Goal: Task Accomplishment & Management: Use online tool/utility

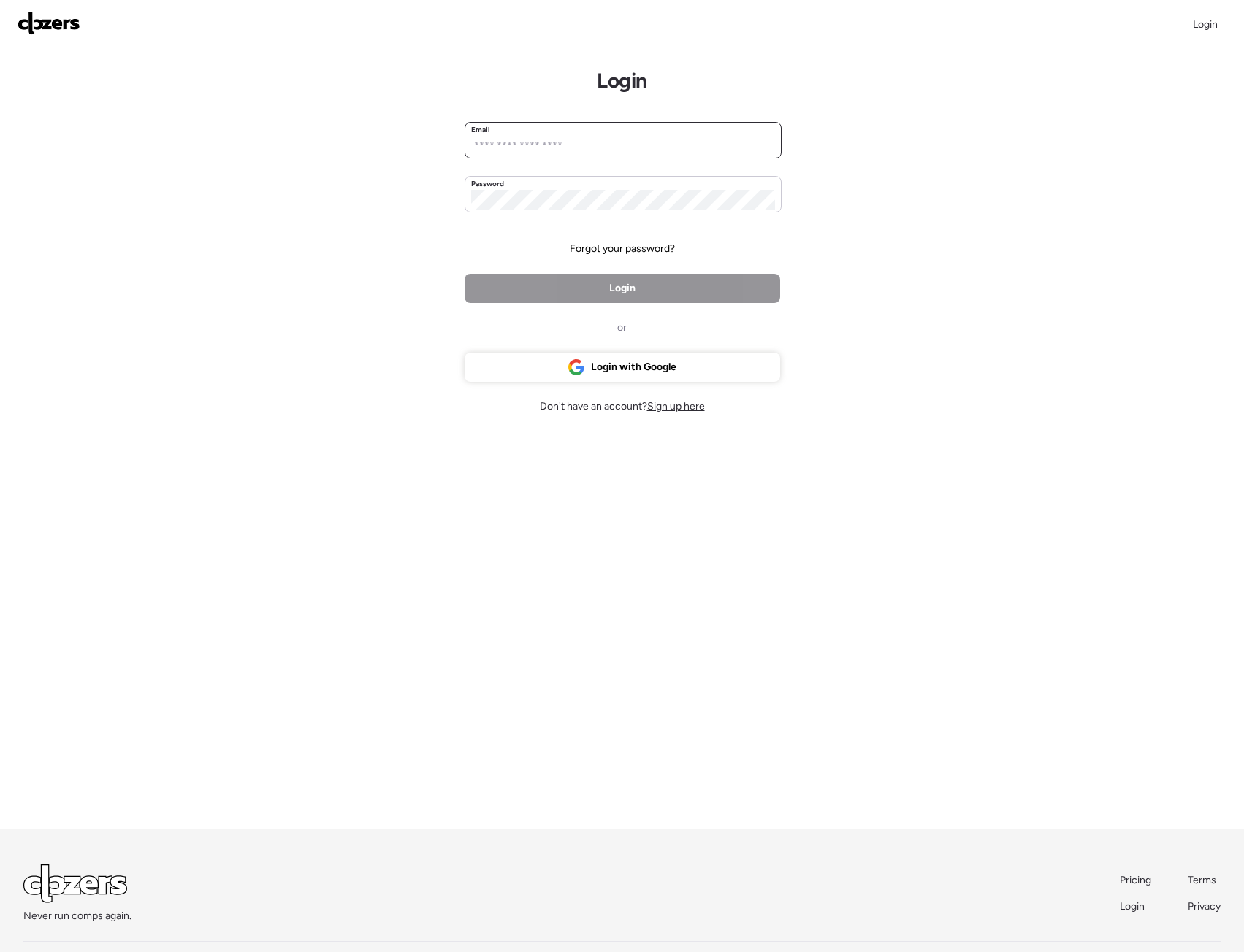
click at [525, 141] on input "email" at bounding box center [623, 145] width 304 height 20
click at [619, 143] on input "**********" at bounding box center [623, 145] width 304 height 20
type input "**********"
click at [656, 187] on div "Password" at bounding box center [623, 184] width 304 height 12
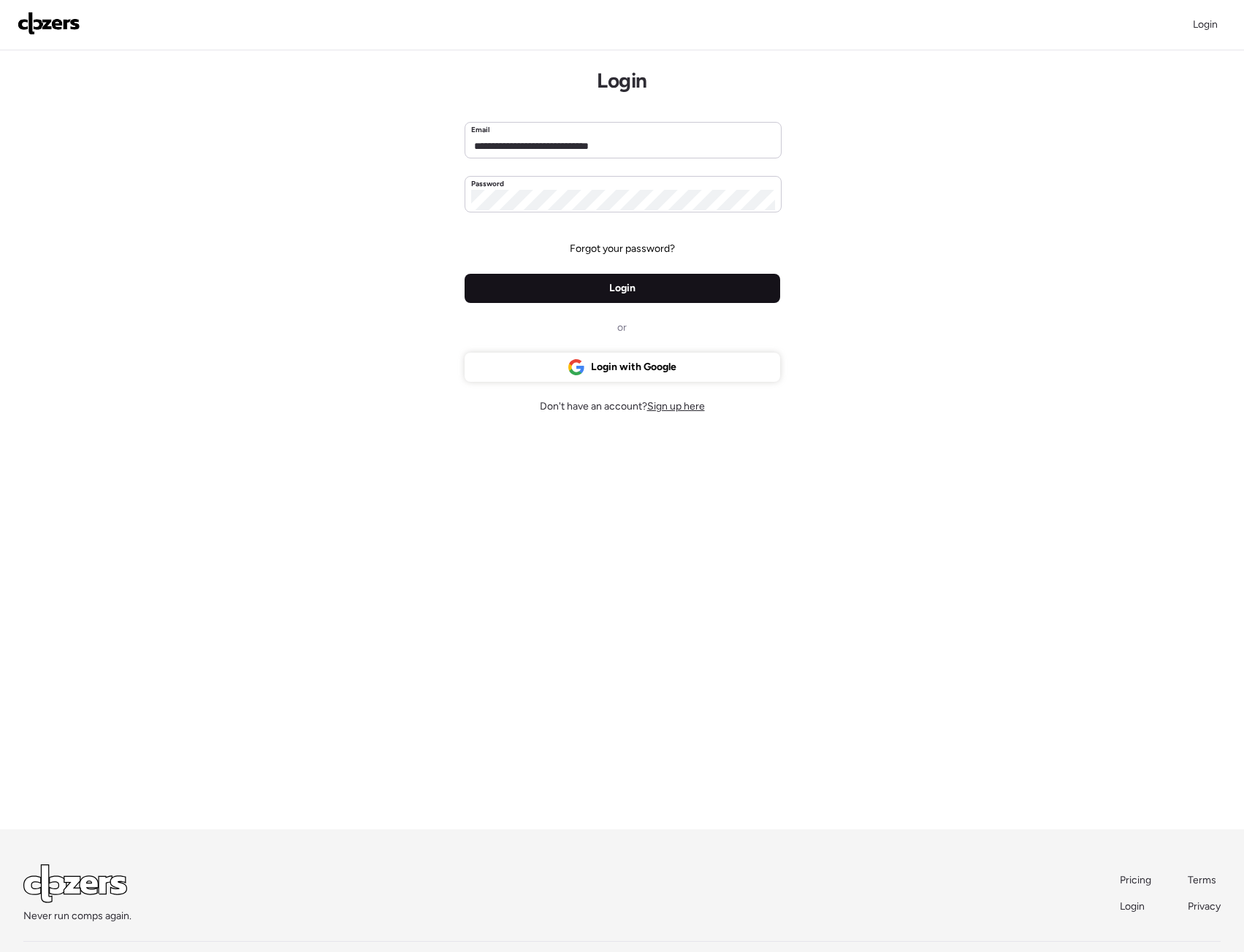
click at [651, 283] on div "Login" at bounding box center [622, 289] width 315 height 29
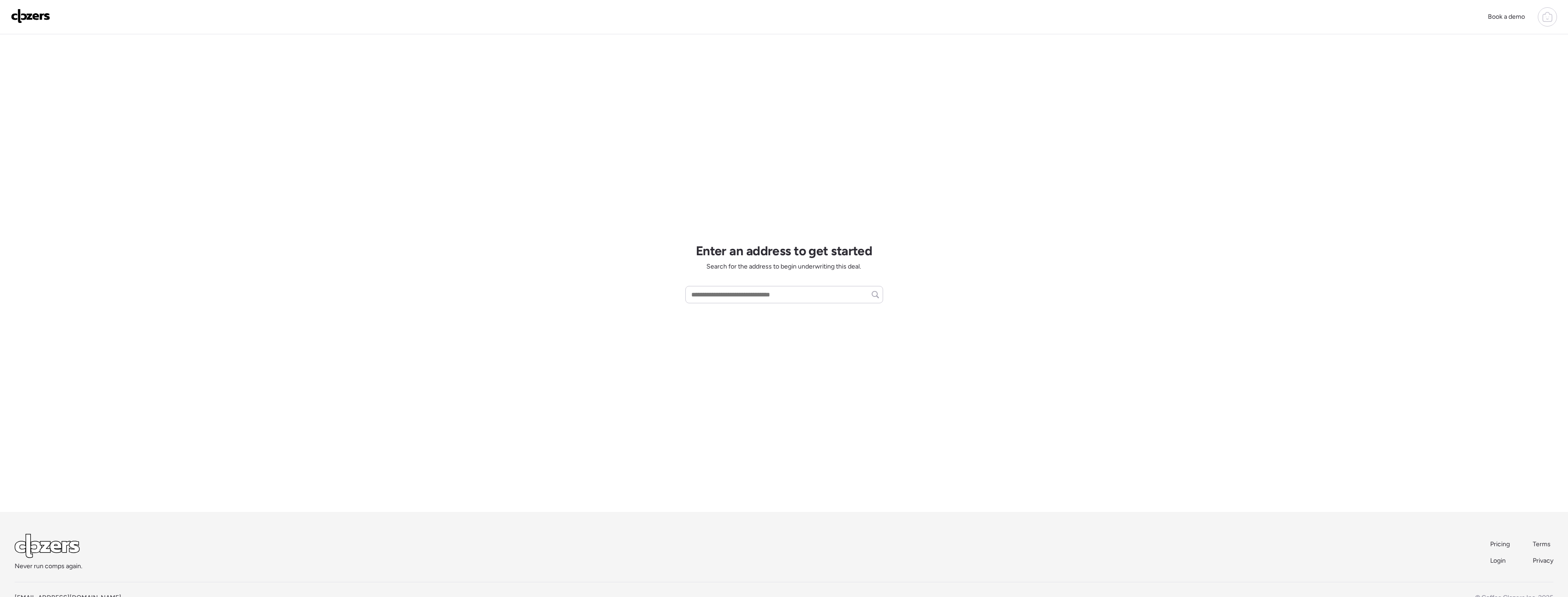
click at [779, 12] on icon at bounding box center [1547, 17] width 11 height 11
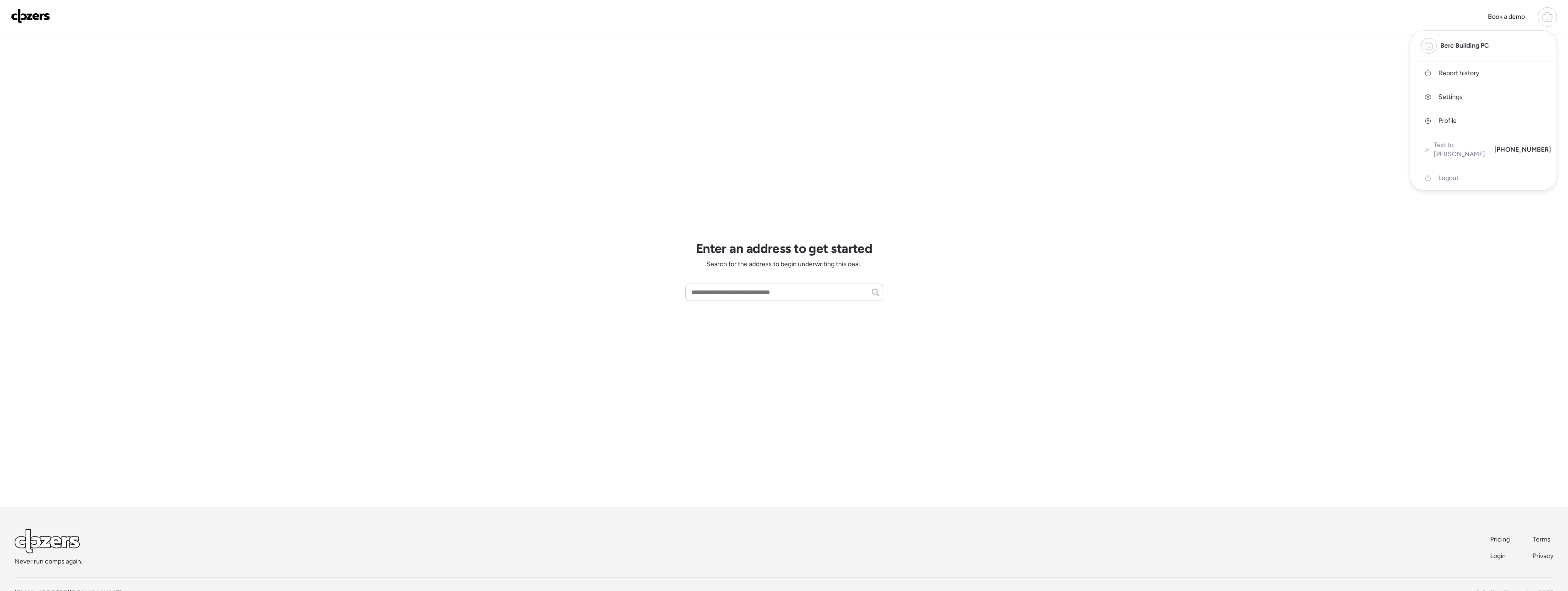
click at [779, 75] on link "Report history" at bounding box center [1483, 73] width 147 height 24
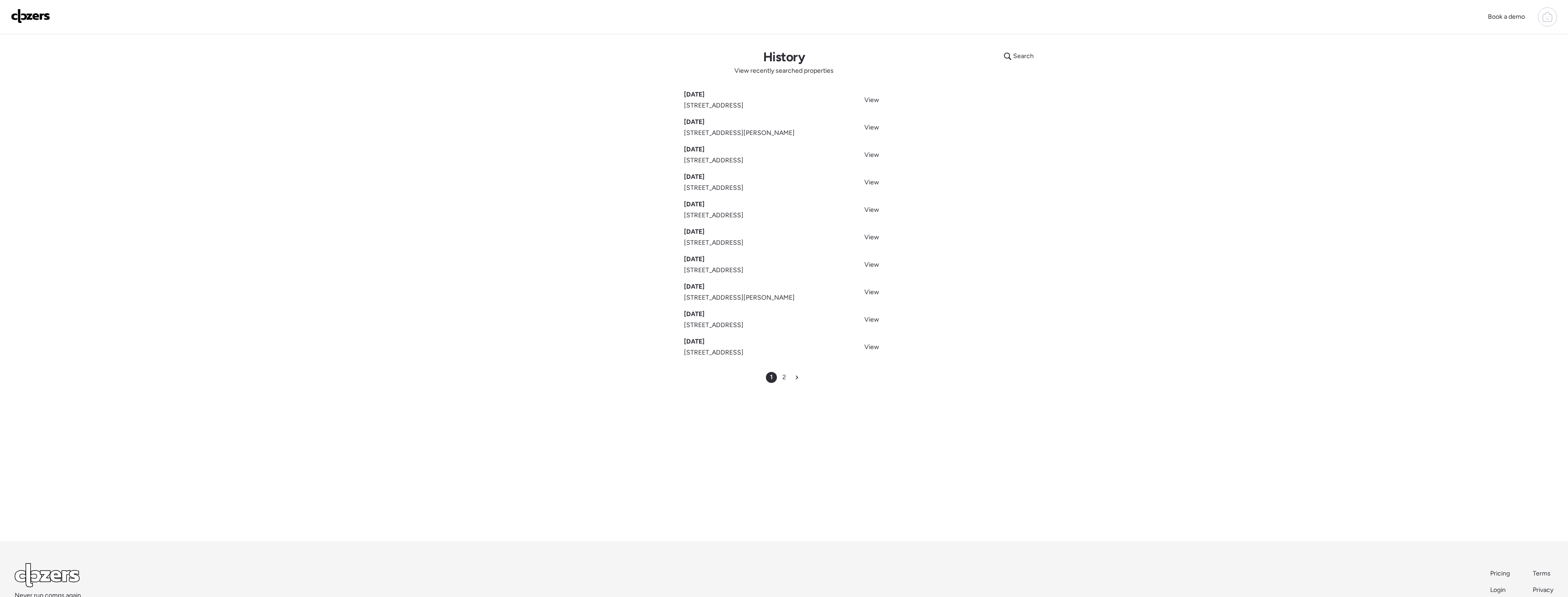
click at [1284, 422] on div "Book a demo Search History View recently searched properties Aug 22, 2025 4014 …" at bounding box center [784, 327] width 1568 height 654
click at [869, 99] on span "View" at bounding box center [872, 100] width 15 height 8
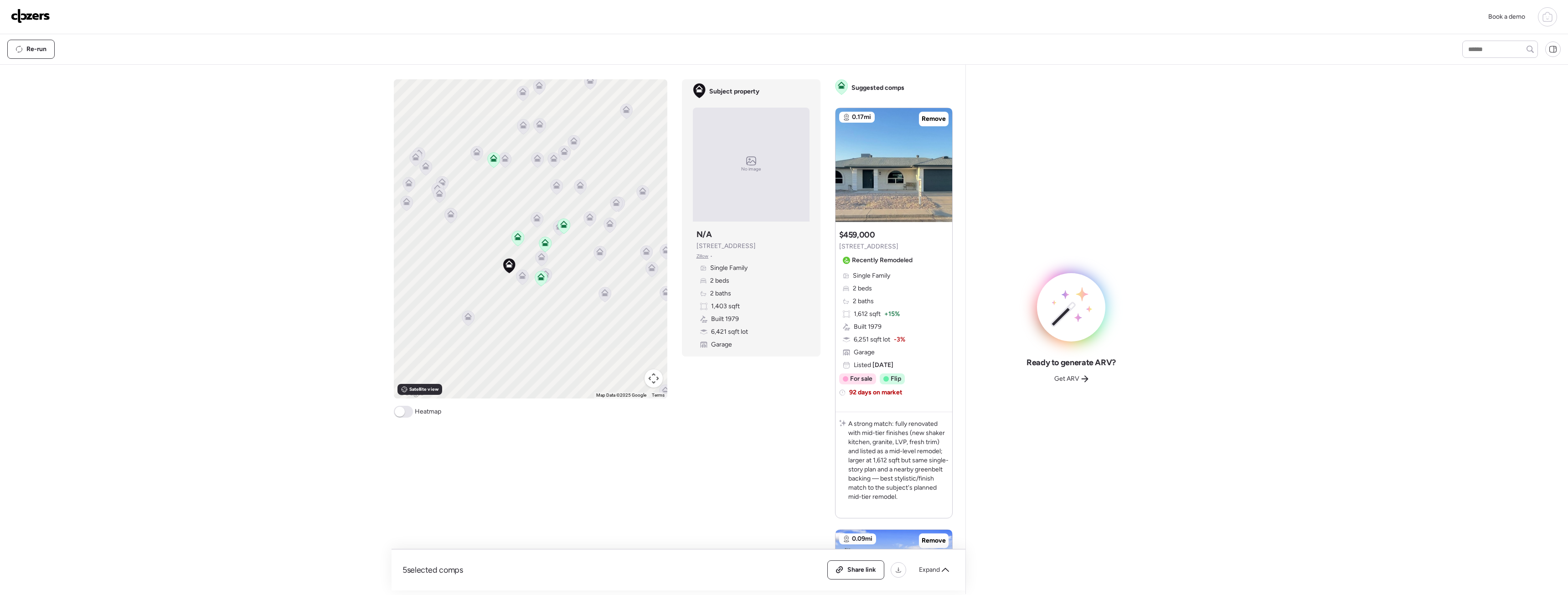
click at [1077, 379] on span "Get ARV" at bounding box center [1066, 379] width 25 height 9
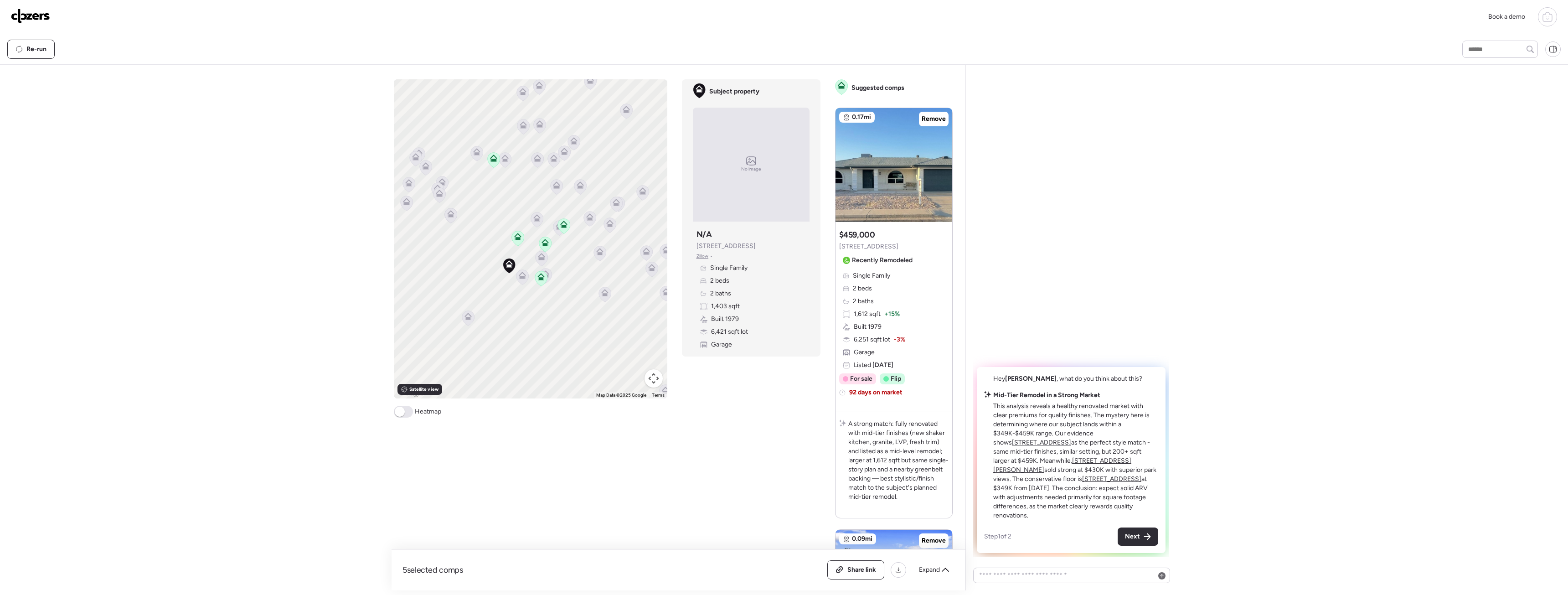
drag, startPoint x: 1133, startPoint y: 441, endPoint x: 894, endPoint y: 494, distance: 244.8
click at [1071, 441] on u "4151 E Clovis Ave" at bounding box center [1041, 442] width 59 height 8
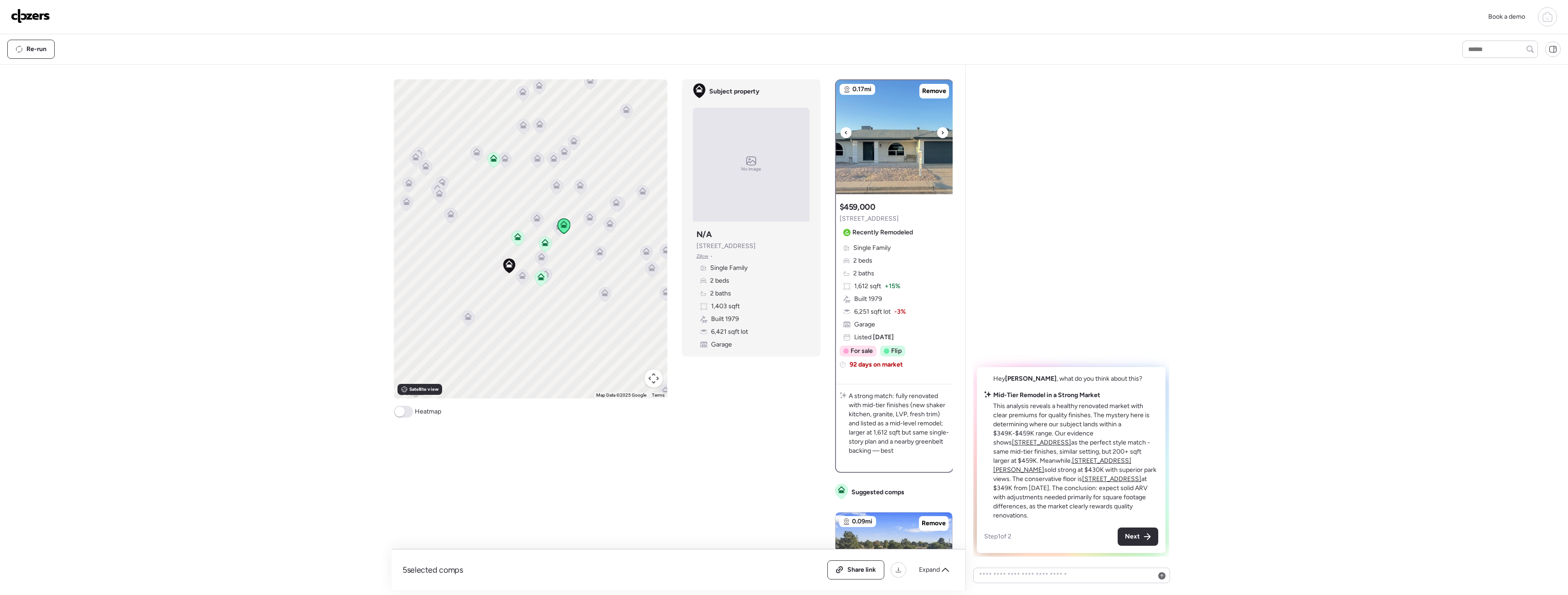
click at [942, 132] on icon at bounding box center [943, 133] width 4 height 11
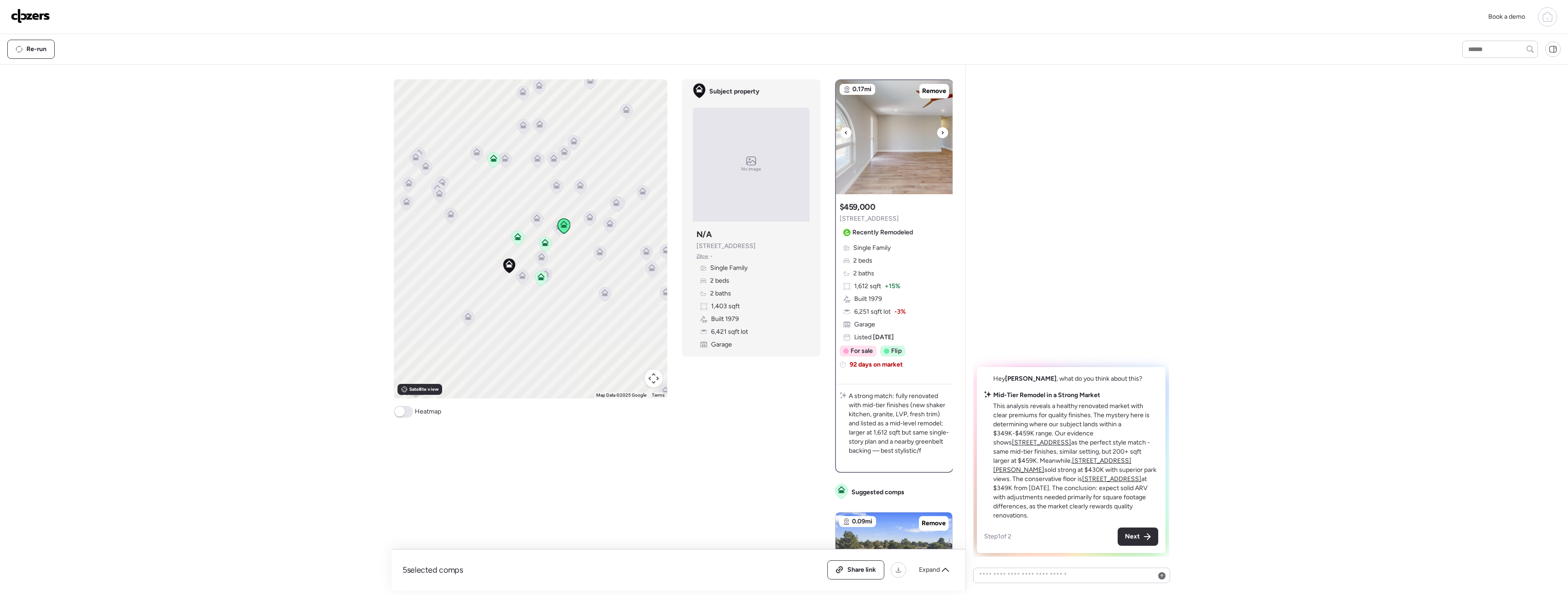
click at [942, 132] on icon at bounding box center [943, 133] width 4 height 11
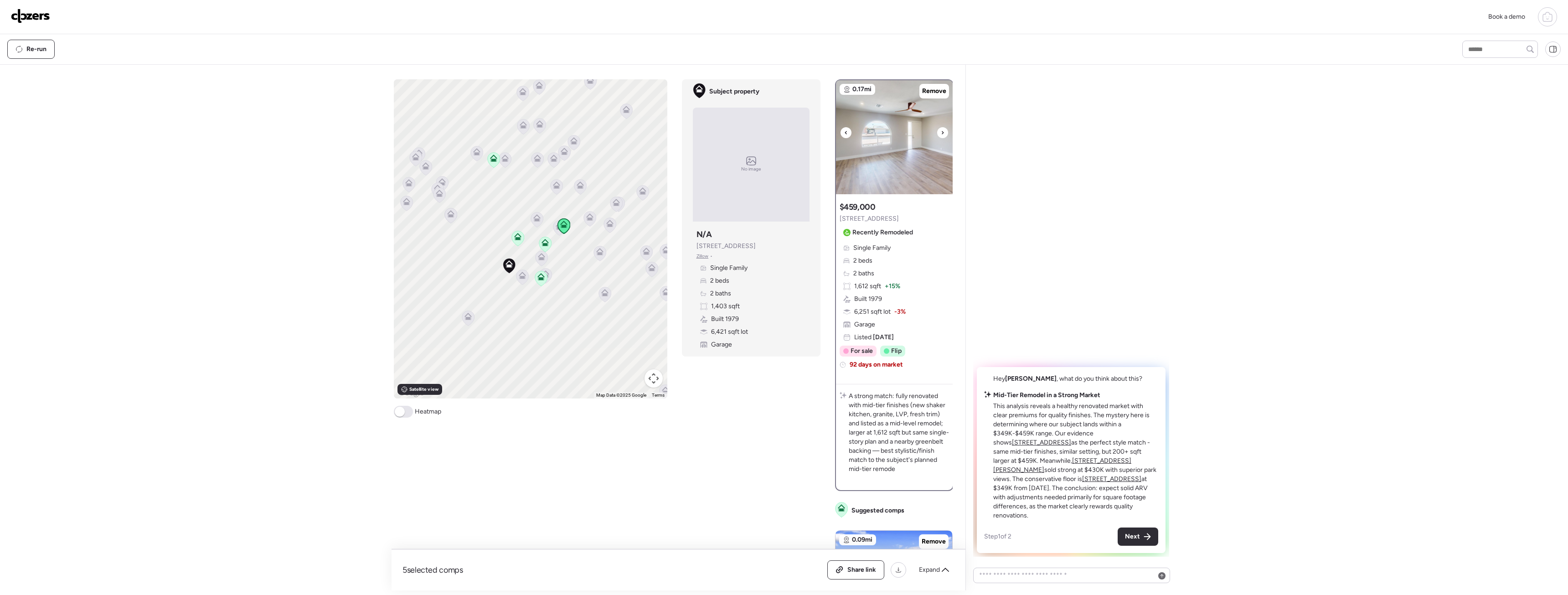
click at [892, 150] on img at bounding box center [894, 137] width 117 height 114
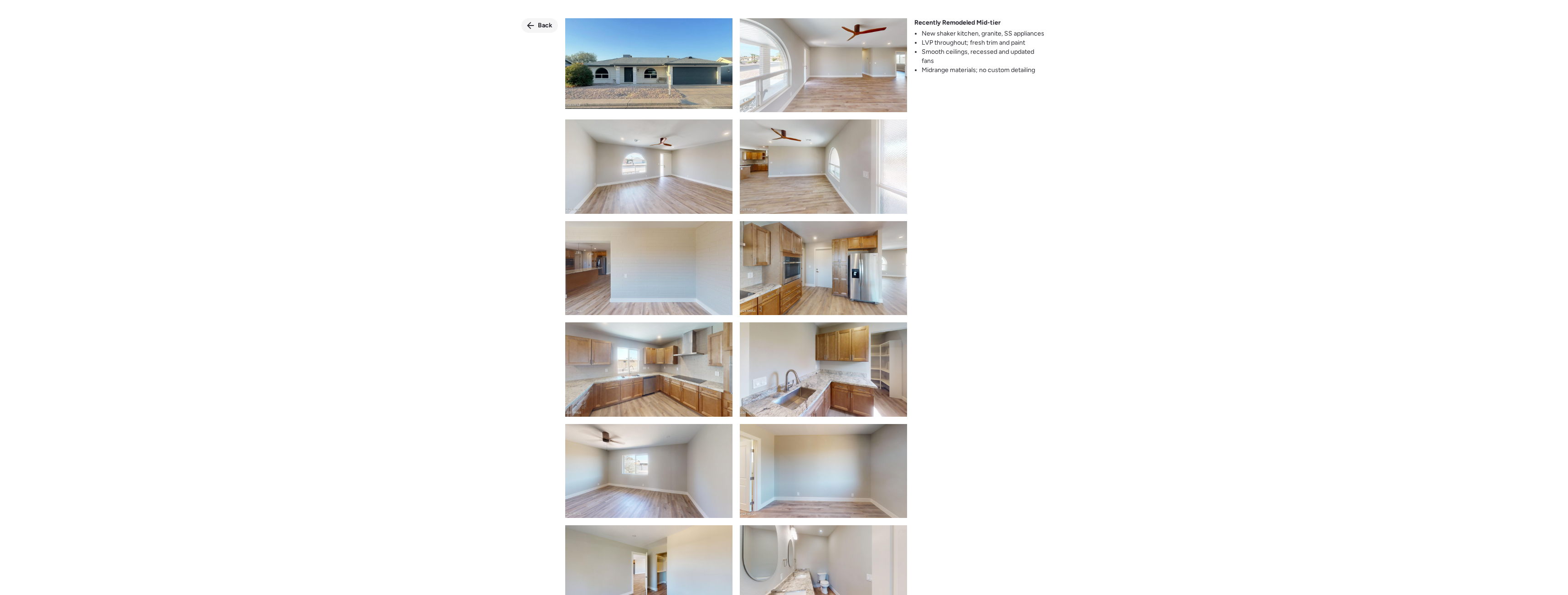
click at [541, 23] on span "Back" at bounding box center [545, 25] width 15 height 9
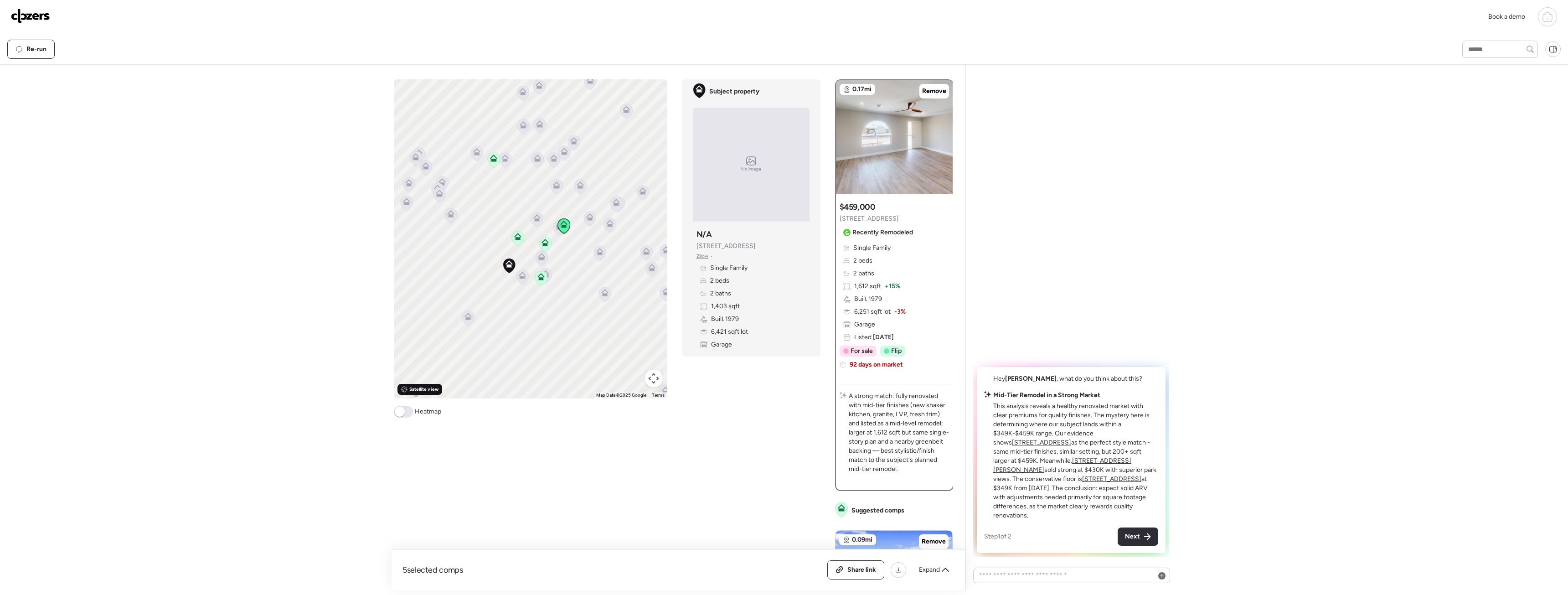
click at [427, 390] on span "Satellite view" at bounding box center [424, 390] width 29 height 7
click at [1144, 538] on icon at bounding box center [1147, 537] width 7 height 7
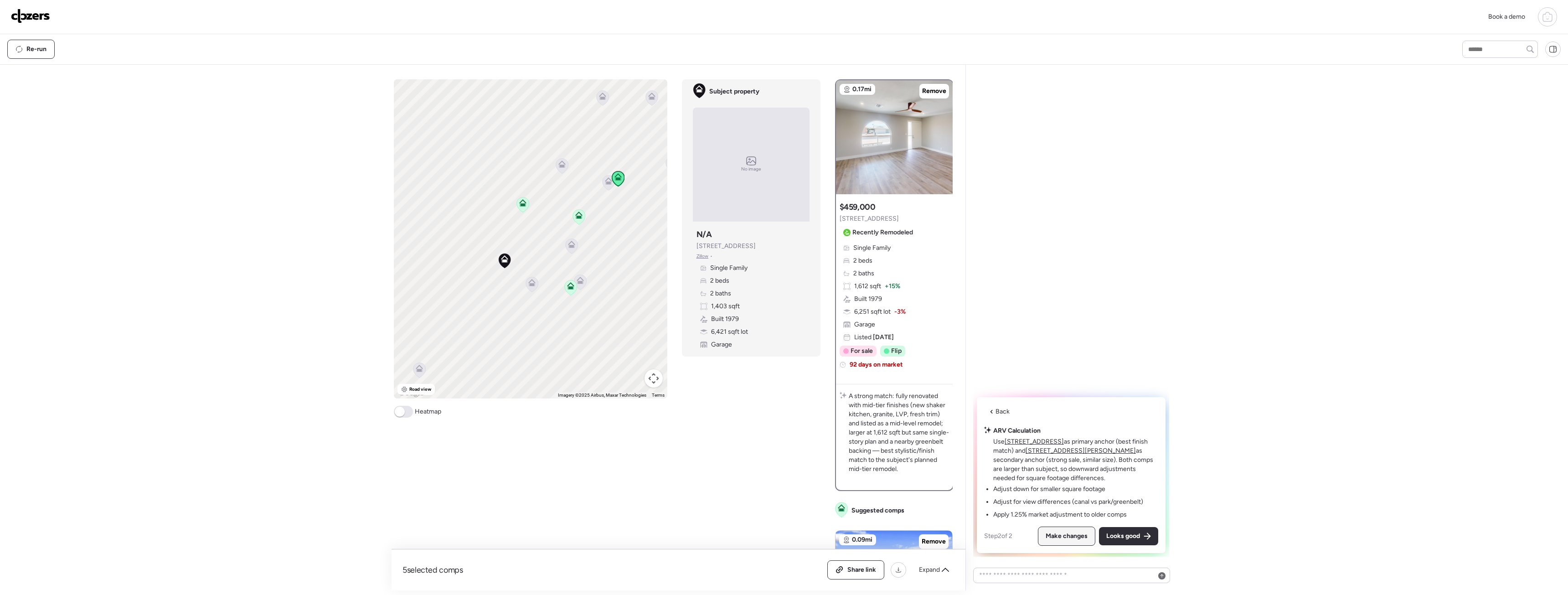
click at [1070, 537] on span "Make changes" at bounding box center [1066, 536] width 42 height 9
drag, startPoint x: 1010, startPoint y: 515, endPoint x: 1065, endPoint y: 513, distance: 55.0
click at [1065, 513] on li "Apply 1.25% market adjustment to older comps" at bounding box center [1060, 515] width 133 height 9
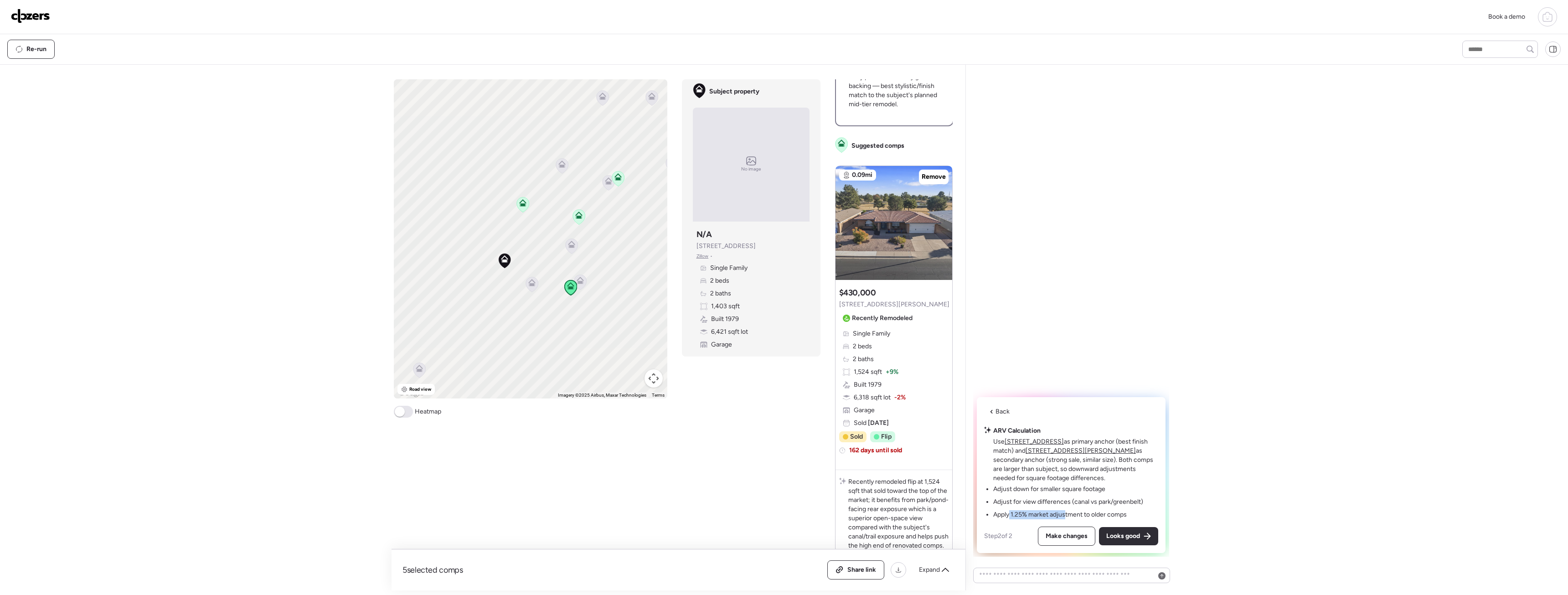
scroll to position [183, 0]
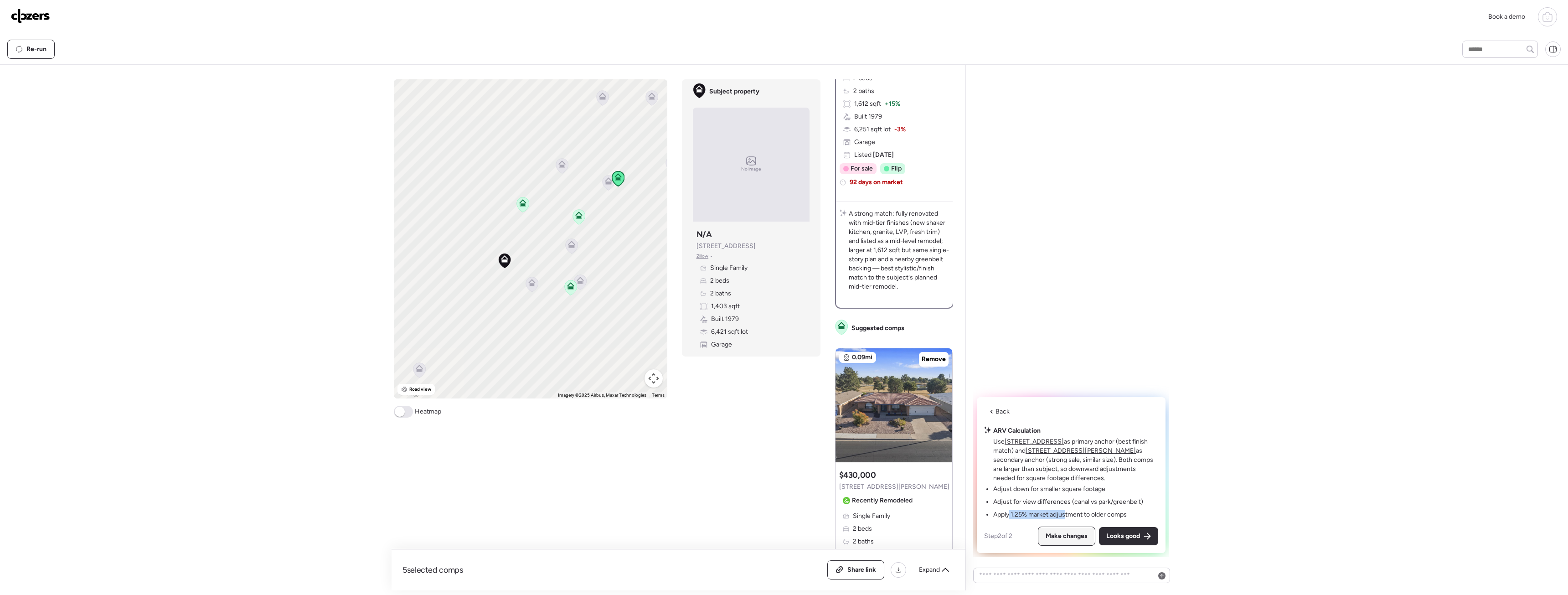
click at [1065, 537] on span "Make changes" at bounding box center [1066, 536] width 42 height 9
click at [1054, 580] on textarea at bounding box center [1072, 576] width 189 height 13
click at [1057, 534] on span "Make changes" at bounding box center [1066, 536] width 42 height 9
click at [1057, 579] on textarea at bounding box center [1072, 576] width 189 height 13
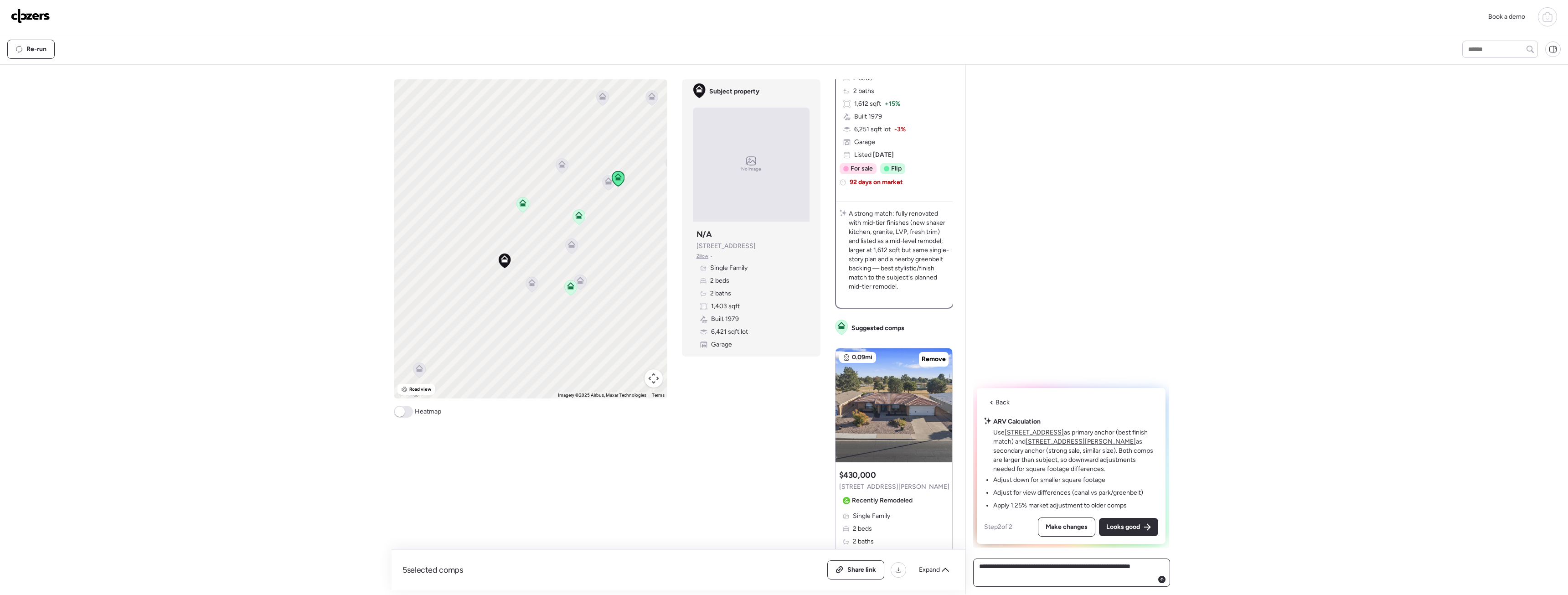
type textarea "**********"
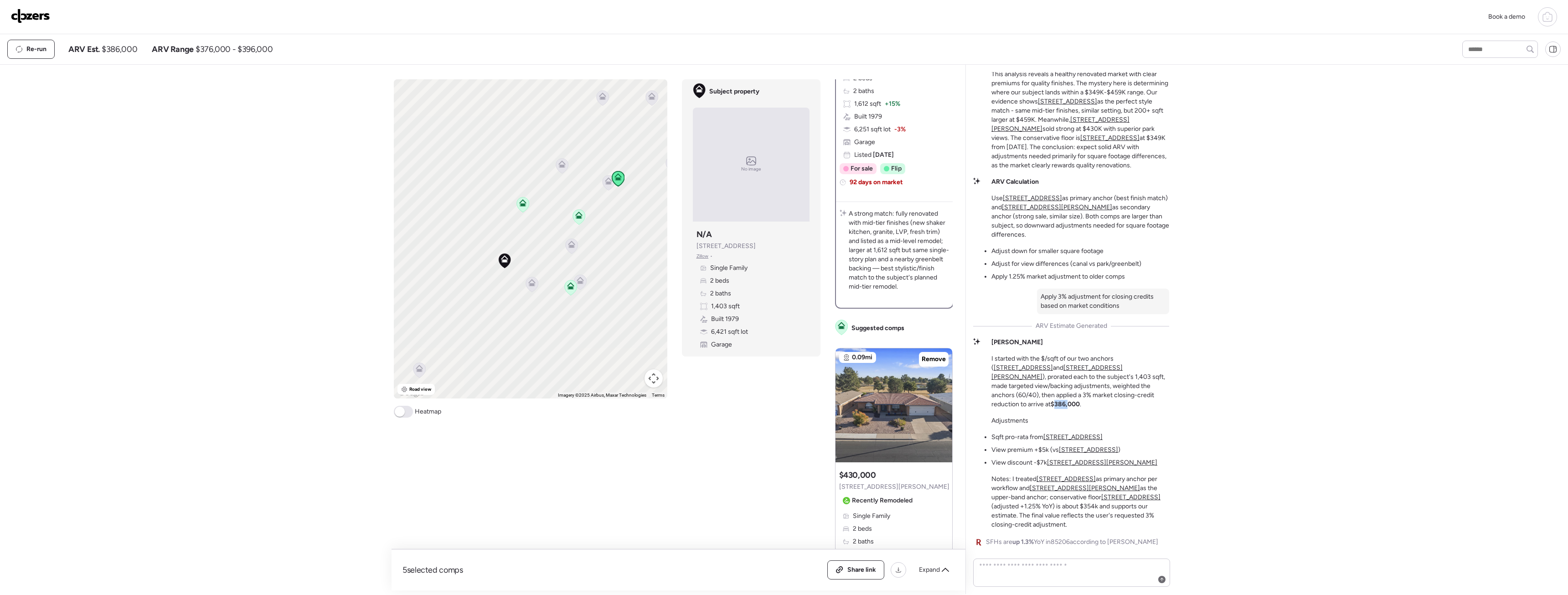
drag, startPoint x: 1070, startPoint y: 414, endPoint x: 1056, endPoint y: 414, distance: 14.0
click at [1056, 408] on strong "$386,000" at bounding box center [1065, 404] width 29 height 8
click at [704, 259] on span "Zillow" at bounding box center [702, 256] width 12 height 7
click at [572, 243] on icon at bounding box center [572, 244] width 7 height 7
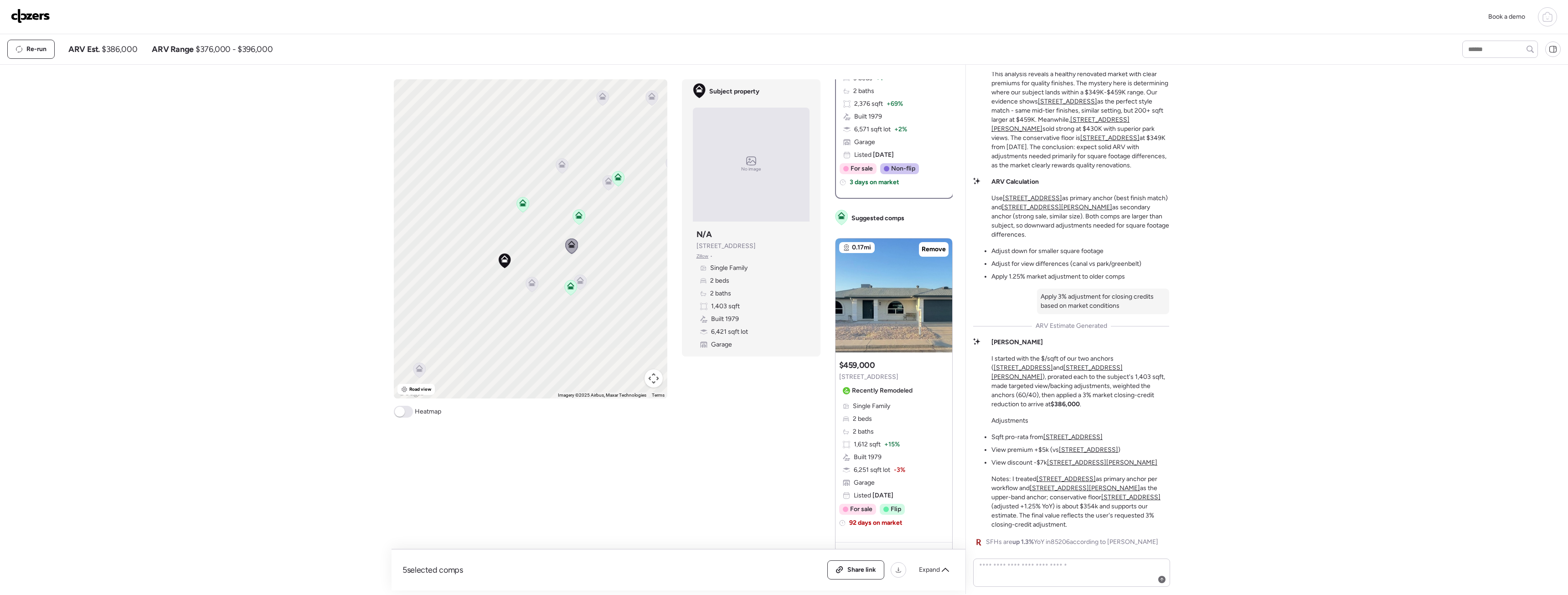
scroll to position [0, 0]
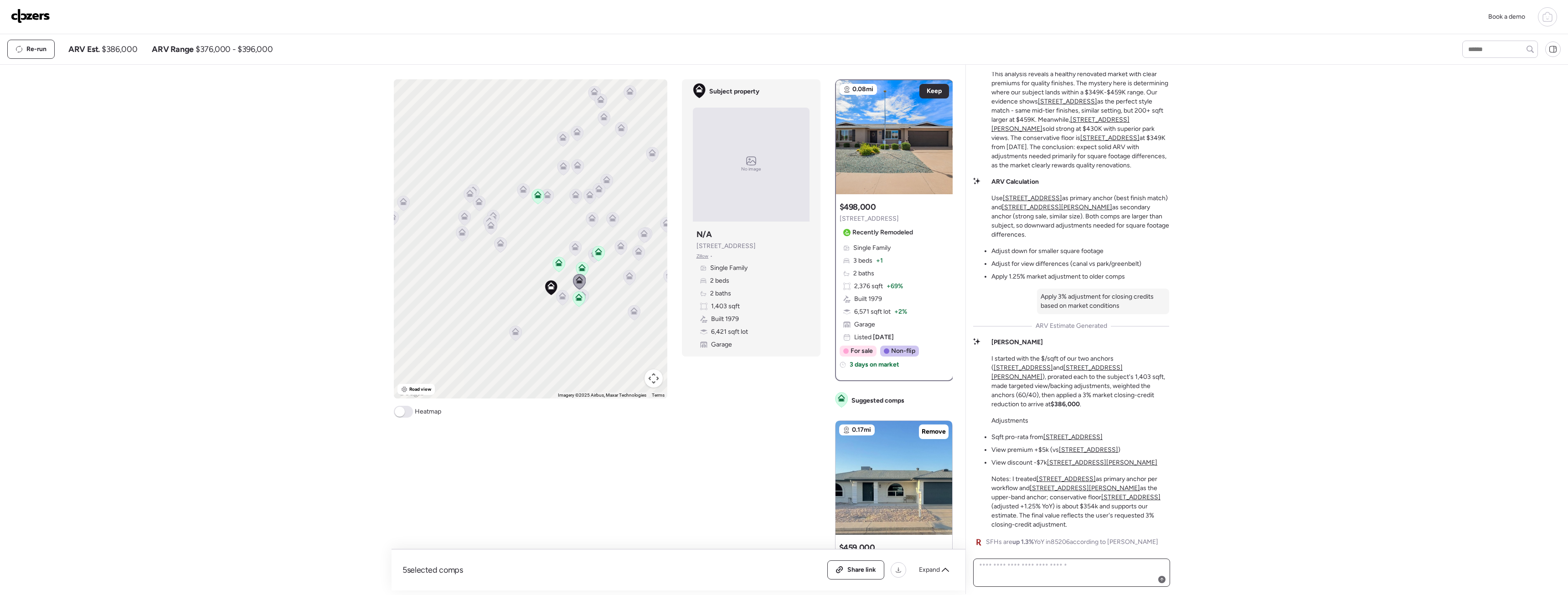
click at [1046, 561] on textarea at bounding box center [1072, 573] width 189 height 26
type textarea "**********"
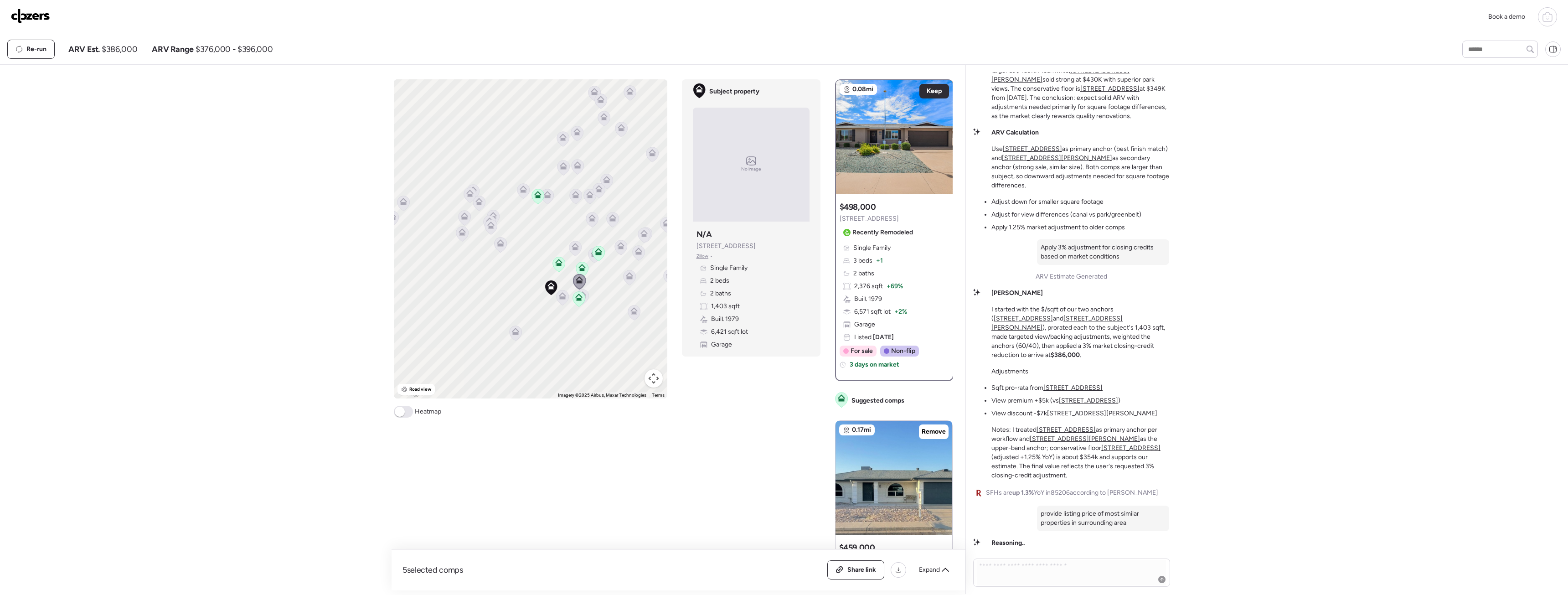
click at [563, 297] on icon at bounding box center [562, 296] width 7 height 7
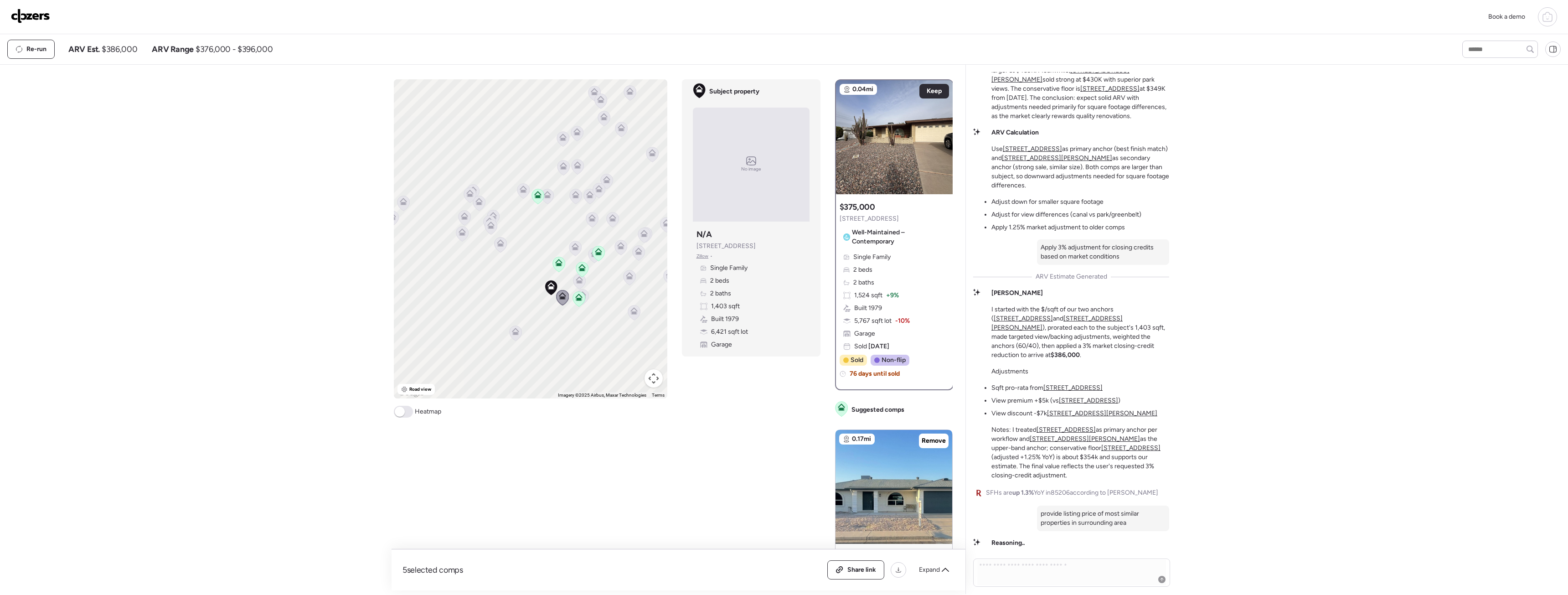
click at [584, 283] on icon at bounding box center [579, 282] width 12 height 15
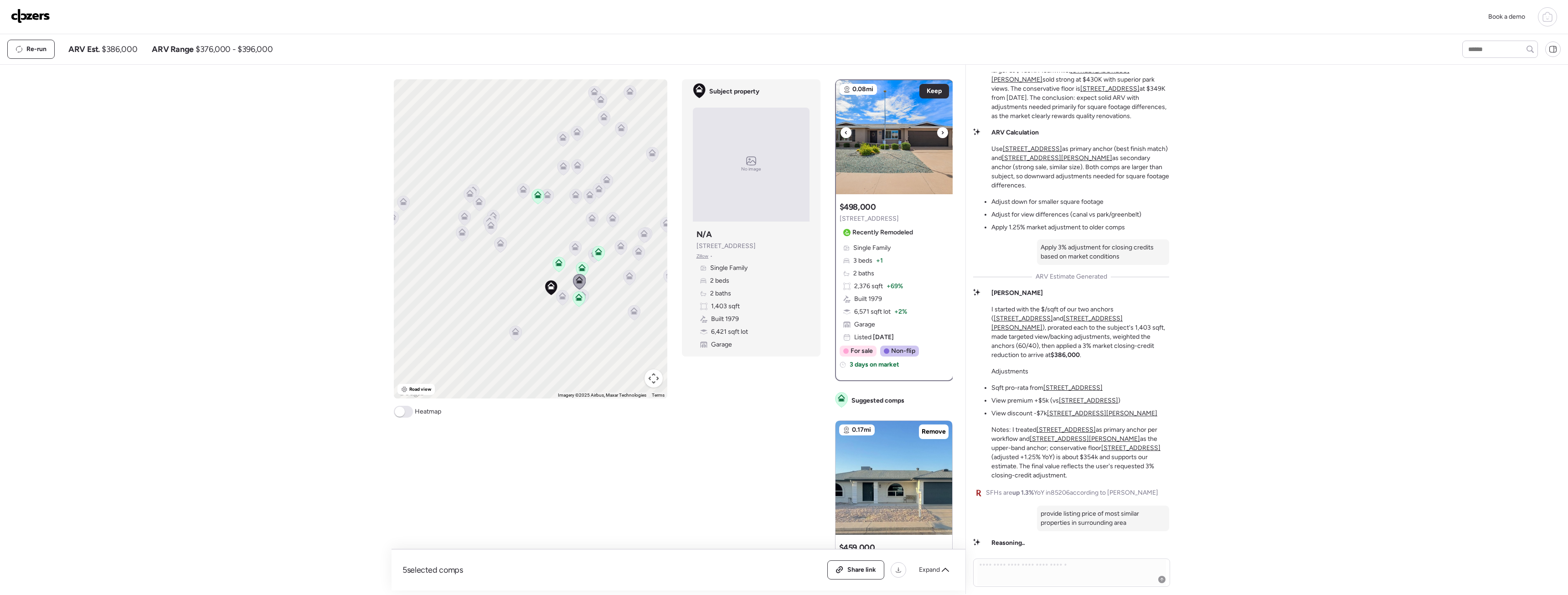
click at [883, 158] on img at bounding box center [894, 137] width 117 height 114
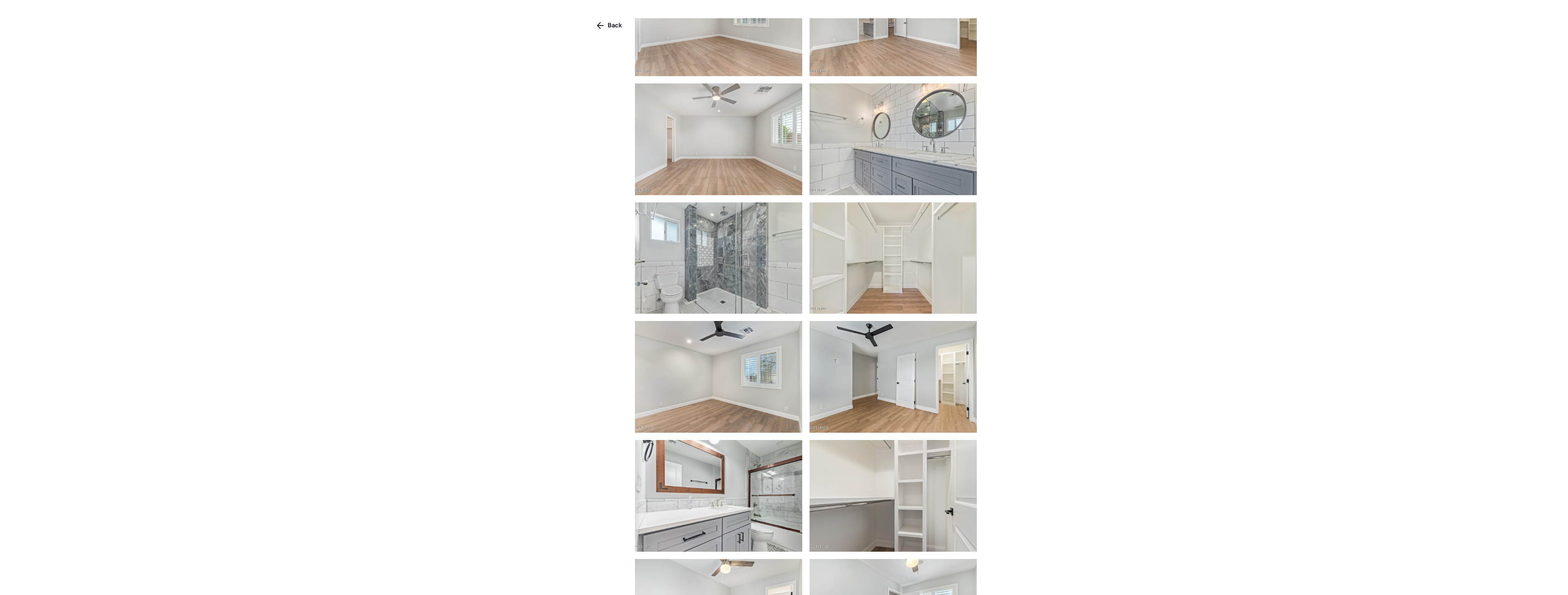
scroll to position [1116, 0]
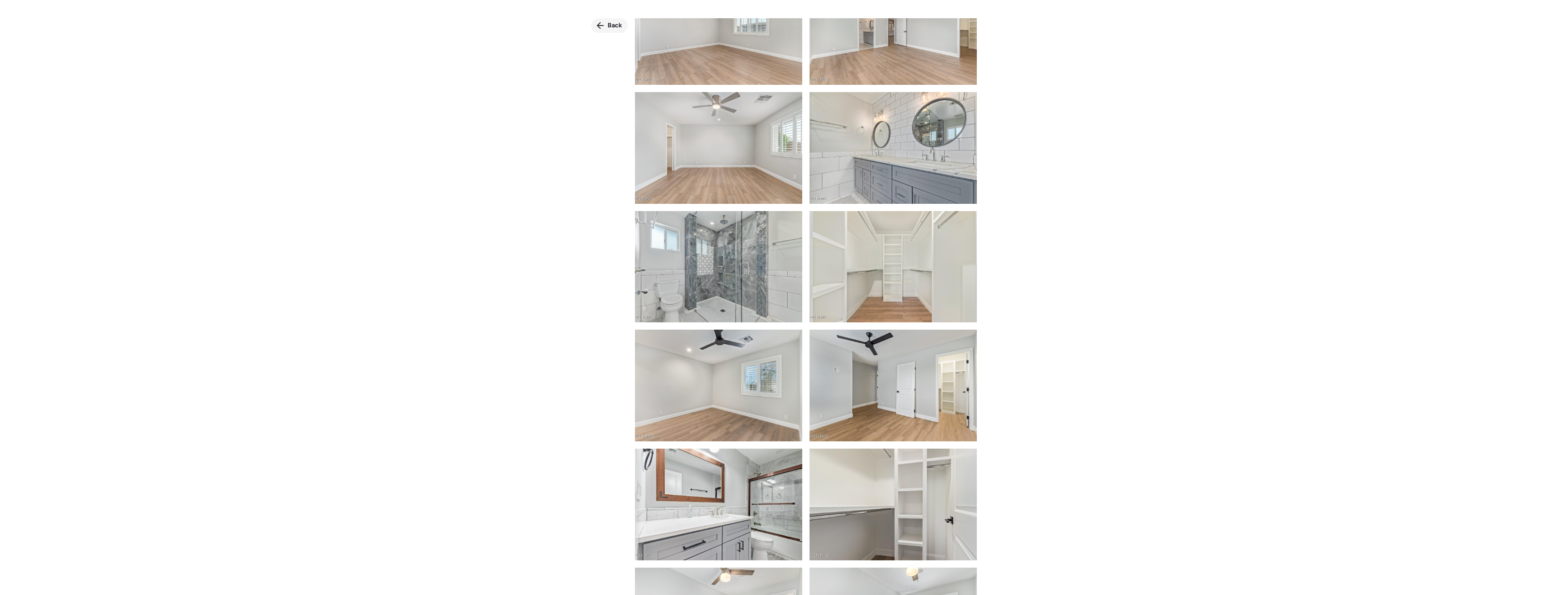
click at [612, 25] on span "Back" at bounding box center [615, 25] width 15 height 9
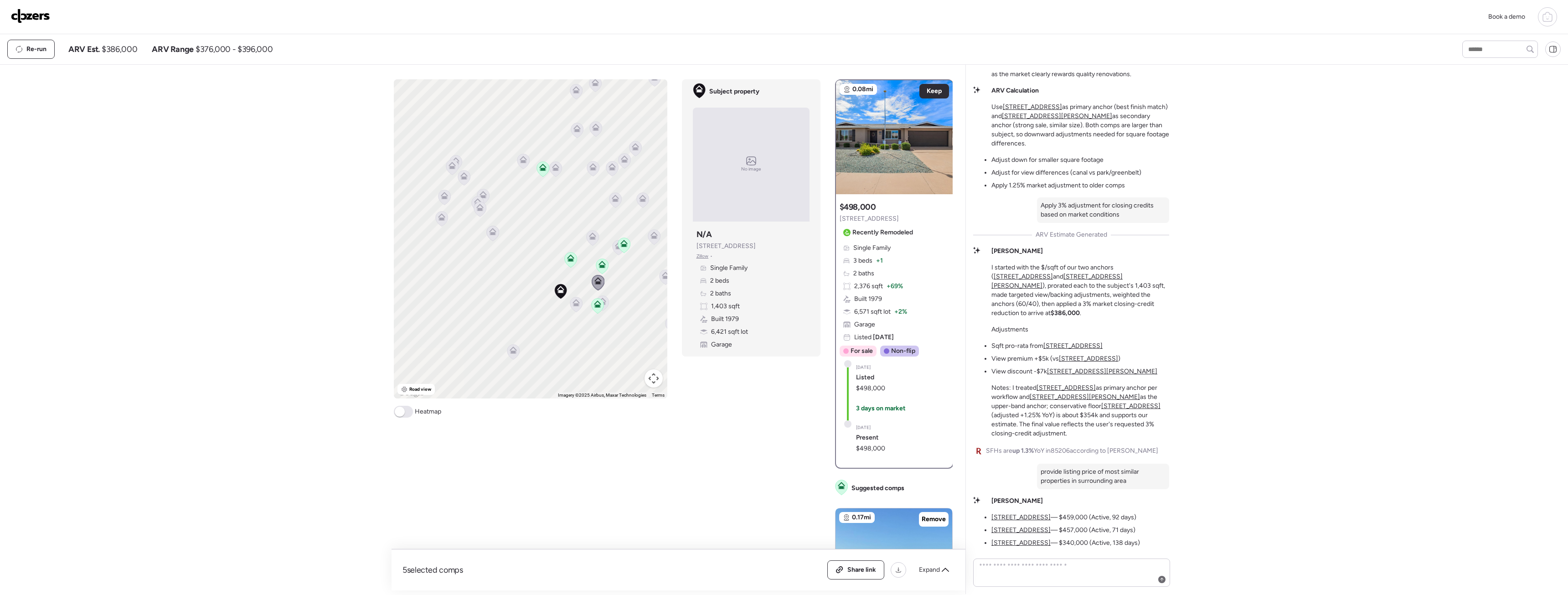
click at [554, 164] on icon at bounding box center [556, 167] width 7 height 7
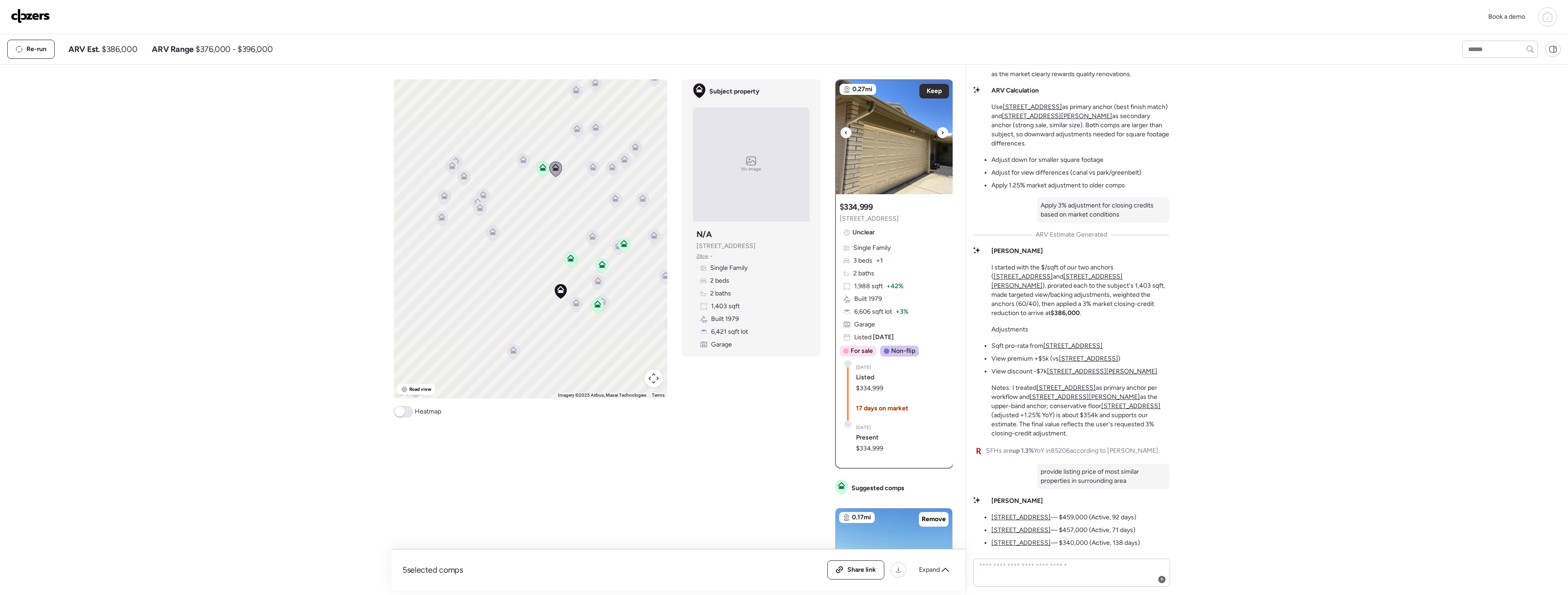
click at [899, 163] on img at bounding box center [894, 137] width 117 height 114
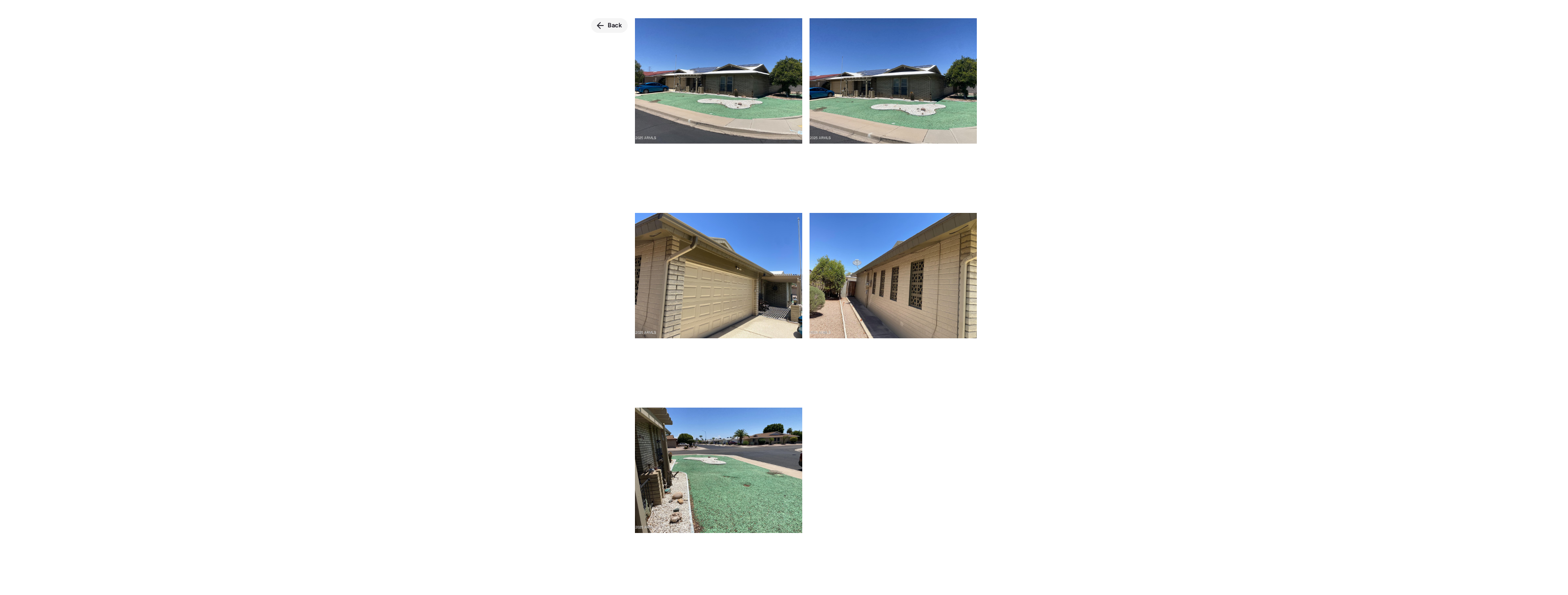
click at [614, 24] on span "Back" at bounding box center [615, 25] width 15 height 9
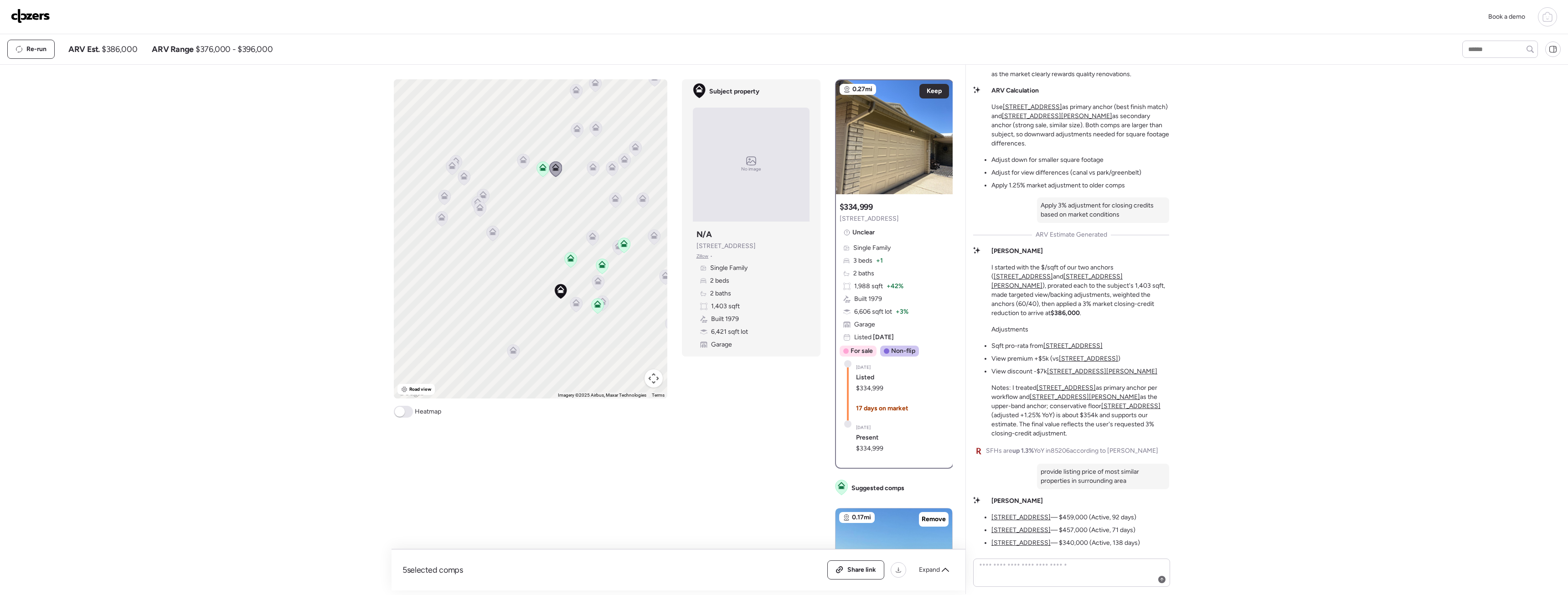
click at [528, 163] on icon at bounding box center [523, 161] width 12 height 15
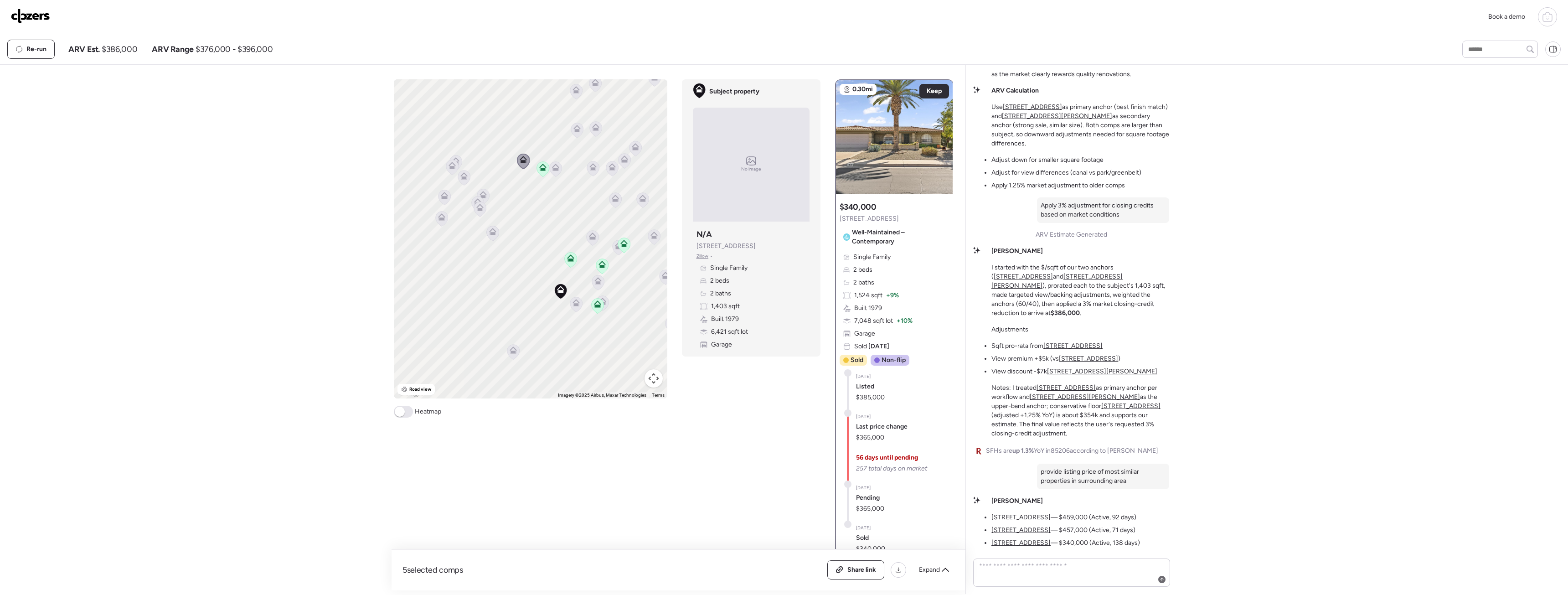
click at [615, 167] on icon at bounding box center [612, 165] width 7 height 4
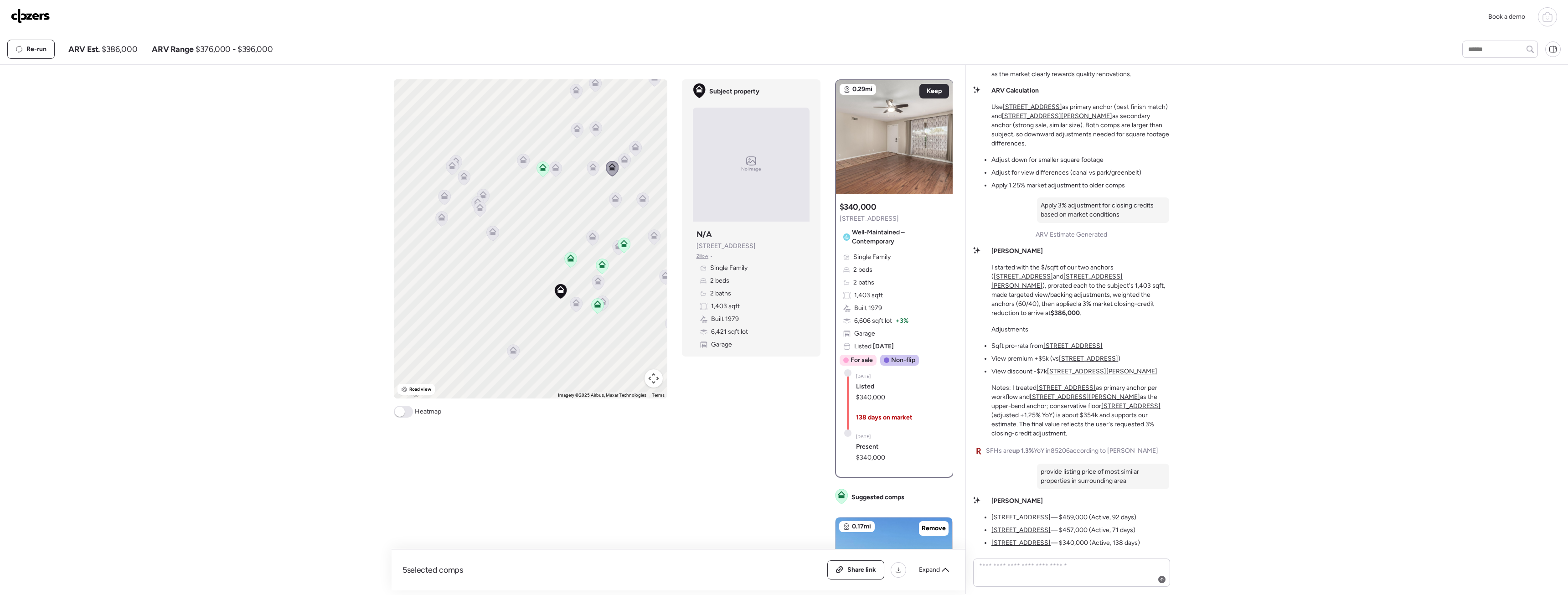
click at [594, 171] on icon at bounding box center [593, 169] width 12 height 15
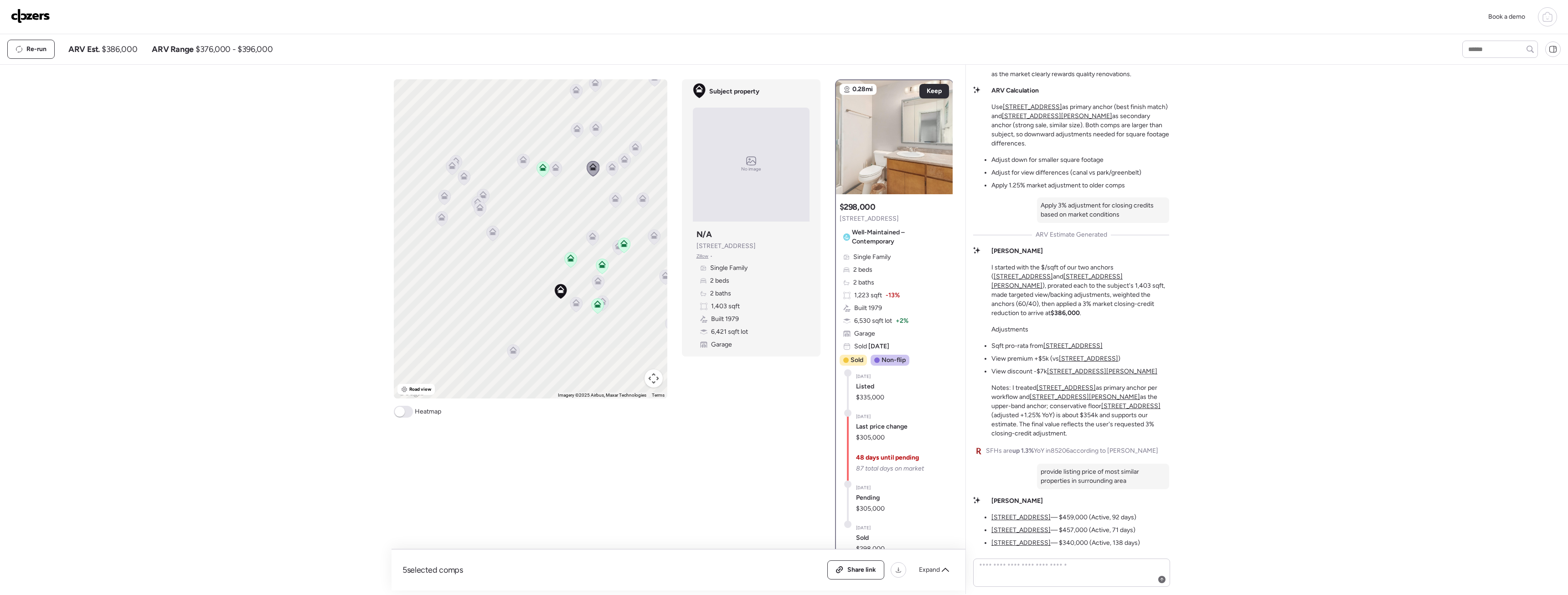
click at [618, 197] on icon at bounding box center [615, 199] width 7 height 7
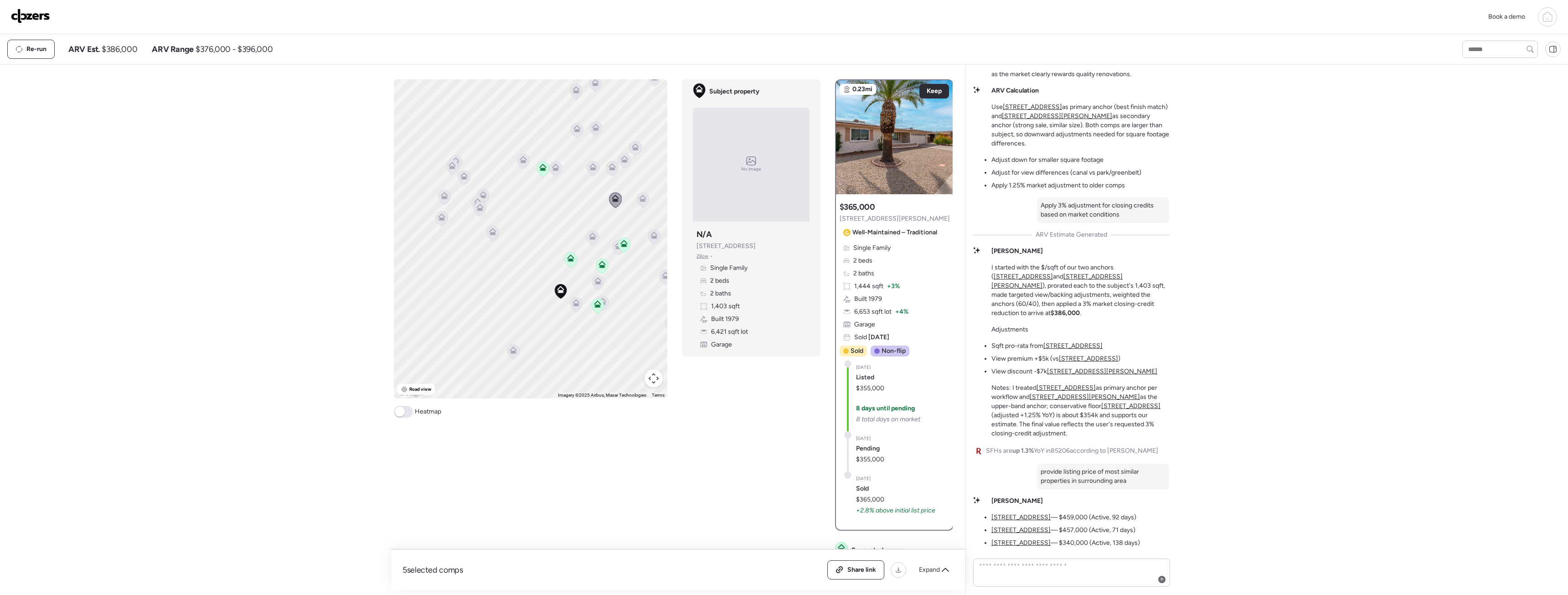
click at [590, 168] on icon at bounding box center [593, 167] width 7 height 7
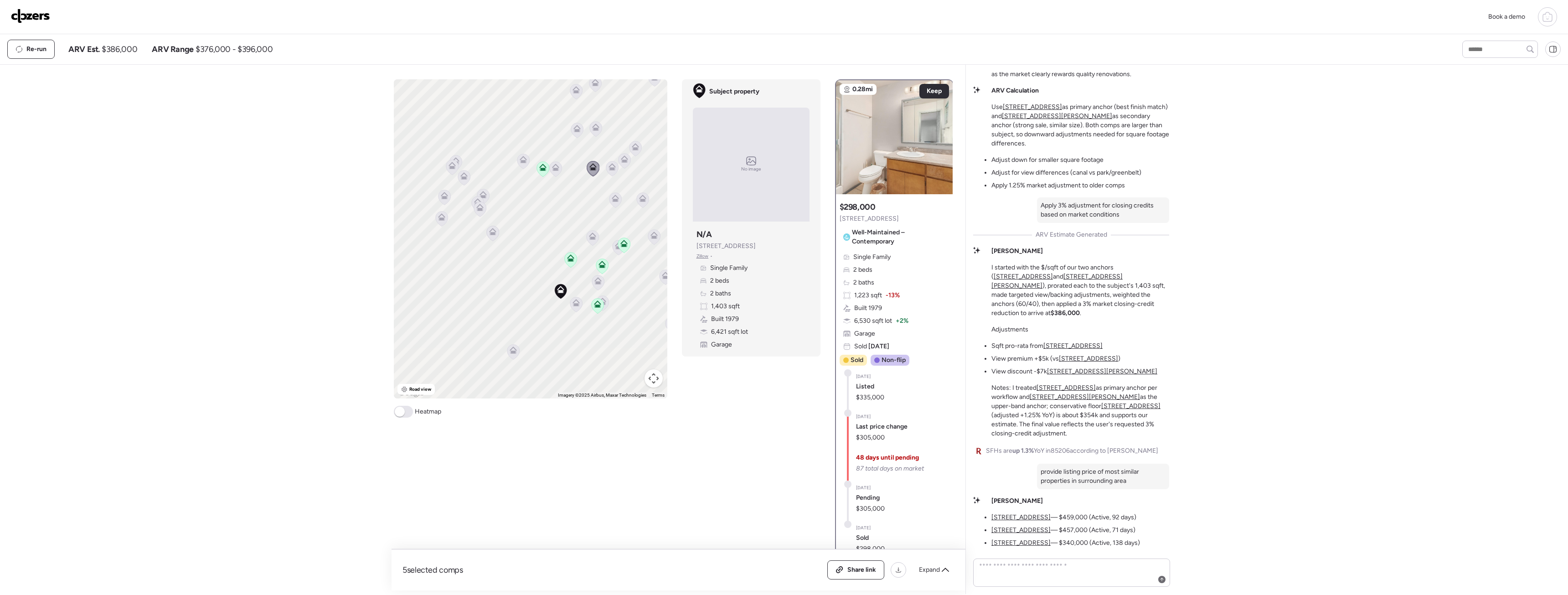
click at [615, 200] on icon at bounding box center [615, 200] width 6 height 2
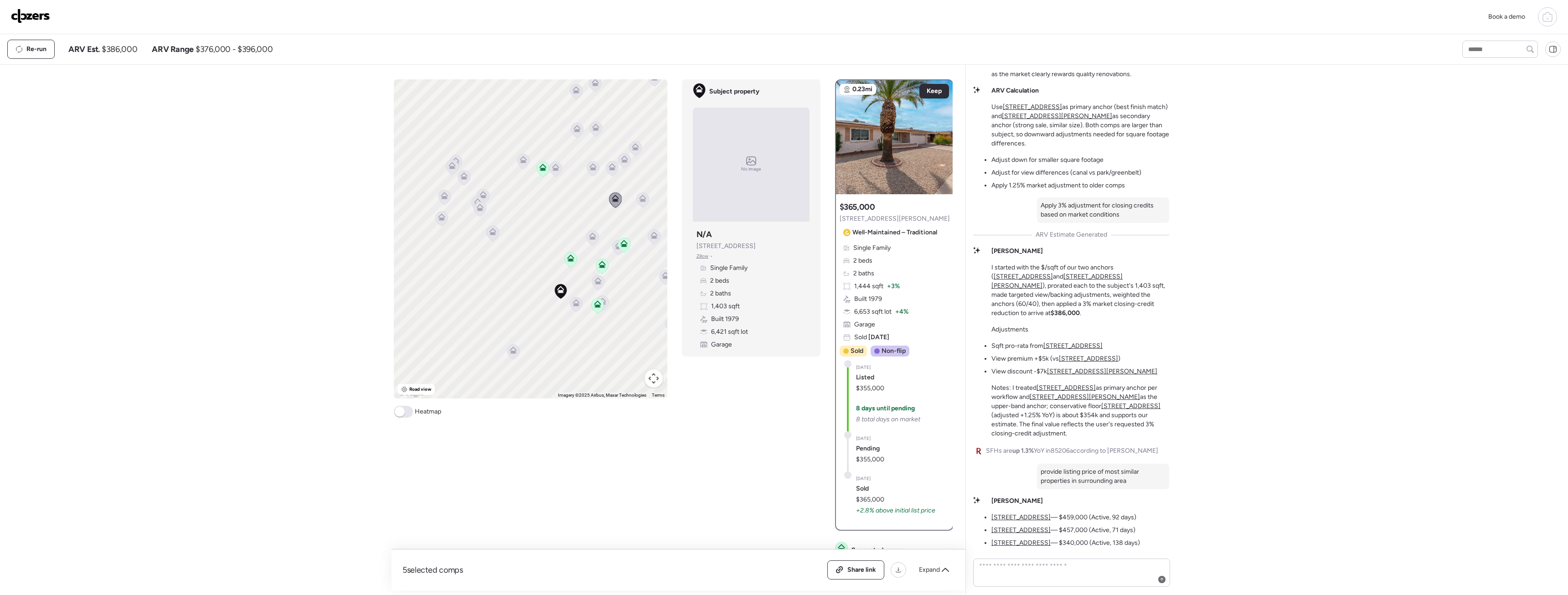
click at [590, 238] on icon at bounding box center [592, 238] width 6 height 2
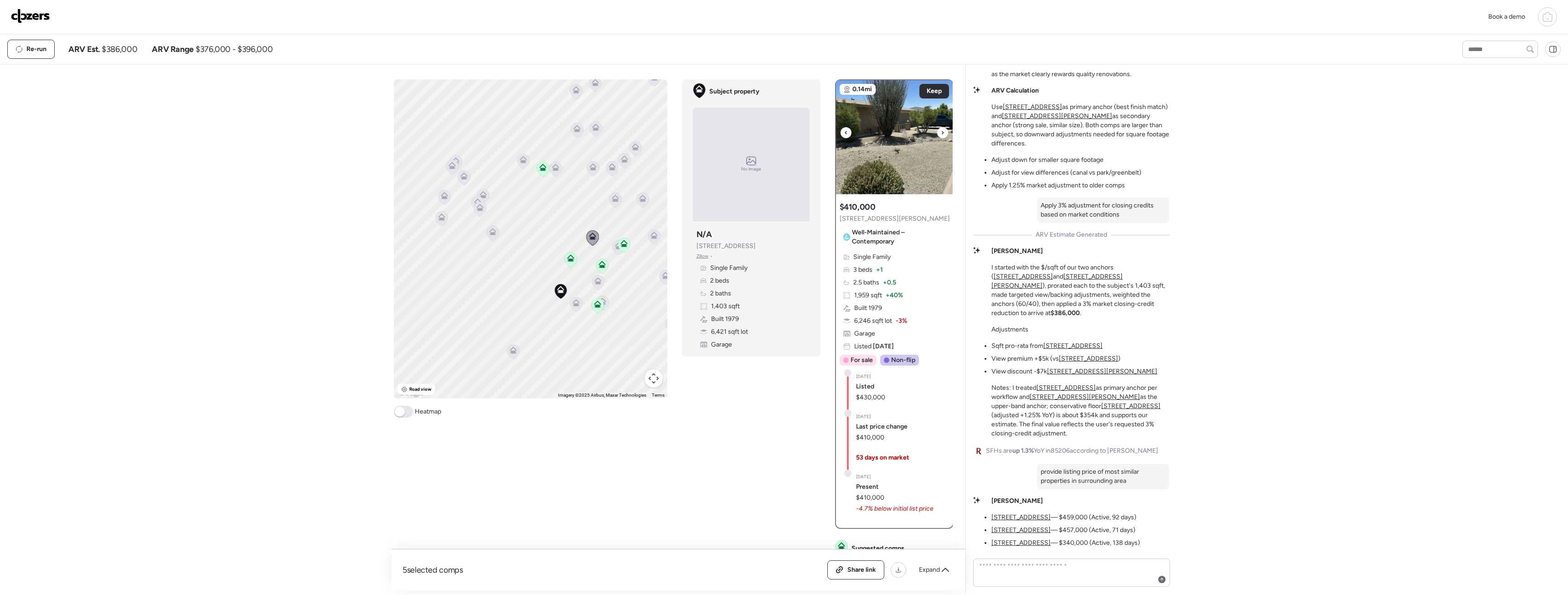
click at [913, 125] on img at bounding box center [894, 137] width 117 height 114
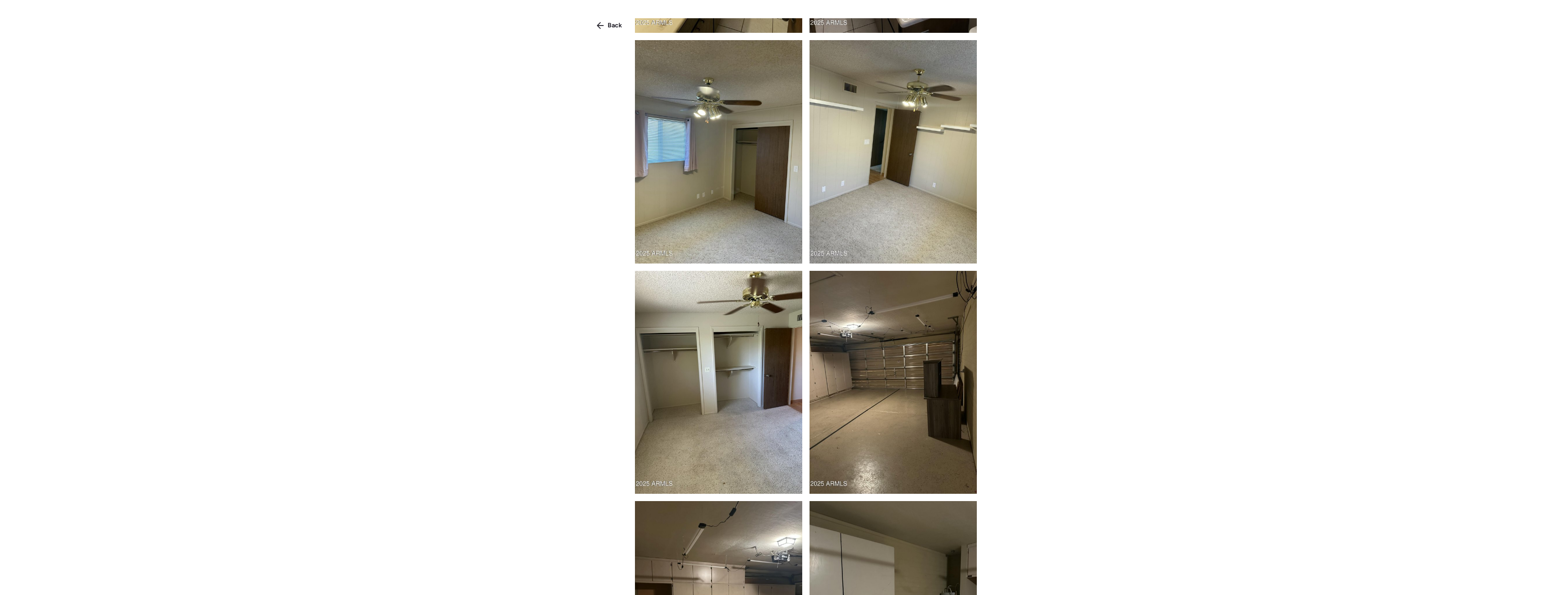
scroll to position [2792, 0]
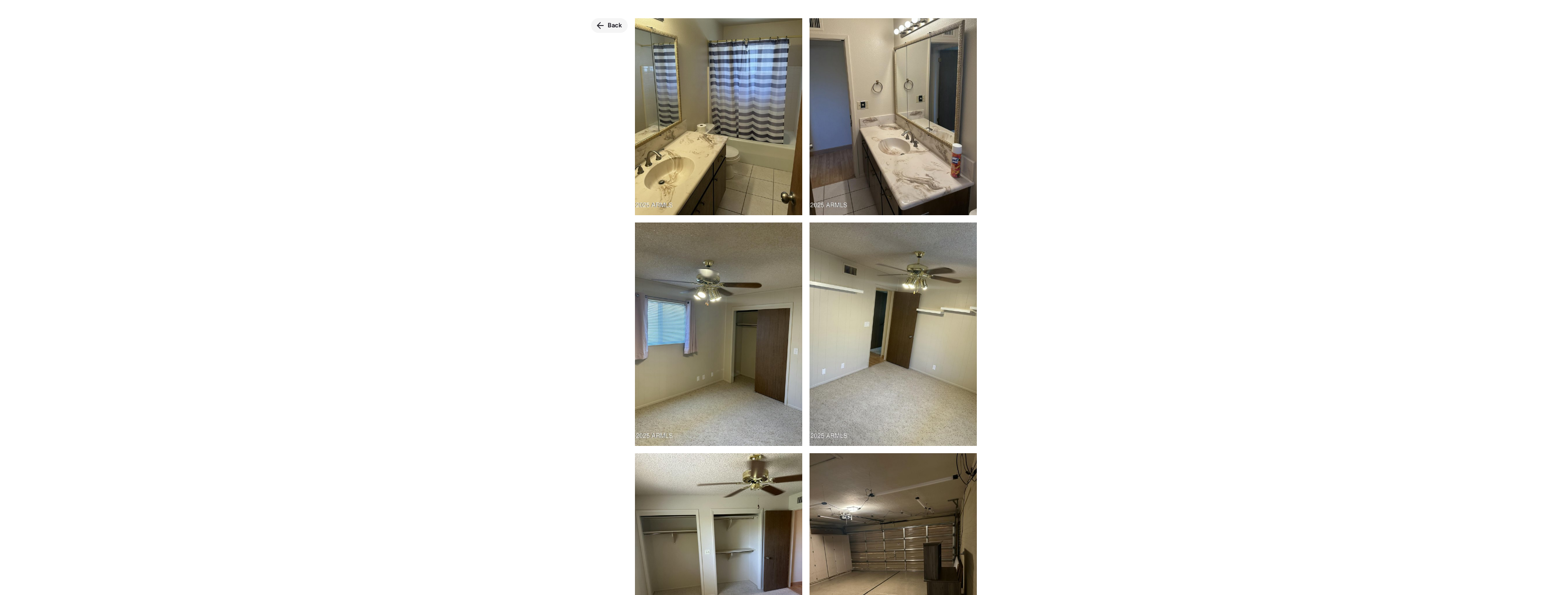
click at [610, 30] on div "Back" at bounding box center [609, 26] width 37 height 15
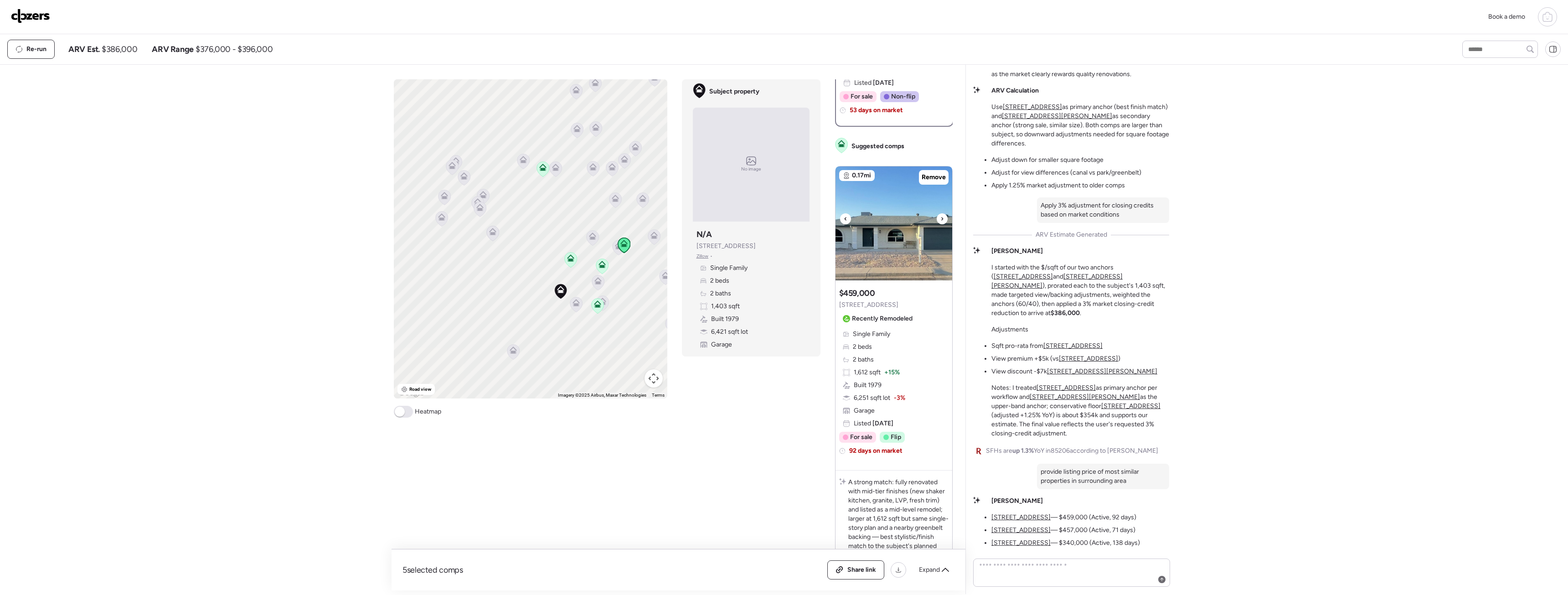
scroll to position [319, 0]
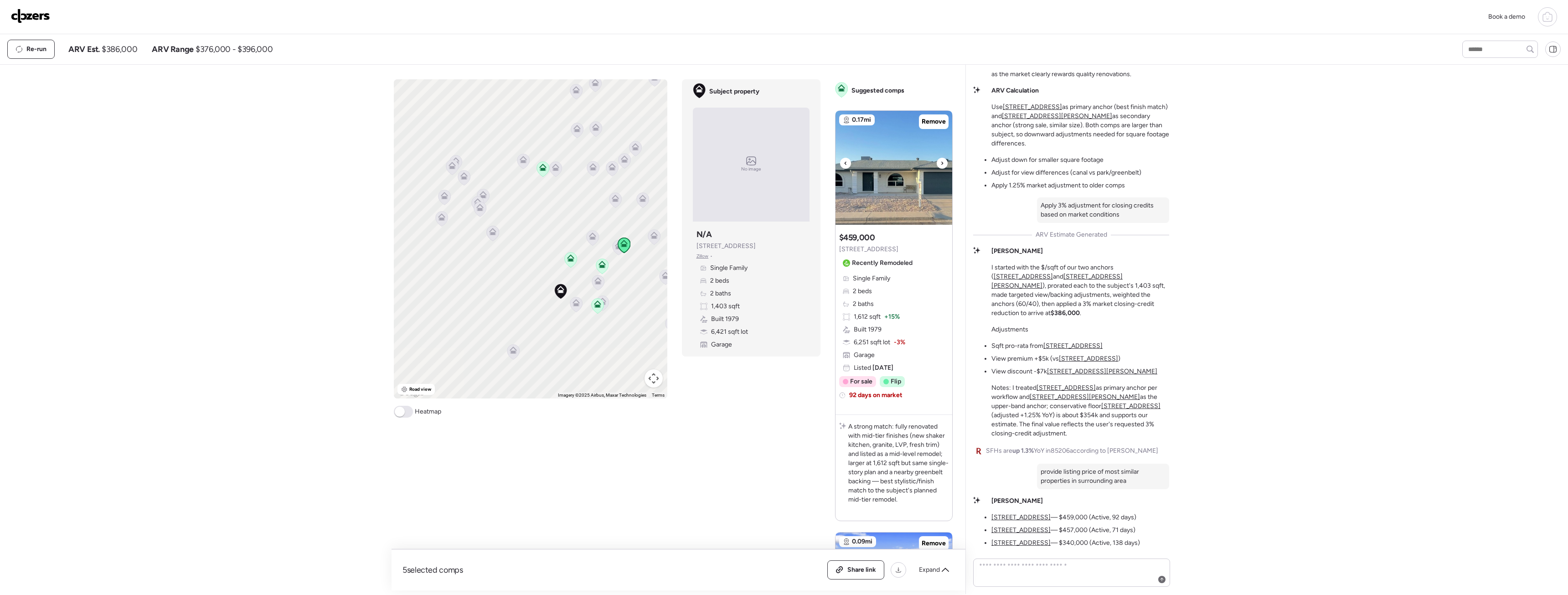
click at [888, 200] on img at bounding box center [894, 167] width 117 height 114
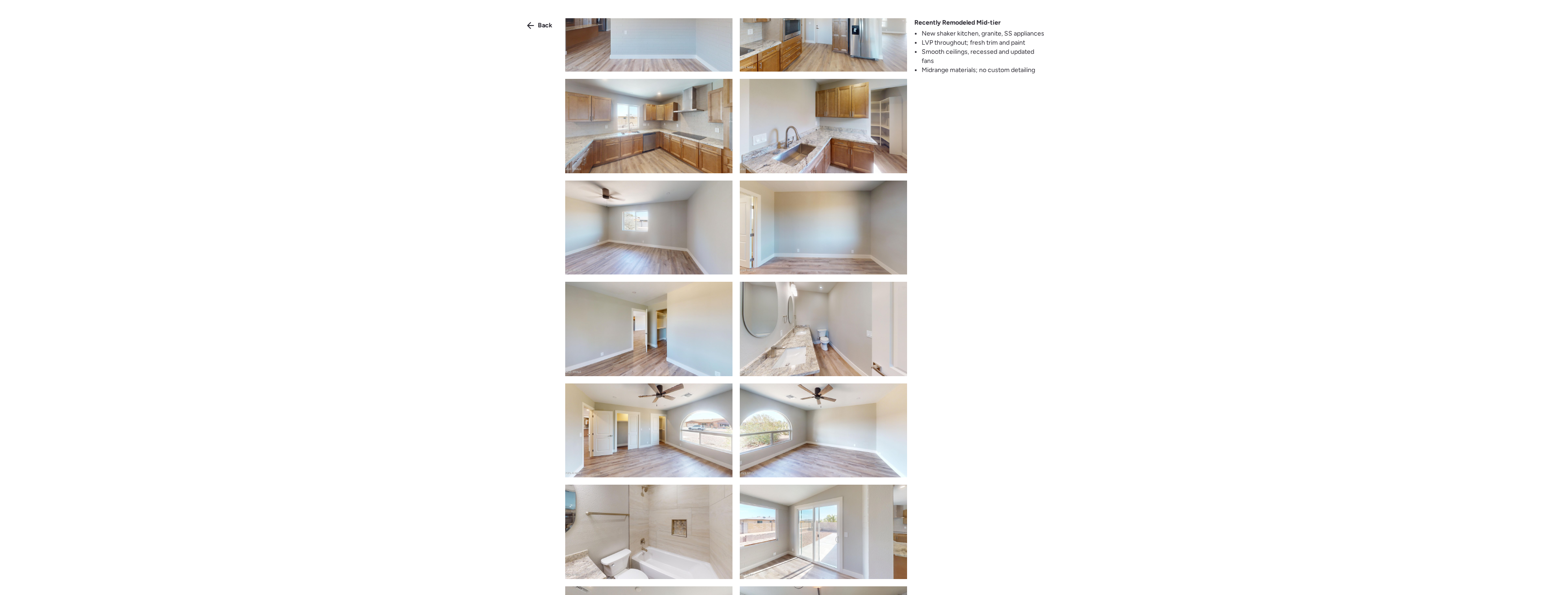
scroll to position [365, 0]
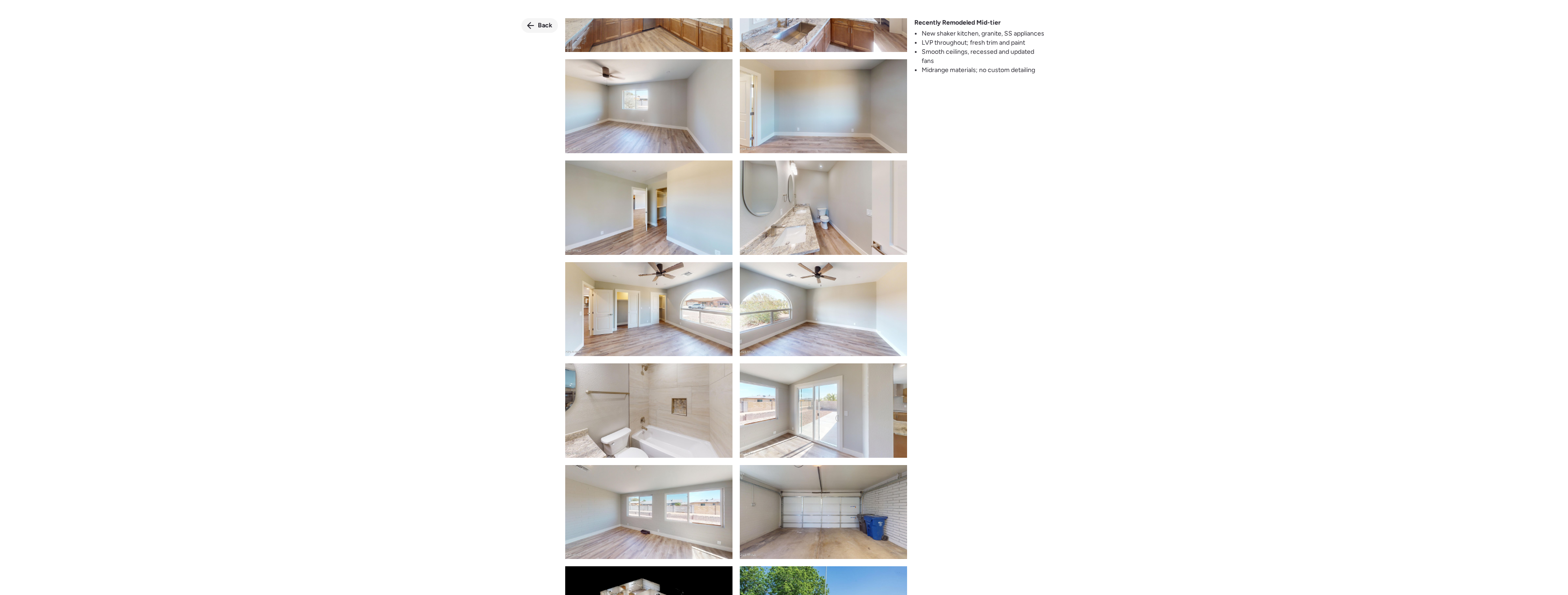
click at [543, 26] on span "Back" at bounding box center [545, 25] width 15 height 9
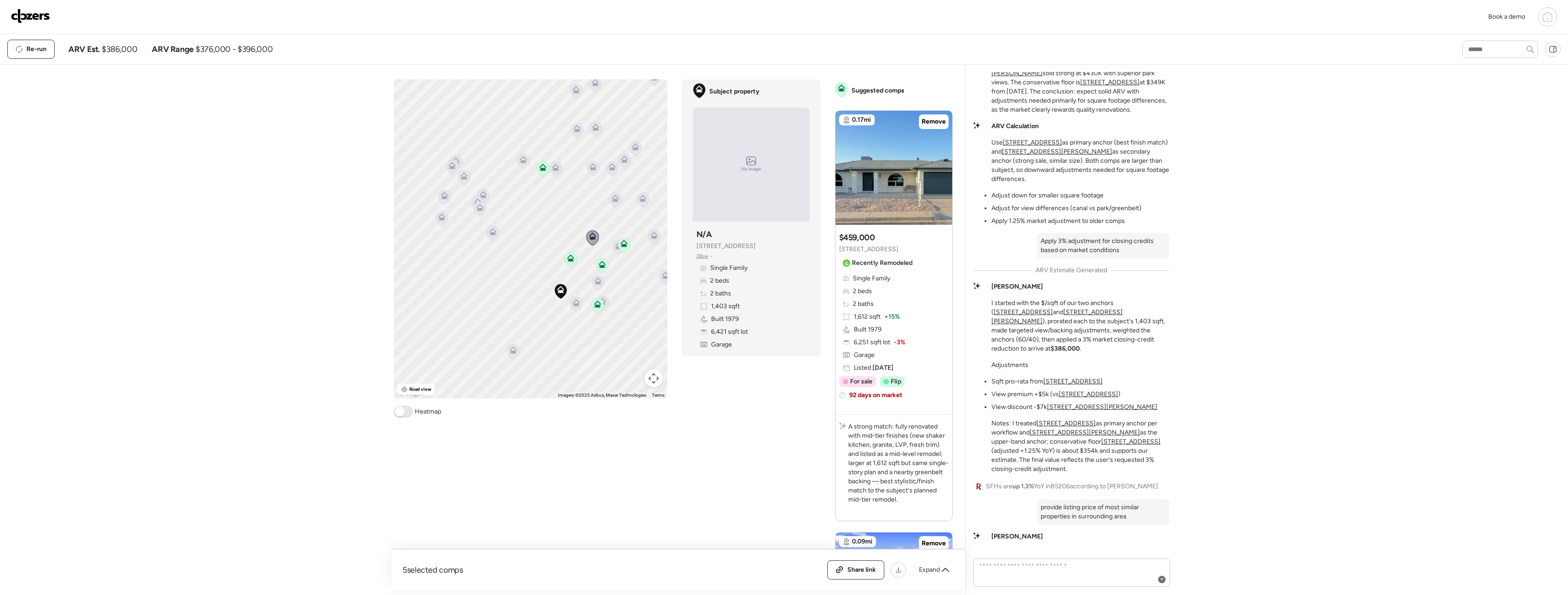
scroll to position [-46, 0]
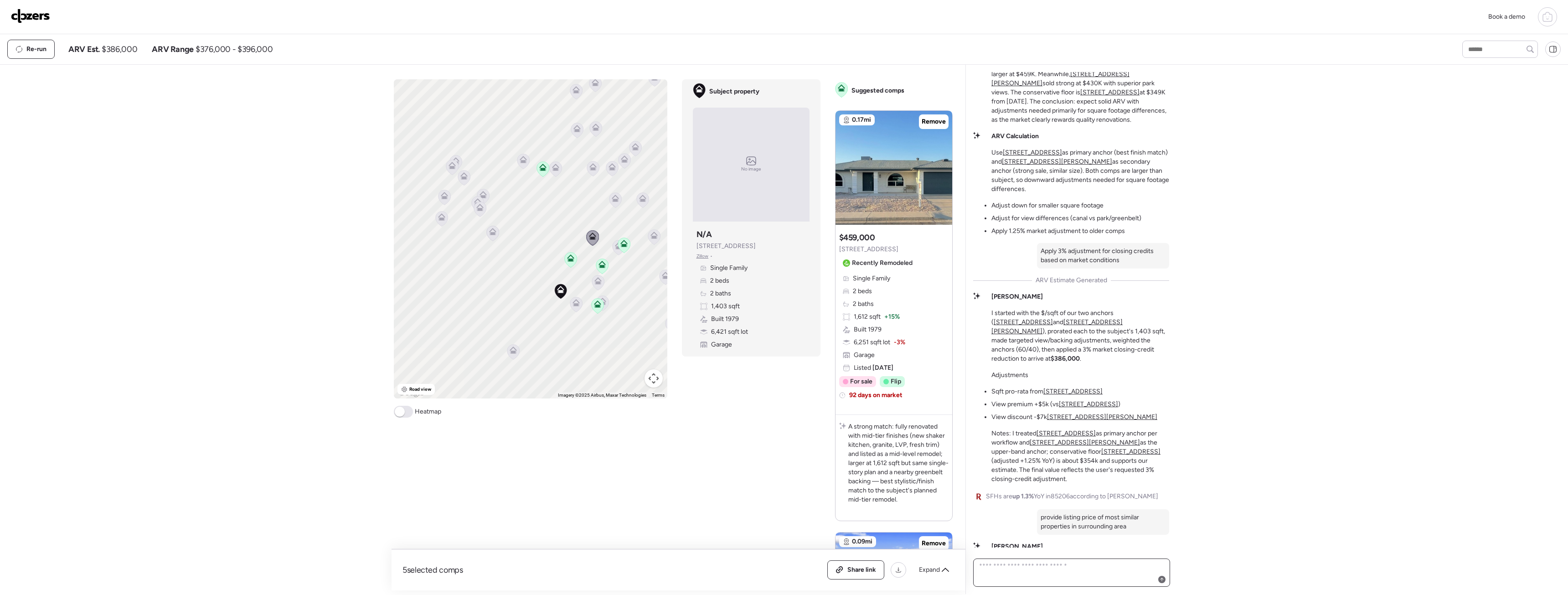
click at [1080, 580] on textarea at bounding box center [1072, 573] width 189 height 26
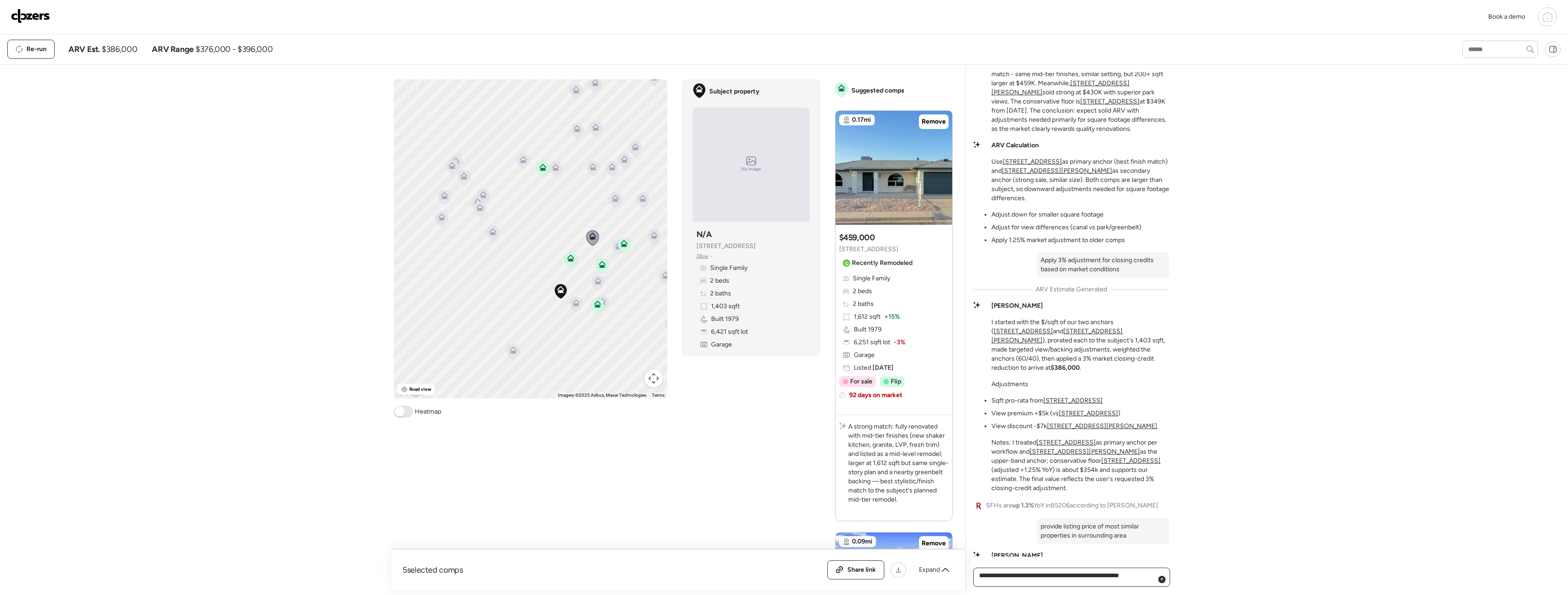
click at [1103, 574] on textarea "**********" at bounding box center [1072, 577] width 189 height 16
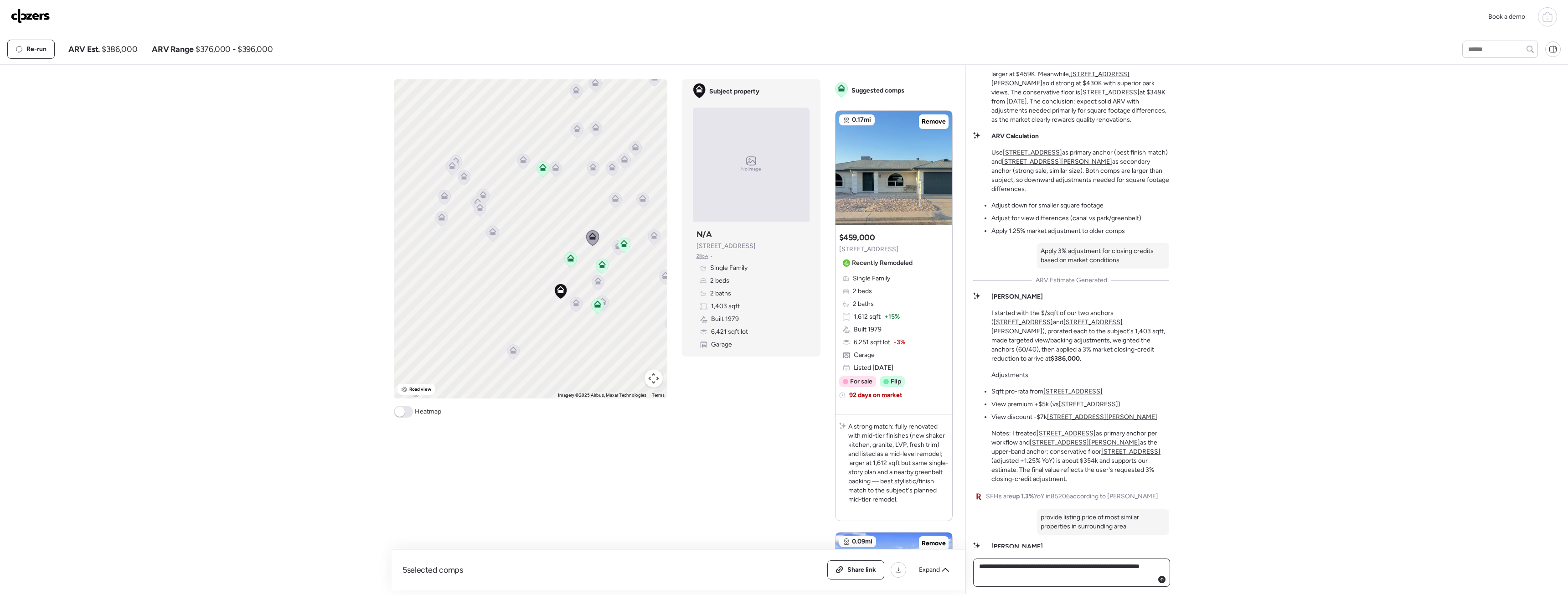
type textarea "**********"
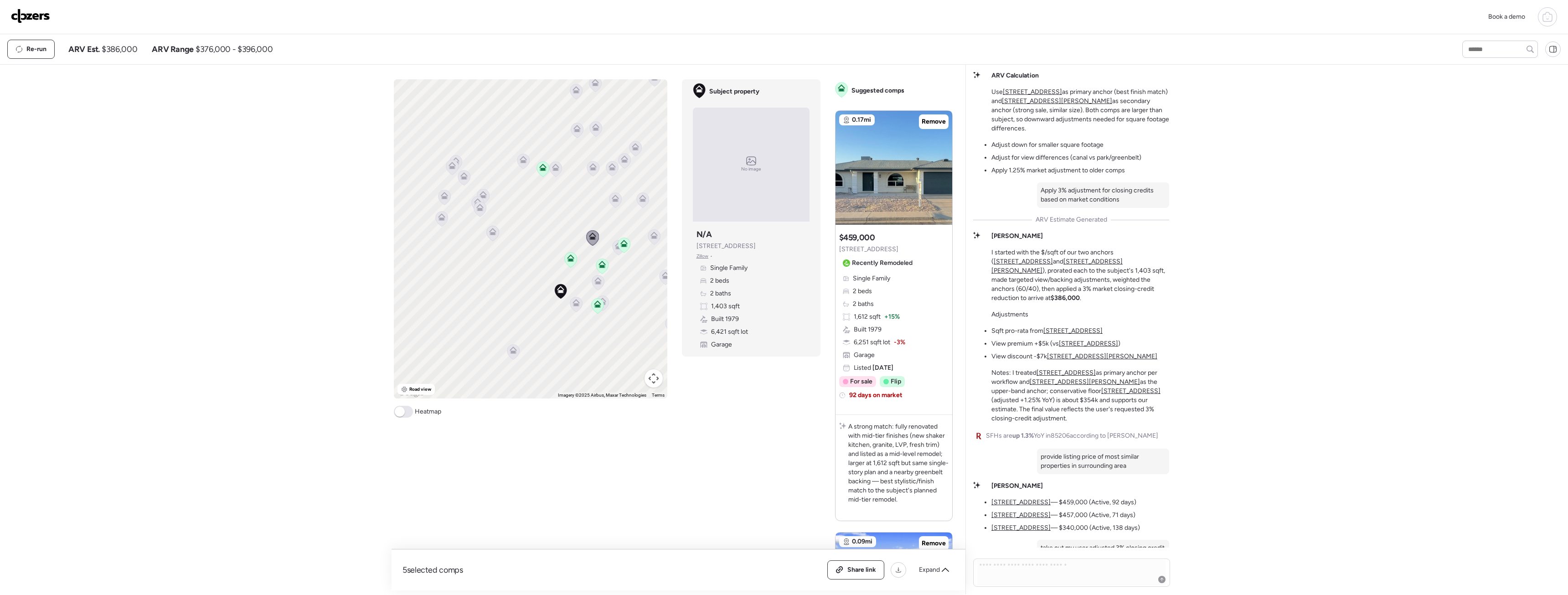
scroll to position [0, 0]
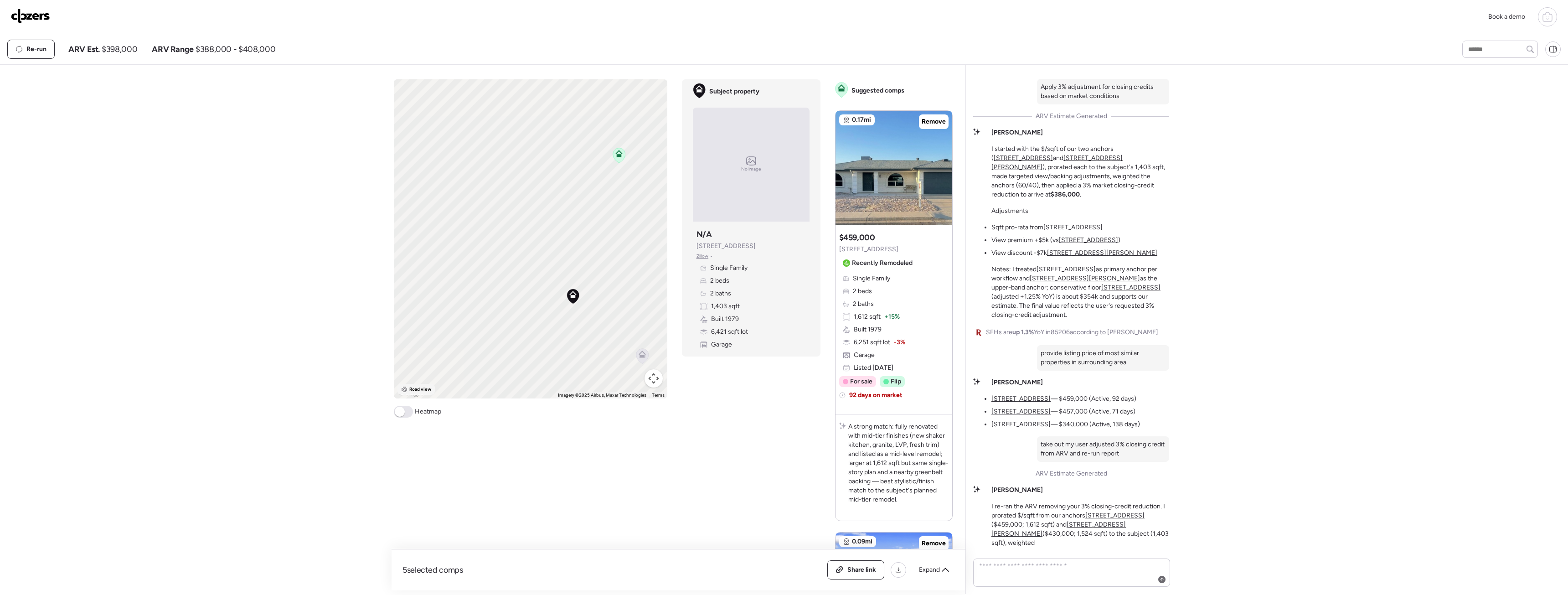
click at [413, 392] on span "Road view" at bounding box center [420, 390] width 23 height 7
click at [419, 386] on span "Satellite view" at bounding box center [424, 390] width 29 height 7
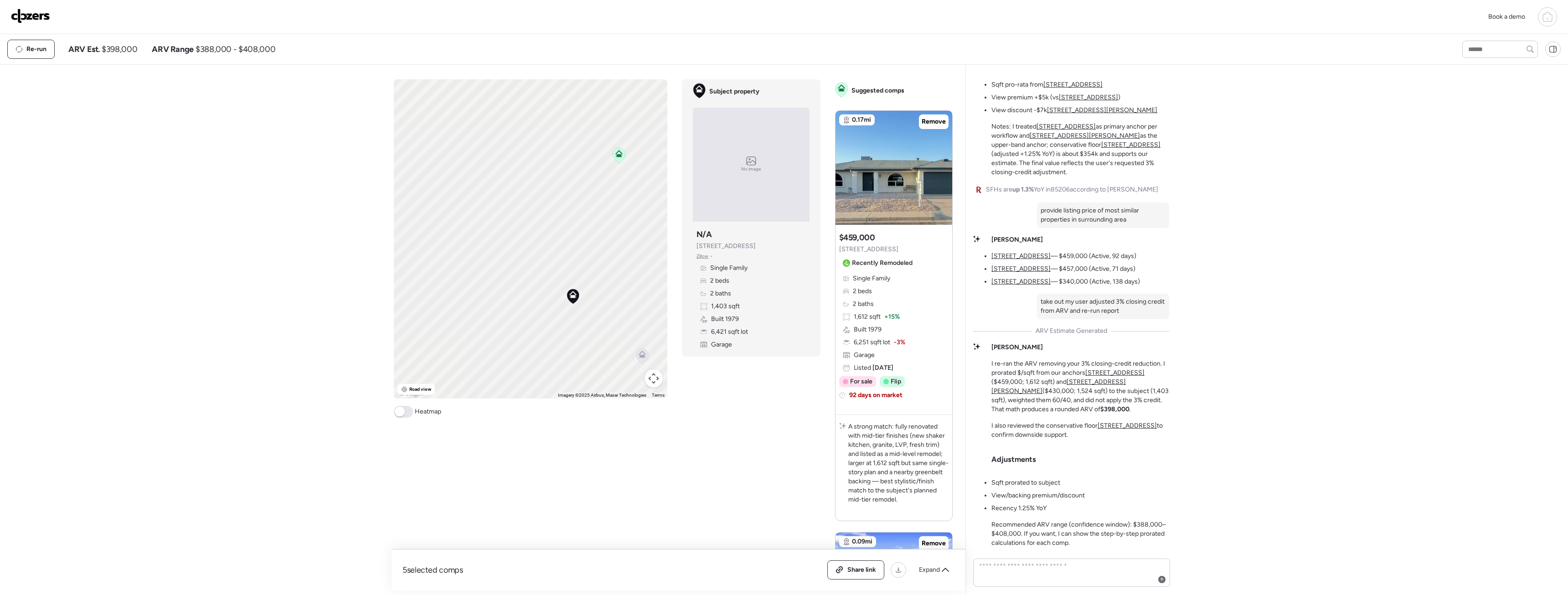
scroll to position [1, 0]
drag, startPoint x: 749, startPoint y: 246, endPoint x: 697, endPoint y: 246, distance: 52.0
click at [697, 246] on div "Subject property N/A 4014 E Carmel Cir Zillow • Single Family 2 beds 2 baths 1,…" at bounding box center [751, 289] width 117 height 128
copy span "4014 E Carmel Cir"
drag, startPoint x: 1549, startPoint y: 21, endPoint x: 1544, endPoint y: 27, distance: 7.8
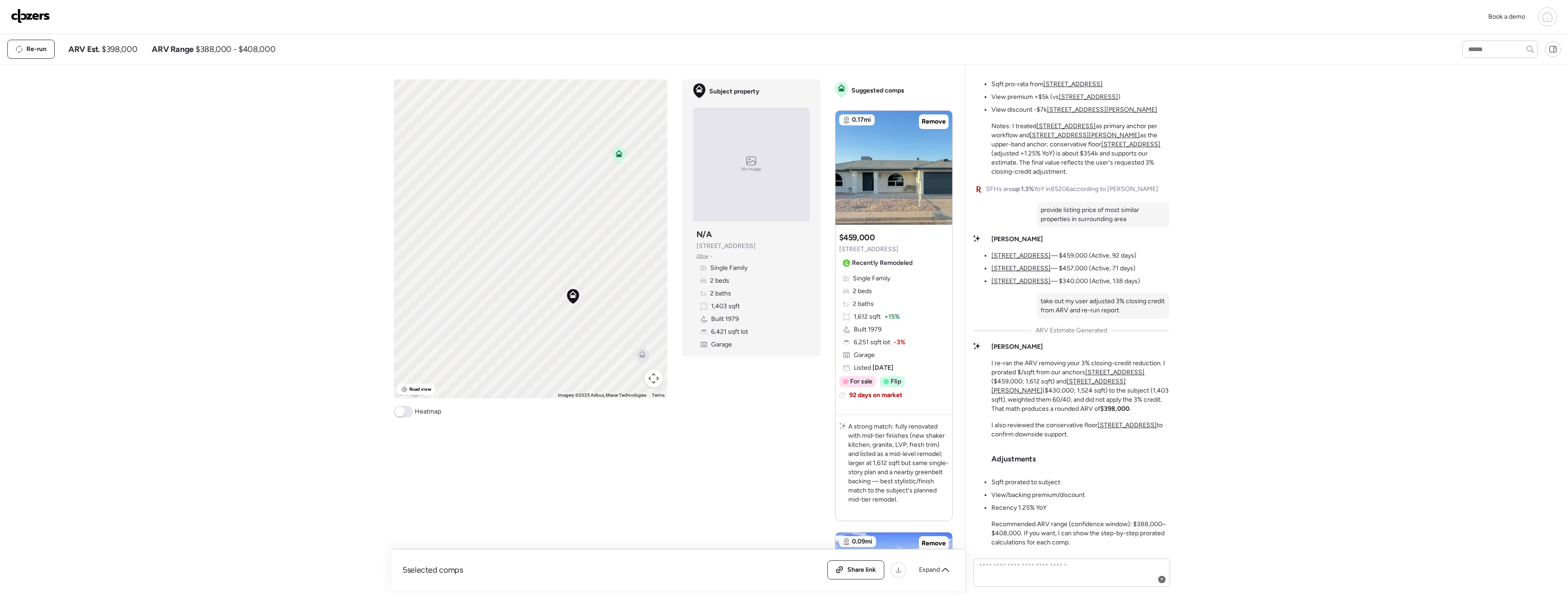
click at [1549, 21] on icon at bounding box center [1547, 17] width 11 height 11
click at [1457, 71] on span "Report history" at bounding box center [1459, 72] width 41 height 9
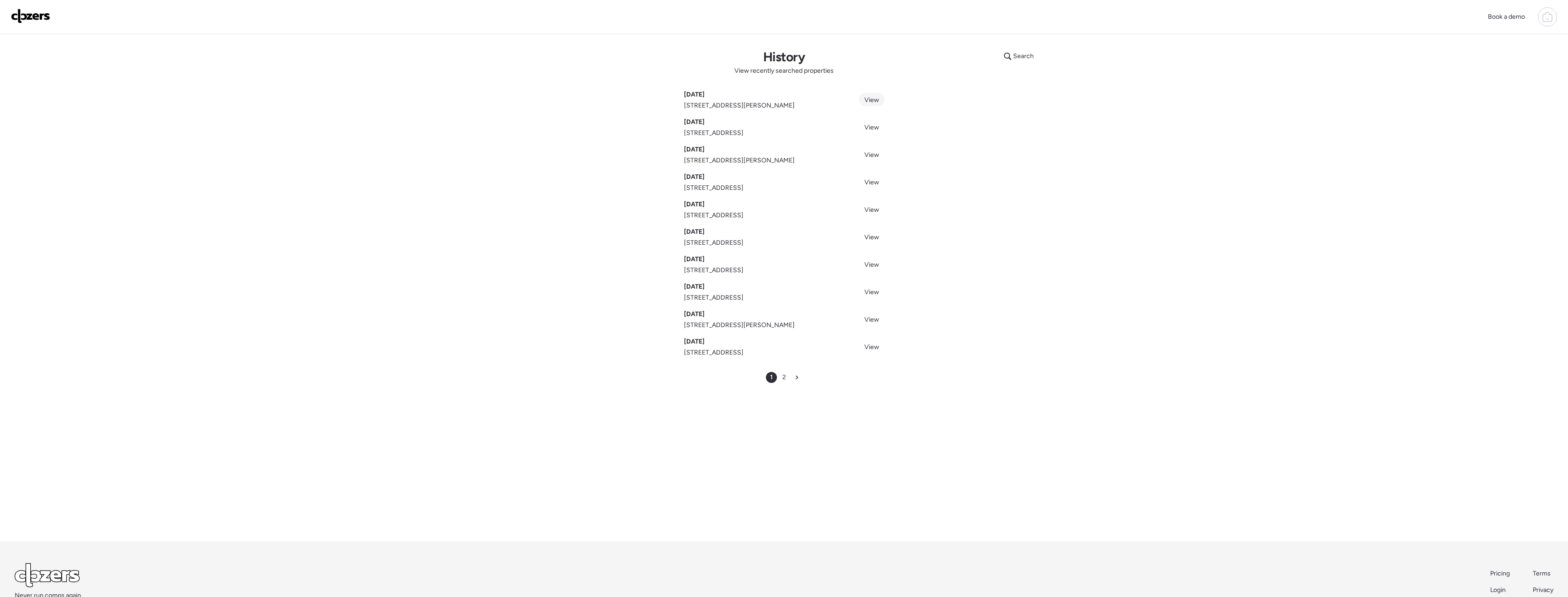
click at [871, 99] on span "View" at bounding box center [872, 100] width 15 height 8
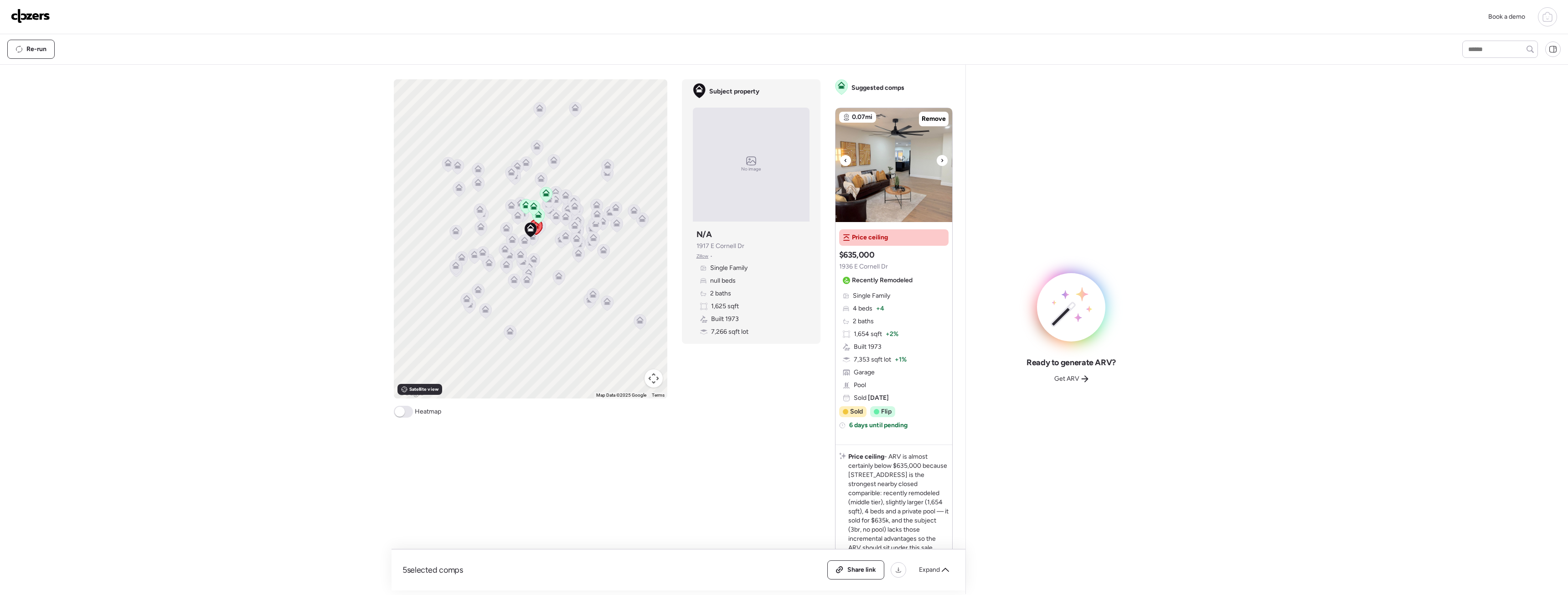
click at [880, 202] on img at bounding box center [894, 164] width 117 height 114
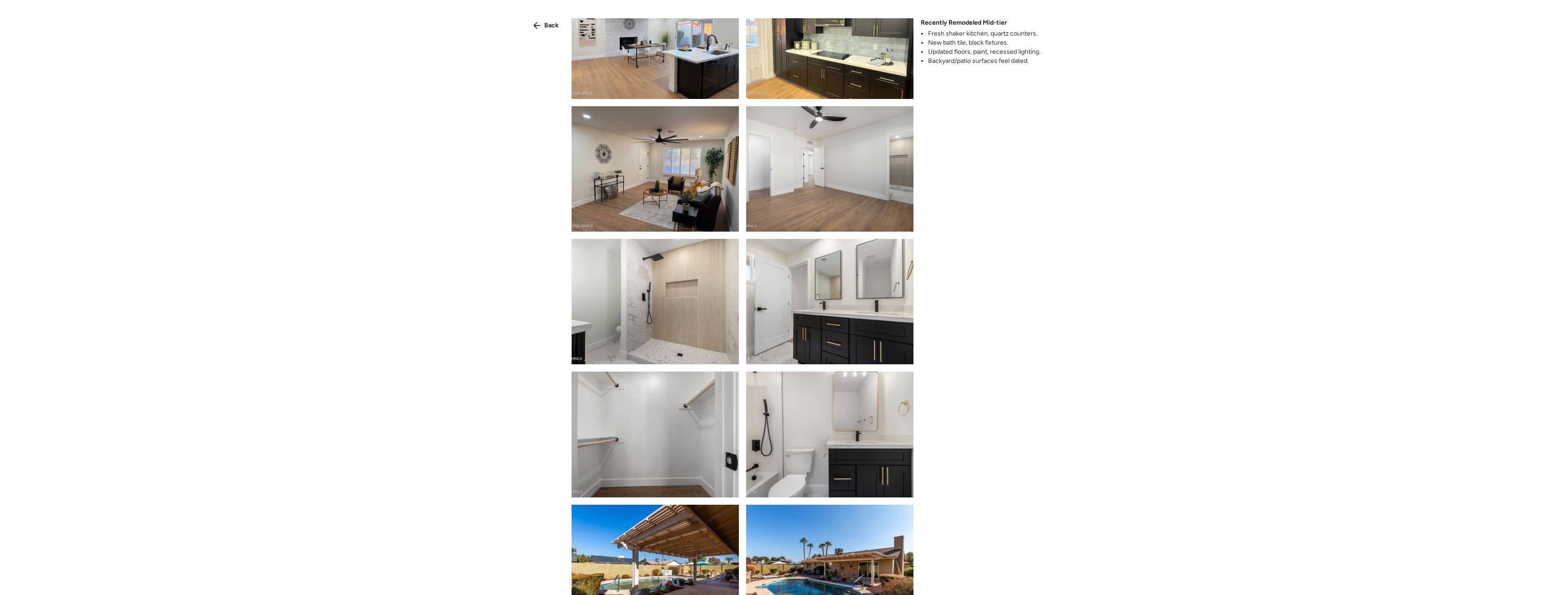
scroll to position [319, 0]
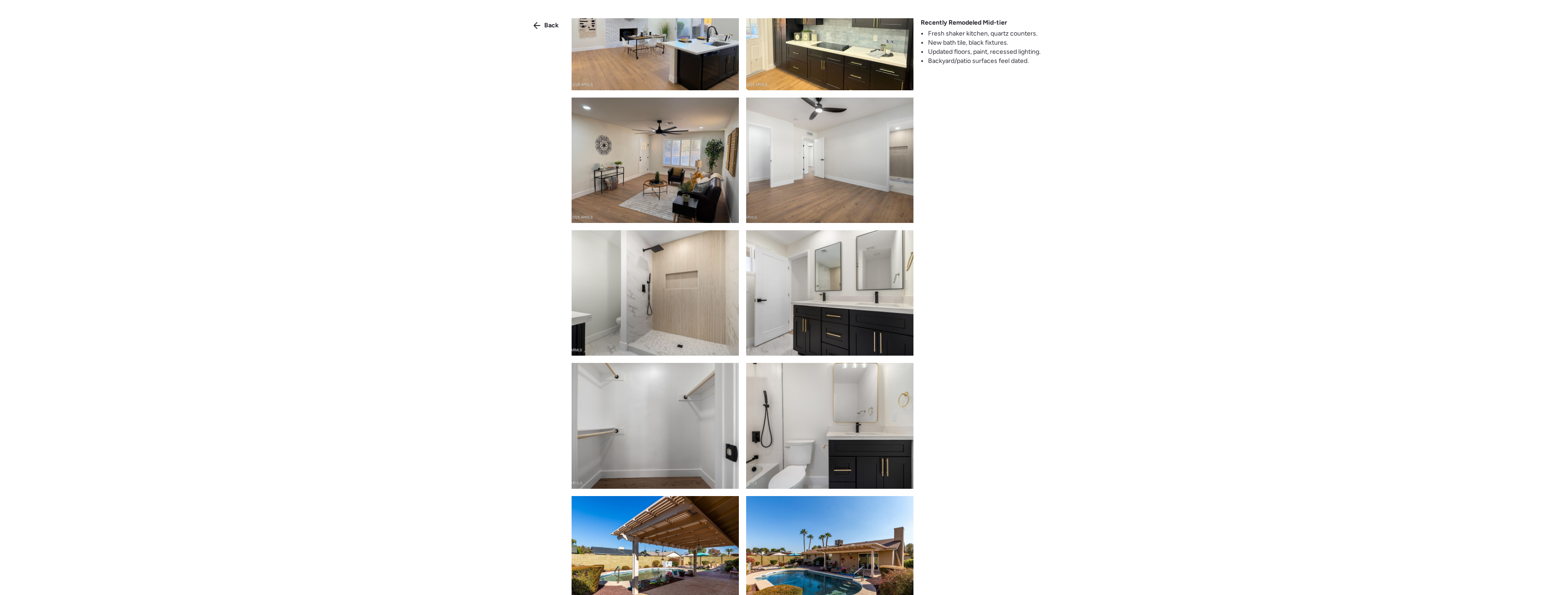
click at [542, 24] on div "Back" at bounding box center [546, 26] width 37 height 15
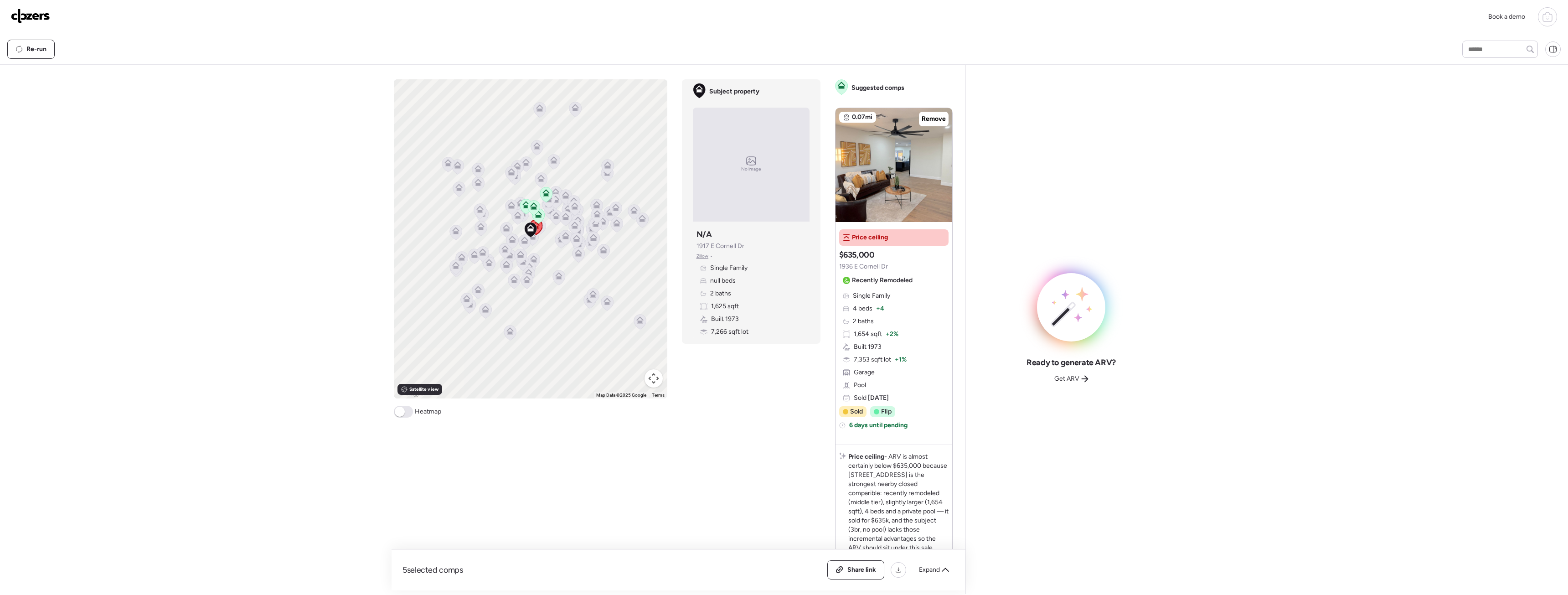
click at [905, 344] on div "Single Family 4 beds + 4 2 baths 1,654 sqft + 2% Built 1973 7,353 sqft lot + 1%…" at bounding box center [894, 347] width 110 height 111
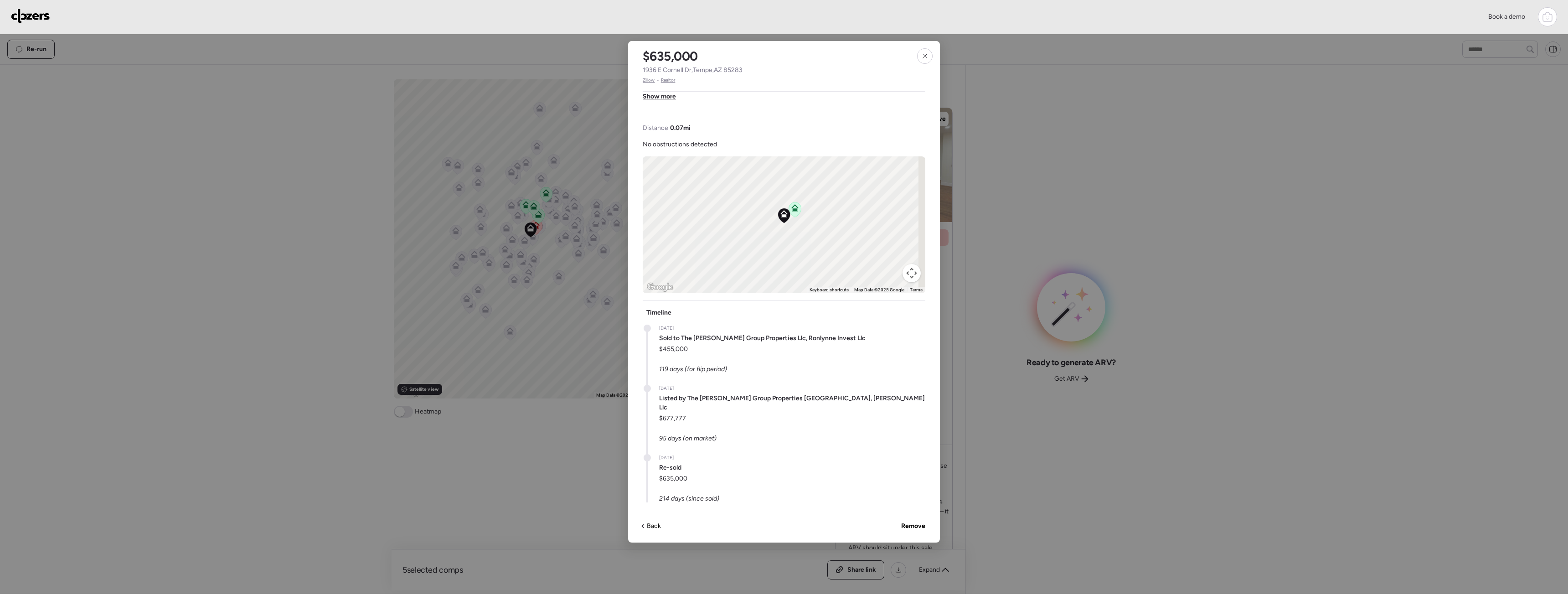
scroll to position [345, 0]
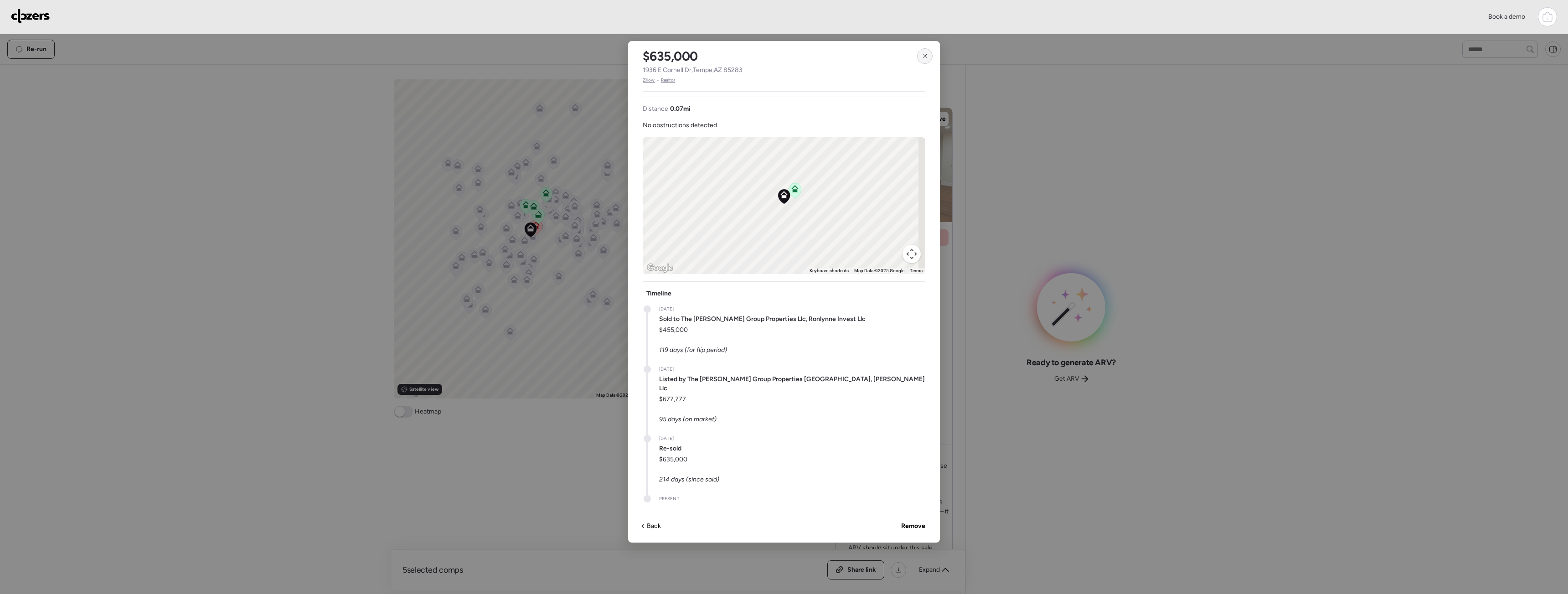
click at [921, 53] on div at bounding box center [925, 55] width 15 height 15
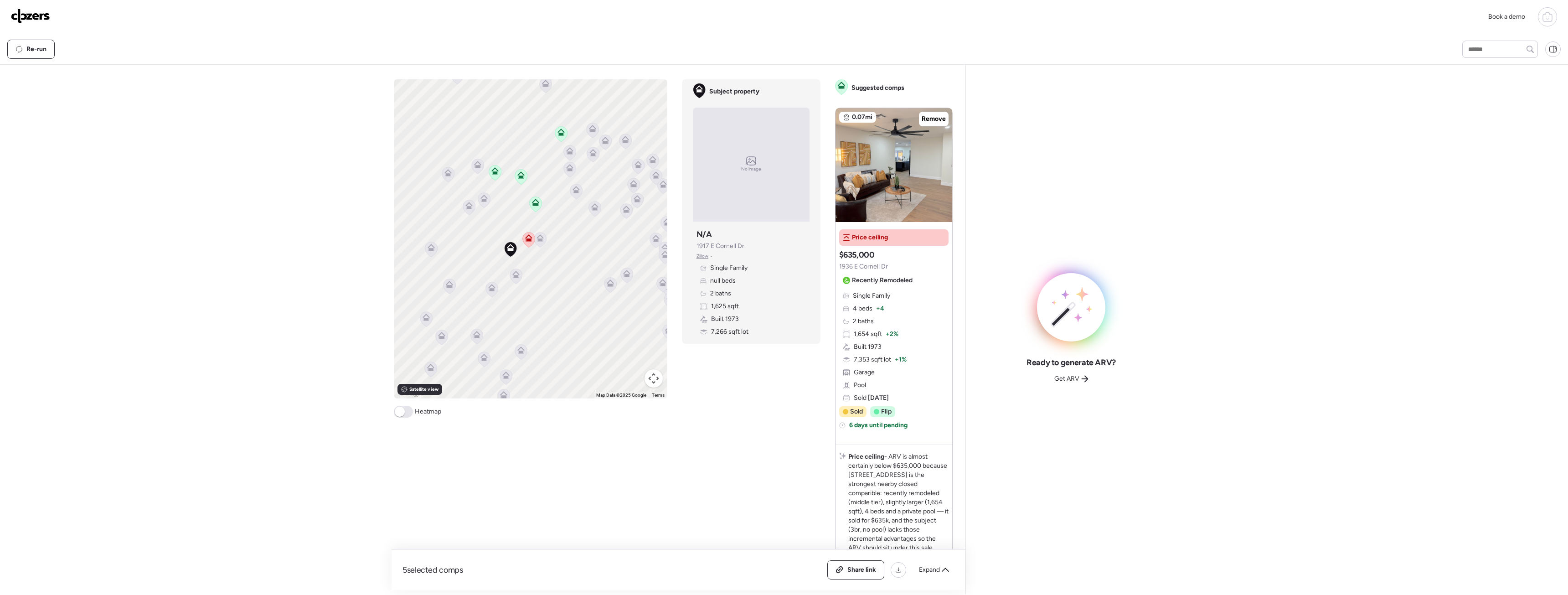
click at [527, 239] on icon at bounding box center [528, 240] width 6 height 2
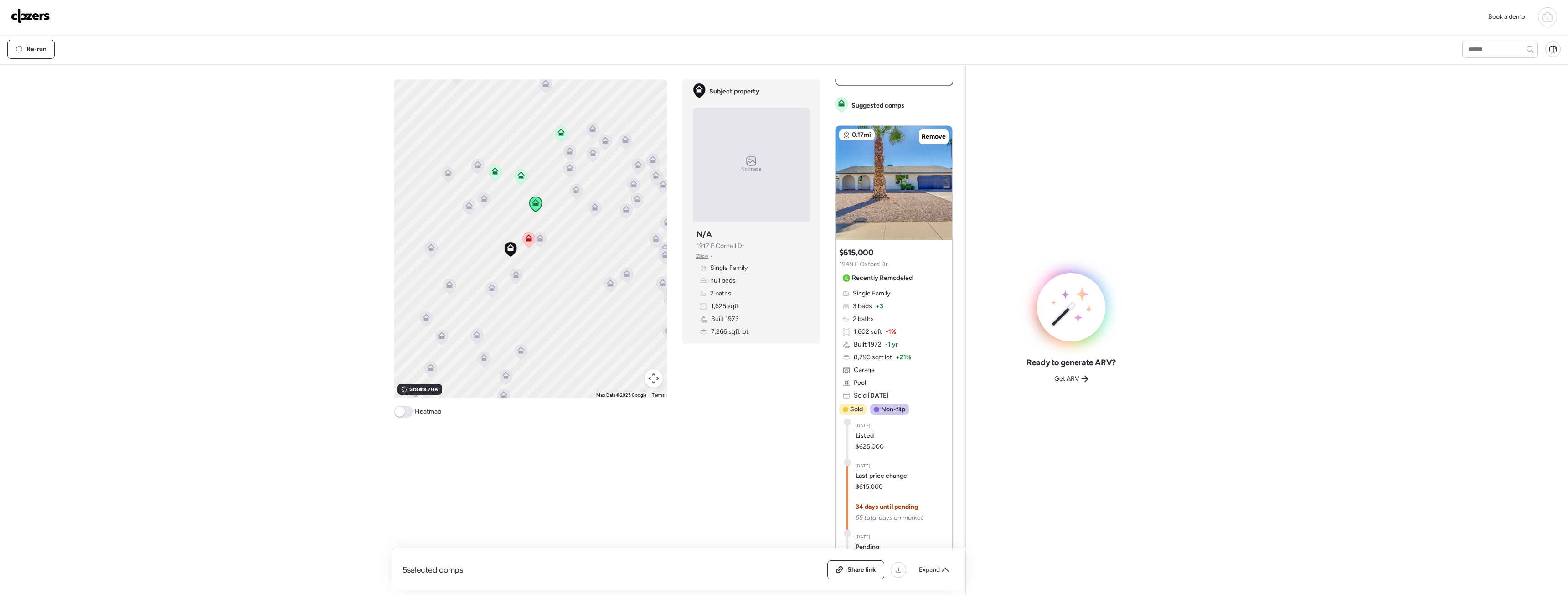
scroll to position [547, 0]
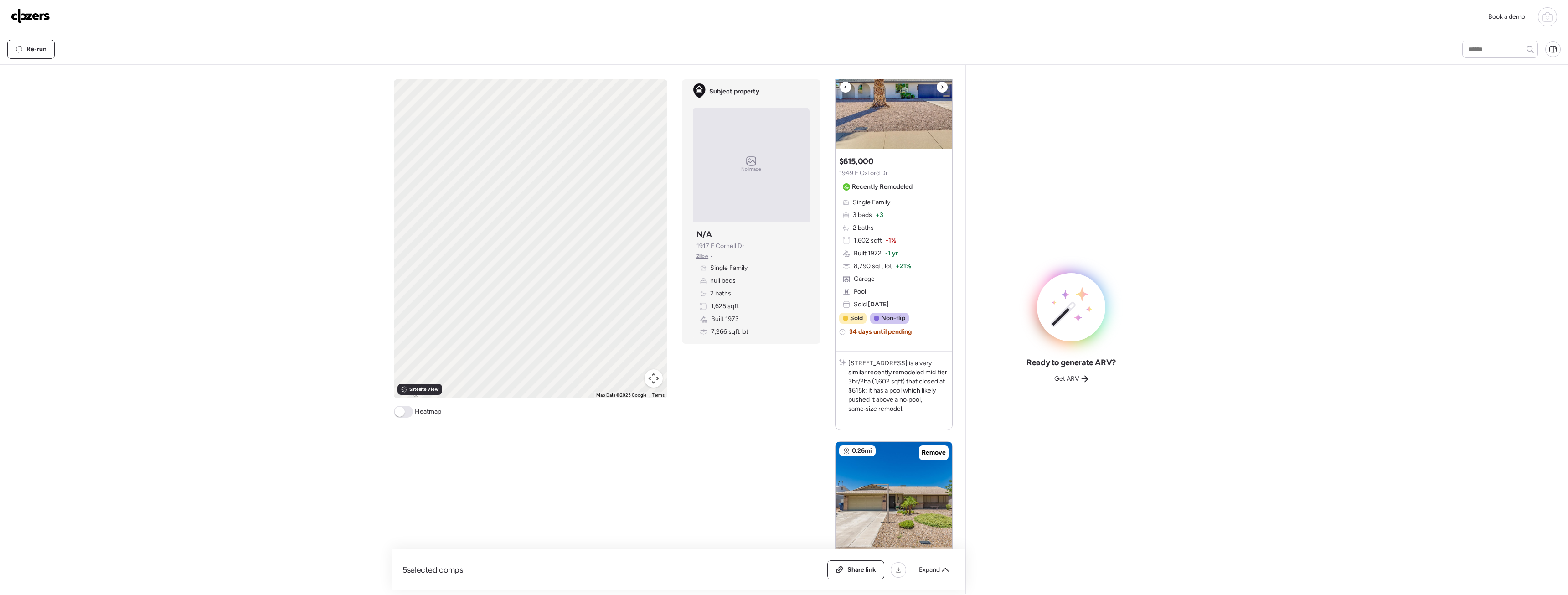
click at [915, 127] on img at bounding box center [894, 91] width 117 height 114
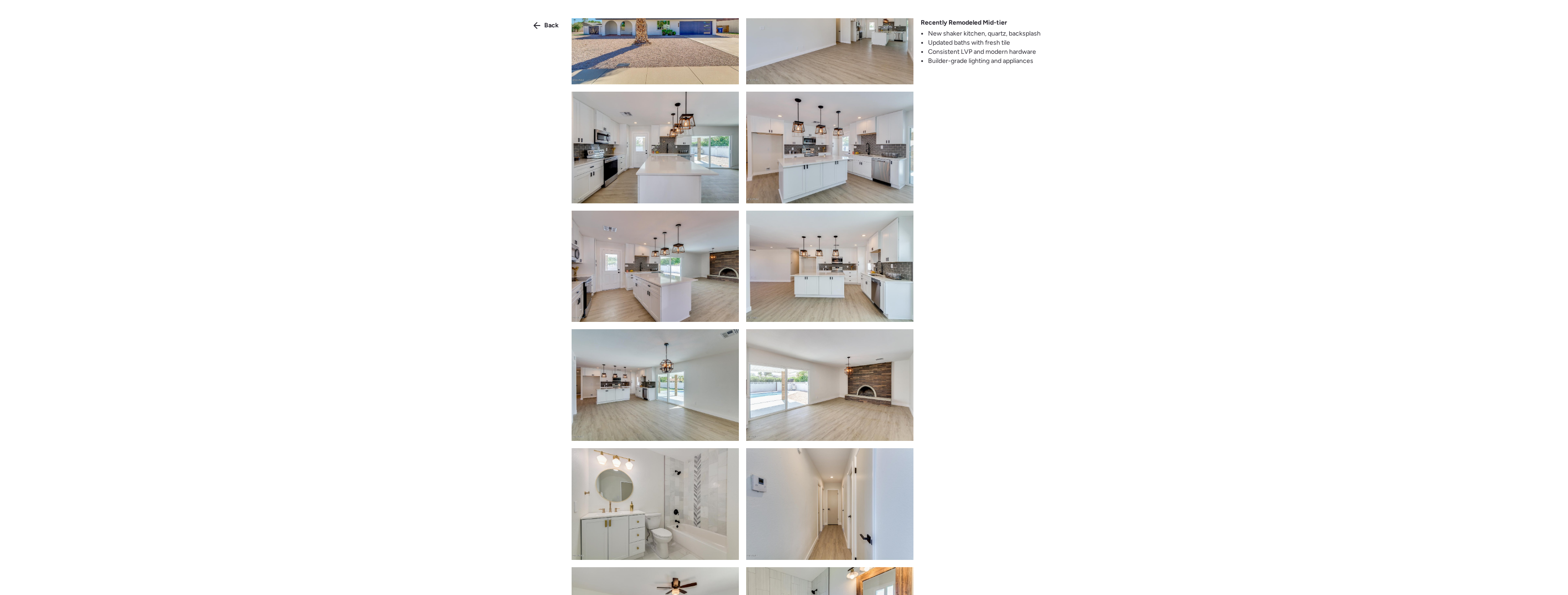
scroll to position [0, 0]
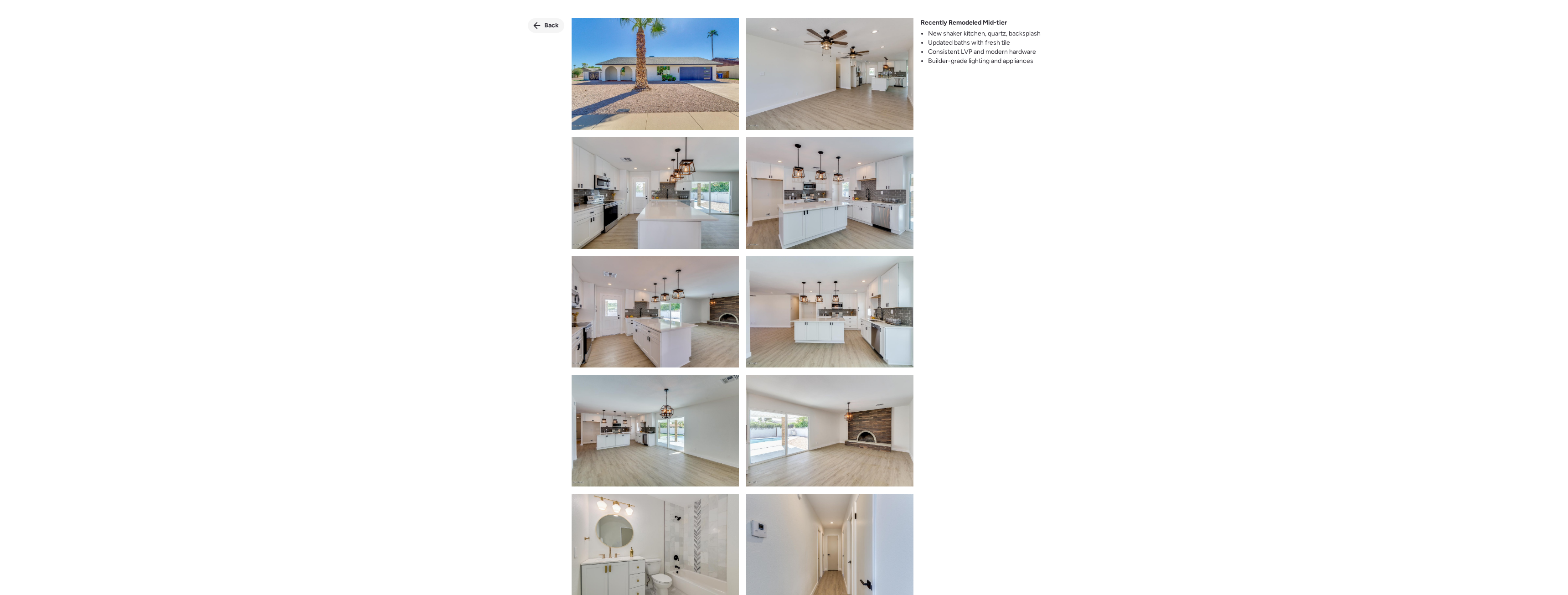
click at [553, 29] on span "Back" at bounding box center [551, 25] width 15 height 9
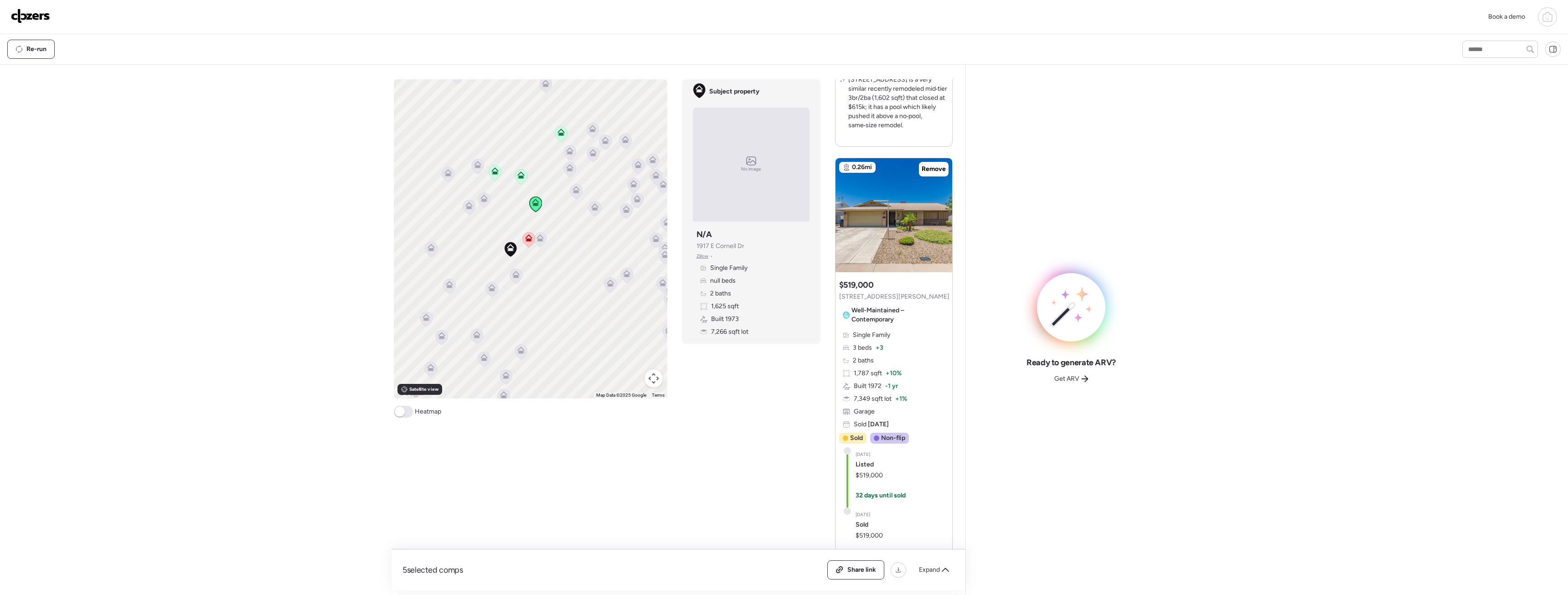
scroll to position [684, 0]
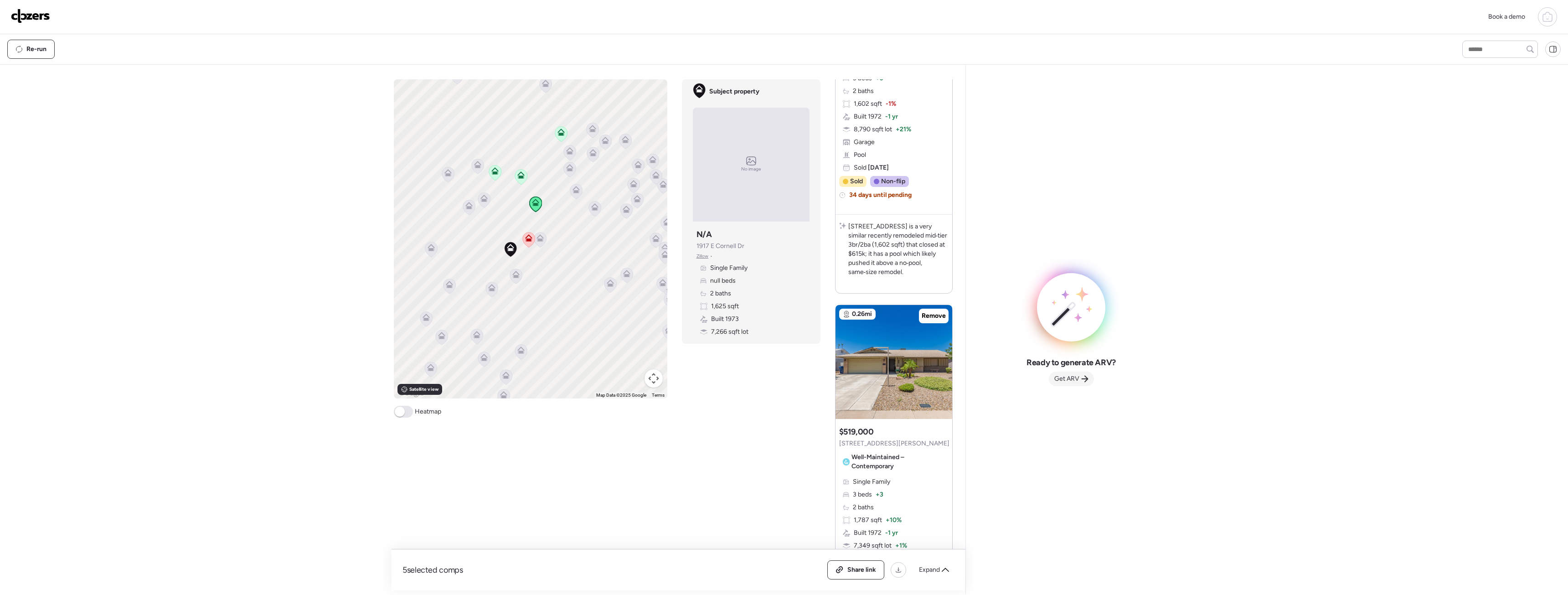
click at [1074, 381] on span "Get ARV" at bounding box center [1066, 379] width 25 height 9
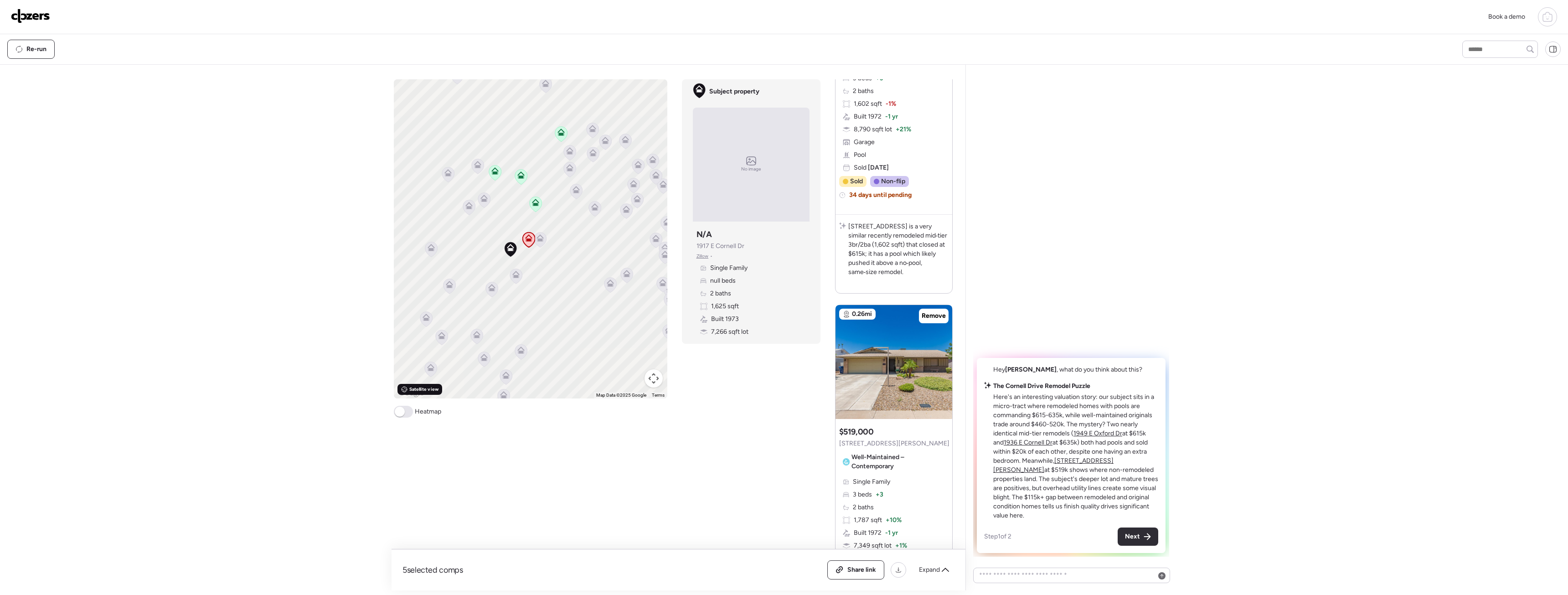
click at [432, 389] on span "Satellite view" at bounding box center [424, 390] width 29 height 7
click at [1137, 537] on span "Next" at bounding box center [1132, 537] width 15 height 9
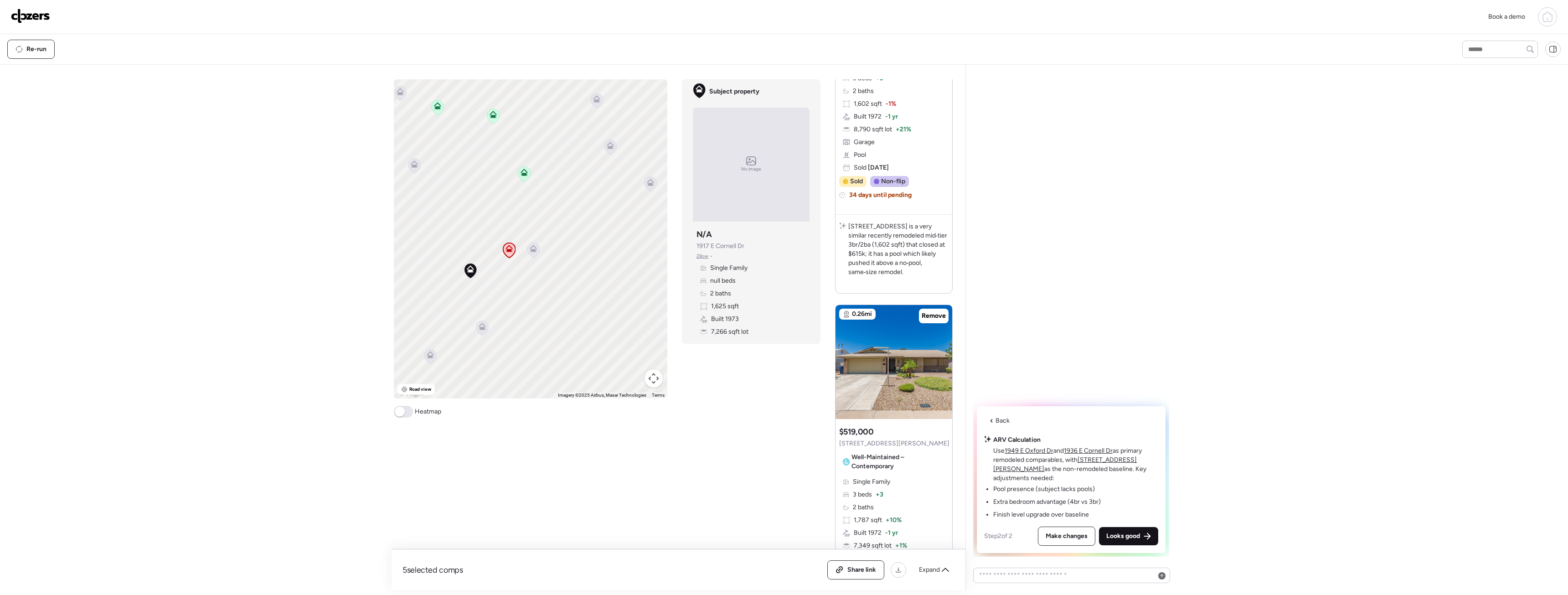
click at [1117, 535] on span "Looks good" at bounding box center [1122, 536] width 33 height 9
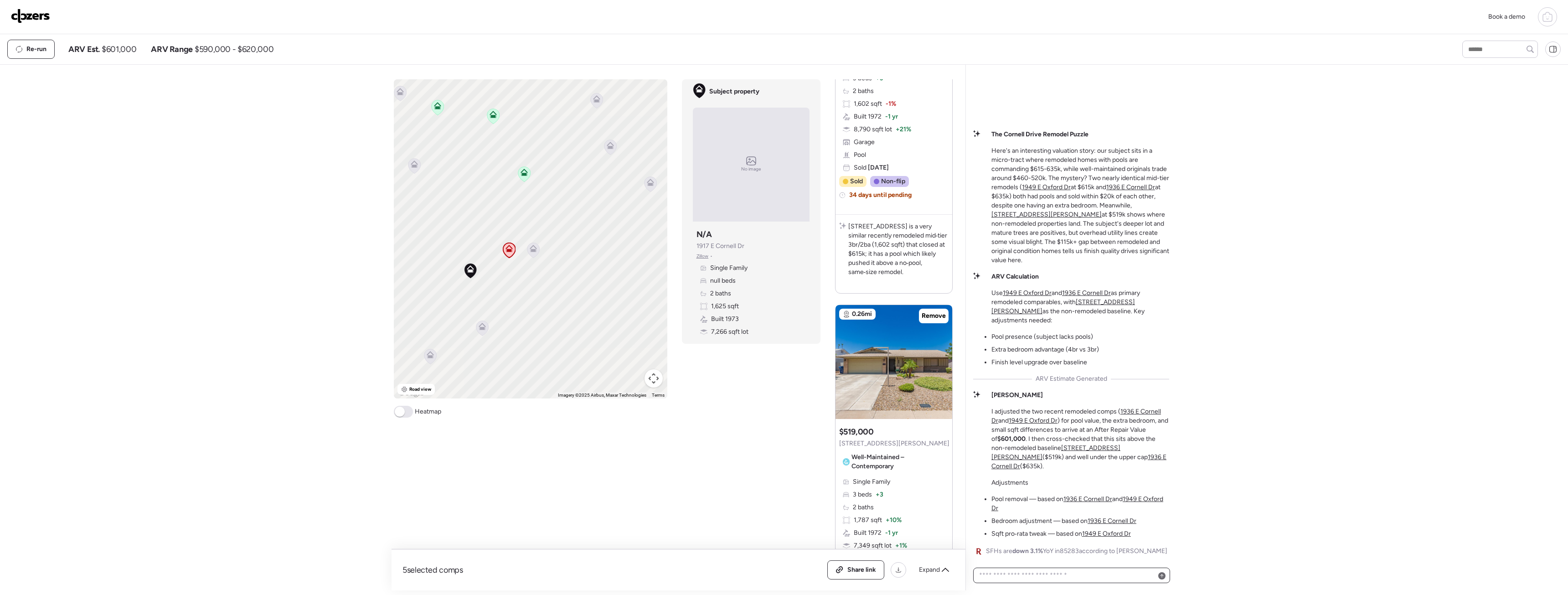
click at [1059, 571] on textarea at bounding box center [1072, 576] width 189 height 13
type textarea "**********"
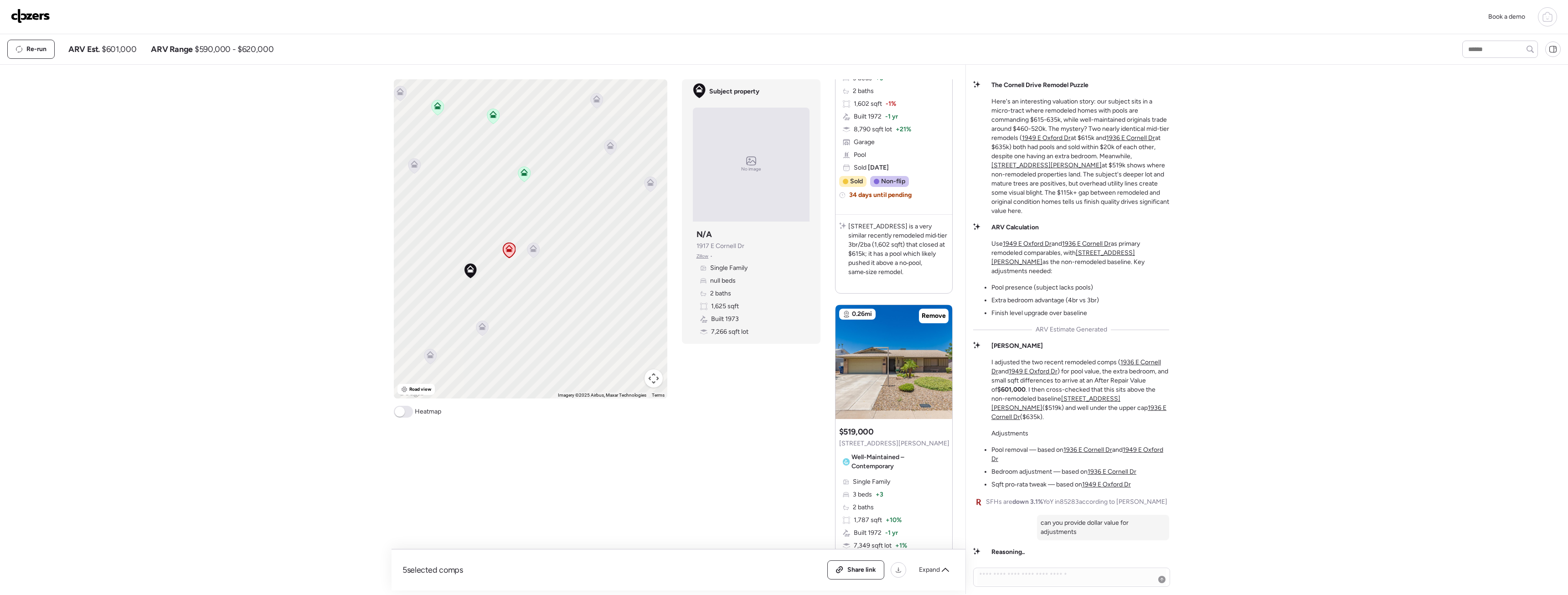
click at [534, 252] on icon at bounding box center [533, 250] width 6 height 2
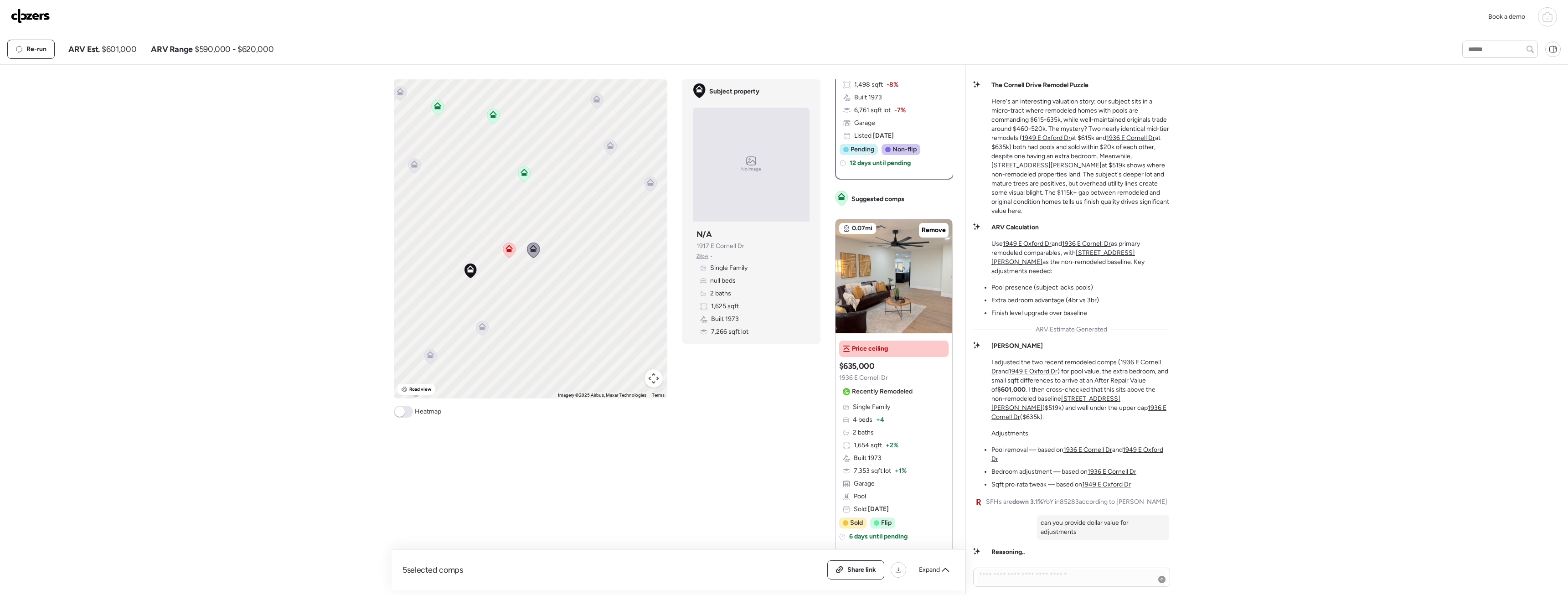
scroll to position [0, 0]
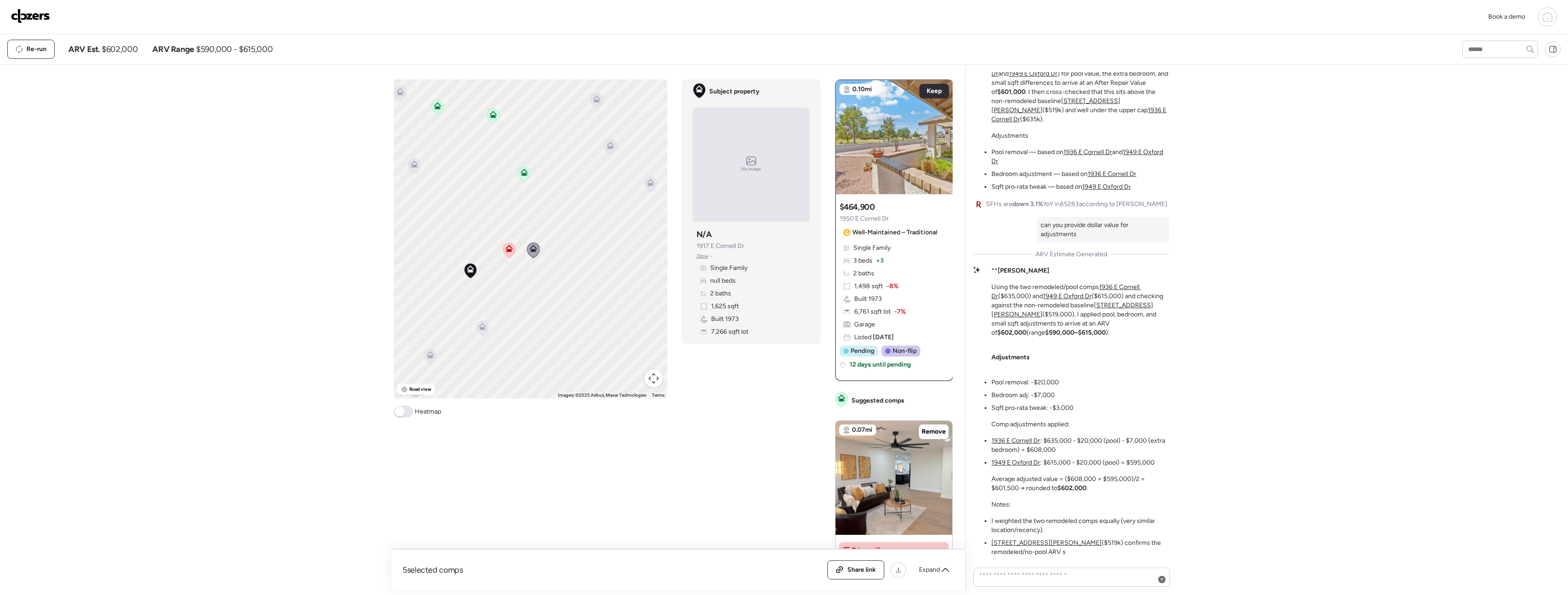
click at [416, 165] on icon at bounding box center [414, 166] width 6 height 2
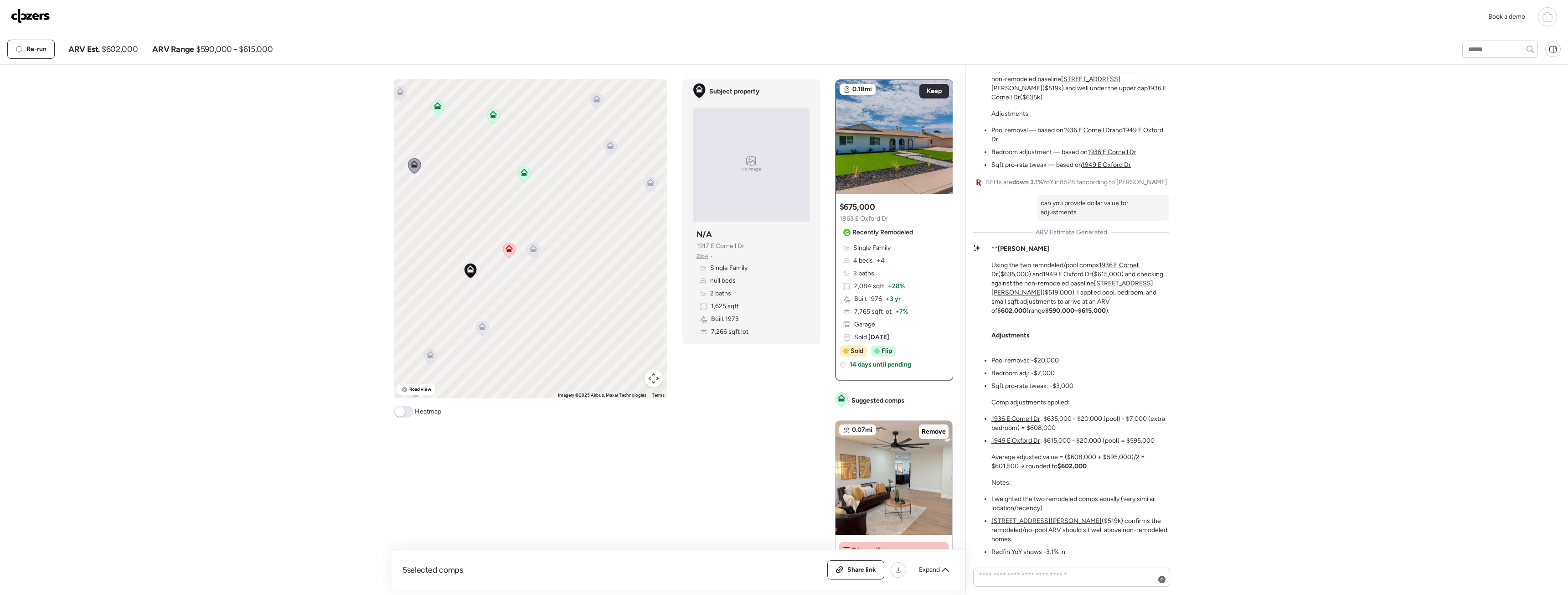
click at [483, 327] on icon at bounding box center [482, 326] width 7 height 7
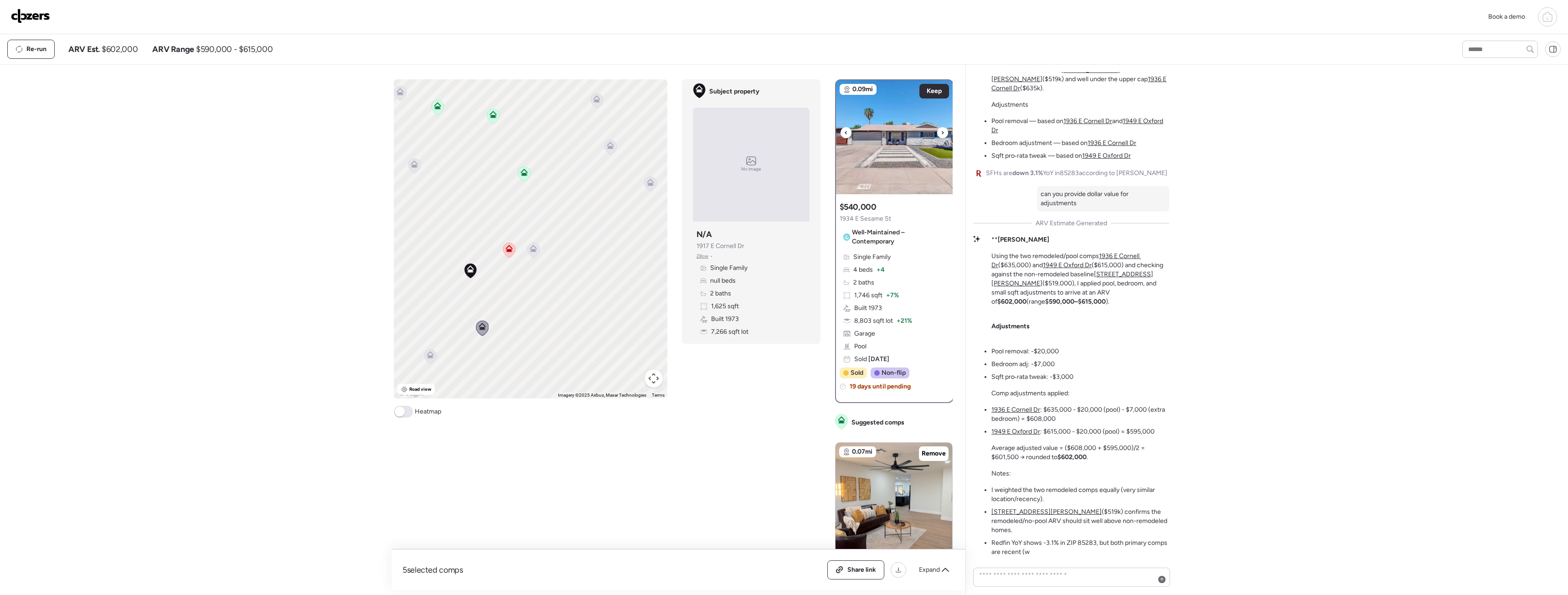
click at [903, 156] on img at bounding box center [894, 137] width 117 height 114
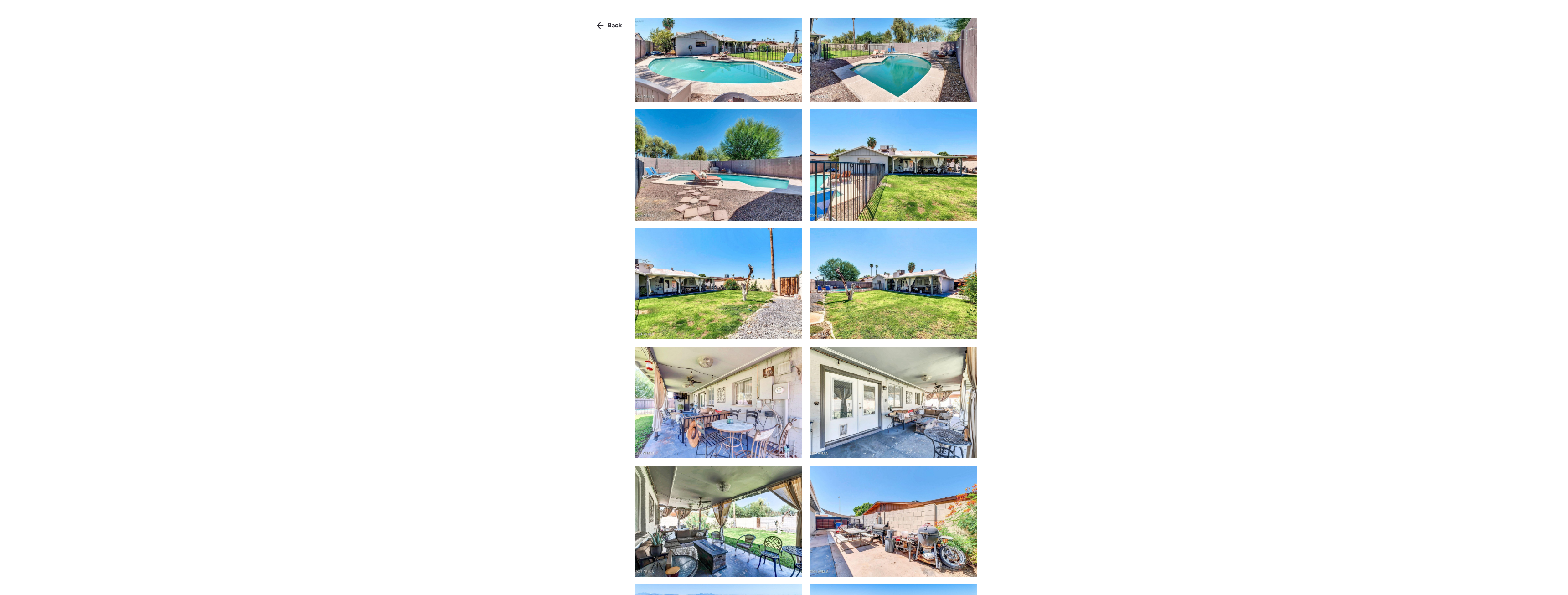
scroll to position [1912, 0]
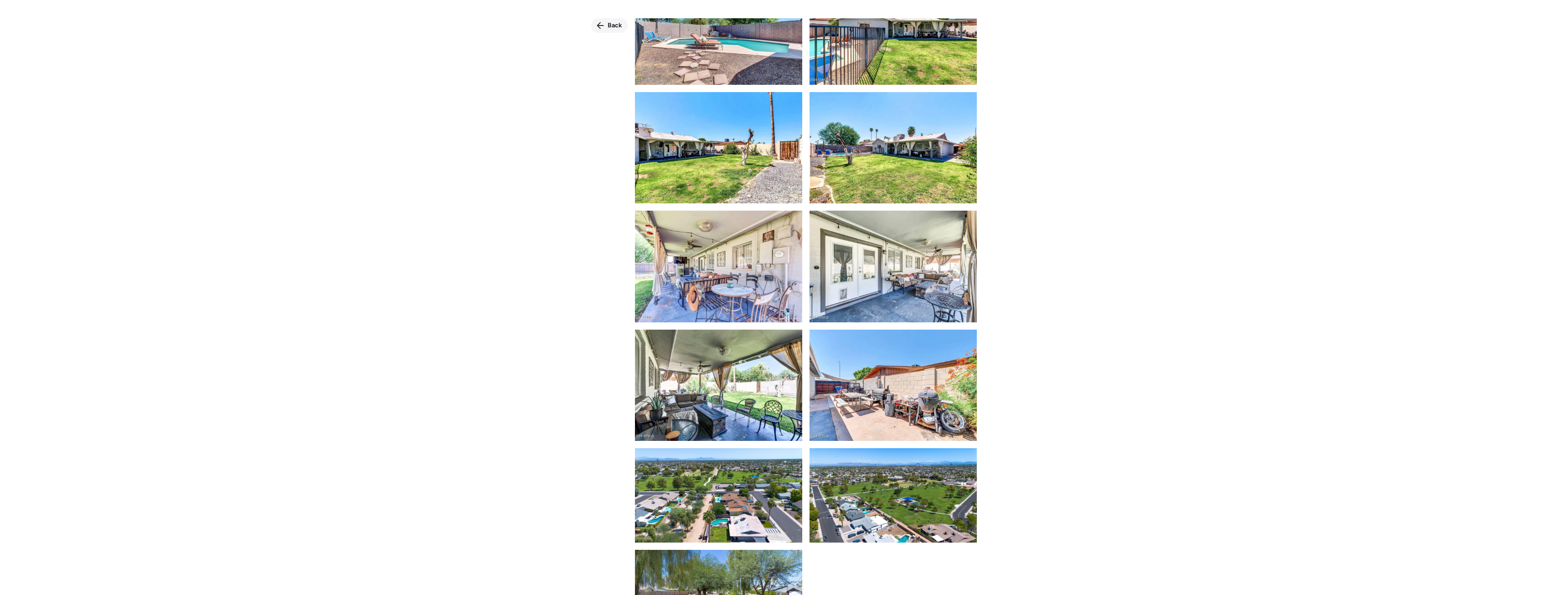
click at [616, 20] on div "Back" at bounding box center [609, 26] width 37 height 15
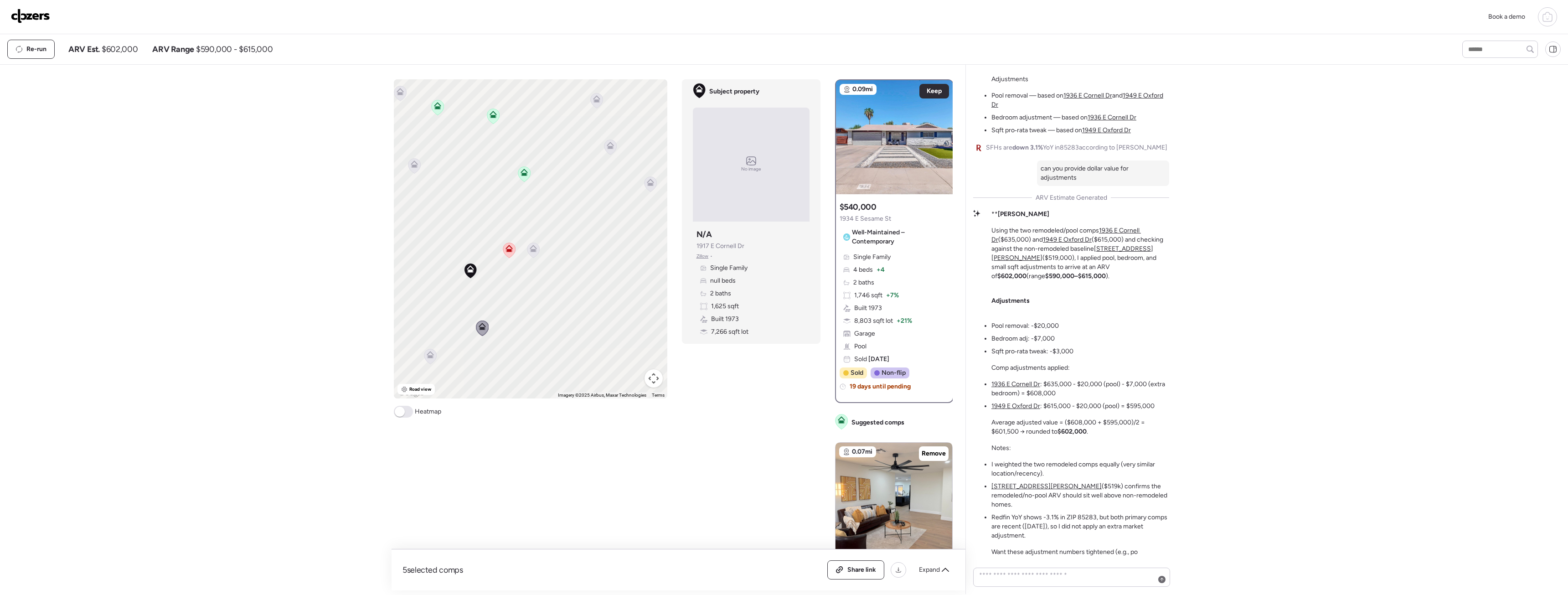
click at [469, 276] on icon at bounding box center [470, 271] width 12 height 15
click at [534, 253] on icon at bounding box center [533, 250] width 12 height 15
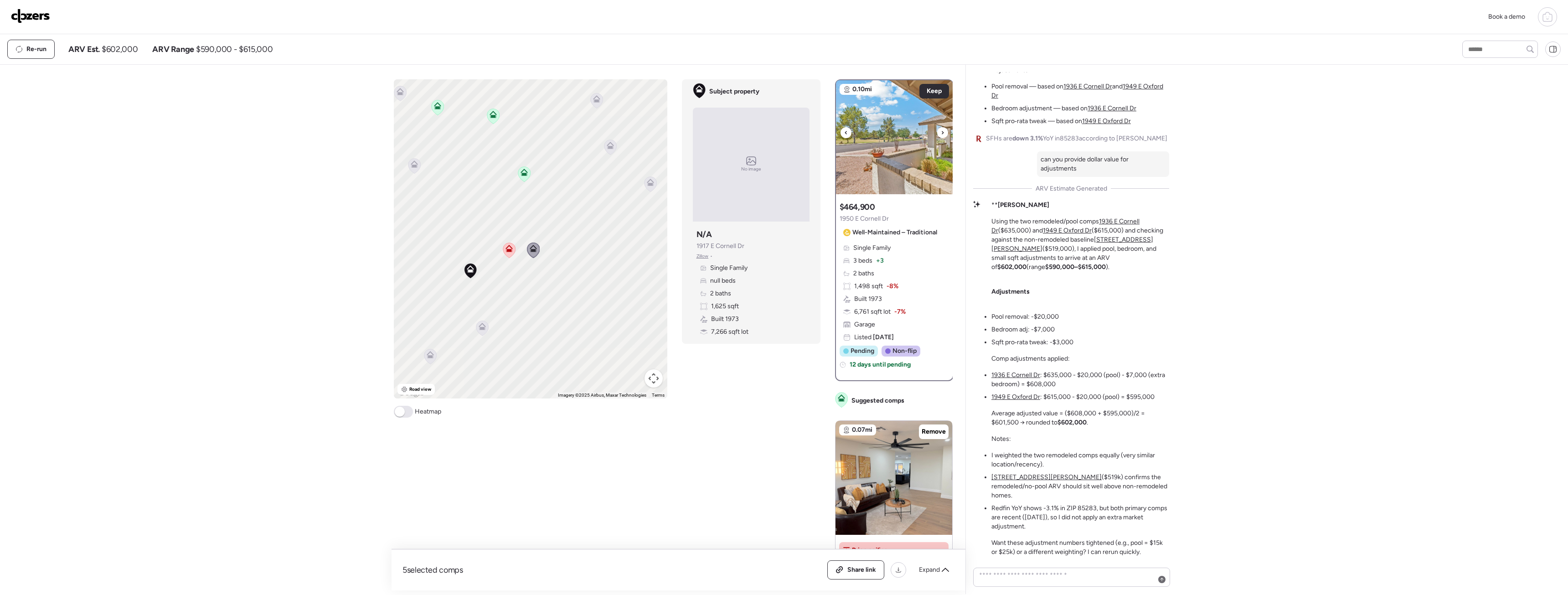
click at [869, 150] on img at bounding box center [894, 137] width 117 height 114
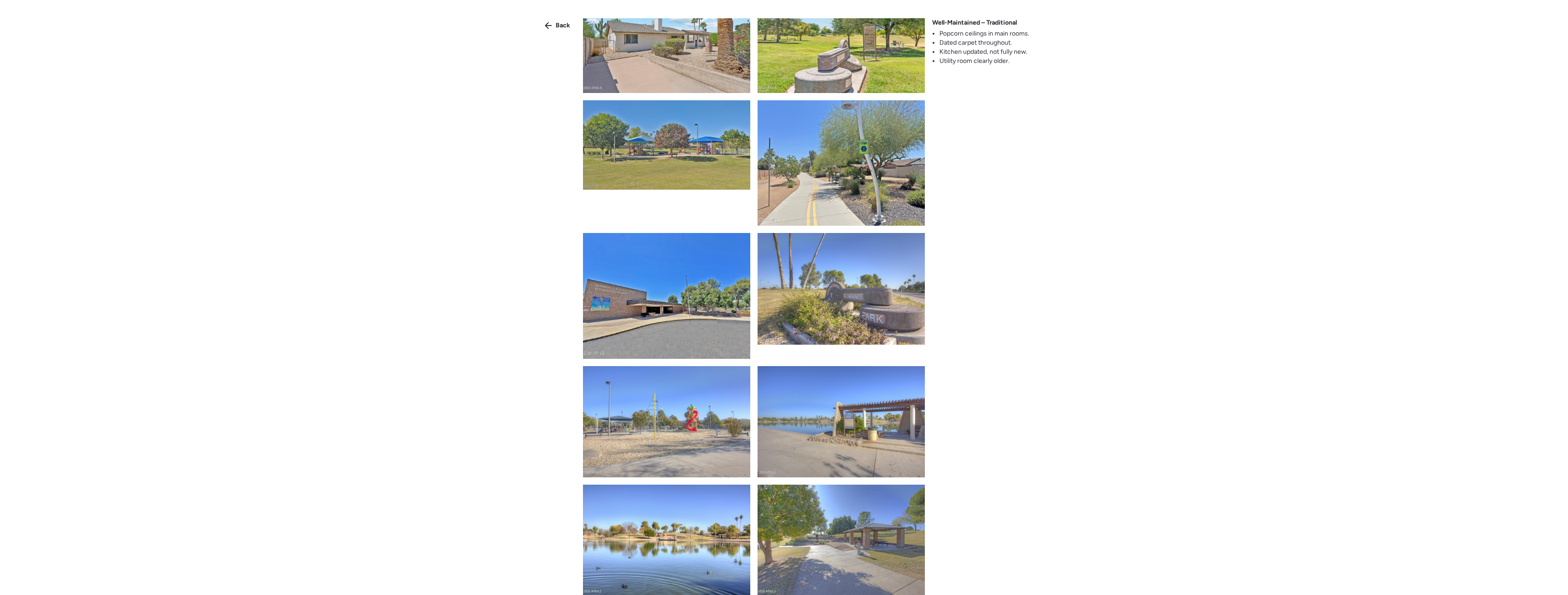
scroll to position [1688, 0]
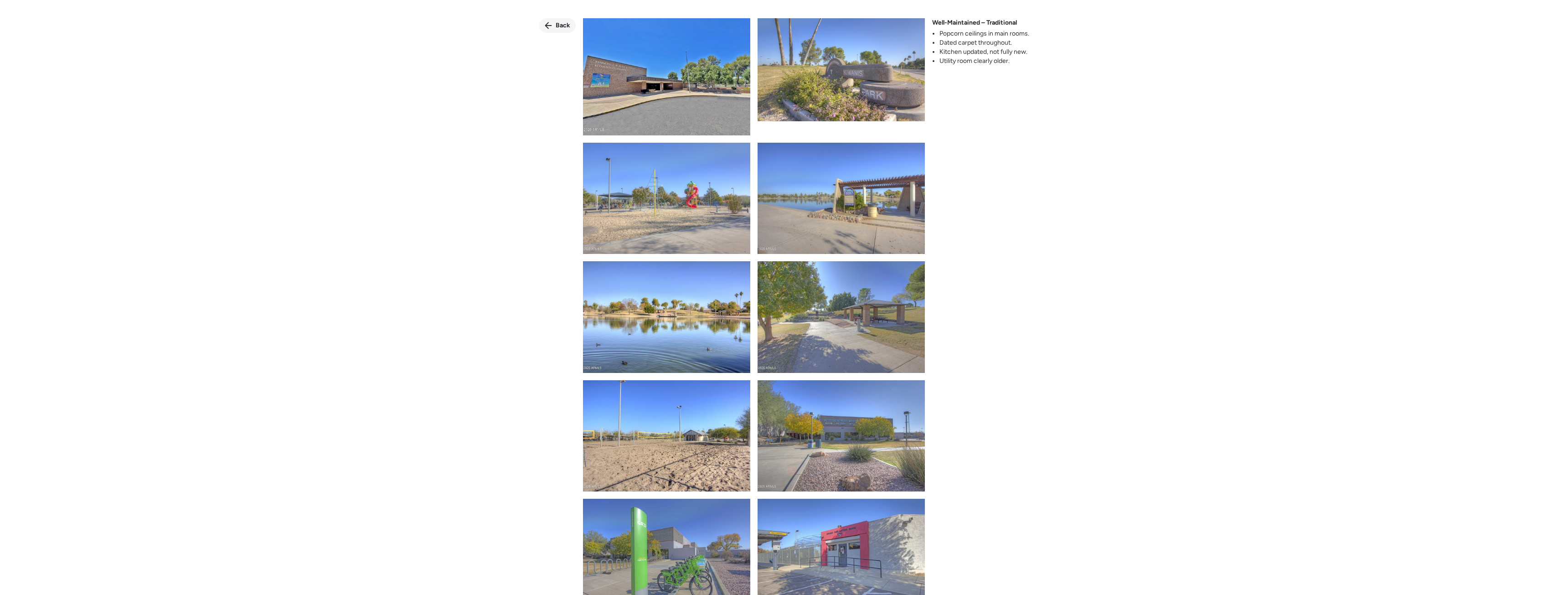
click at [553, 26] on div "Back" at bounding box center [558, 26] width 37 height 15
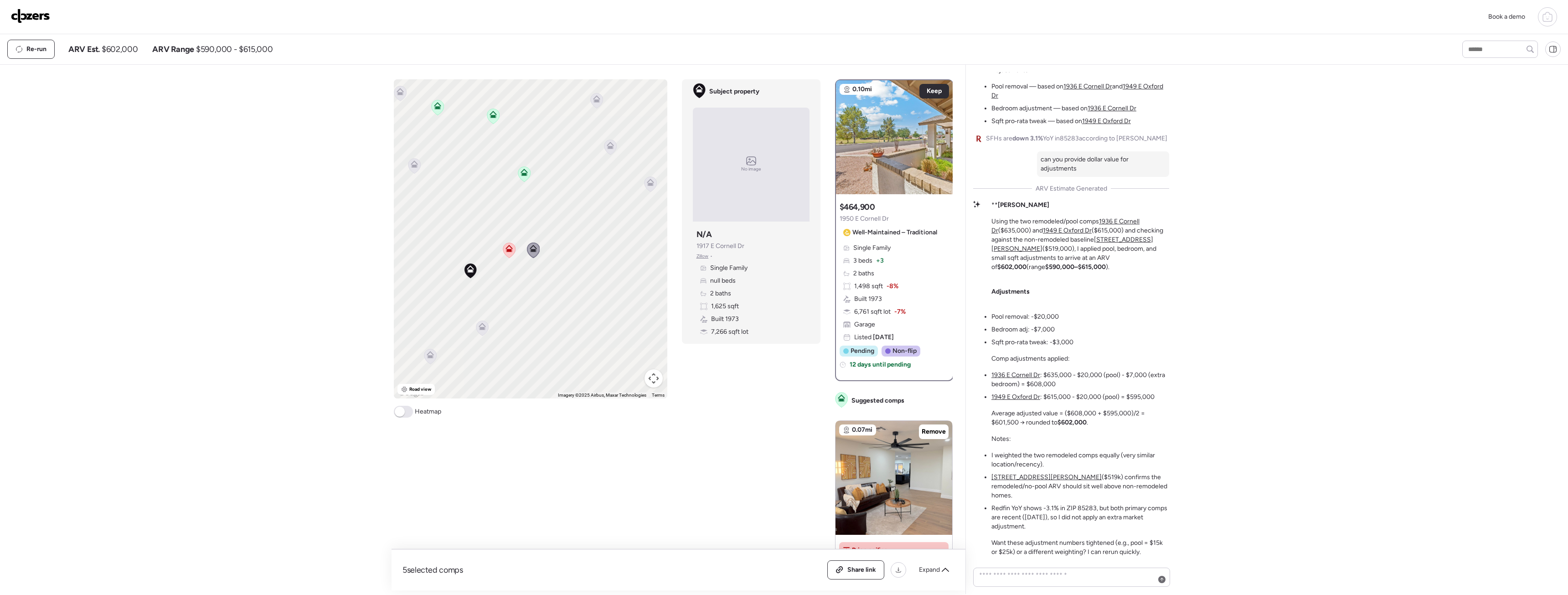
click at [411, 167] on icon at bounding box center [415, 164] width 7 height 7
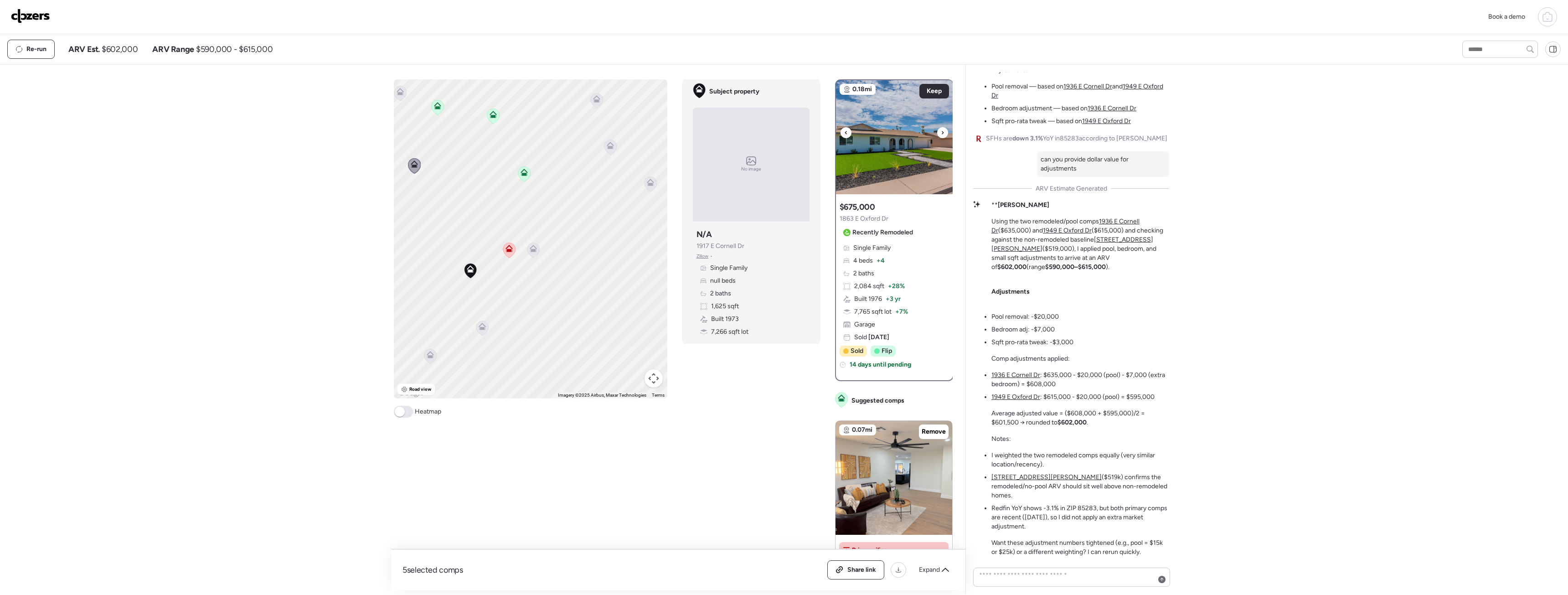
click at [903, 182] on img at bounding box center [894, 137] width 117 height 114
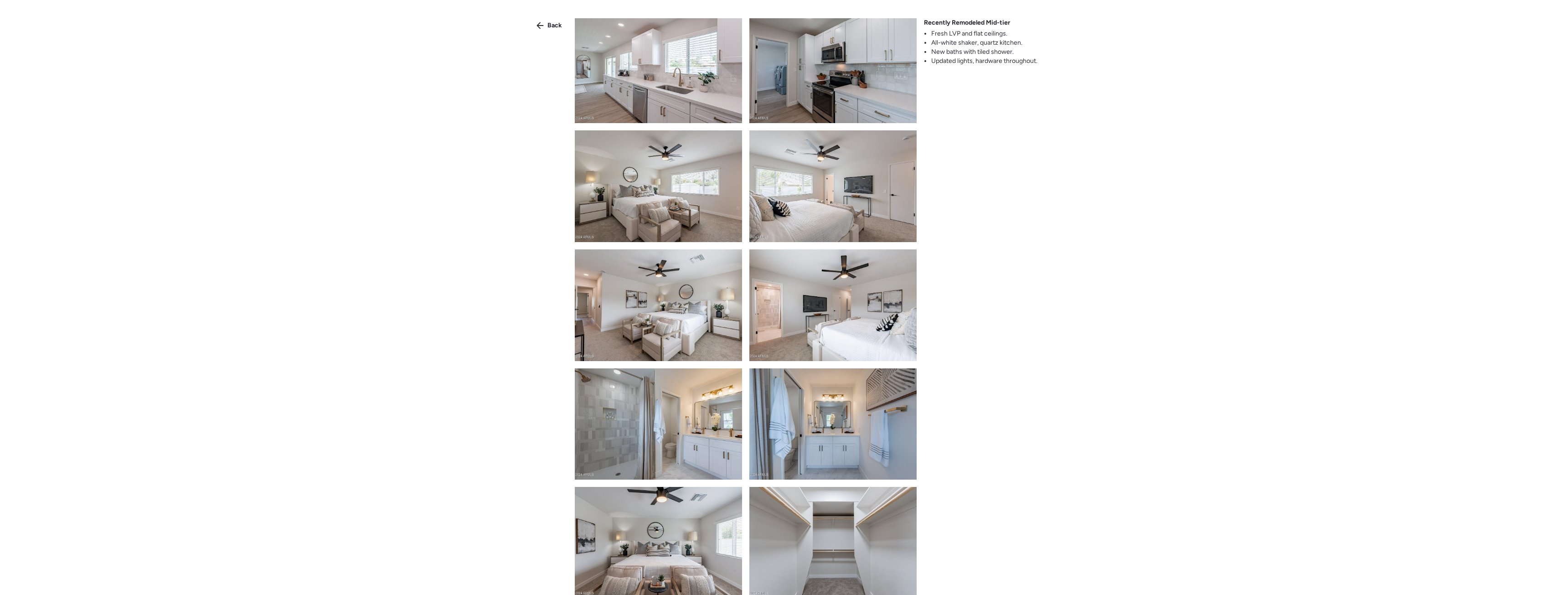
scroll to position [1277, 0]
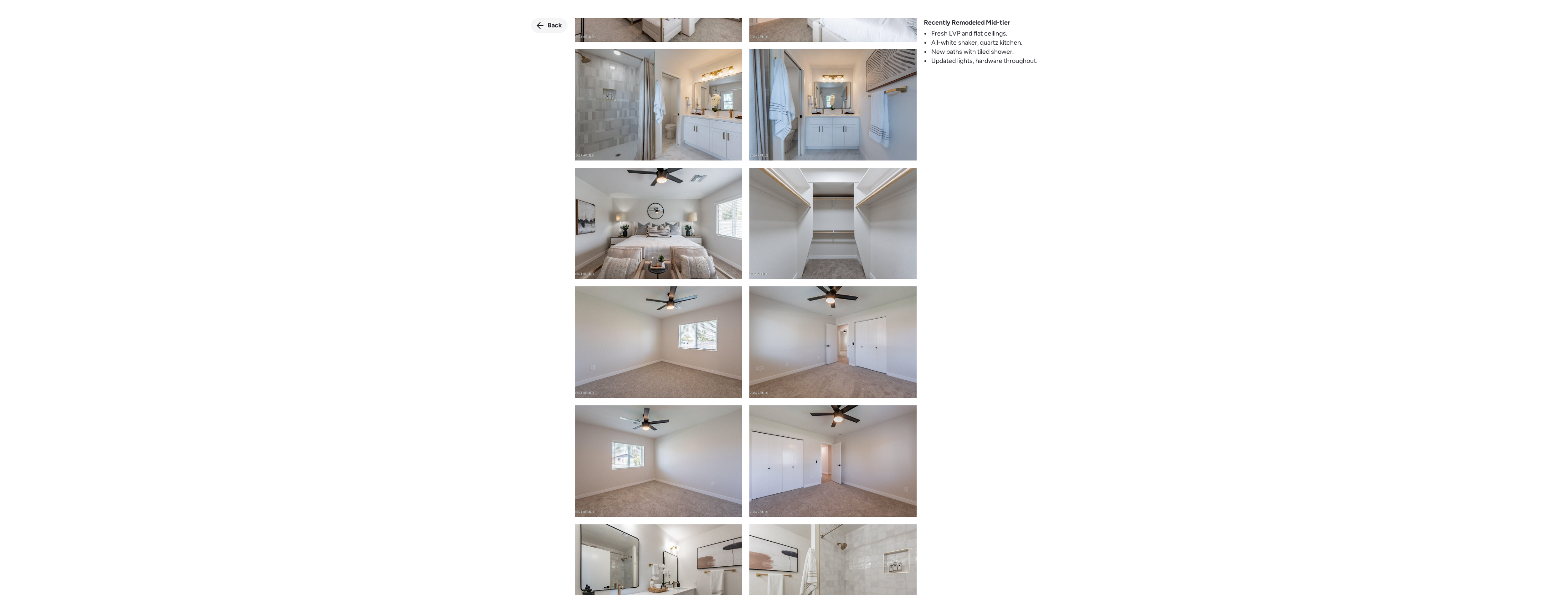
click at [551, 28] on span "Back" at bounding box center [555, 25] width 15 height 9
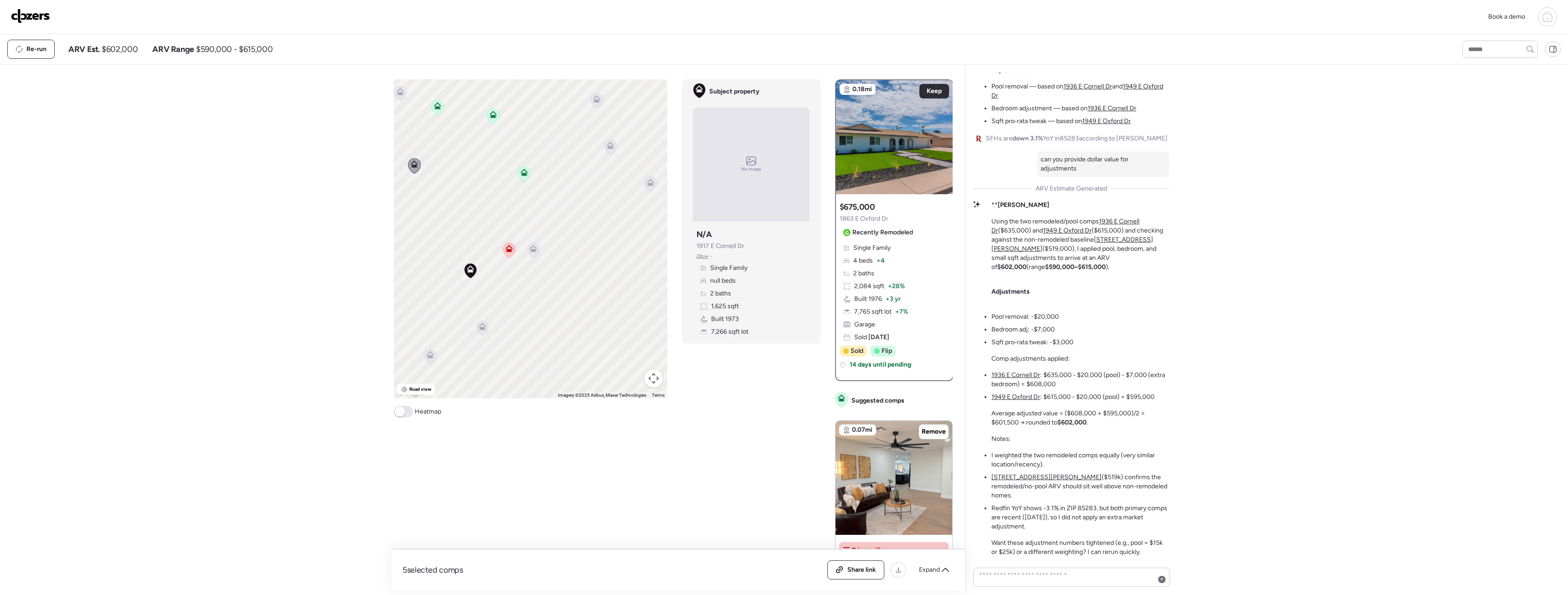
click at [438, 112] on icon at bounding box center [437, 108] width 12 height 15
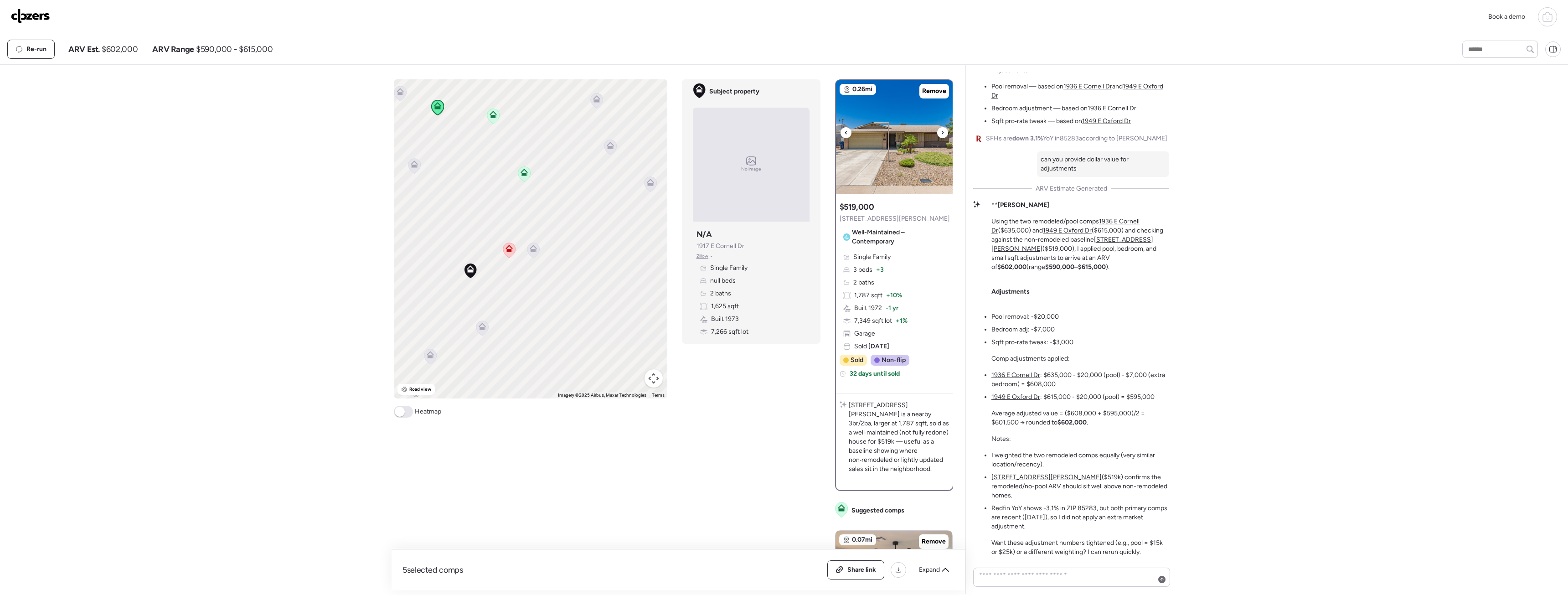
click at [880, 149] on img at bounding box center [894, 137] width 117 height 114
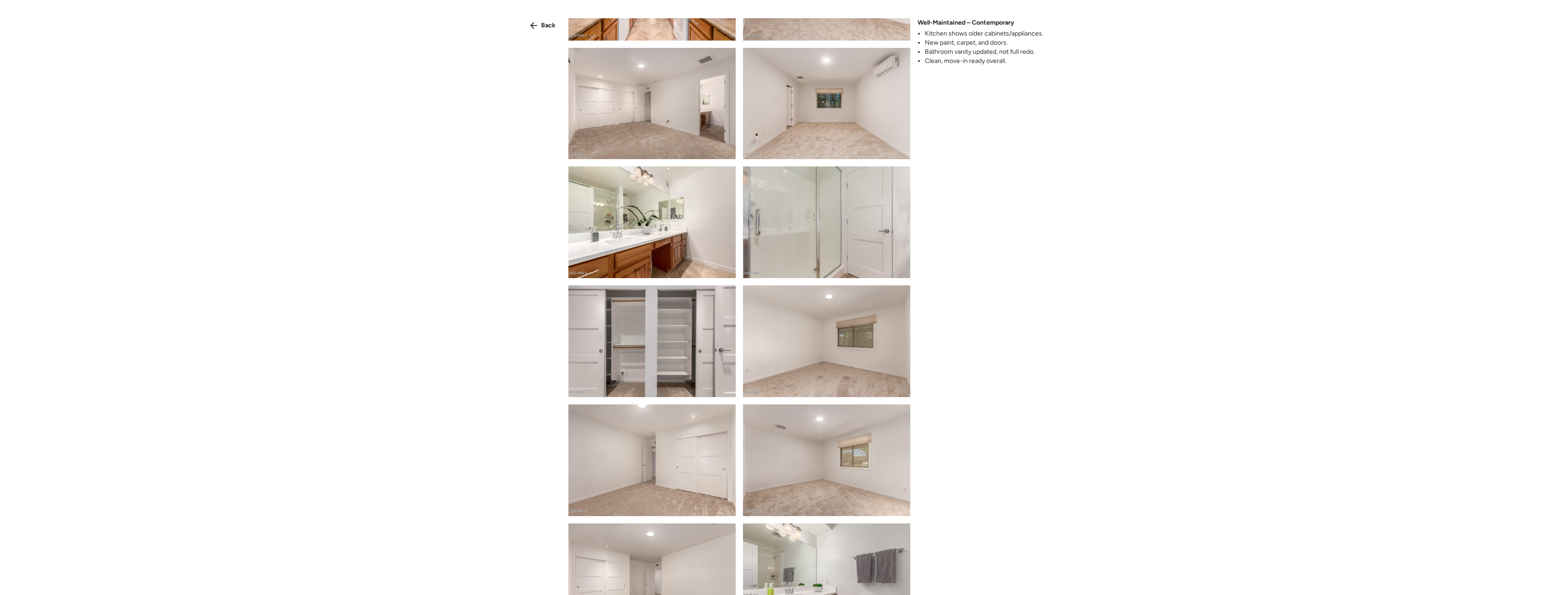
scroll to position [1049, 0]
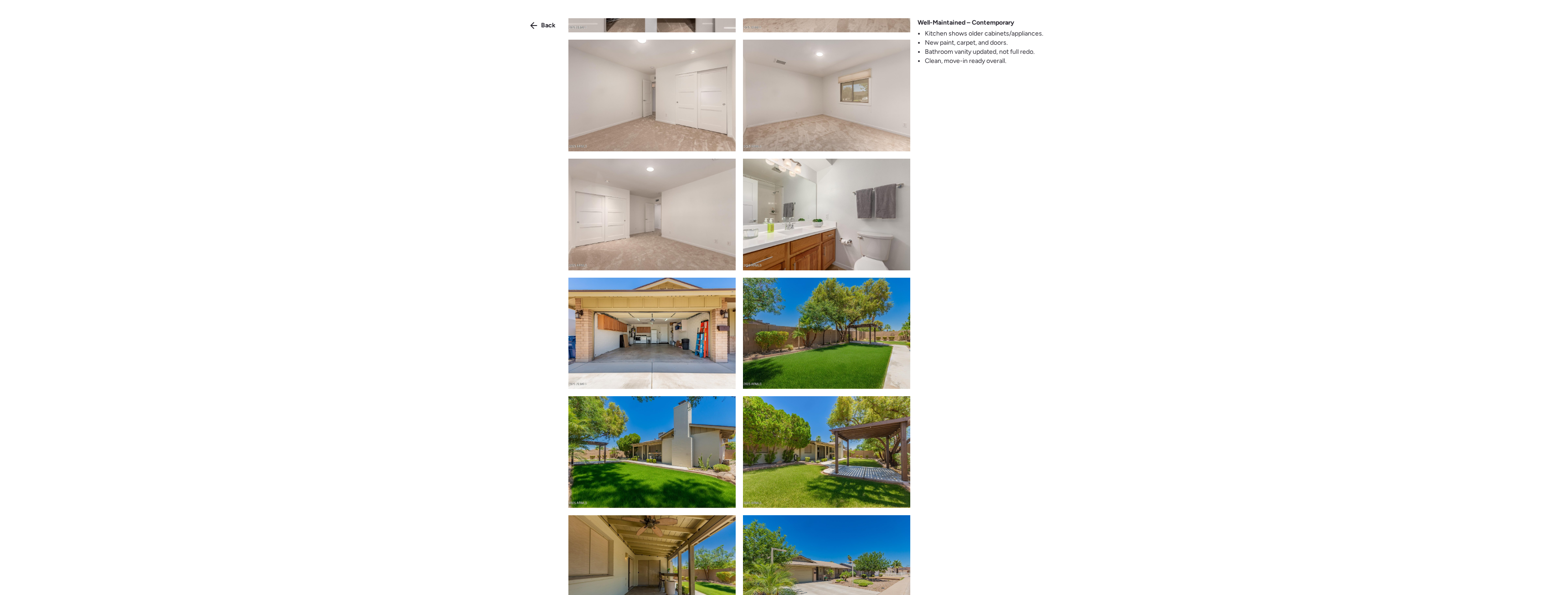
click at [536, 29] on div "Back" at bounding box center [543, 26] width 37 height 15
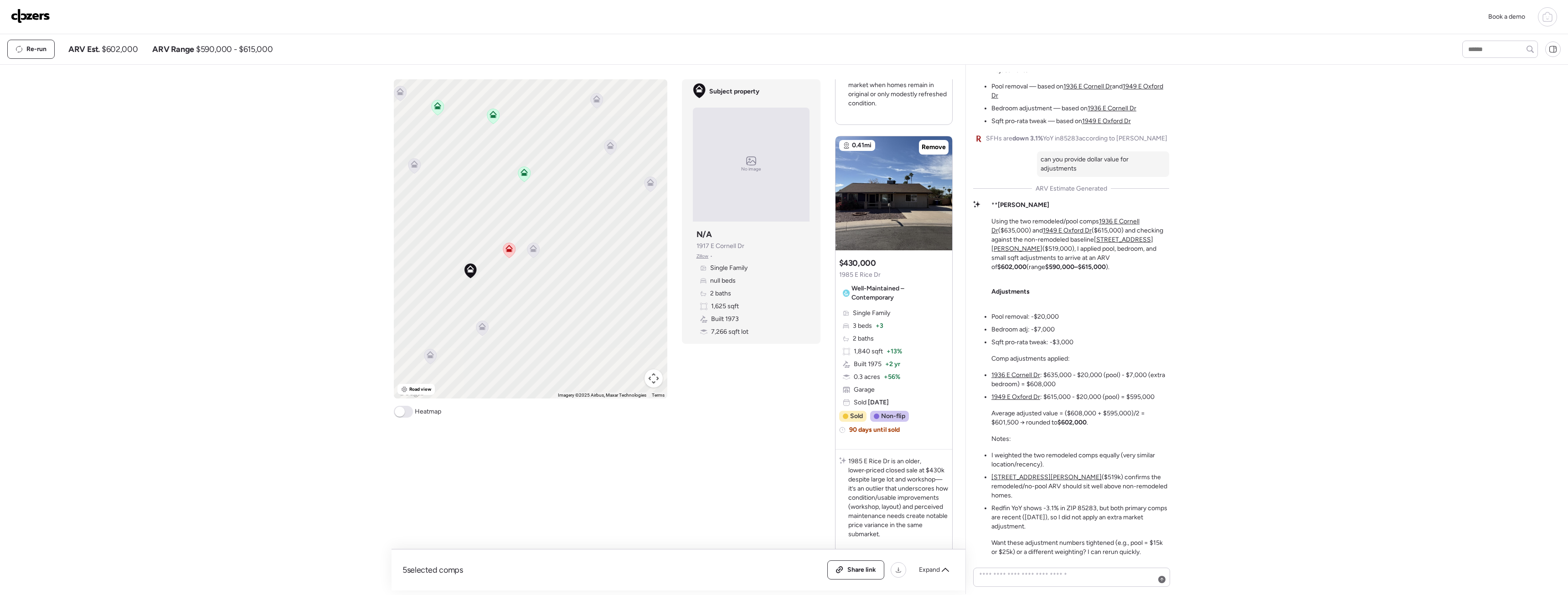
scroll to position [1735, 0]
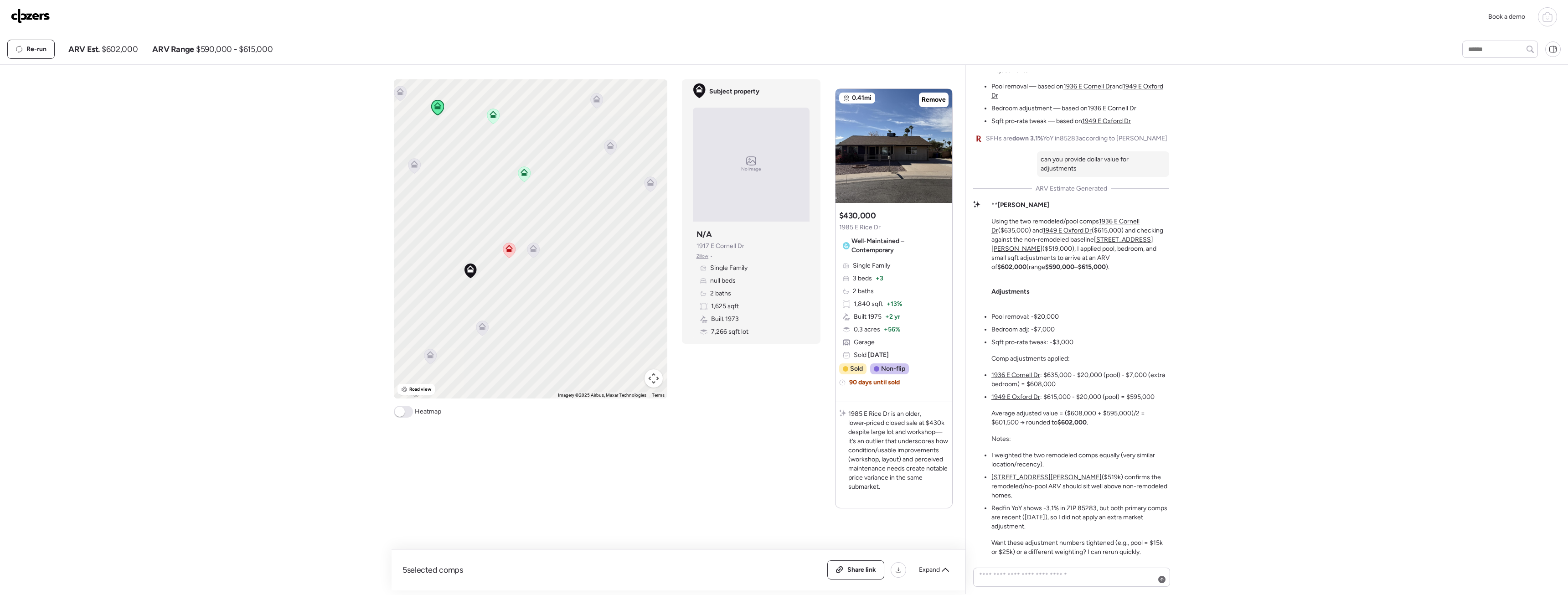
click at [419, 164] on icon at bounding box center [414, 166] width 12 height 15
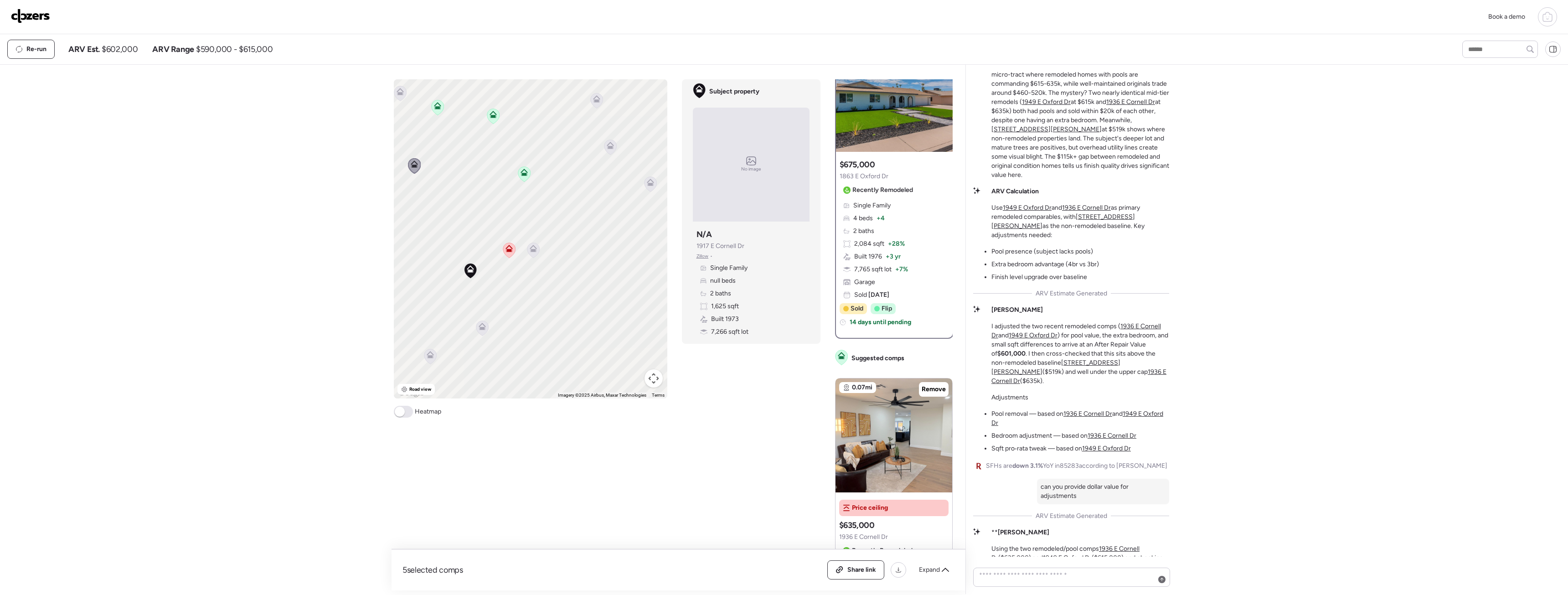
scroll to position [91, 0]
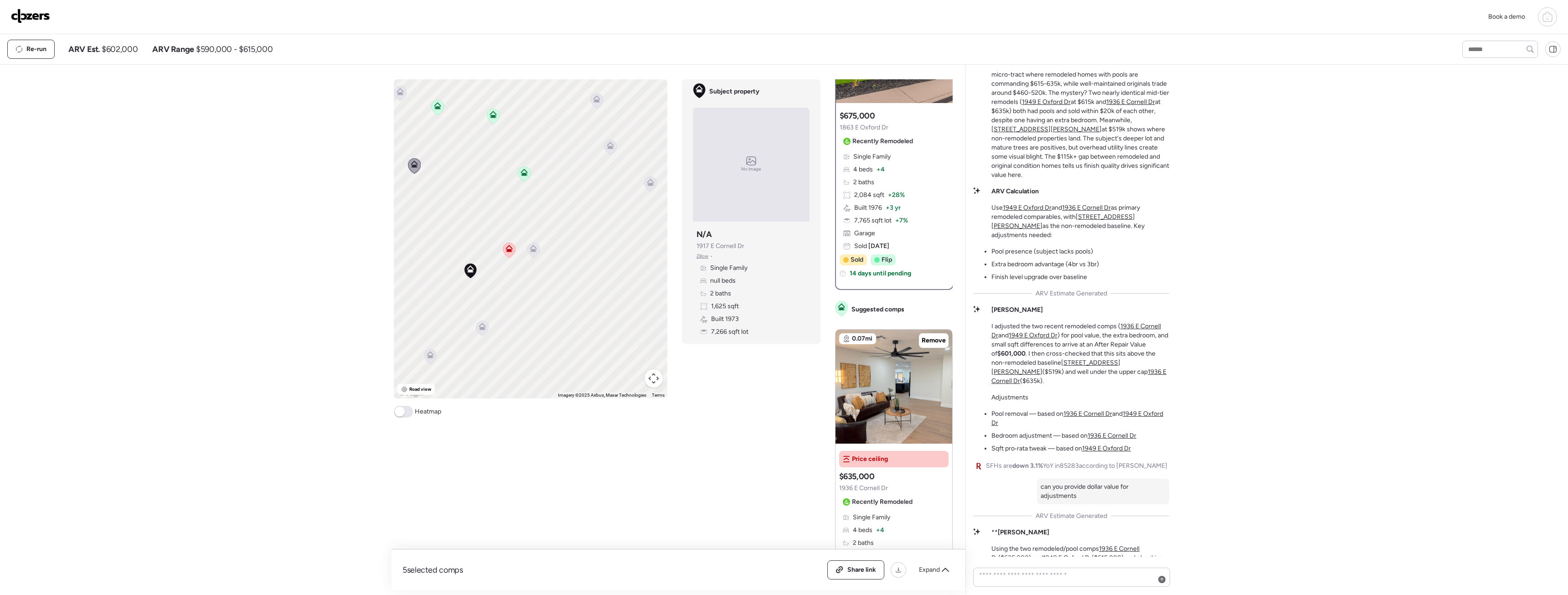
click at [652, 184] on icon at bounding box center [650, 184] width 6 height 2
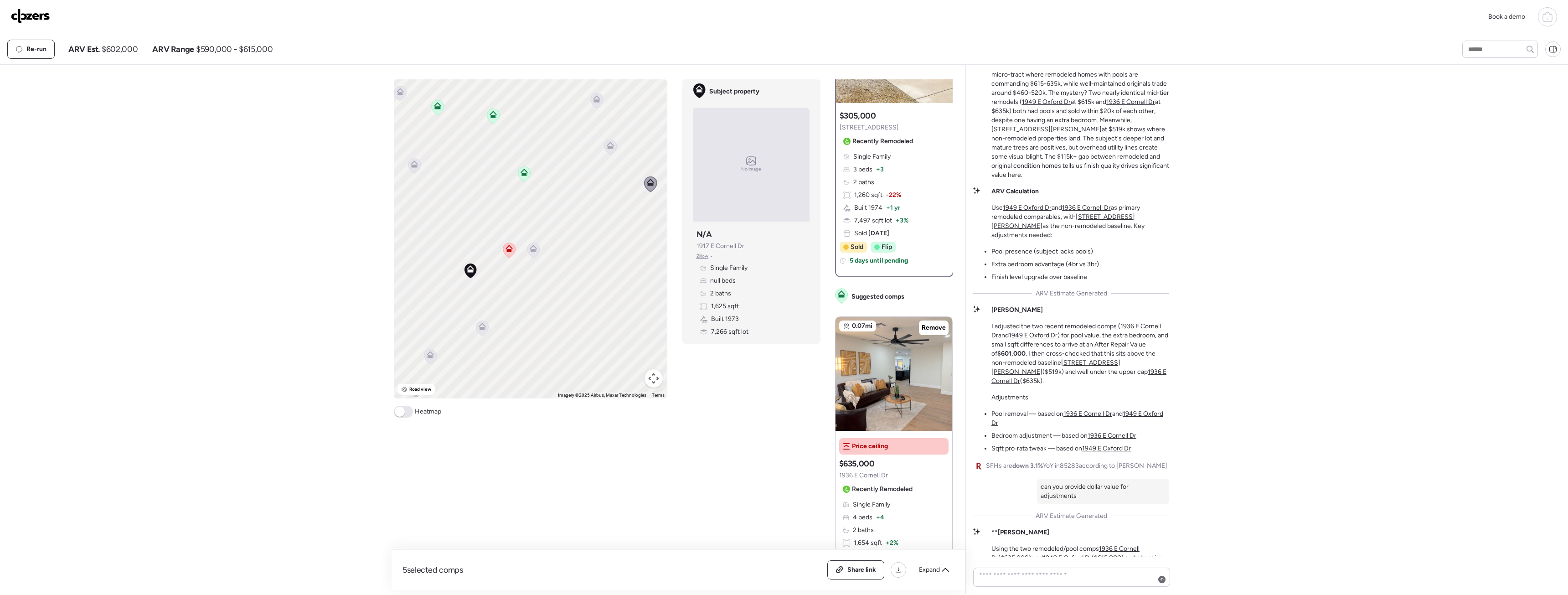
scroll to position [0, 0]
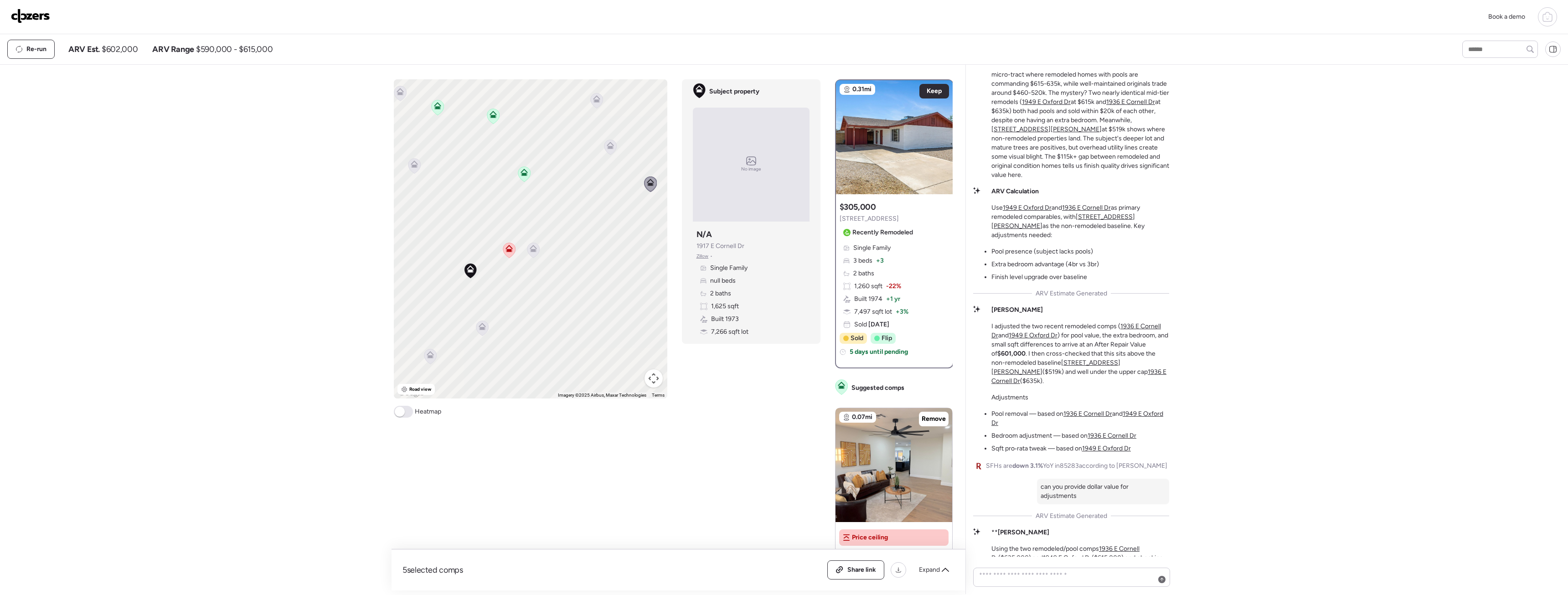
click at [594, 104] on icon at bounding box center [597, 101] width 12 height 15
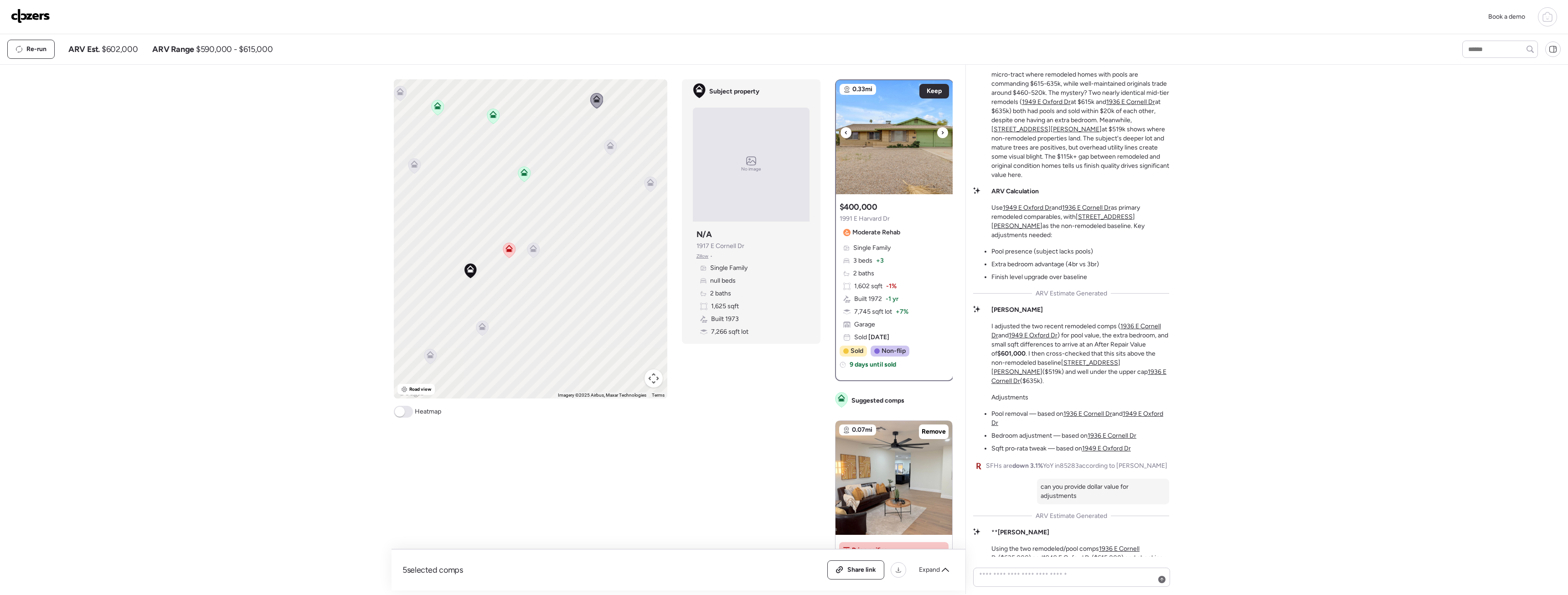
click at [886, 148] on img at bounding box center [894, 137] width 117 height 114
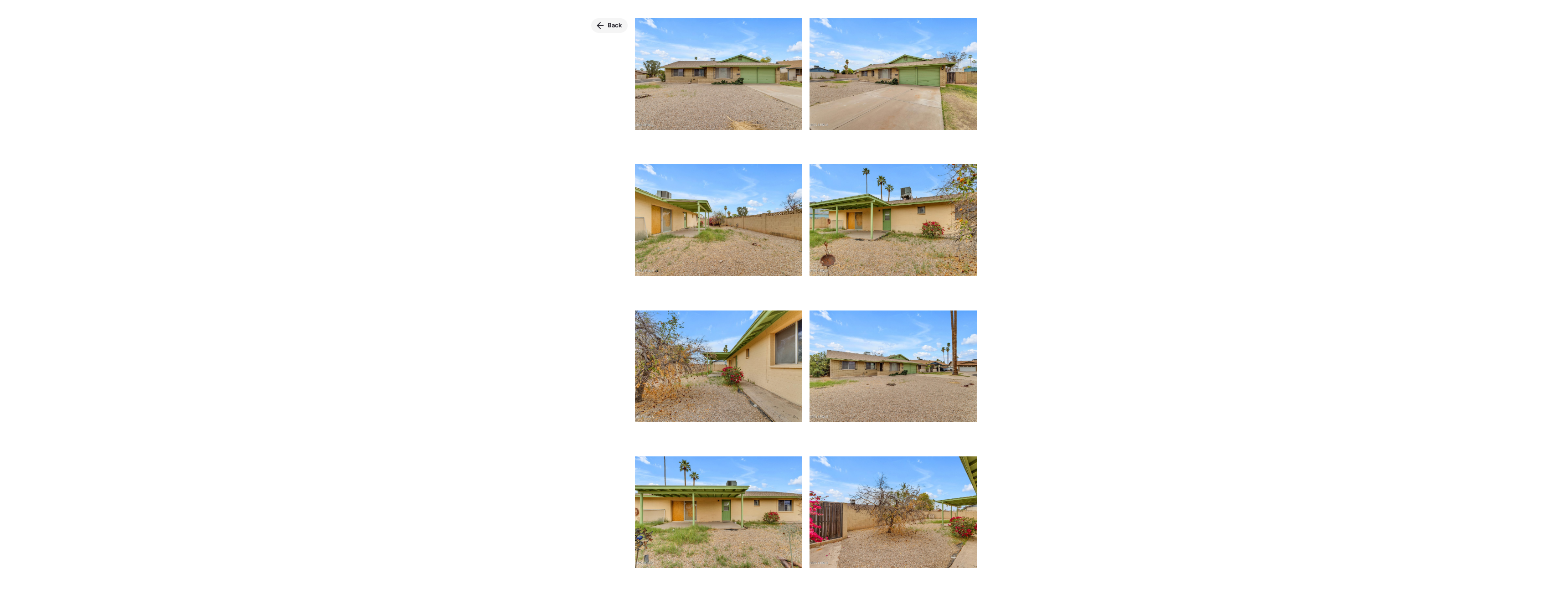
click at [605, 24] on div "Back" at bounding box center [609, 26] width 37 height 15
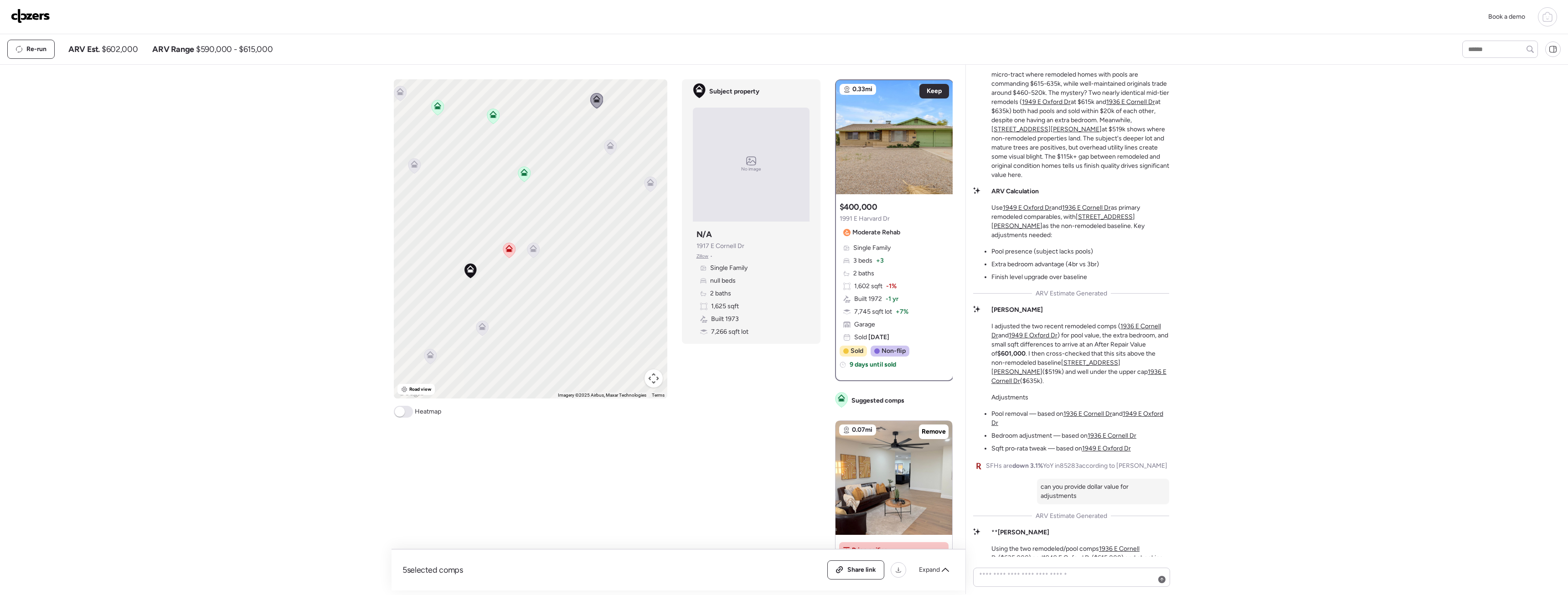
click at [434, 360] on icon at bounding box center [430, 357] width 12 height 15
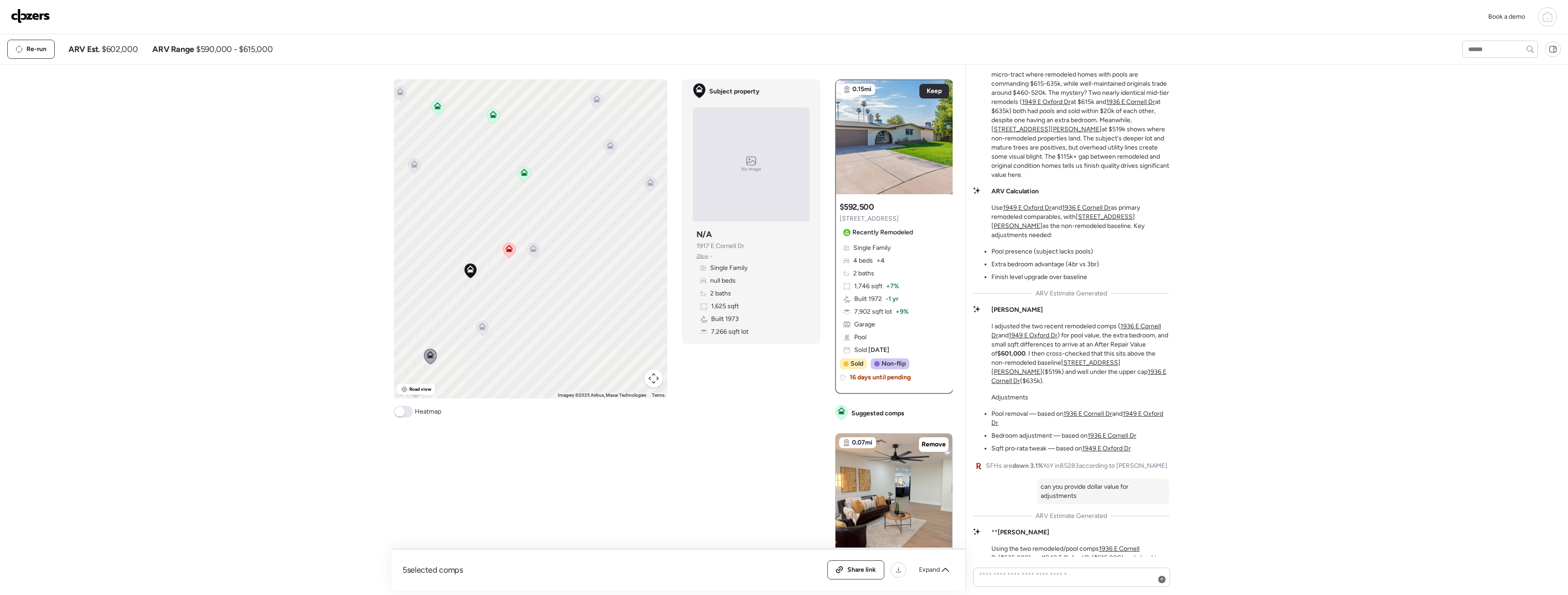
click at [485, 325] on icon at bounding box center [482, 326] width 7 height 7
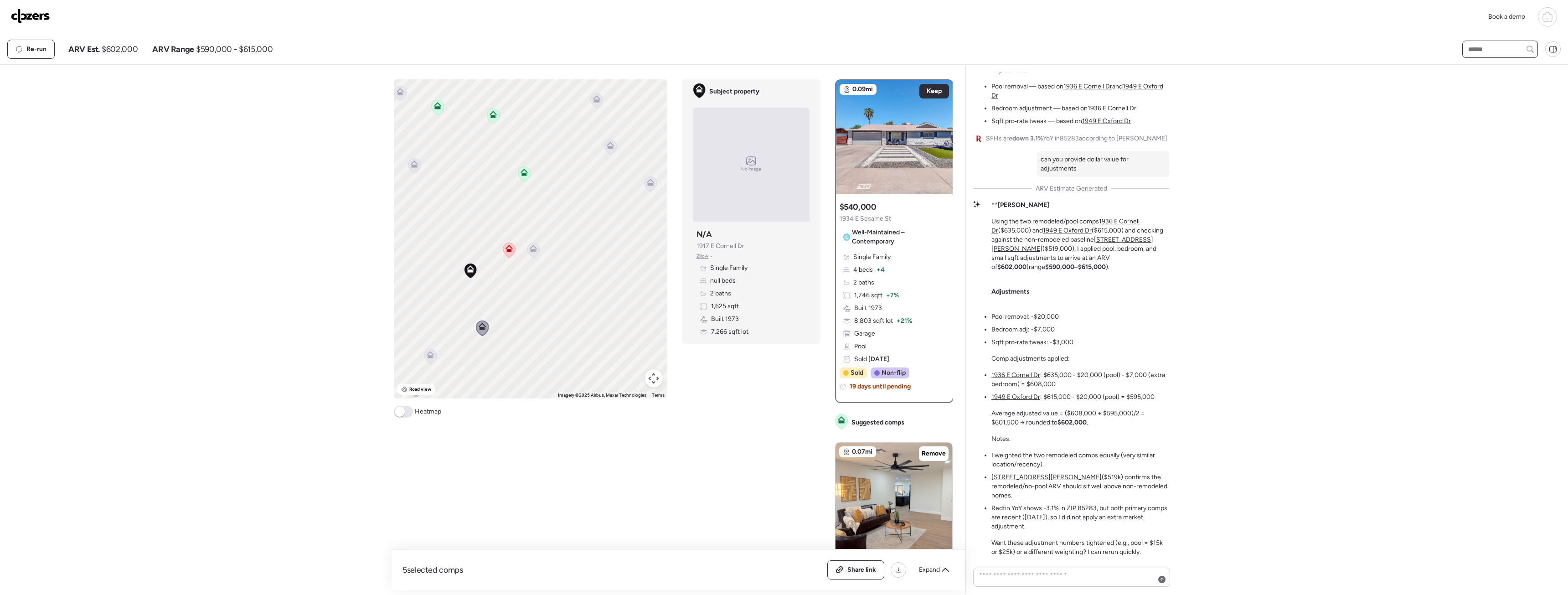
click at [1503, 47] on input "text" at bounding box center [1500, 49] width 68 height 13
paste input "**********"
type input "**********"
click at [1531, 50] on icon at bounding box center [1532, 49] width 4 height 4
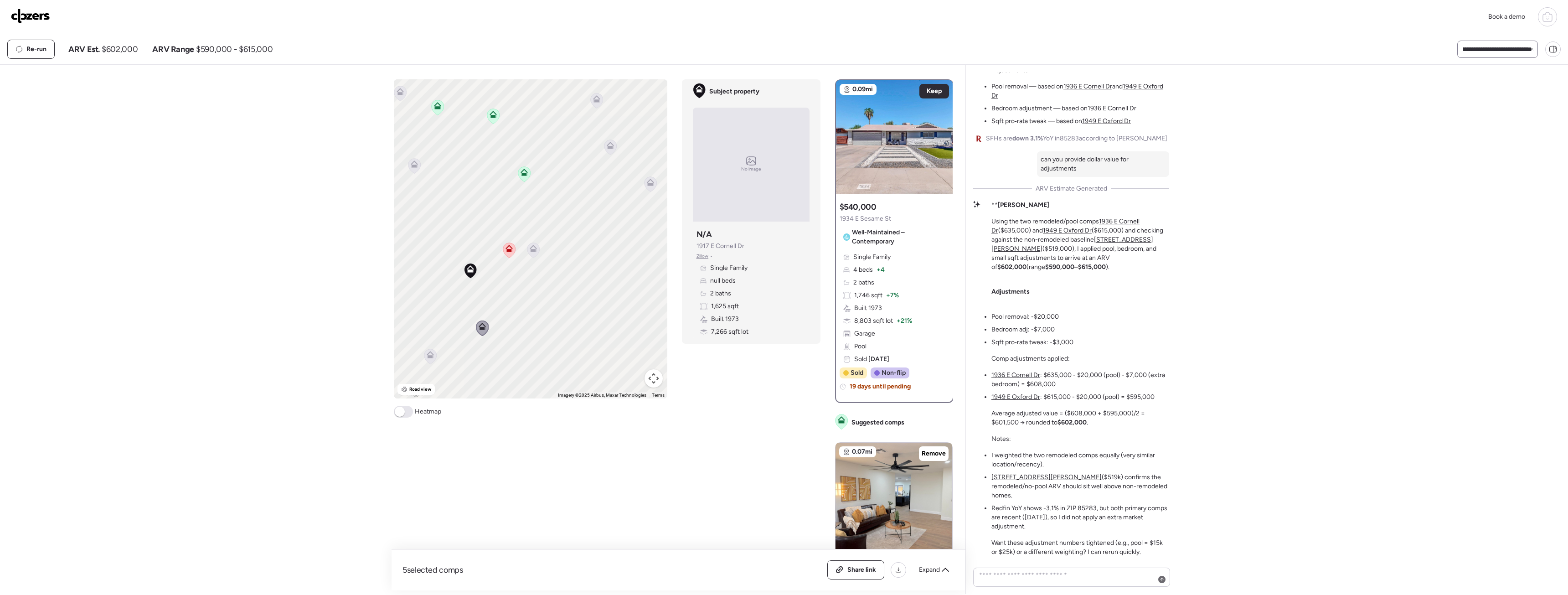
scroll to position [0, 0]
click at [1552, 22] on icon at bounding box center [1547, 17] width 11 height 11
click at [33, 15] on img at bounding box center [30, 16] width 39 height 15
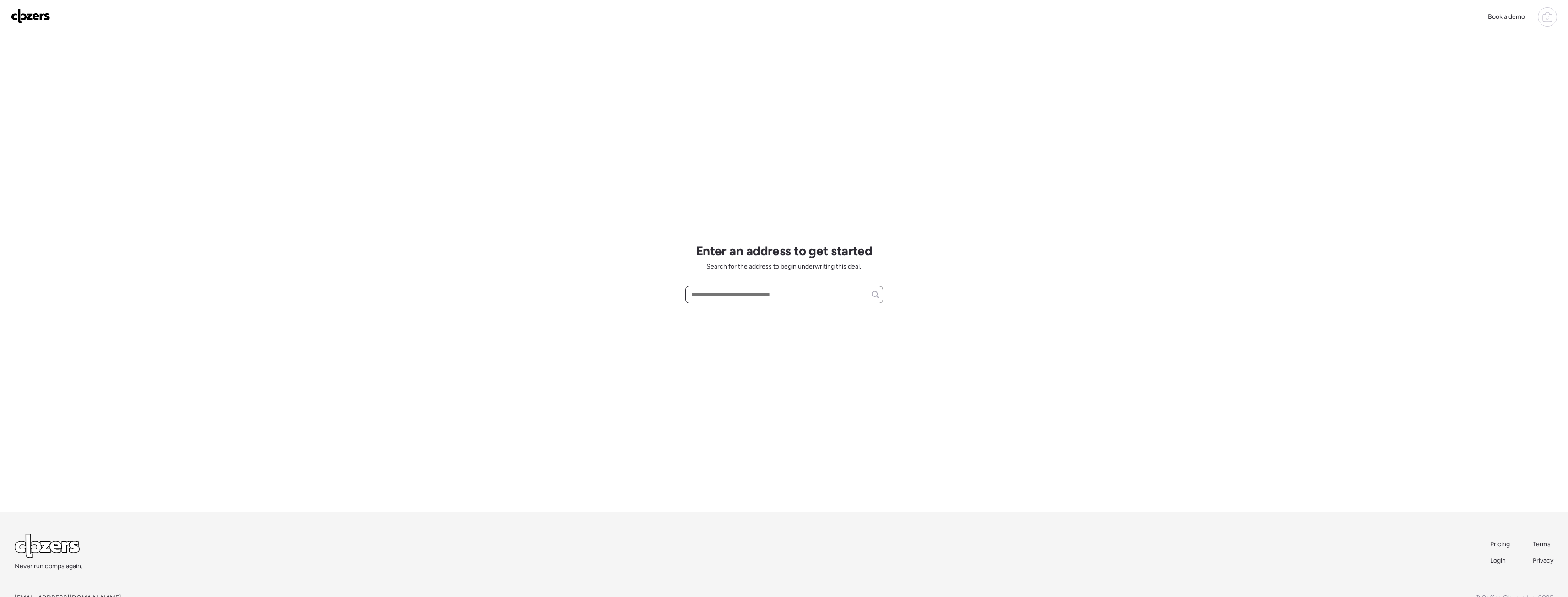
click at [728, 291] on input "text" at bounding box center [784, 295] width 190 height 13
paste input "**********"
click at [825, 310] on div "4364 E Cherokee St, Phoenix, AZ, 85044" at bounding box center [784, 311] width 197 height 16
type input "**********"
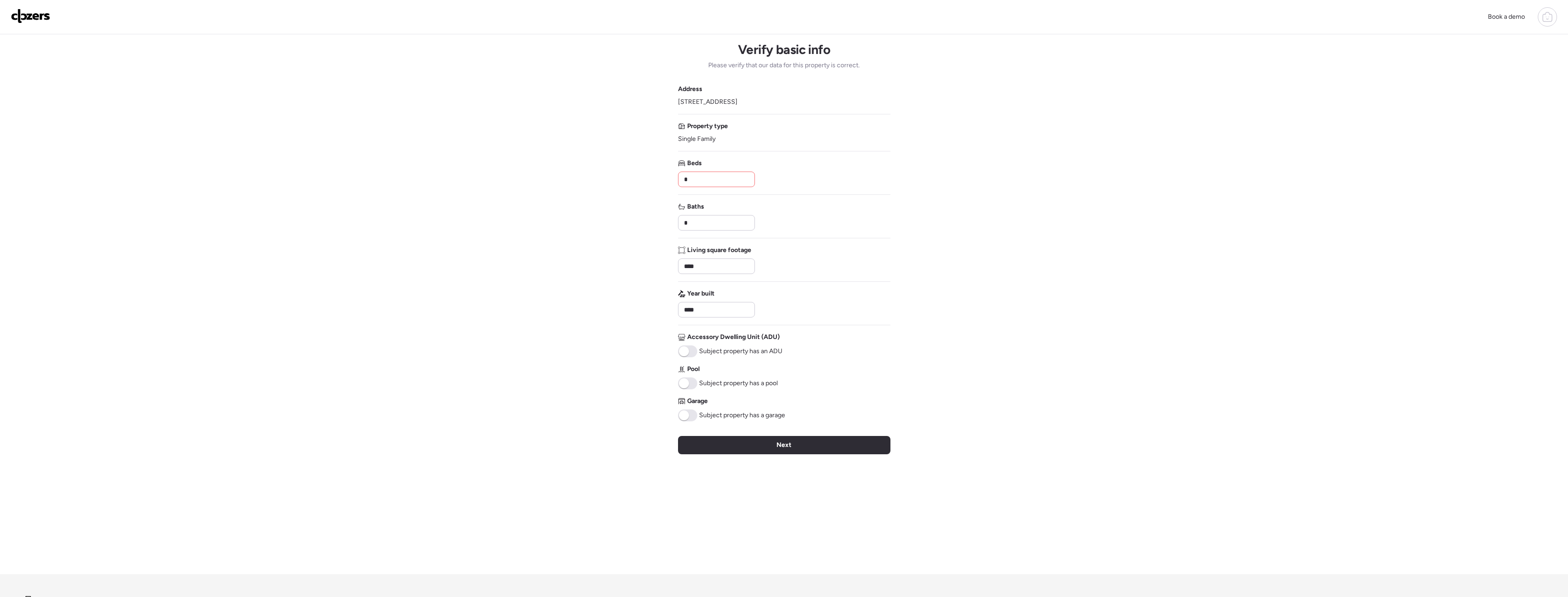
click at [717, 180] on input "*" at bounding box center [716, 179] width 68 height 13
type input "*"
click at [690, 418] on span at bounding box center [687, 415] width 19 height 12
click at [792, 442] on div "Next" at bounding box center [784, 445] width 212 height 18
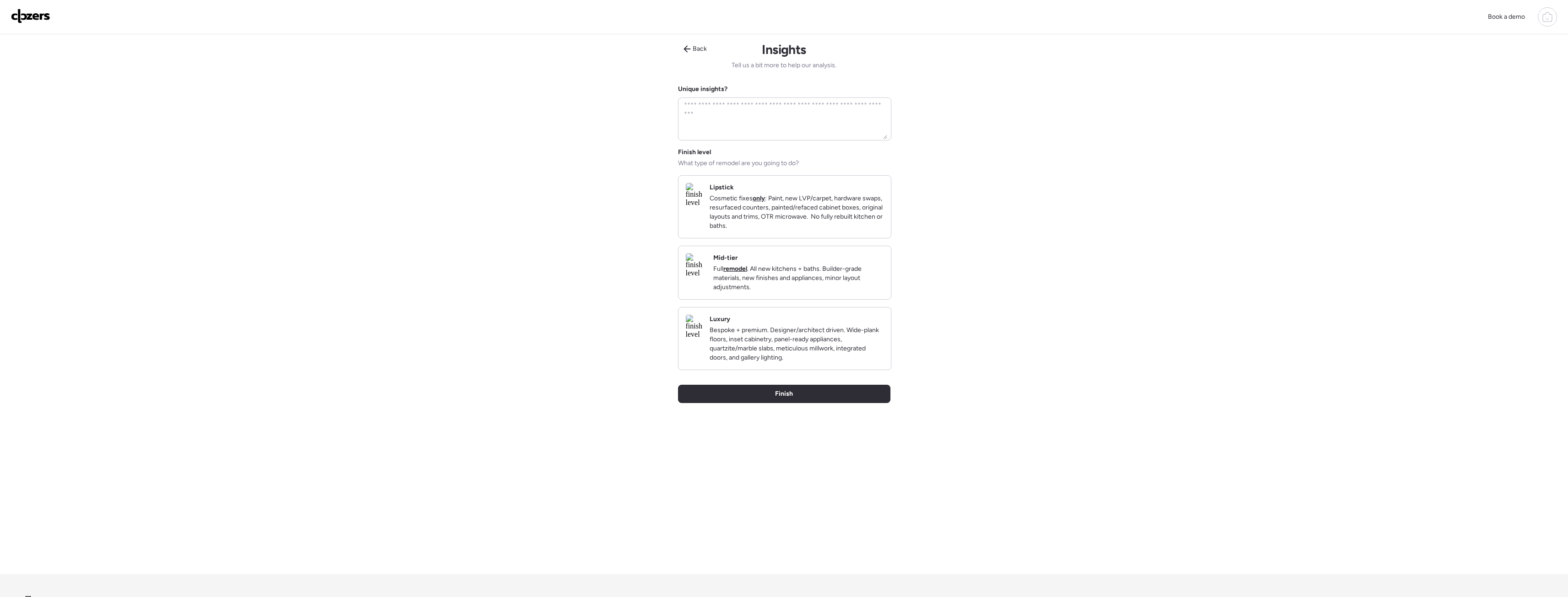
click at [706, 277] on img at bounding box center [696, 265] width 20 height 24
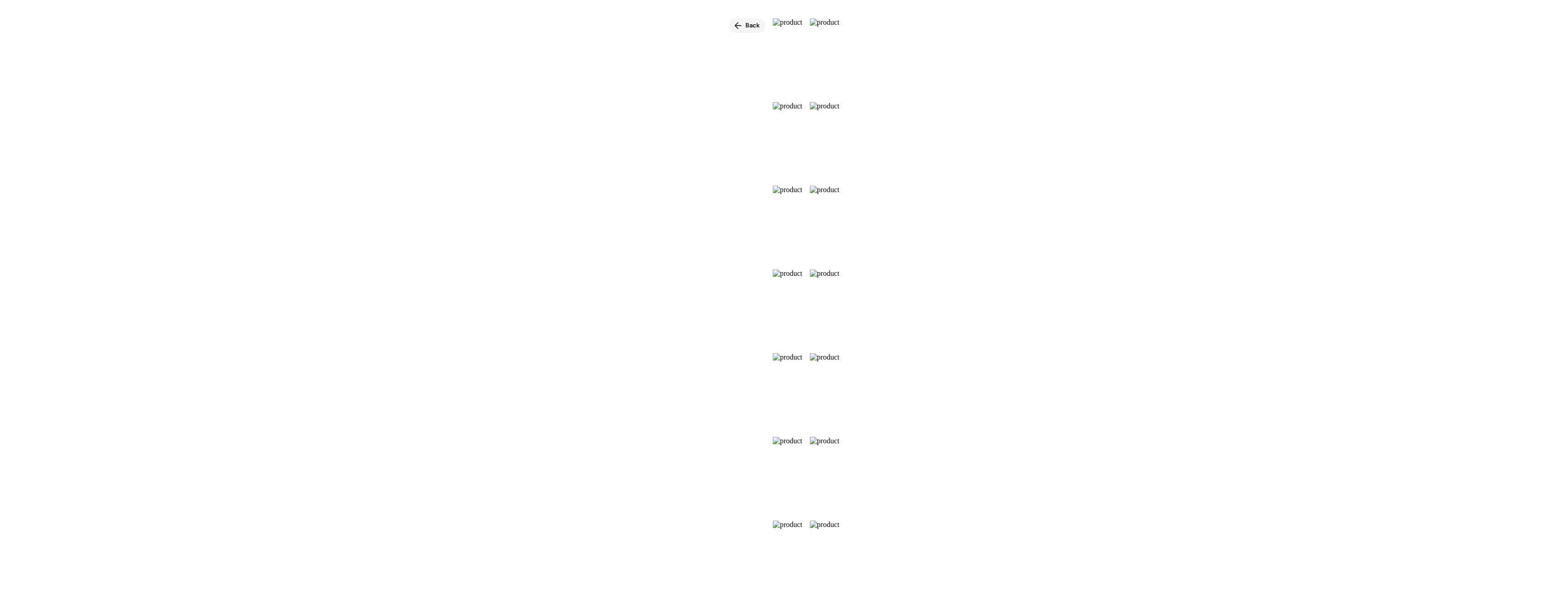
click at [734, 26] on icon at bounding box center [737, 26] width 7 height 7
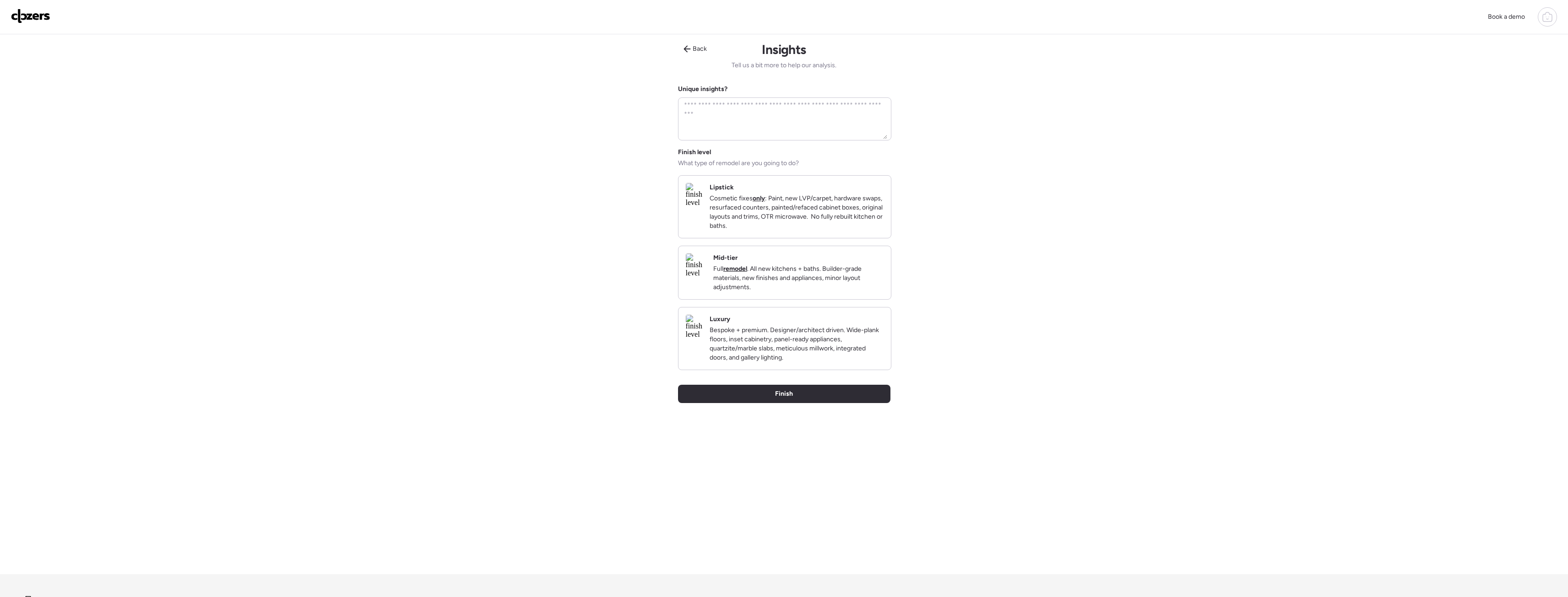
click at [737, 263] on h2 "Mid-tier" at bounding box center [726, 258] width 24 height 9
click at [820, 404] on div "Finish" at bounding box center [784, 395] width 212 height 18
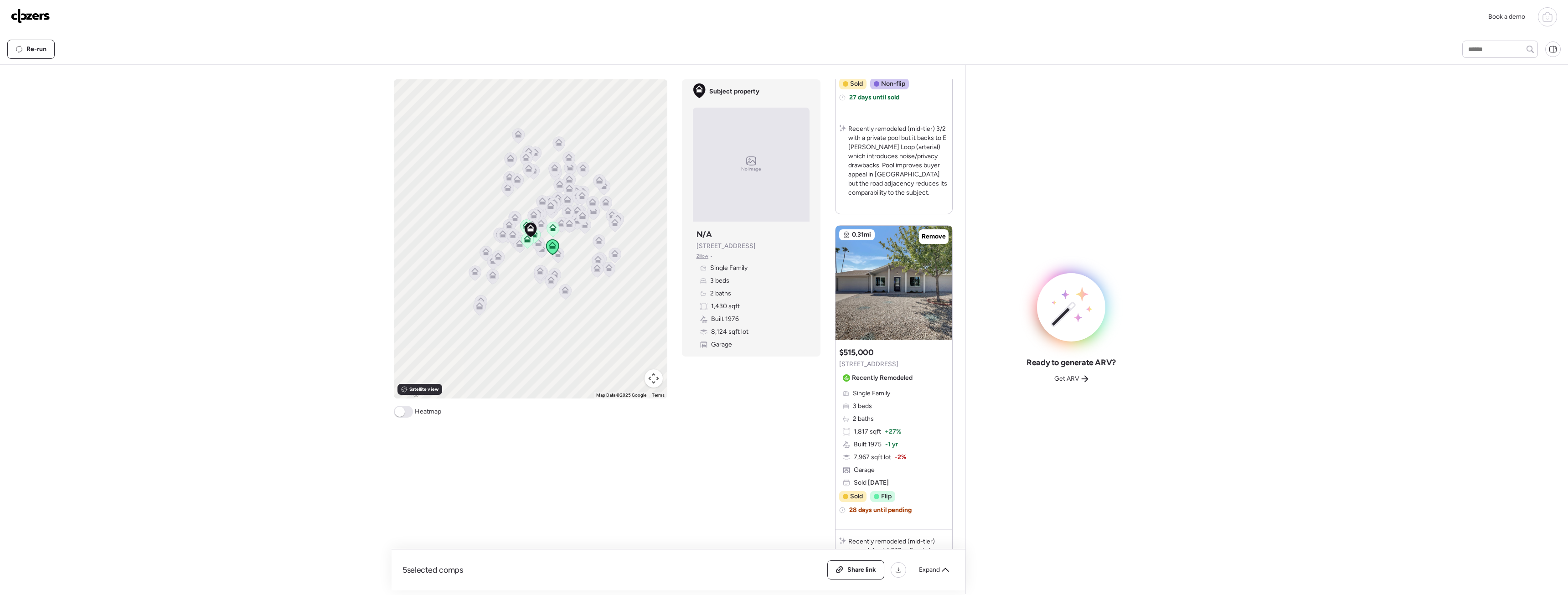
scroll to position [821, 0]
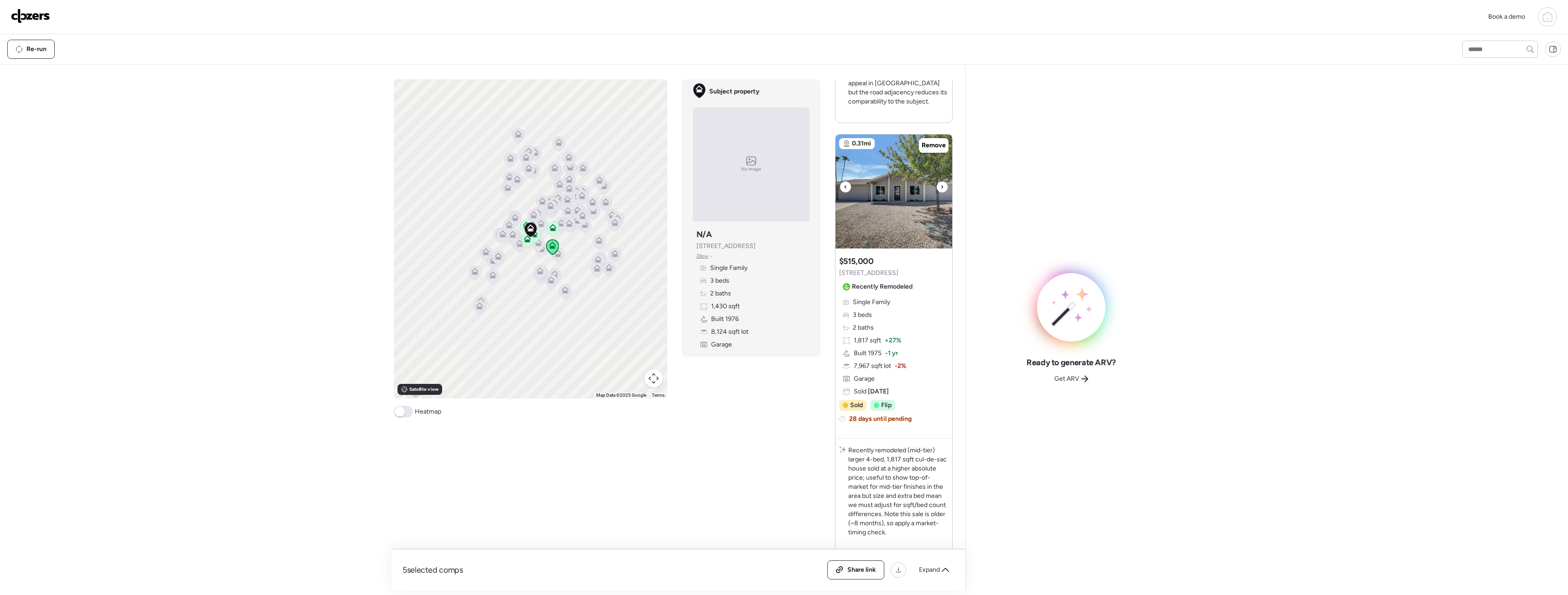
click at [887, 210] on img at bounding box center [894, 191] width 117 height 114
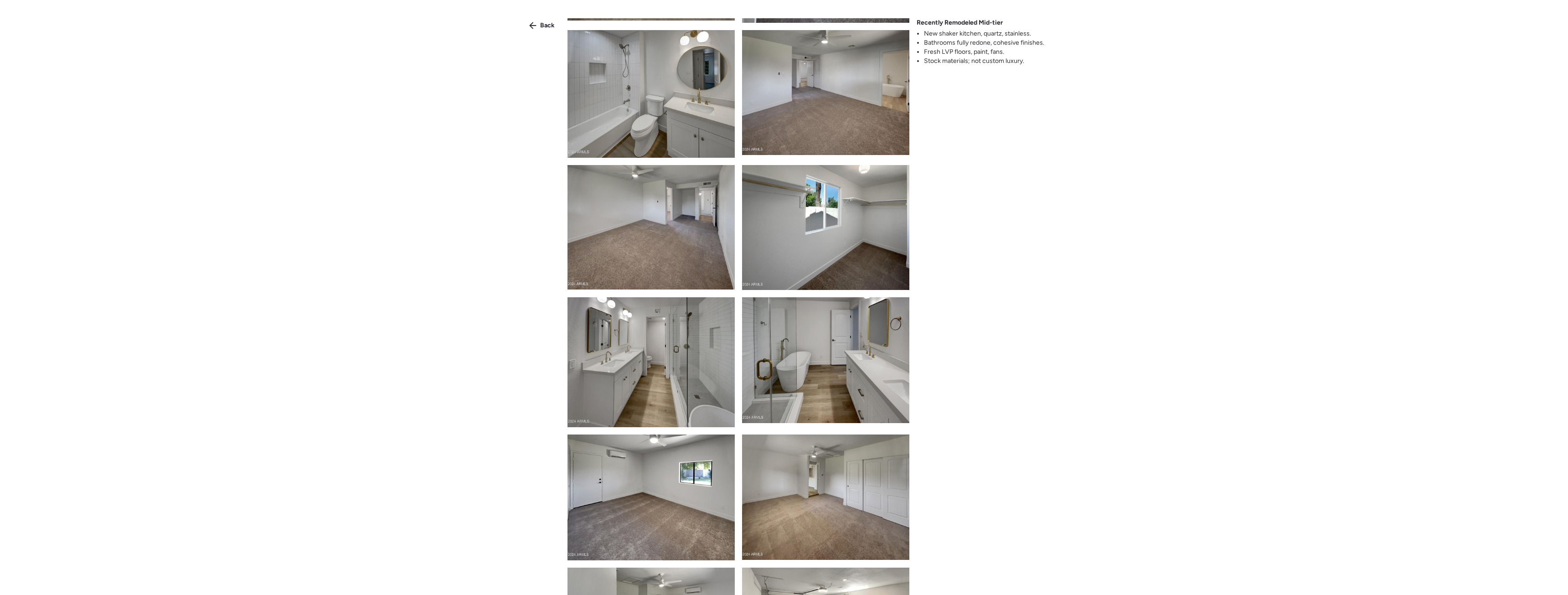
scroll to position [1231, 0]
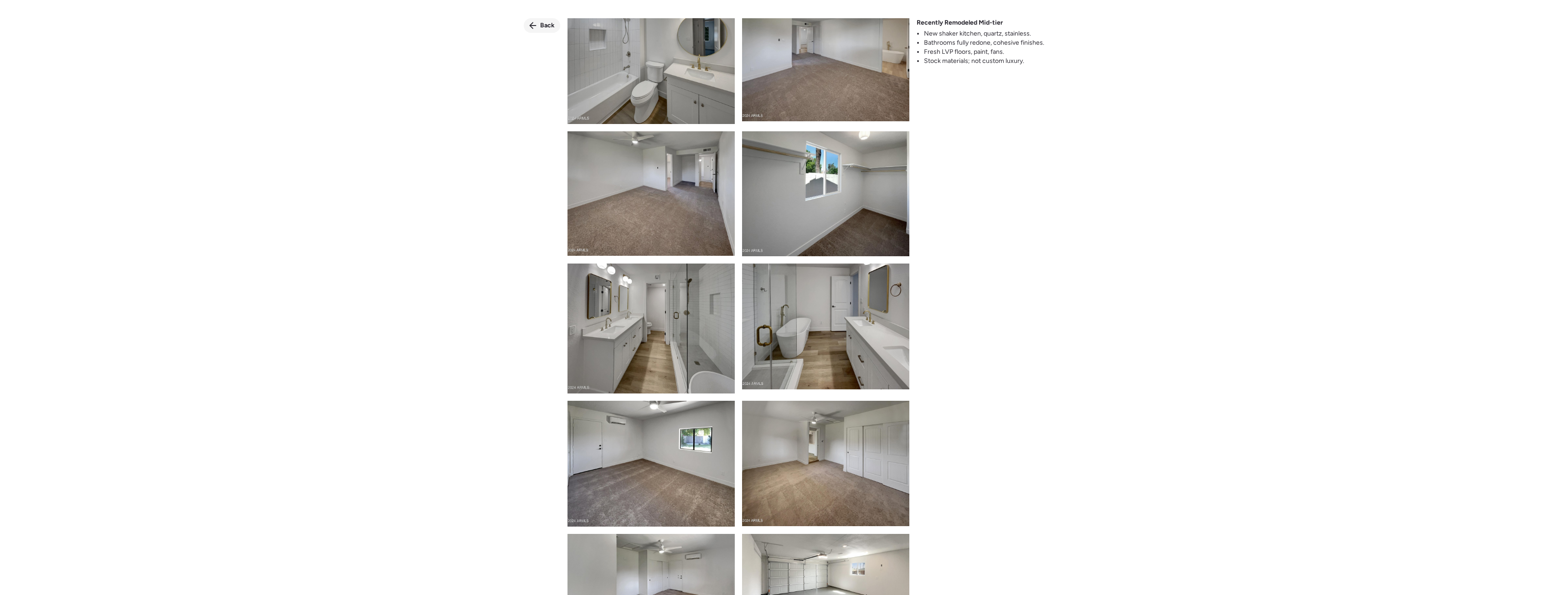
click at [540, 28] on div "Back" at bounding box center [542, 26] width 37 height 15
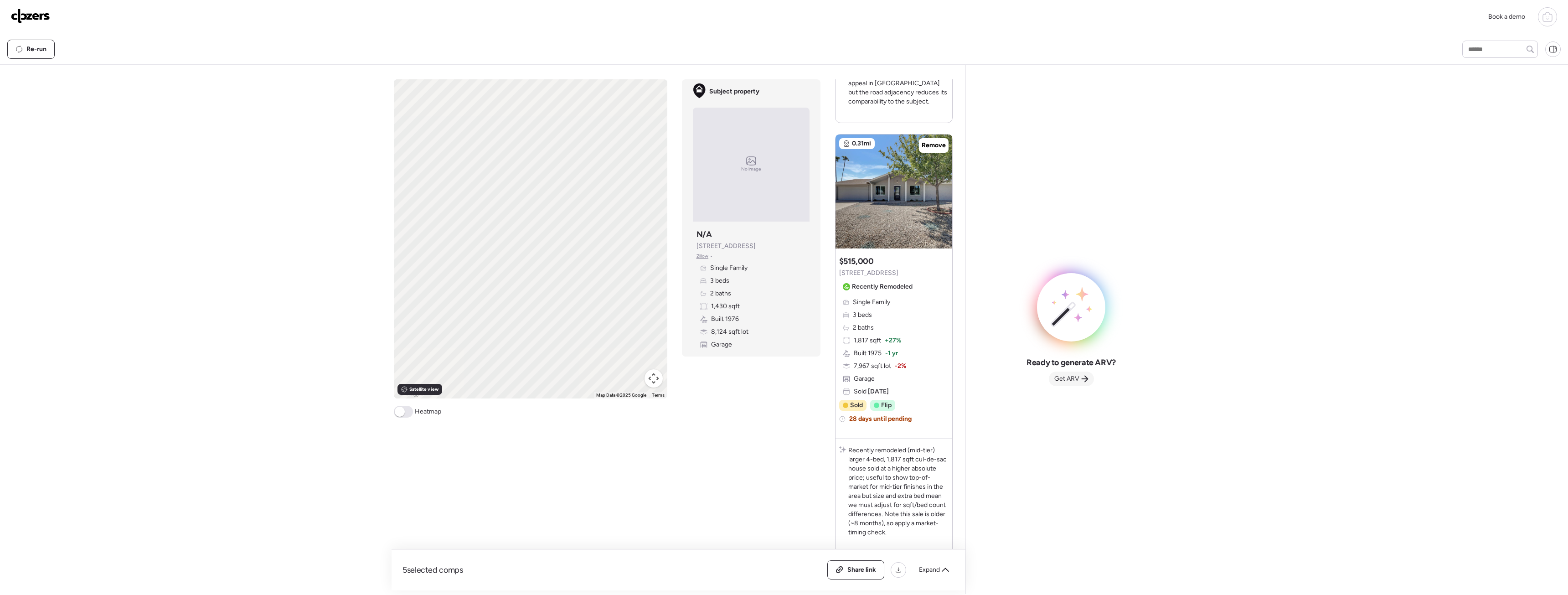
click at [1068, 376] on span "Get ARV" at bounding box center [1066, 379] width 25 height 9
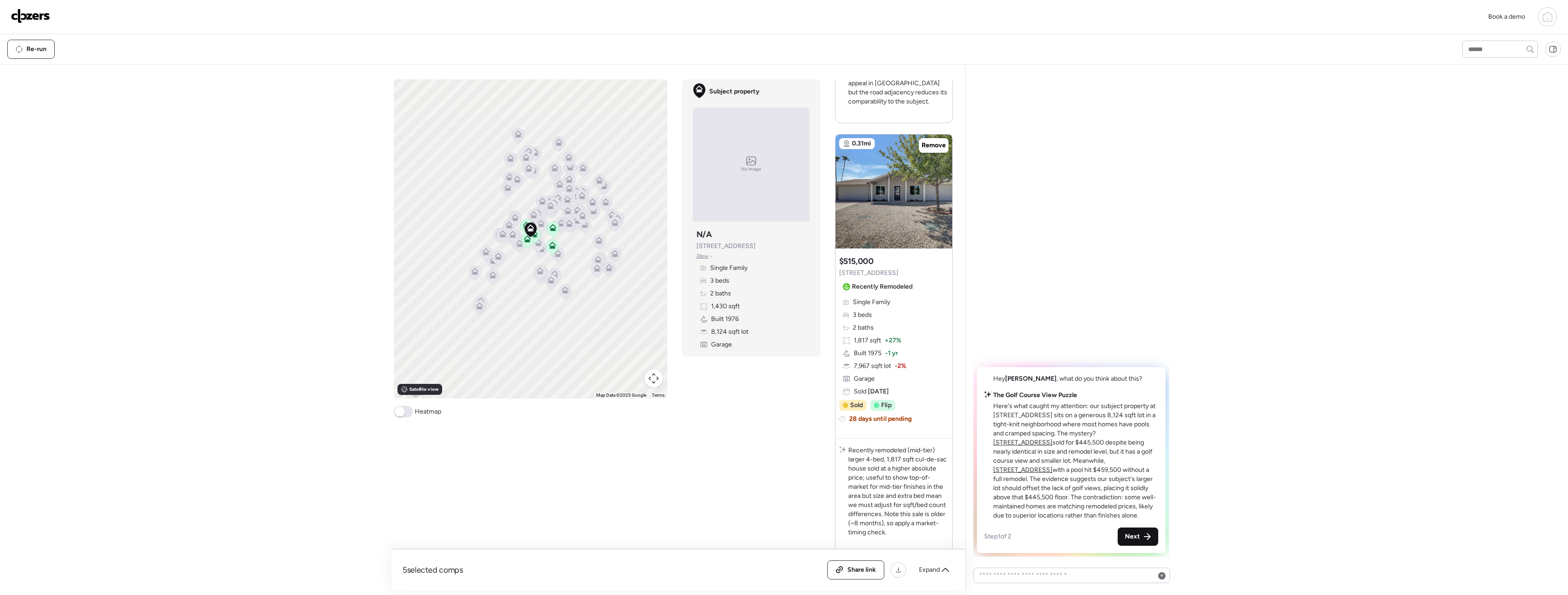
click at [1138, 537] on span "Next" at bounding box center [1132, 537] width 15 height 9
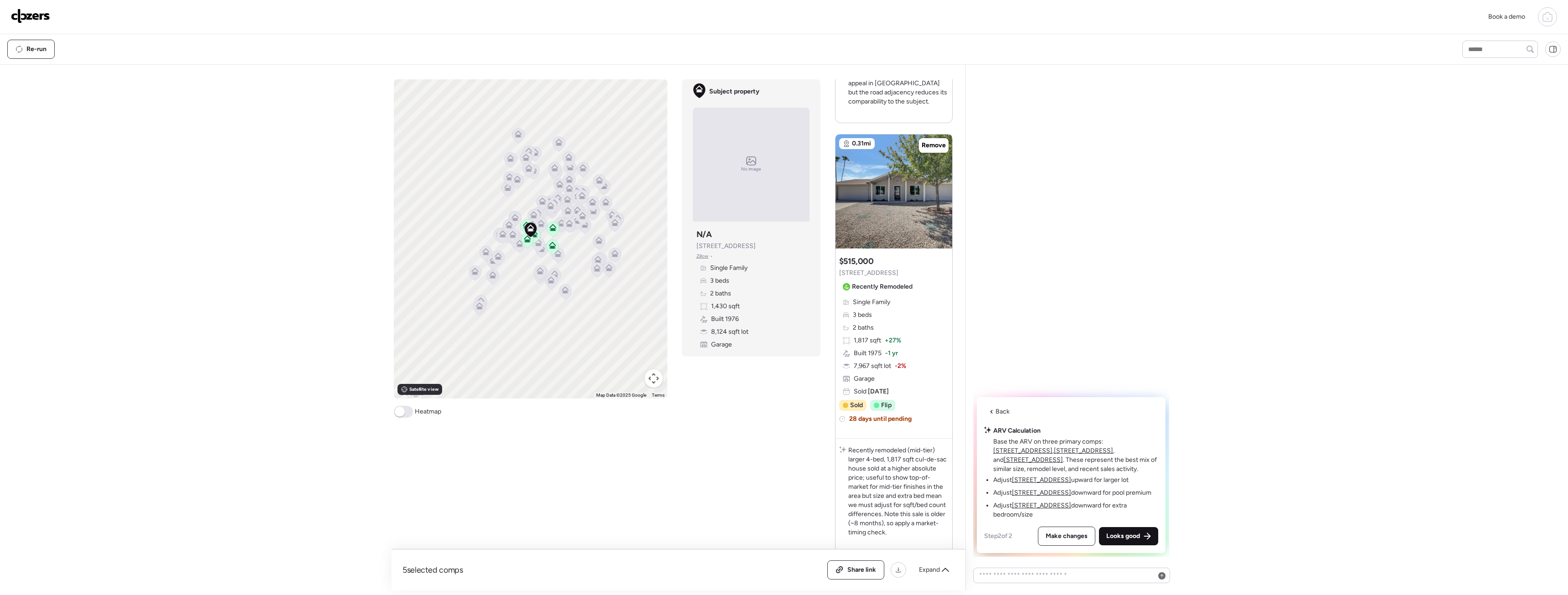
click at [1130, 533] on span "Looks good" at bounding box center [1122, 536] width 33 height 9
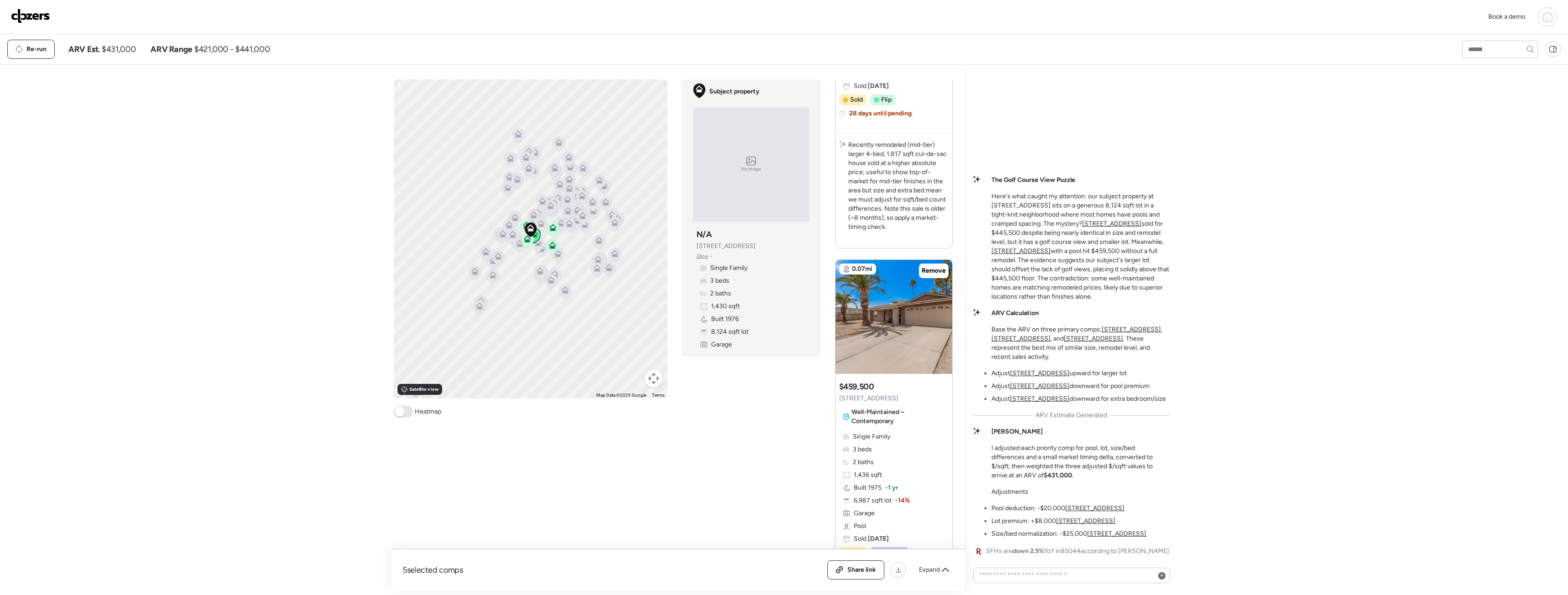
scroll to position [1140, 0]
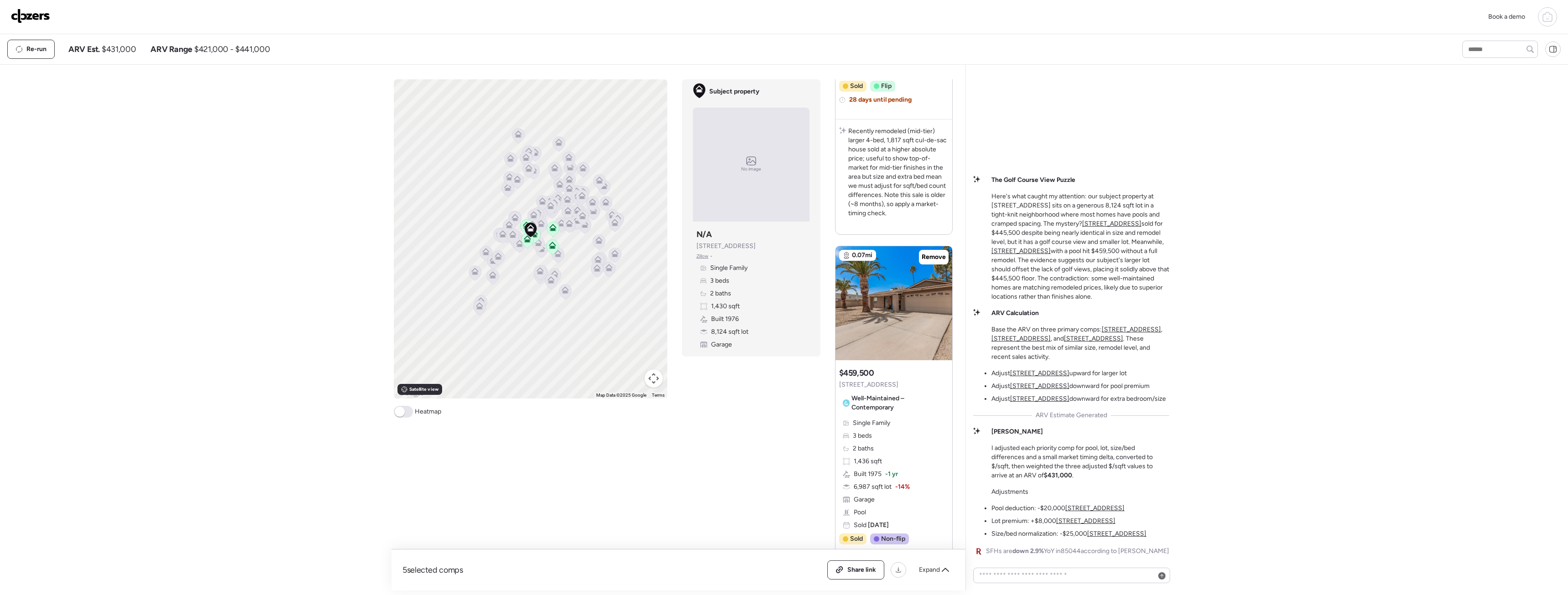
click at [1084, 507] on u "4445 E Coconino St" at bounding box center [1094, 508] width 59 height 8
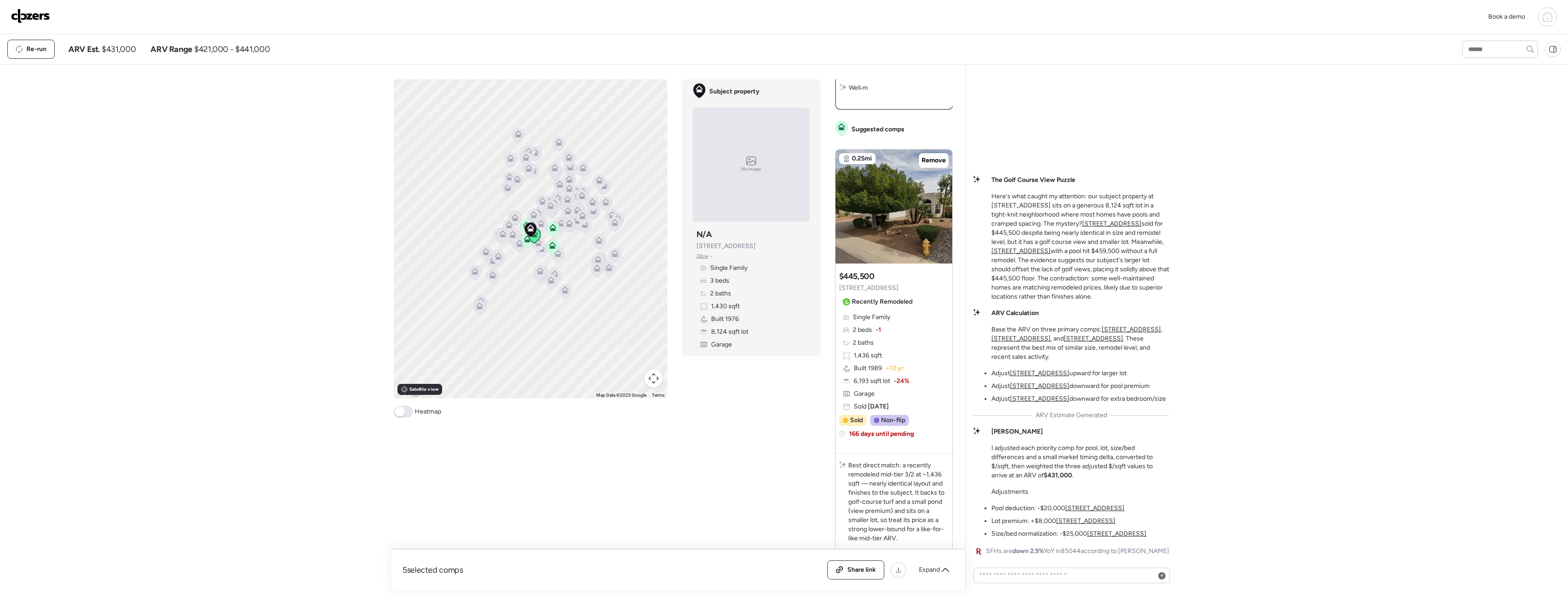
scroll to position [0, 0]
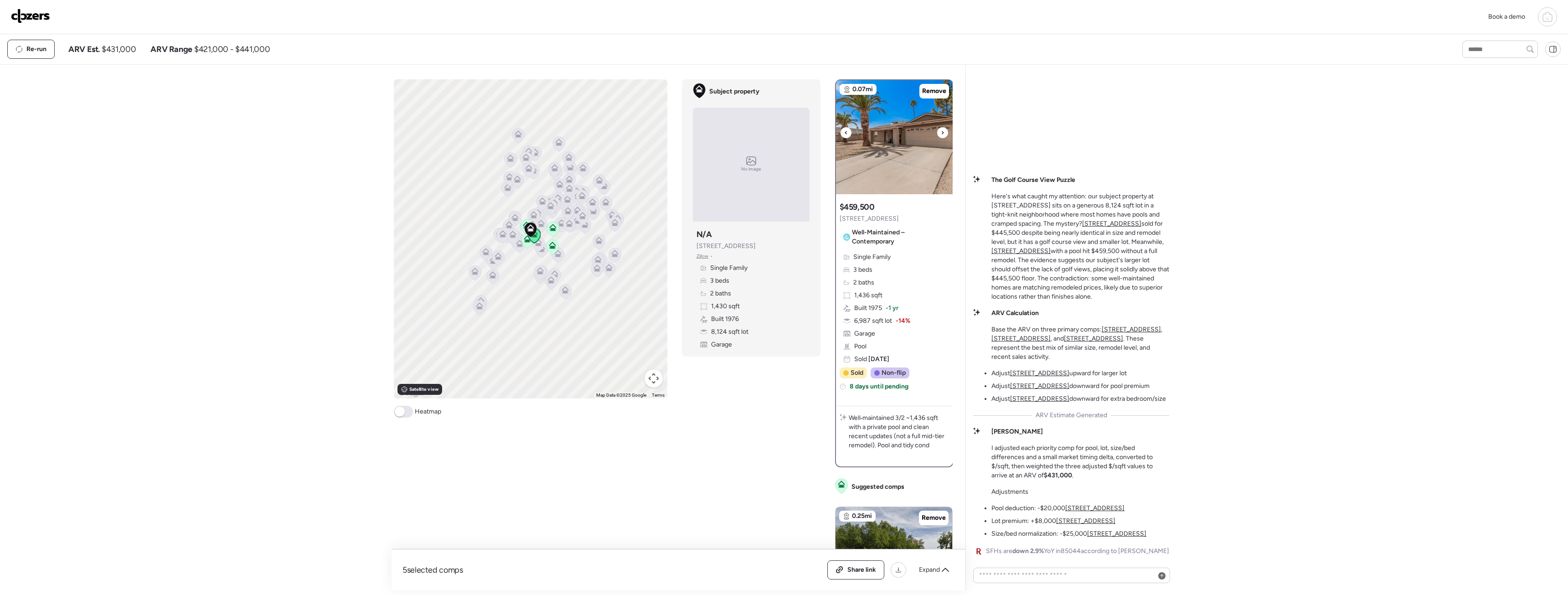
click at [865, 181] on img at bounding box center [894, 137] width 117 height 114
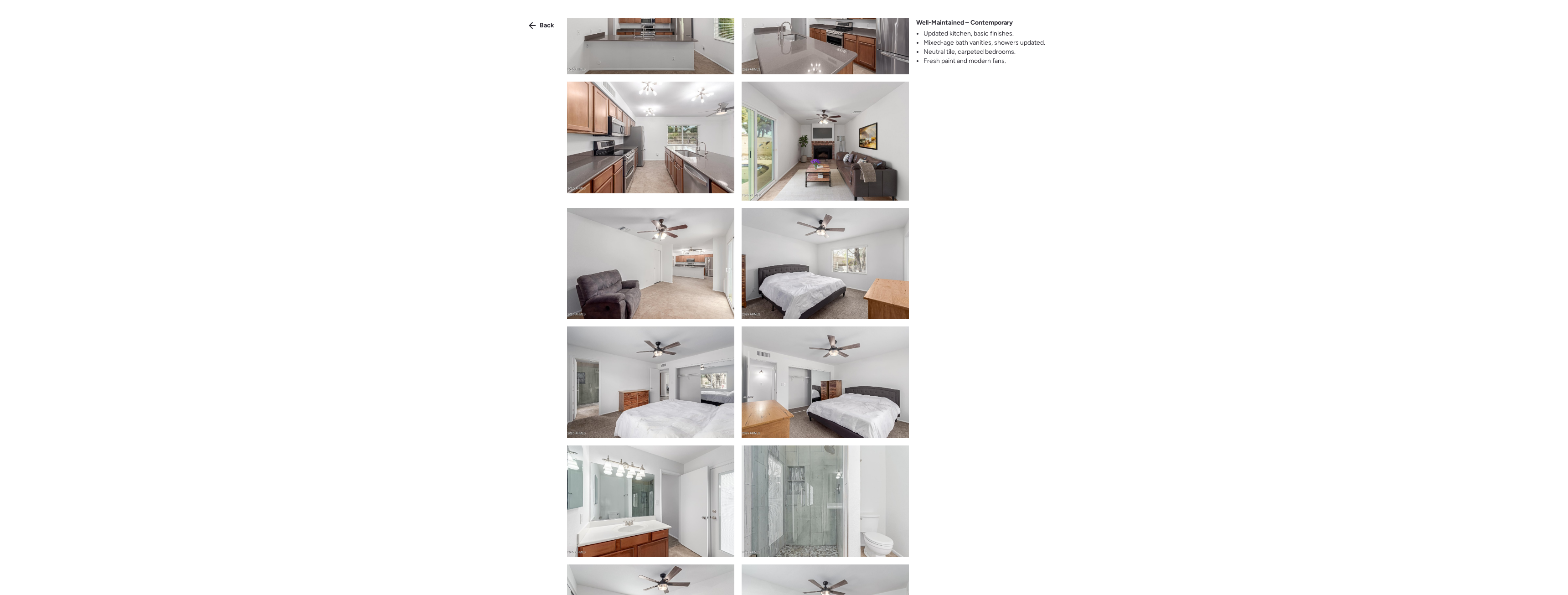
scroll to position [209, 0]
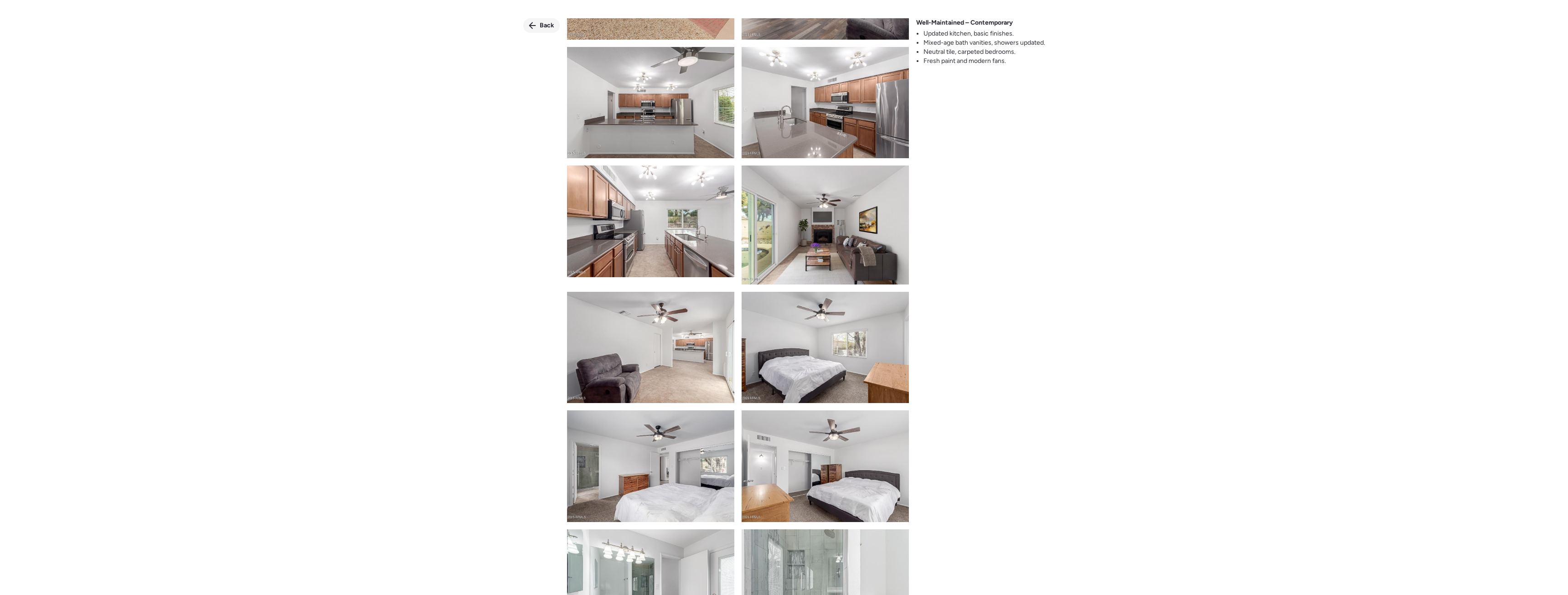
click at [529, 24] on icon at bounding box center [533, 26] width 7 height 7
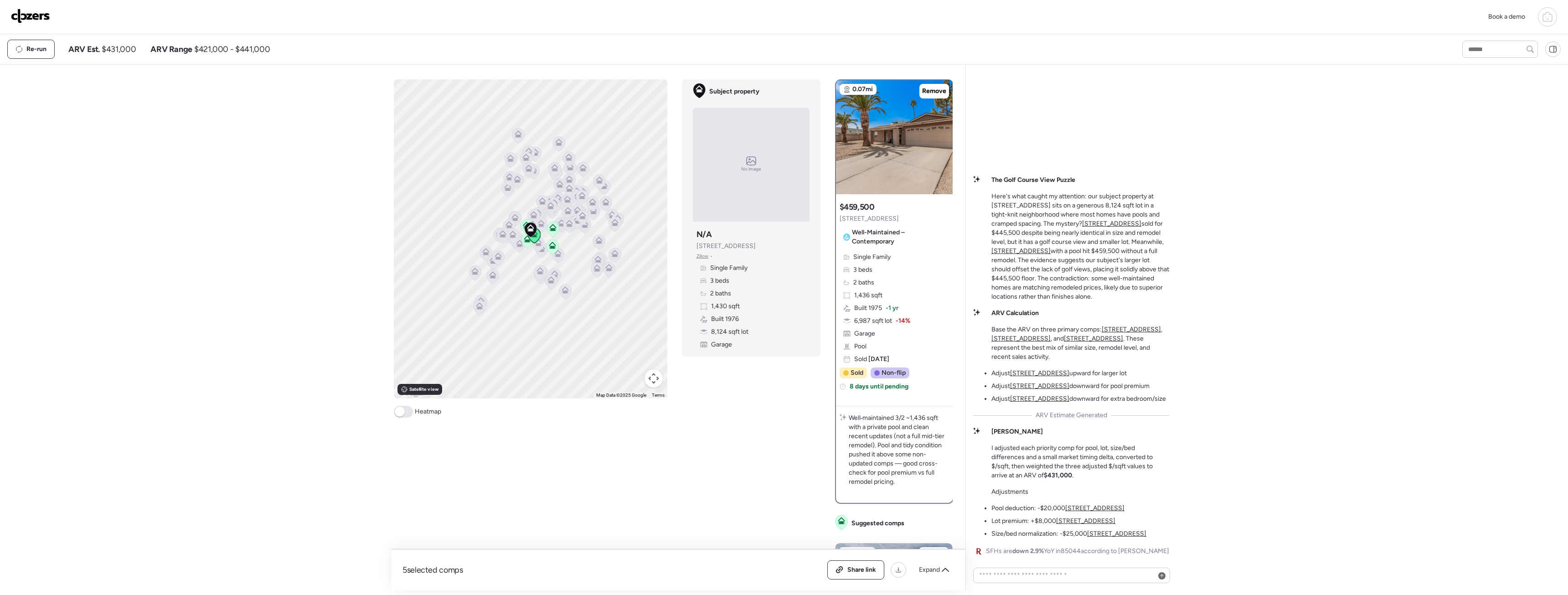
click at [1087, 522] on u "4423 E Ponca St" at bounding box center [1085, 521] width 59 height 8
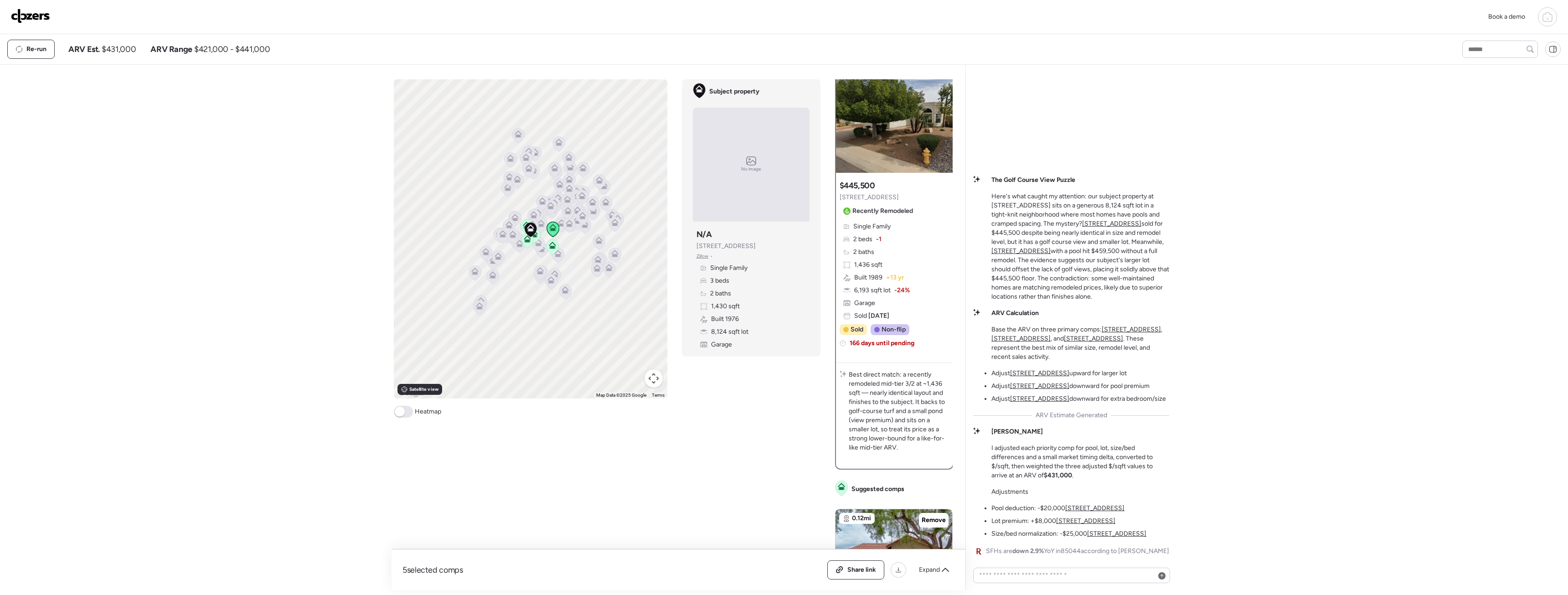
scroll to position [0, 0]
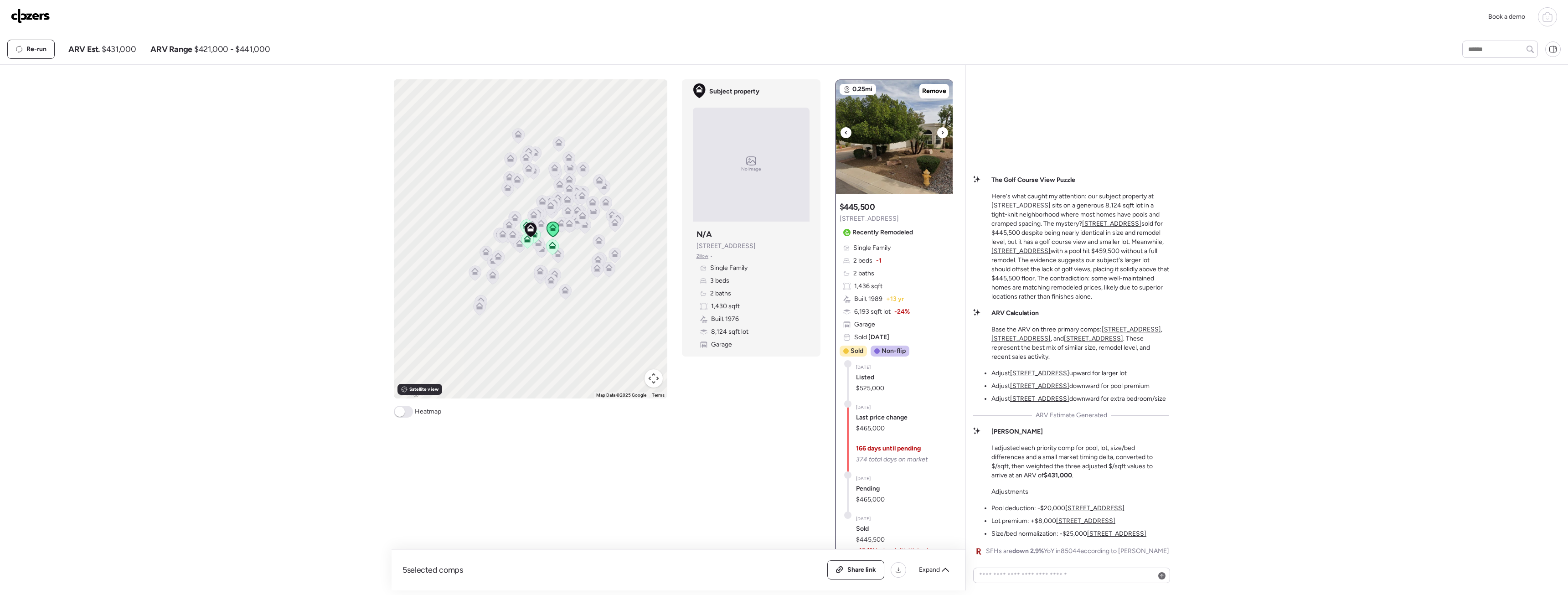
click at [906, 169] on img at bounding box center [894, 137] width 117 height 114
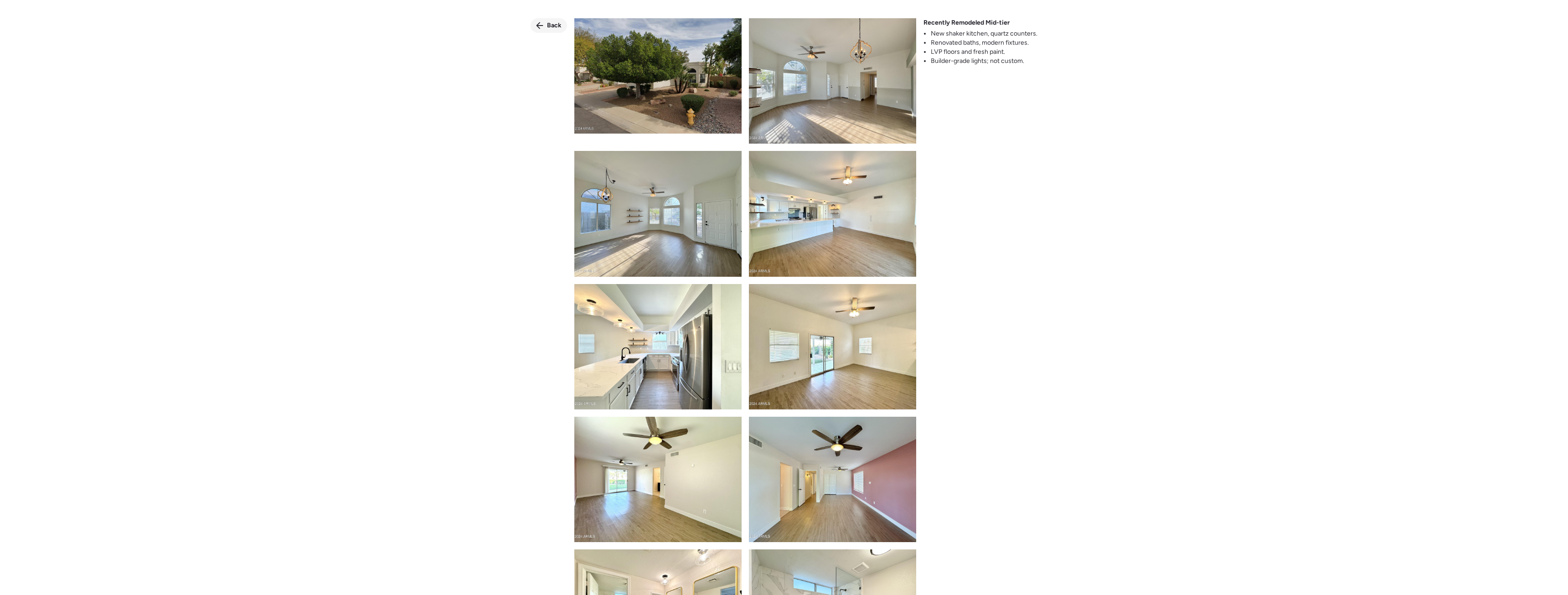
click at [549, 30] on div "Back" at bounding box center [549, 26] width 37 height 15
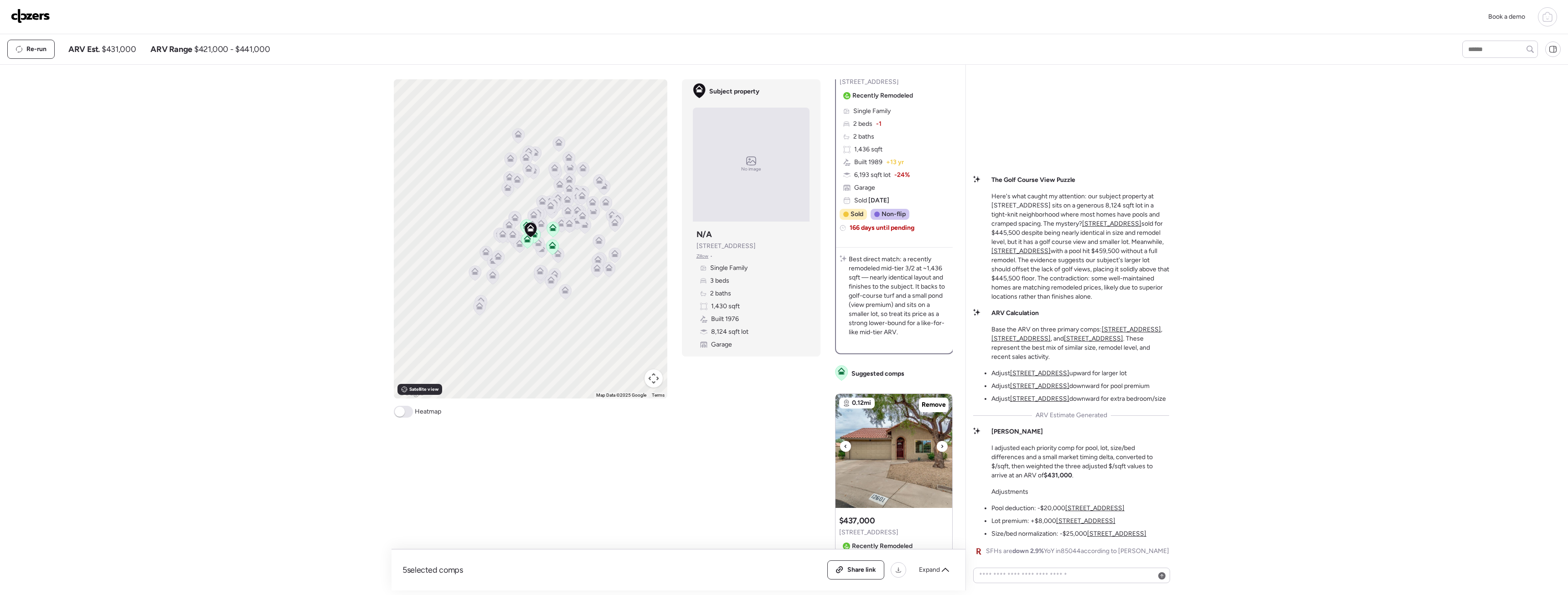
scroll to position [365, 0]
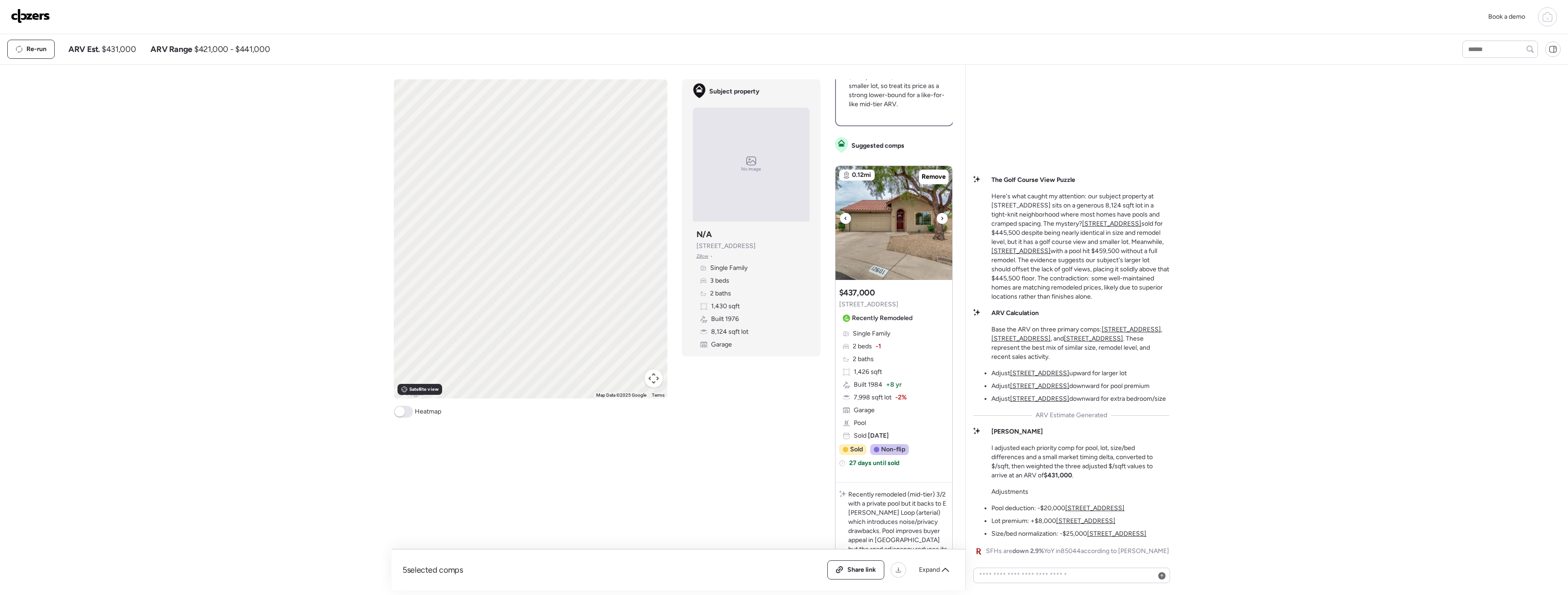
click at [898, 252] on img at bounding box center [894, 223] width 117 height 114
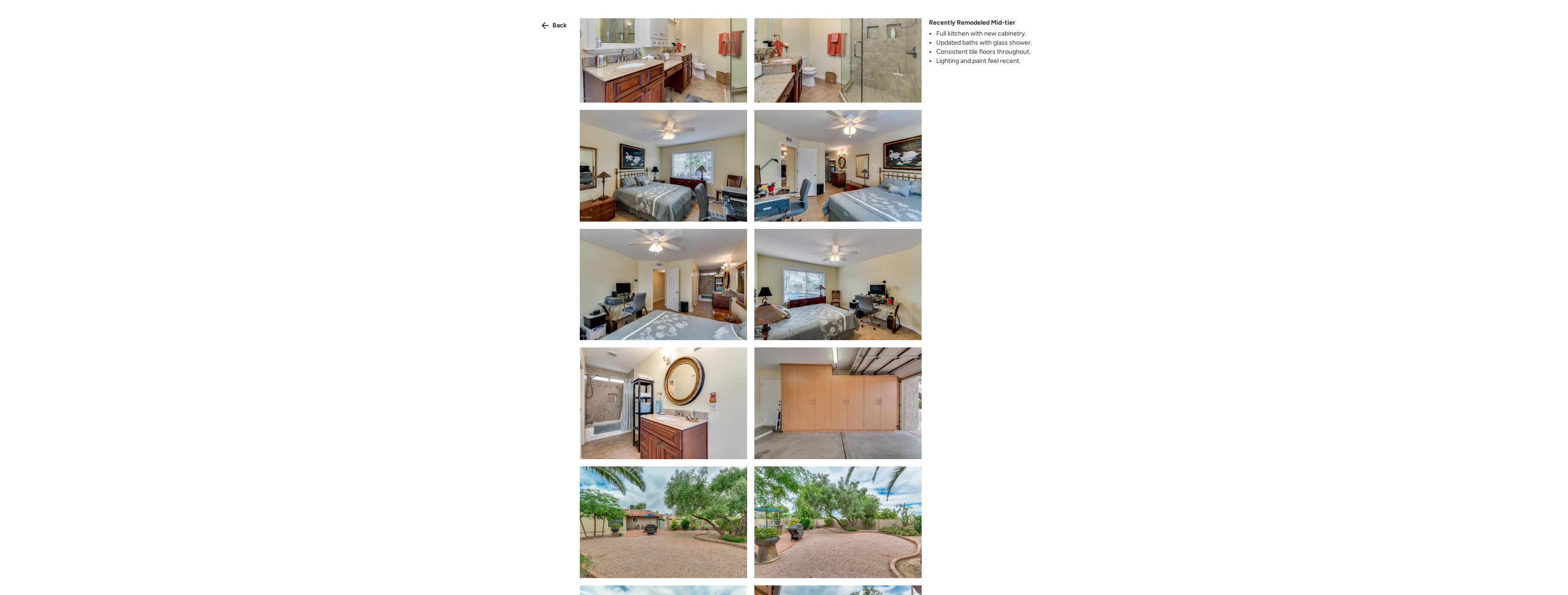
scroll to position [1778, 0]
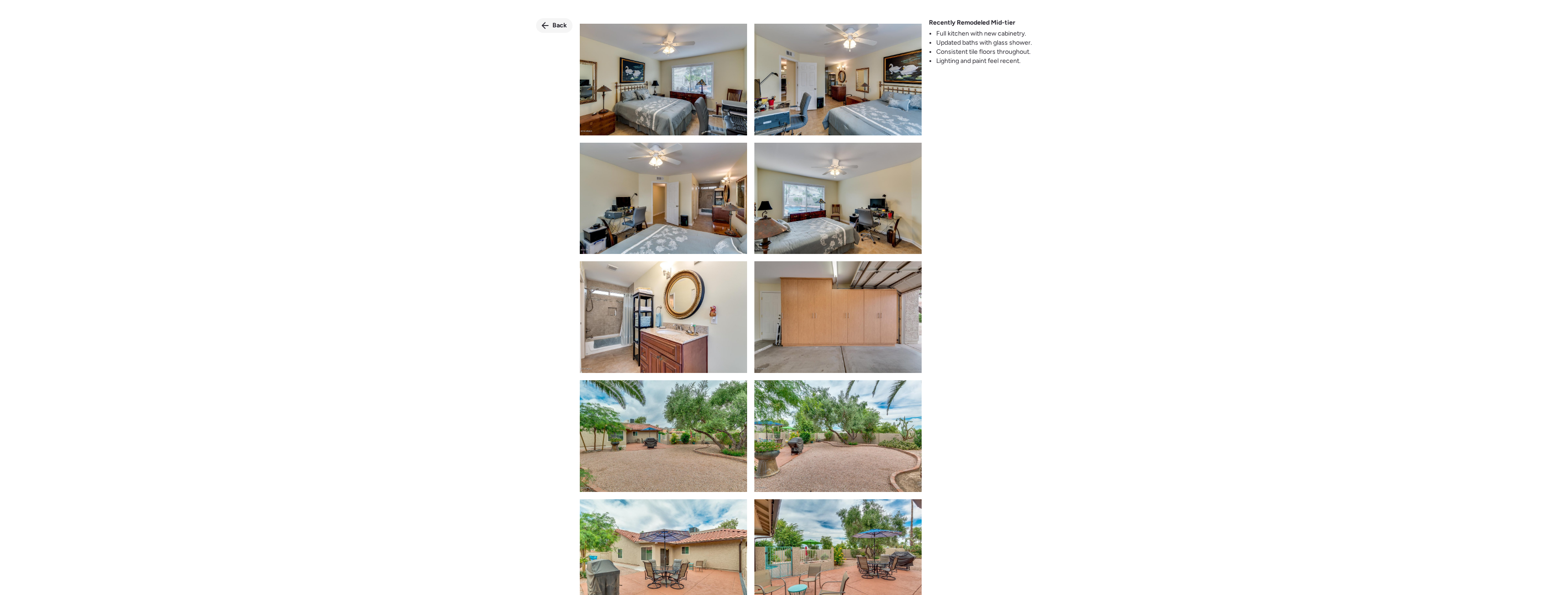
click at [559, 29] on span "Back" at bounding box center [560, 25] width 15 height 9
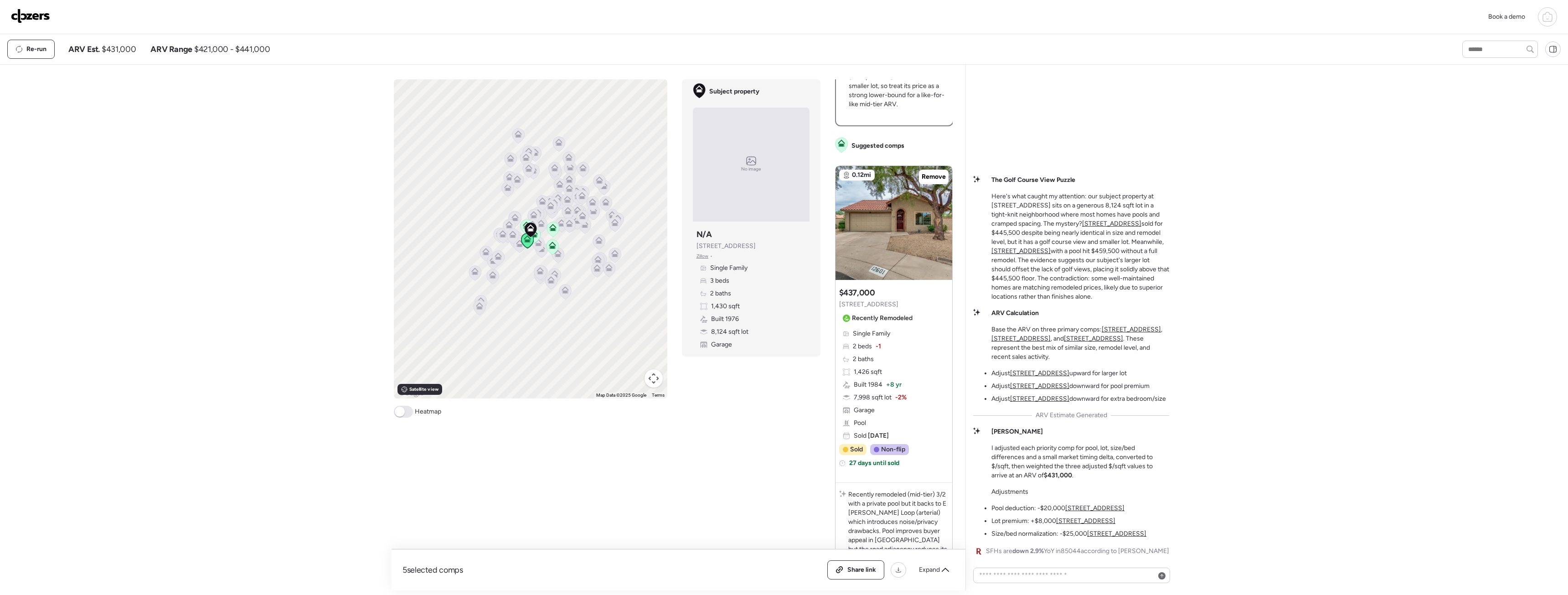
scroll to position [410, 0]
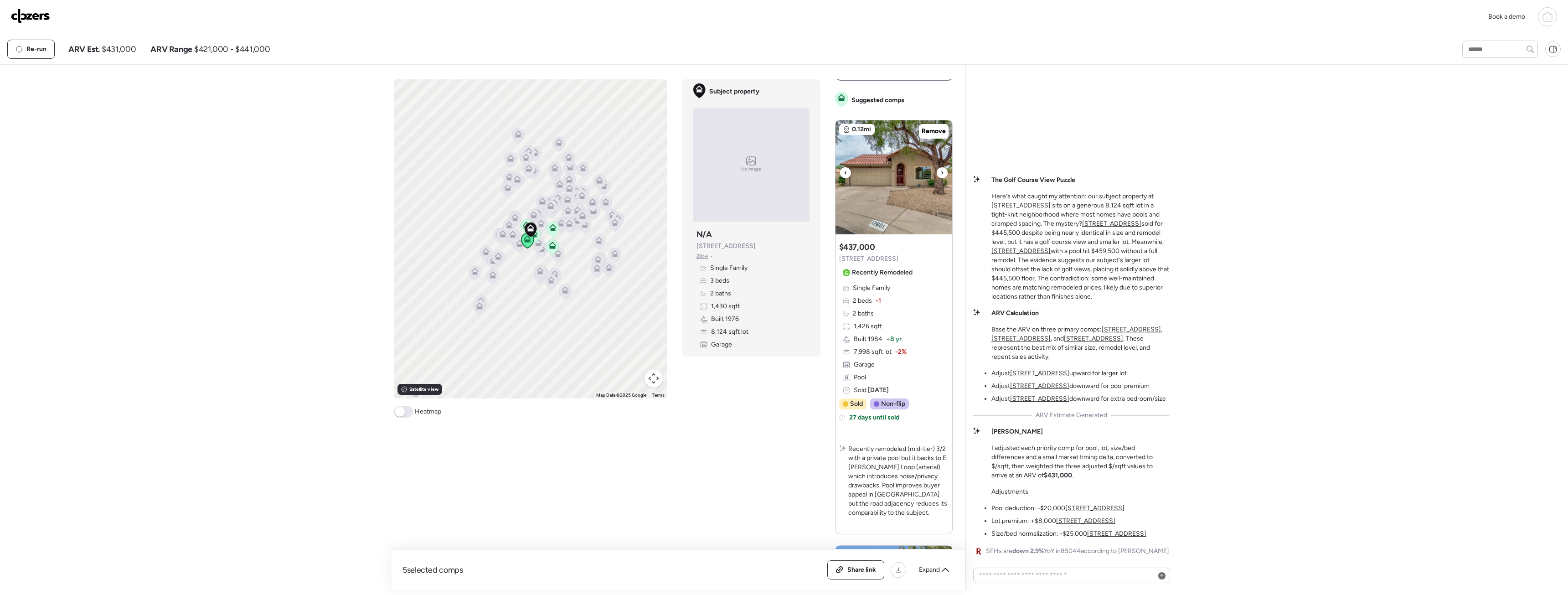
click at [893, 208] on img at bounding box center [894, 177] width 117 height 114
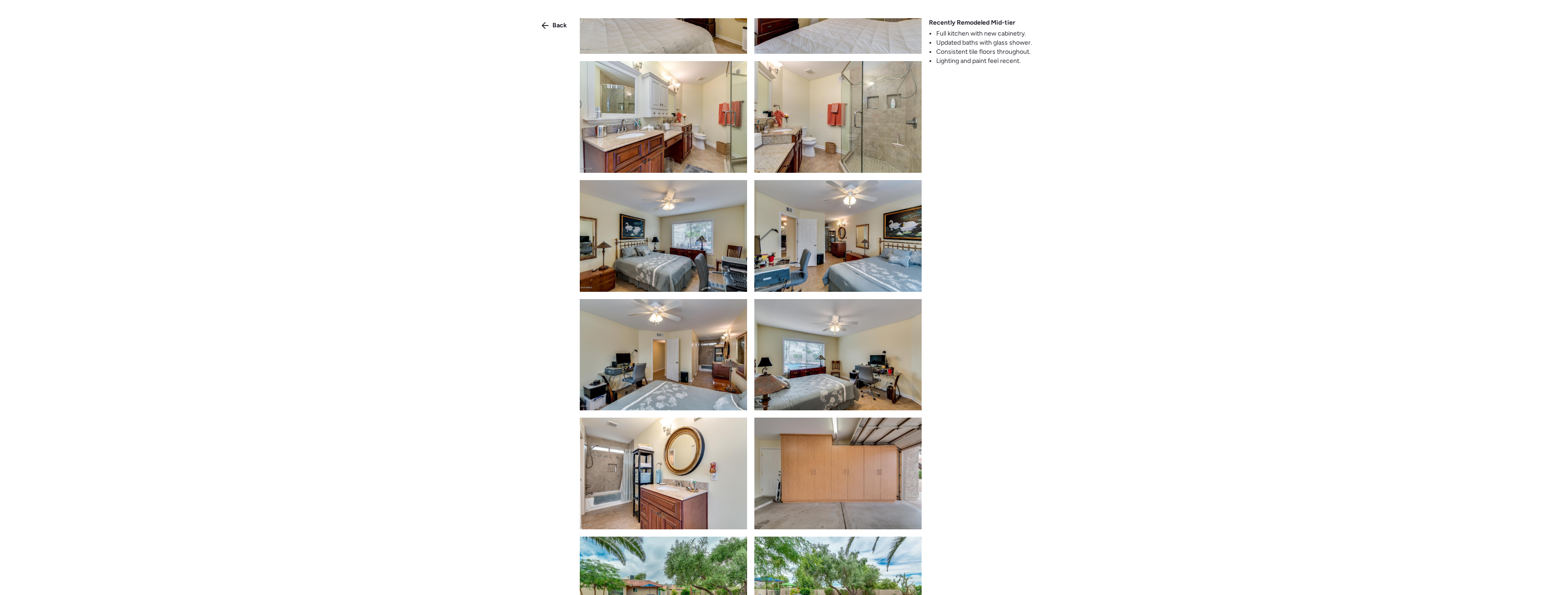
scroll to position [1642, 0]
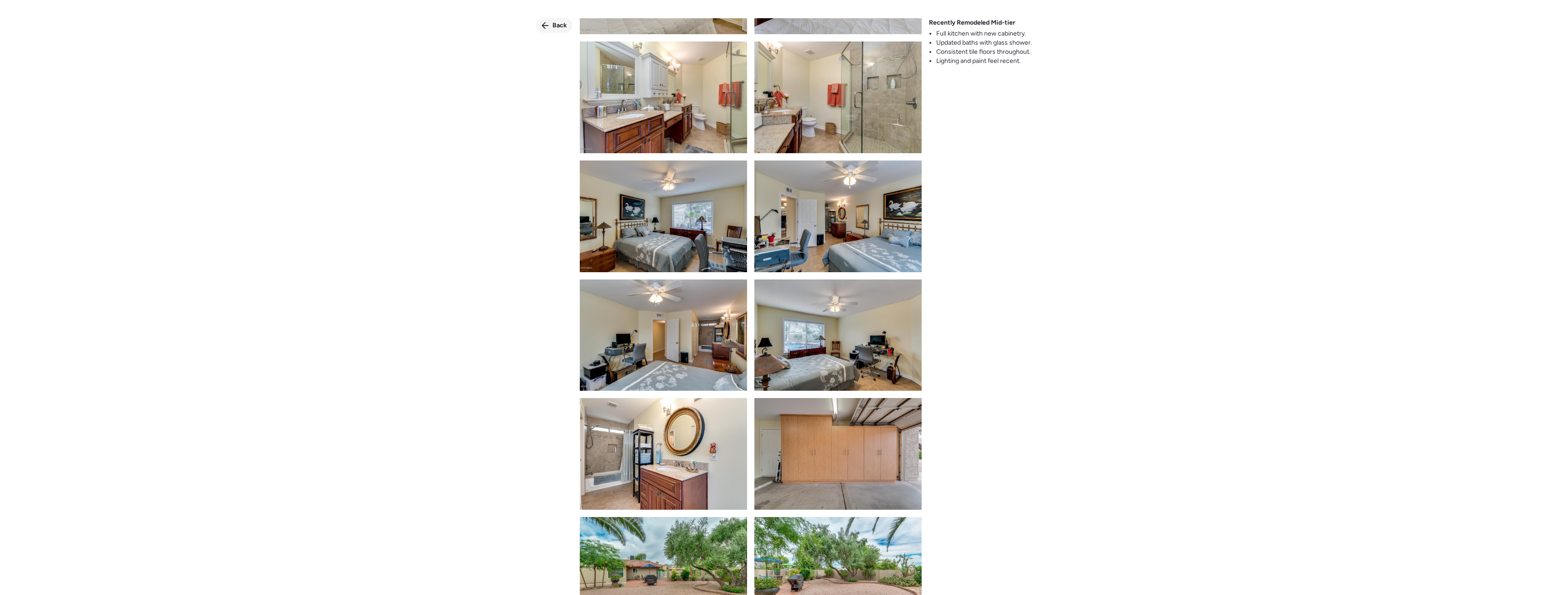
click at [548, 30] on div "Back" at bounding box center [555, 26] width 37 height 15
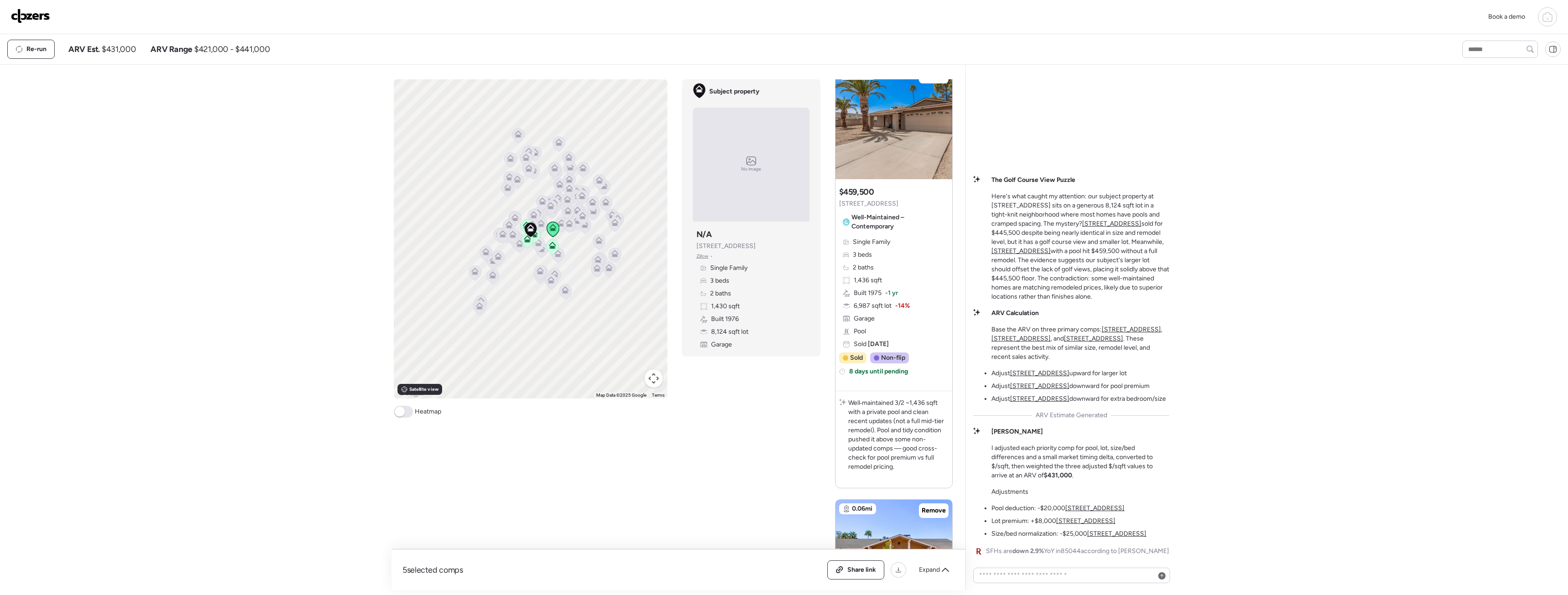
scroll to position [1320, 0]
click at [886, 146] on img at bounding box center [894, 124] width 117 height 114
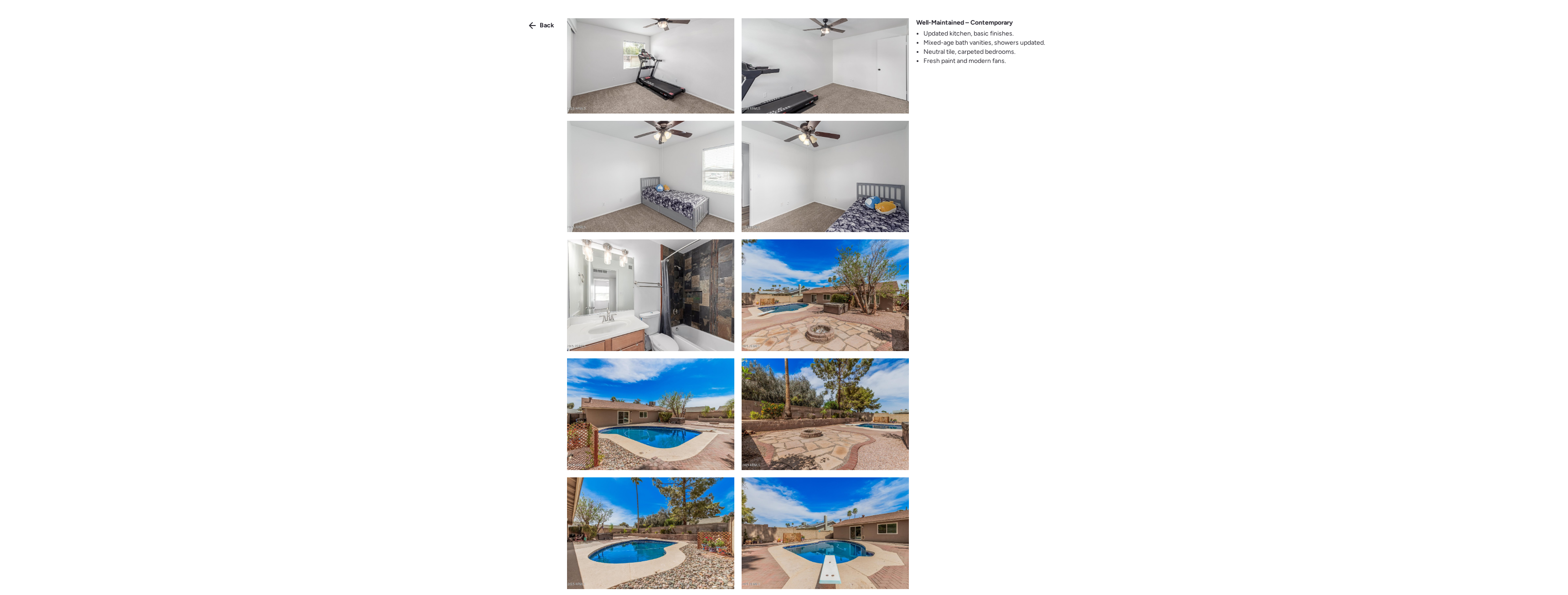
scroll to position [939, 0]
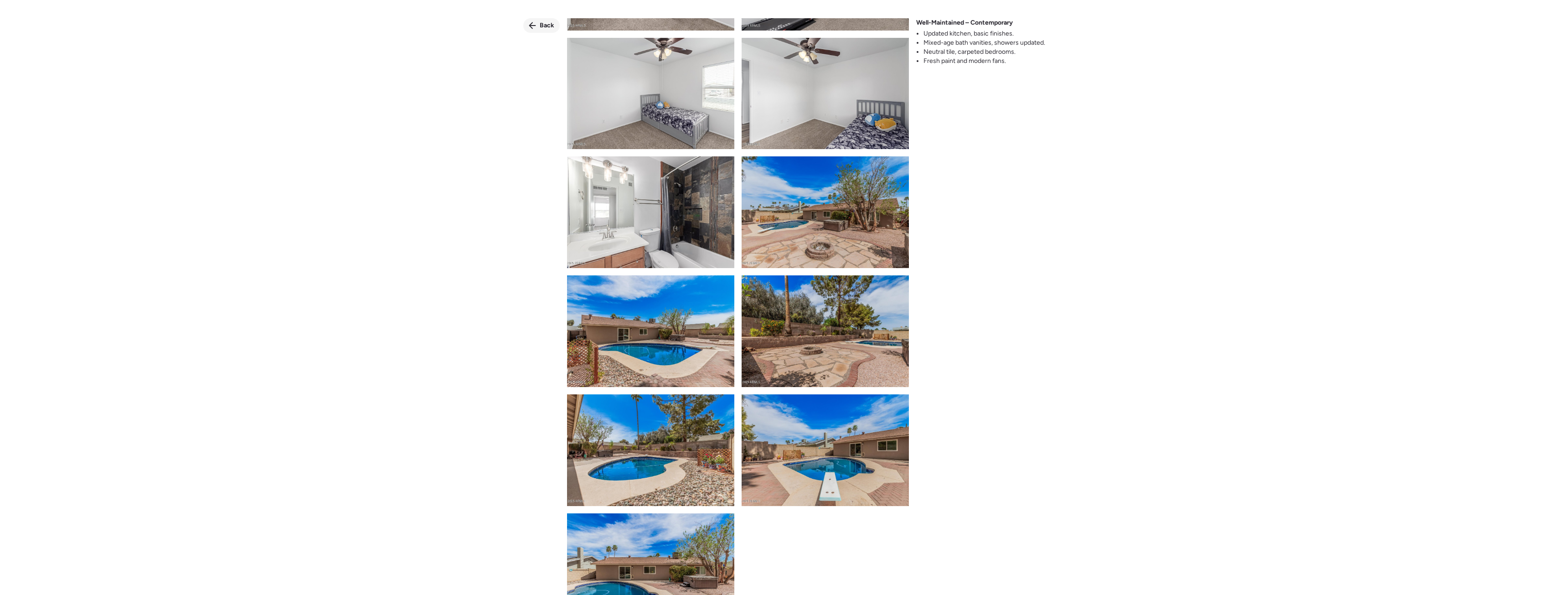
click at [540, 27] on span "Back" at bounding box center [547, 25] width 15 height 9
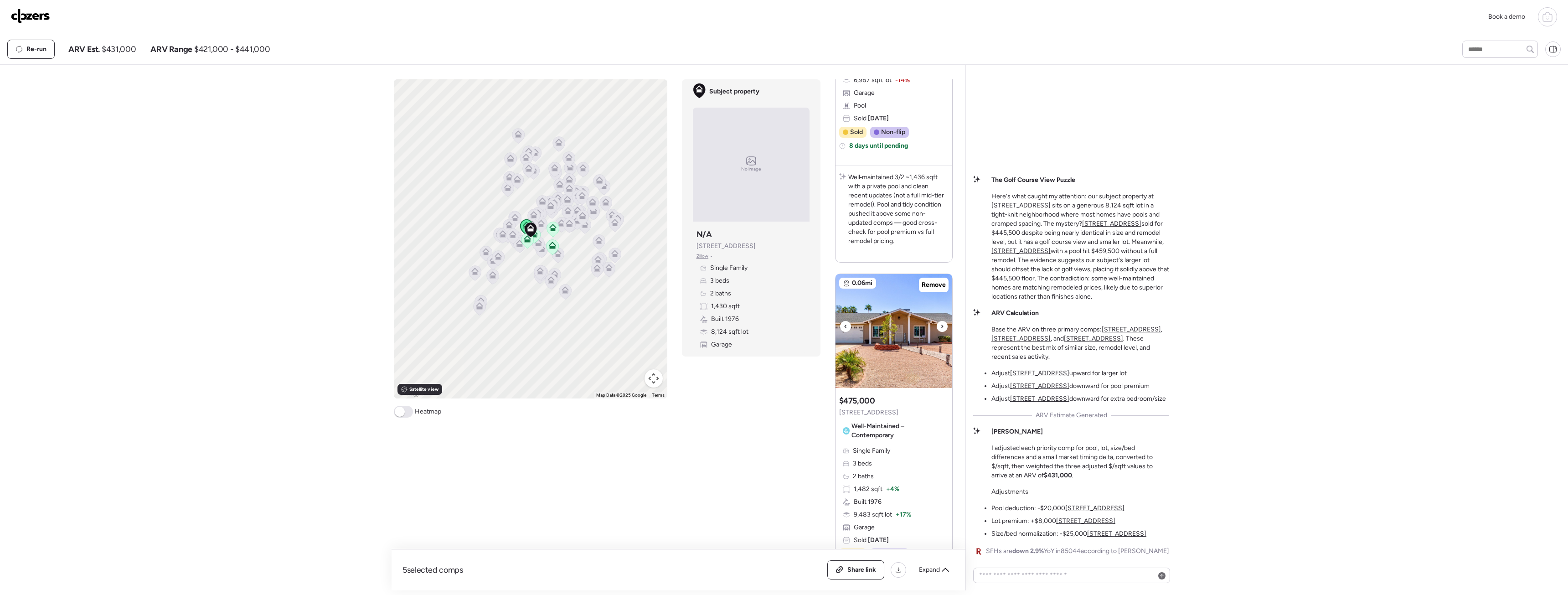
scroll to position [1593, 0]
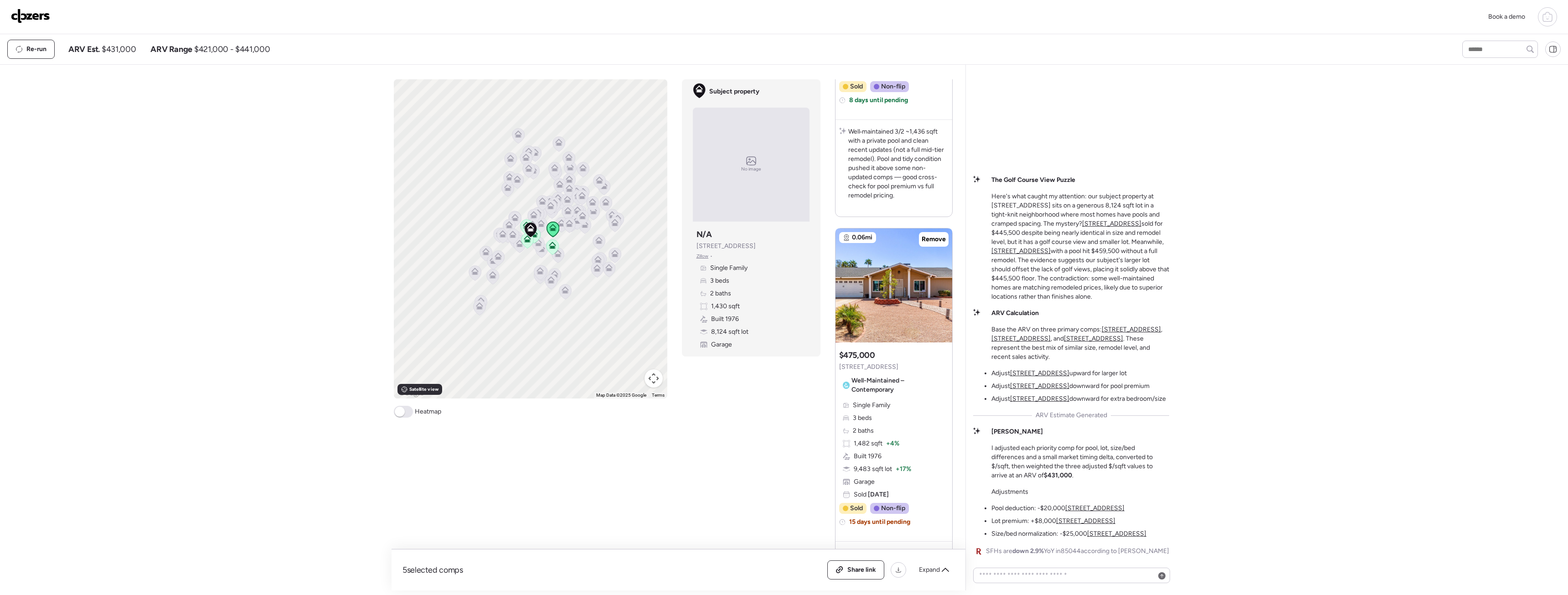
drag, startPoint x: 1133, startPoint y: 534, endPoint x: 1080, endPoint y: 509, distance: 58.6
click at [1133, 534] on u "4515 E Arapahoe St" at bounding box center [1116, 533] width 59 height 8
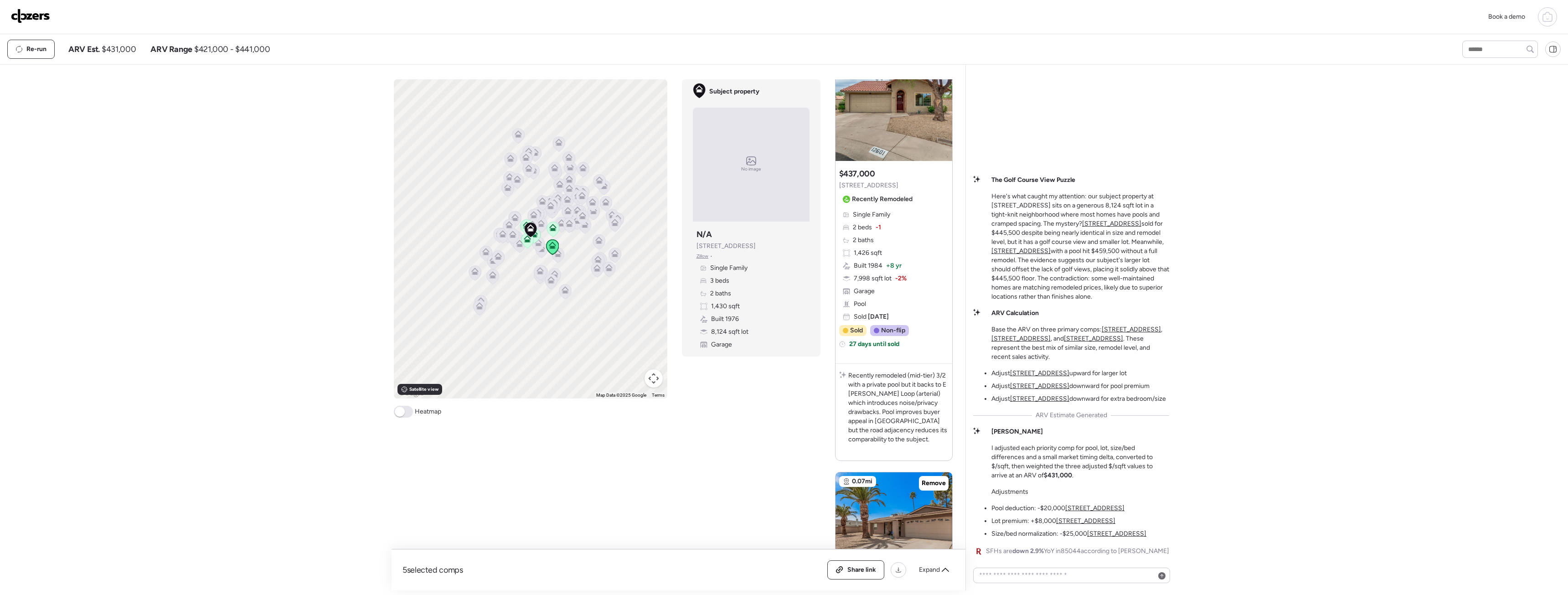
scroll to position [0, 0]
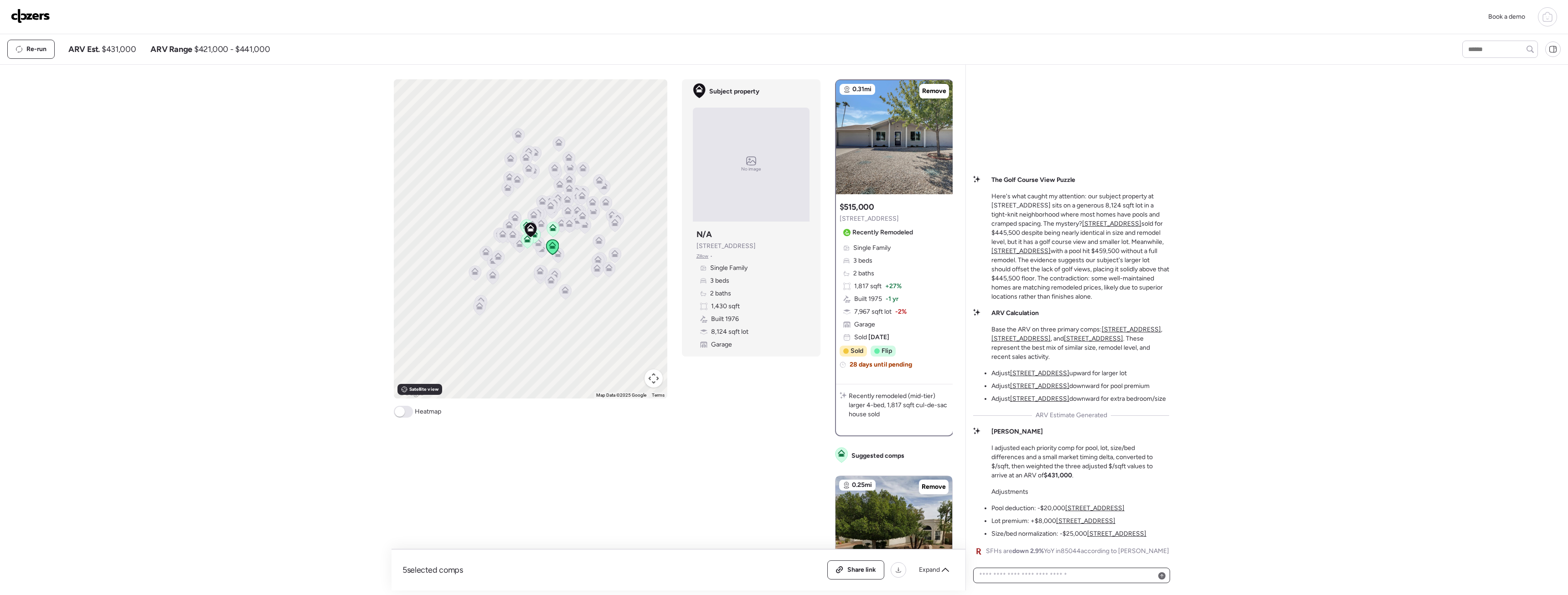
click at [1082, 572] on textarea at bounding box center [1072, 576] width 189 height 13
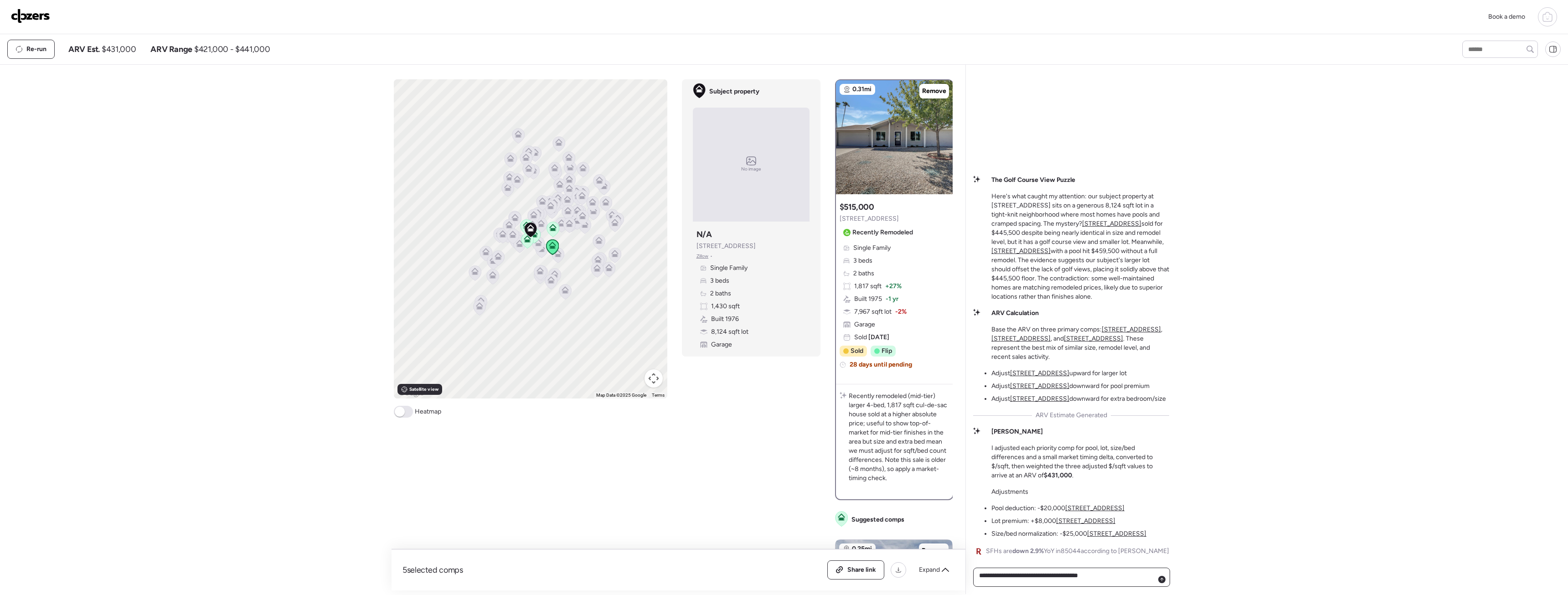
type textarea "**********"
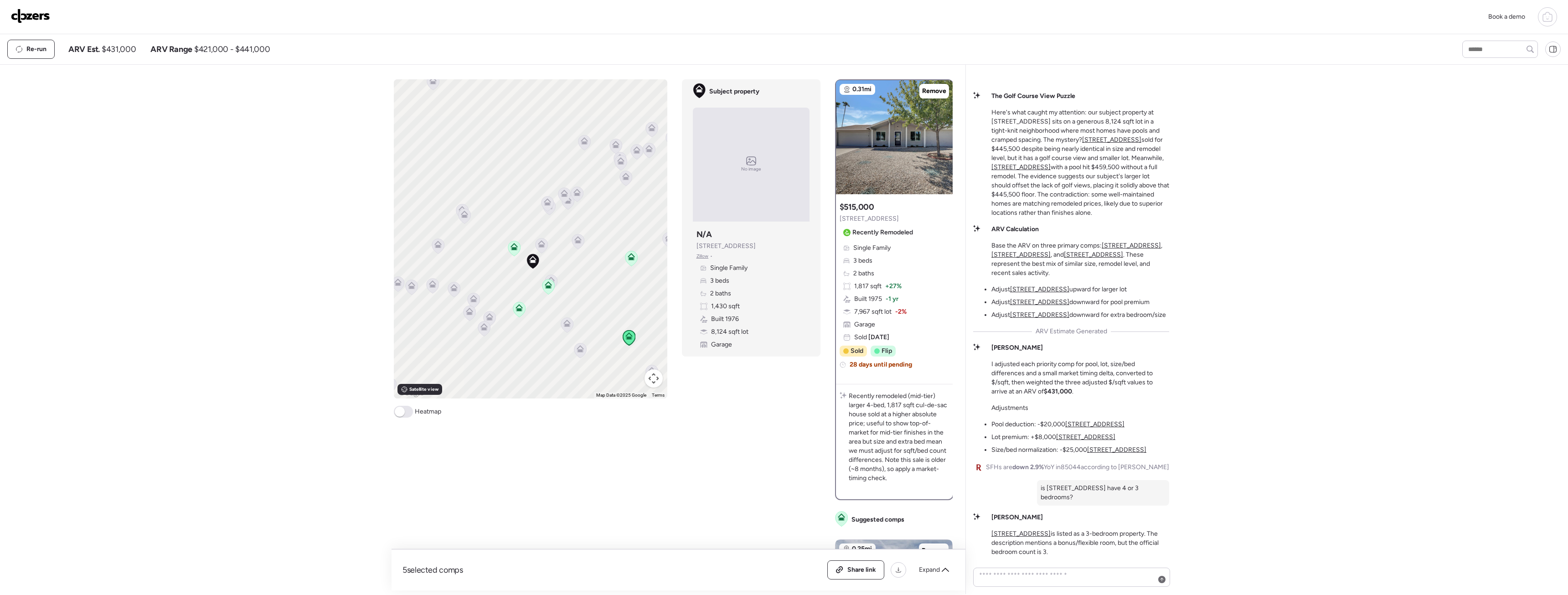
click at [544, 249] on icon at bounding box center [541, 246] width 12 height 15
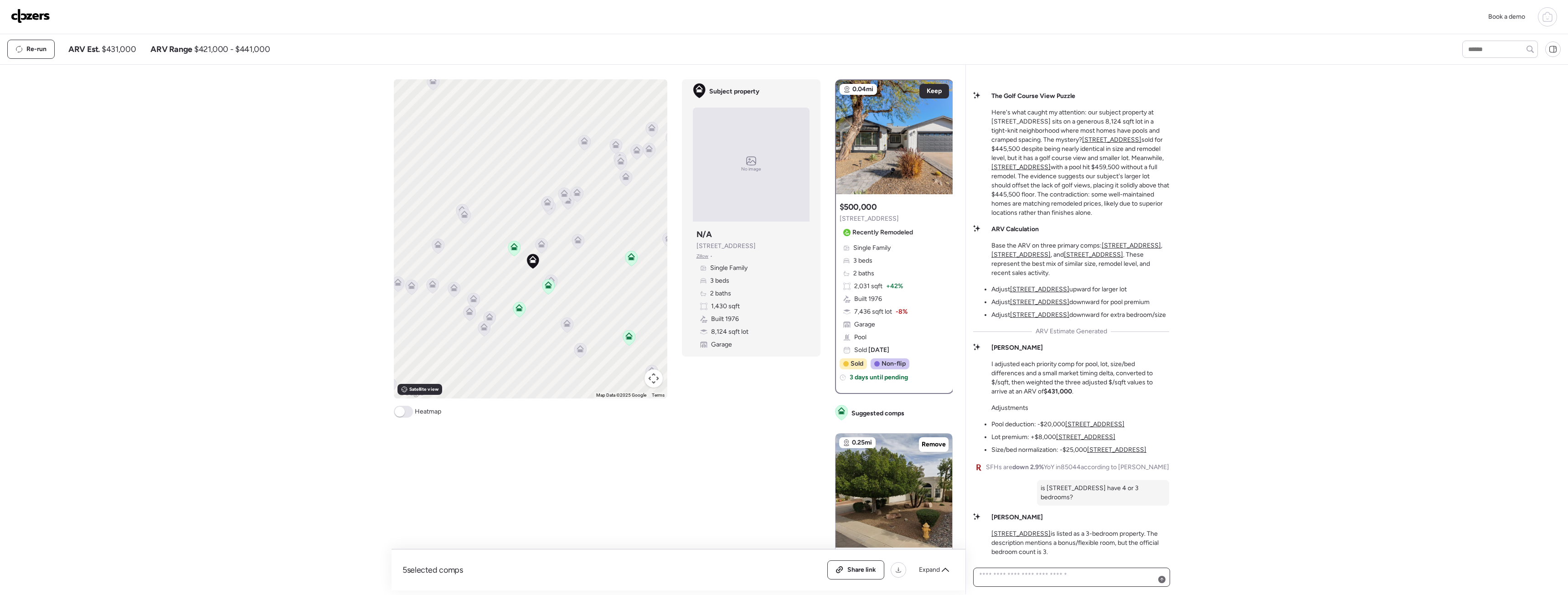
click at [1049, 580] on textarea at bounding box center [1072, 577] width 189 height 16
type textarea "**********"
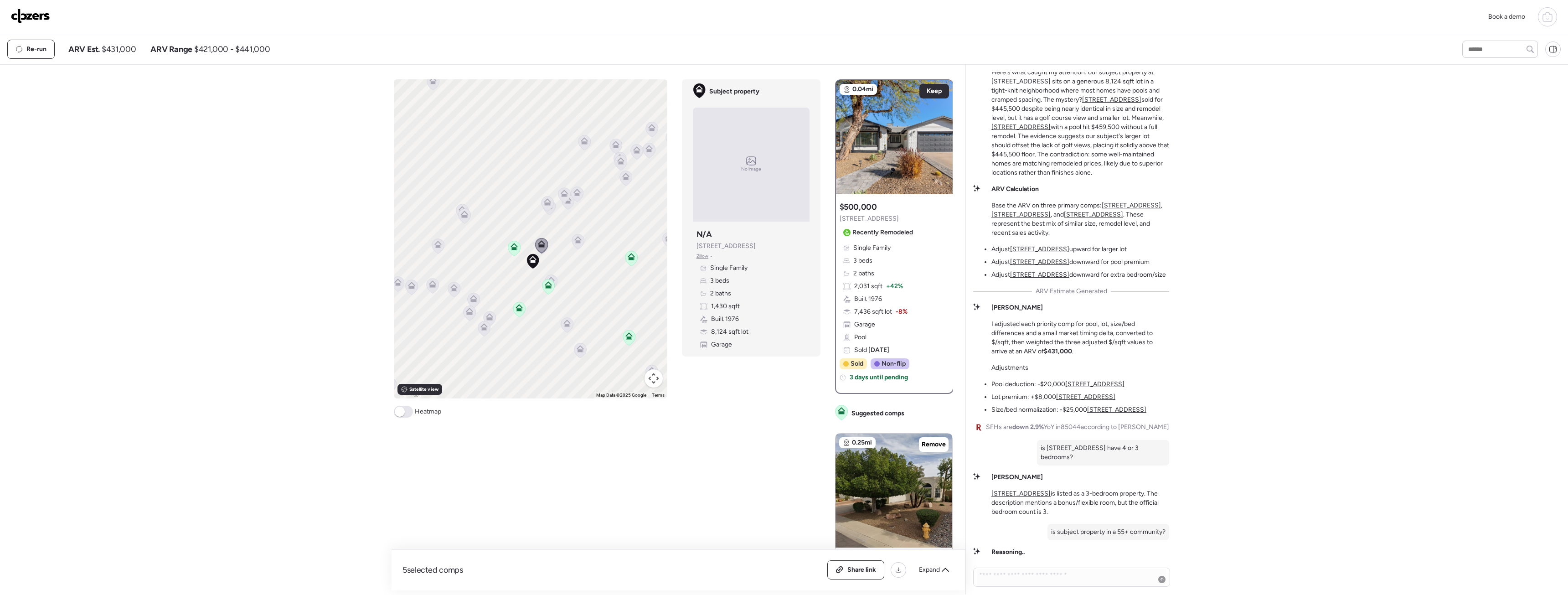
click at [553, 209] on icon at bounding box center [547, 203] width 13 height 15
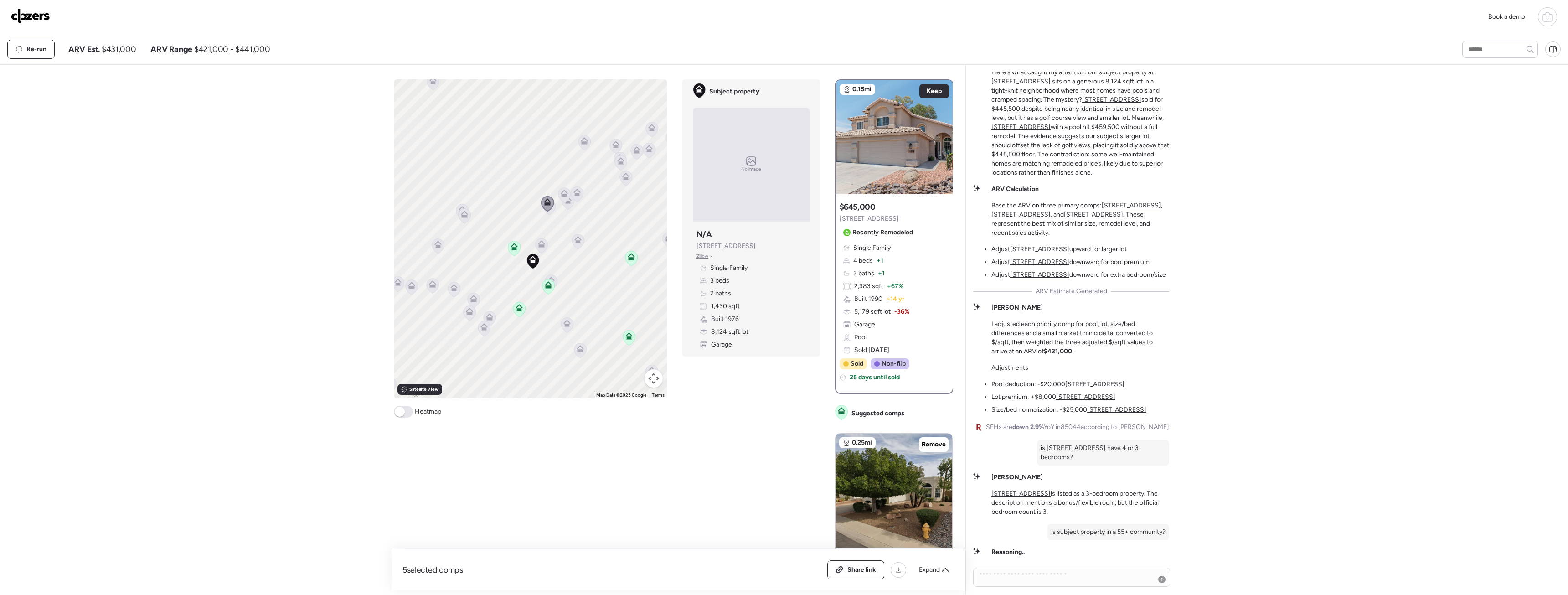
click at [581, 243] on icon at bounding box center [578, 242] width 6 height 2
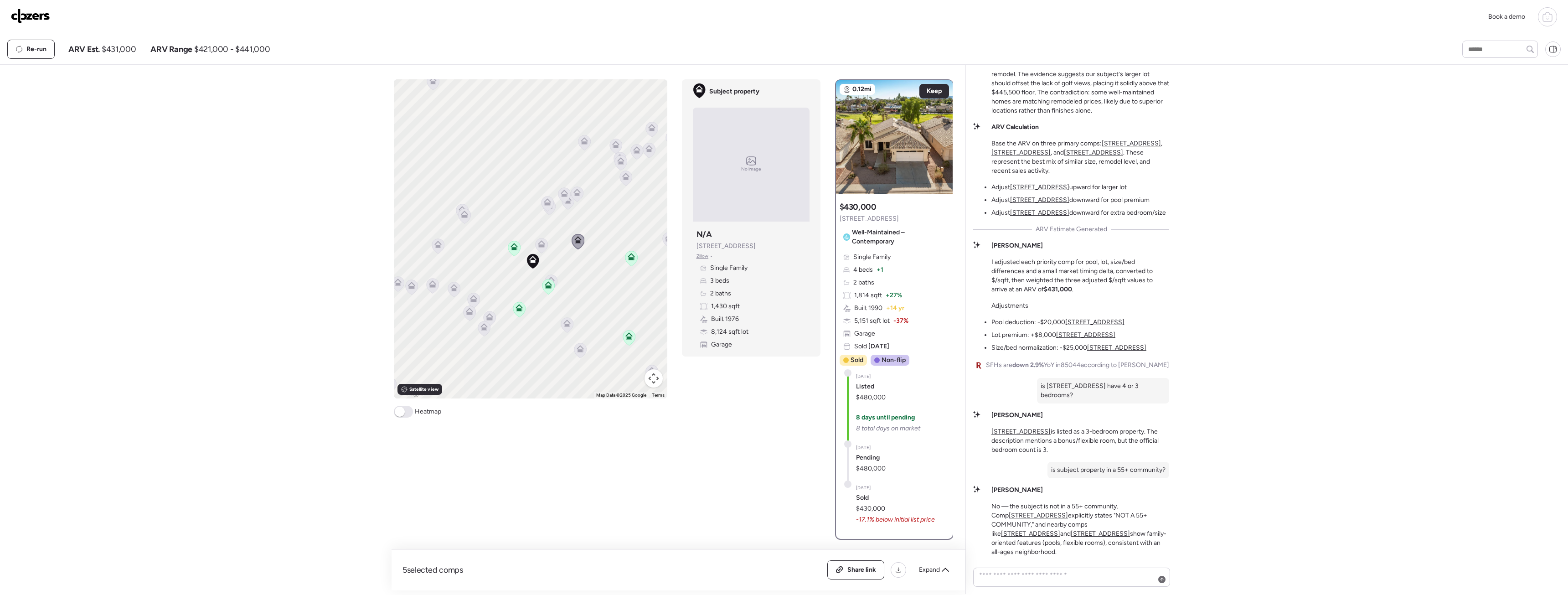
click at [544, 202] on icon at bounding box center [547, 200] width 7 height 4
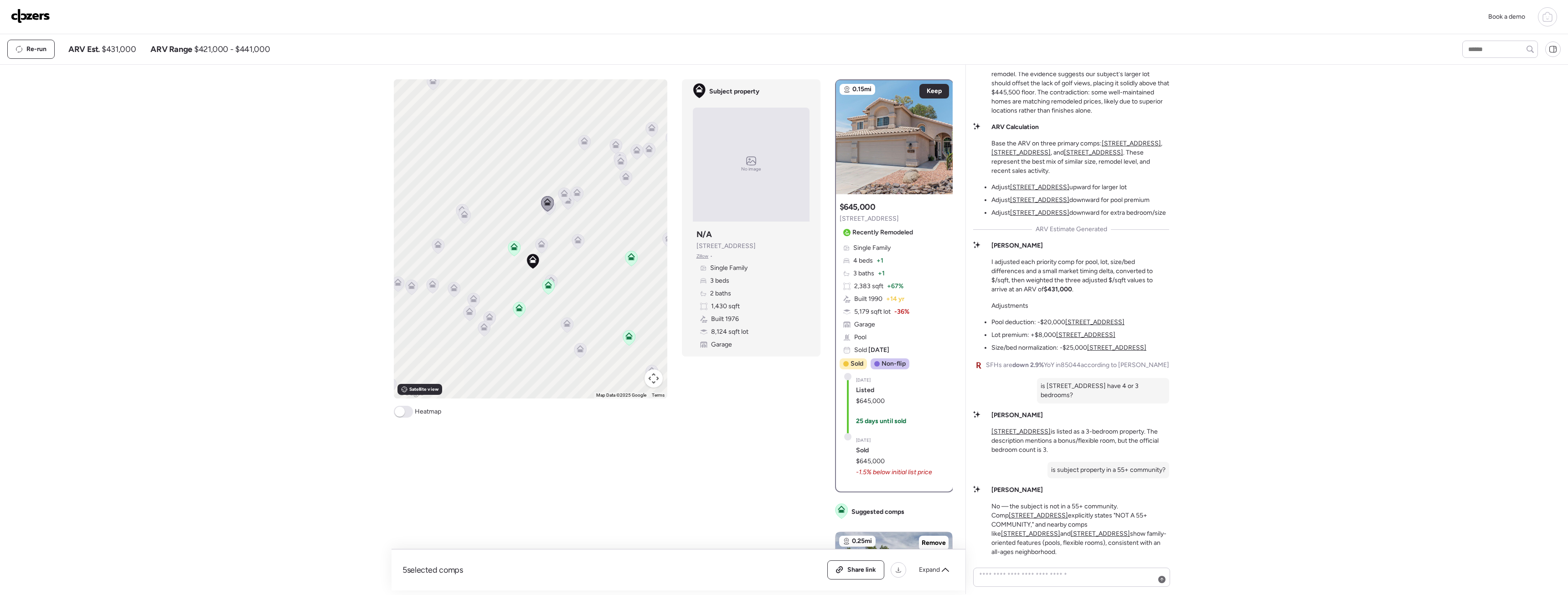
click at [551, 213] on div at bounding box center [547, 205] width 13 height 17
click at [555, 209] on icon at bounding box center [549, 207] width 13 height 15
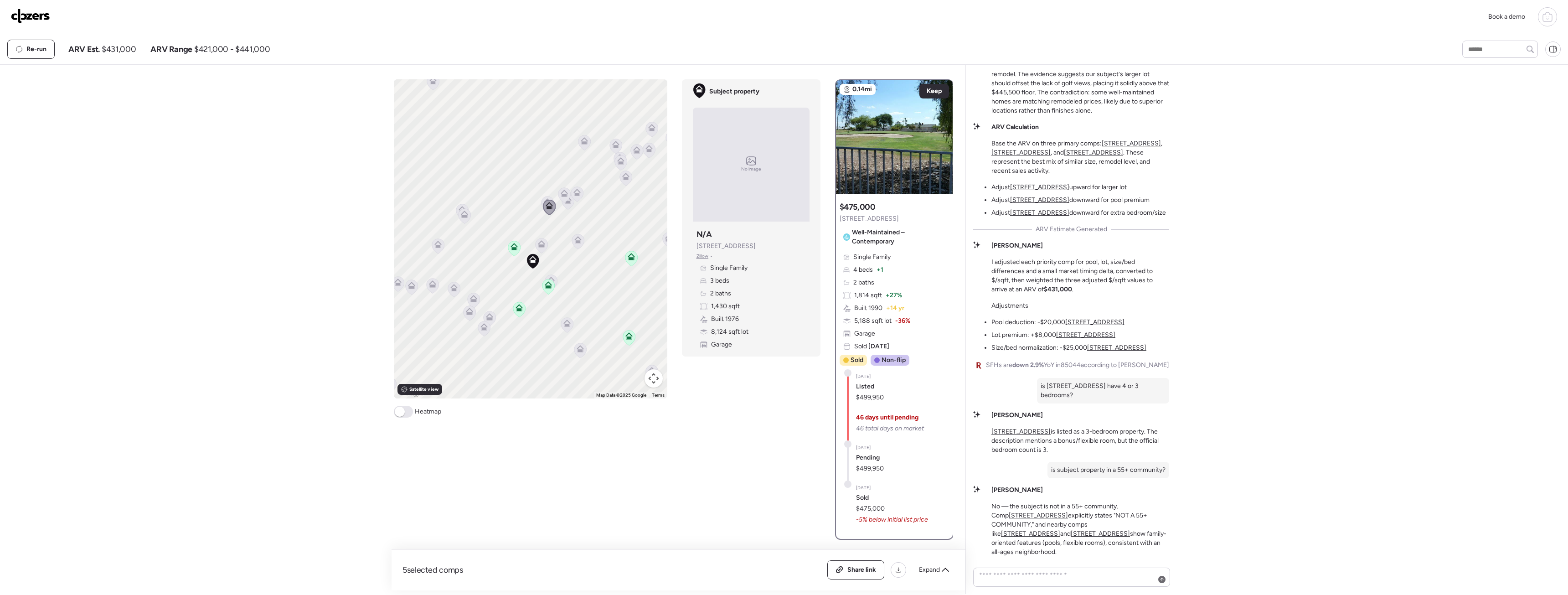
click at [468, 215] on icon at bounding box center [464, 216] width 12 height 15
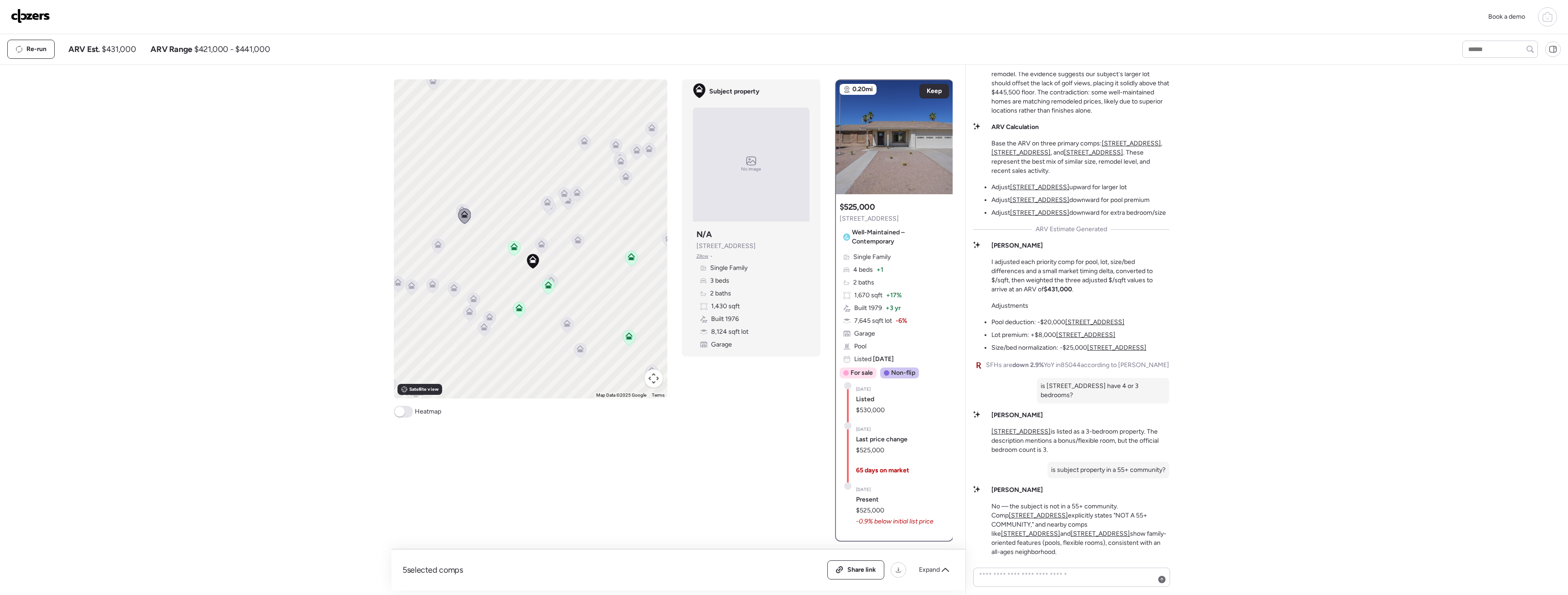
click at [462, 206] on icon at bounding box center [462, 209] width 7 height 7
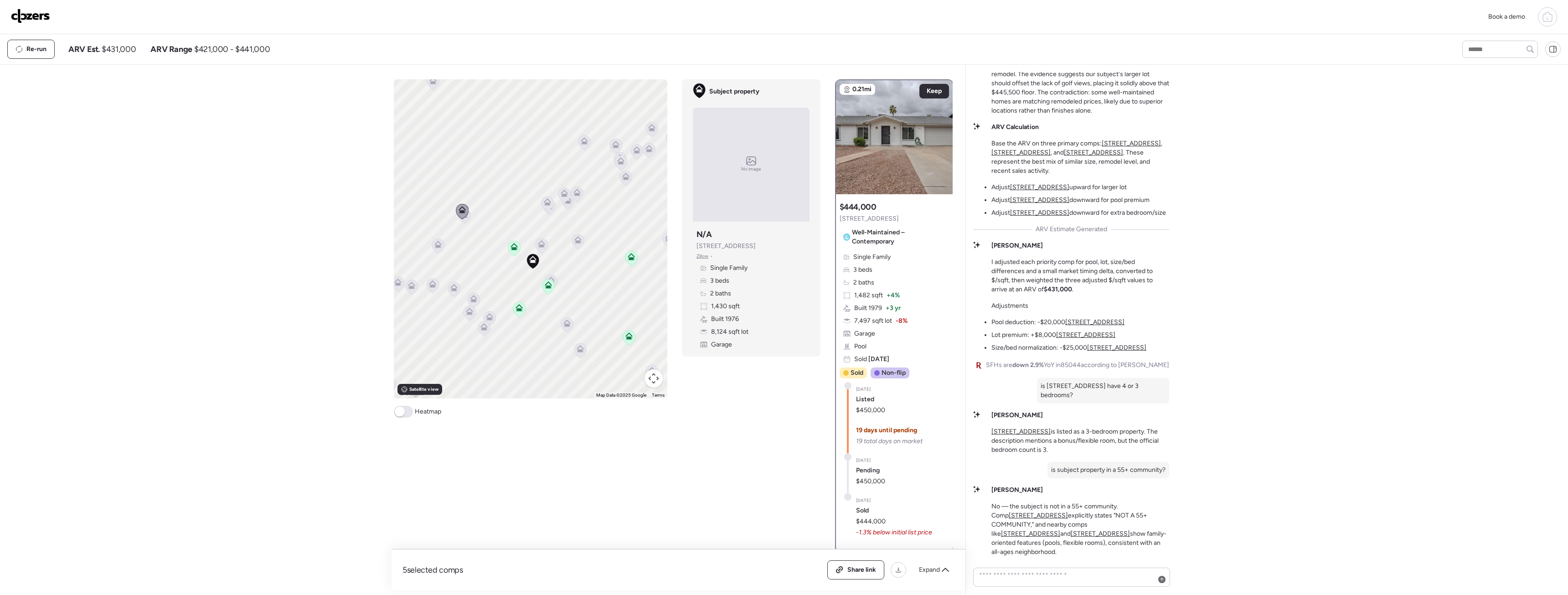
click at [466, 221] on icon at bounding box center [464, 216] width 12 height 15
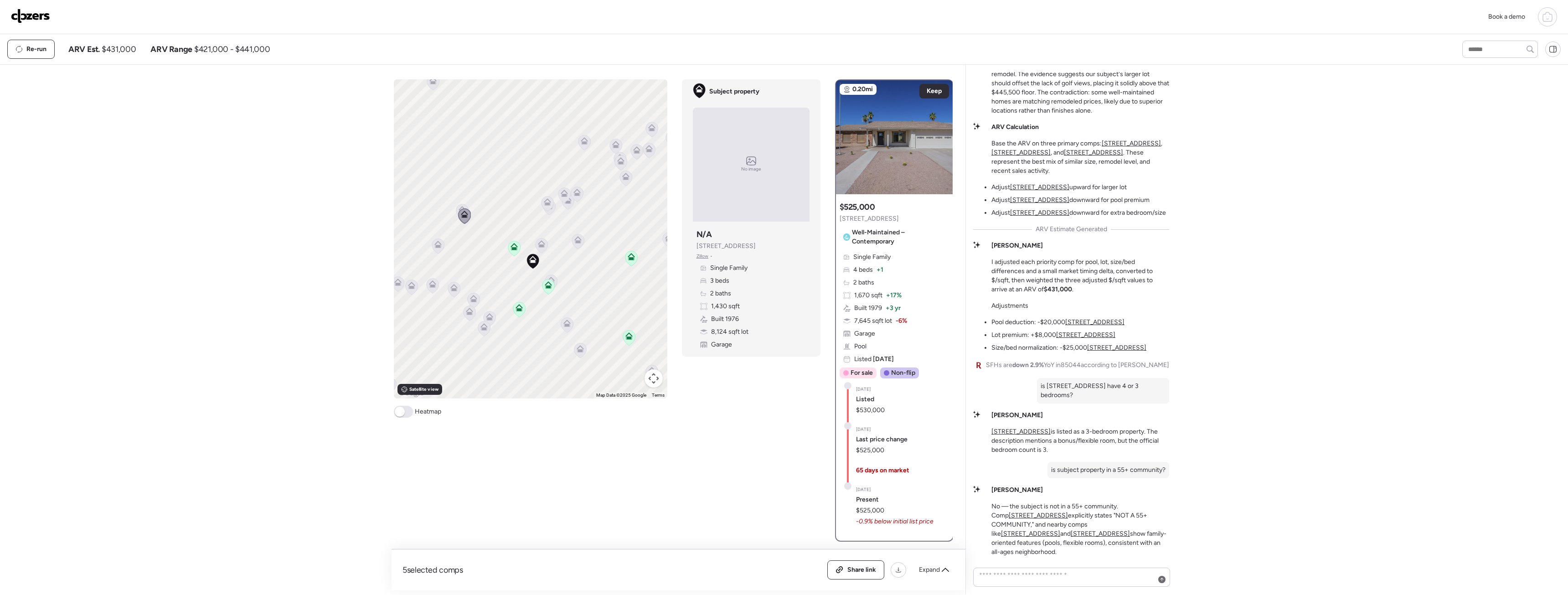
click at [441, 243] on icon at bounding box center [438, 244] width 7 height 7
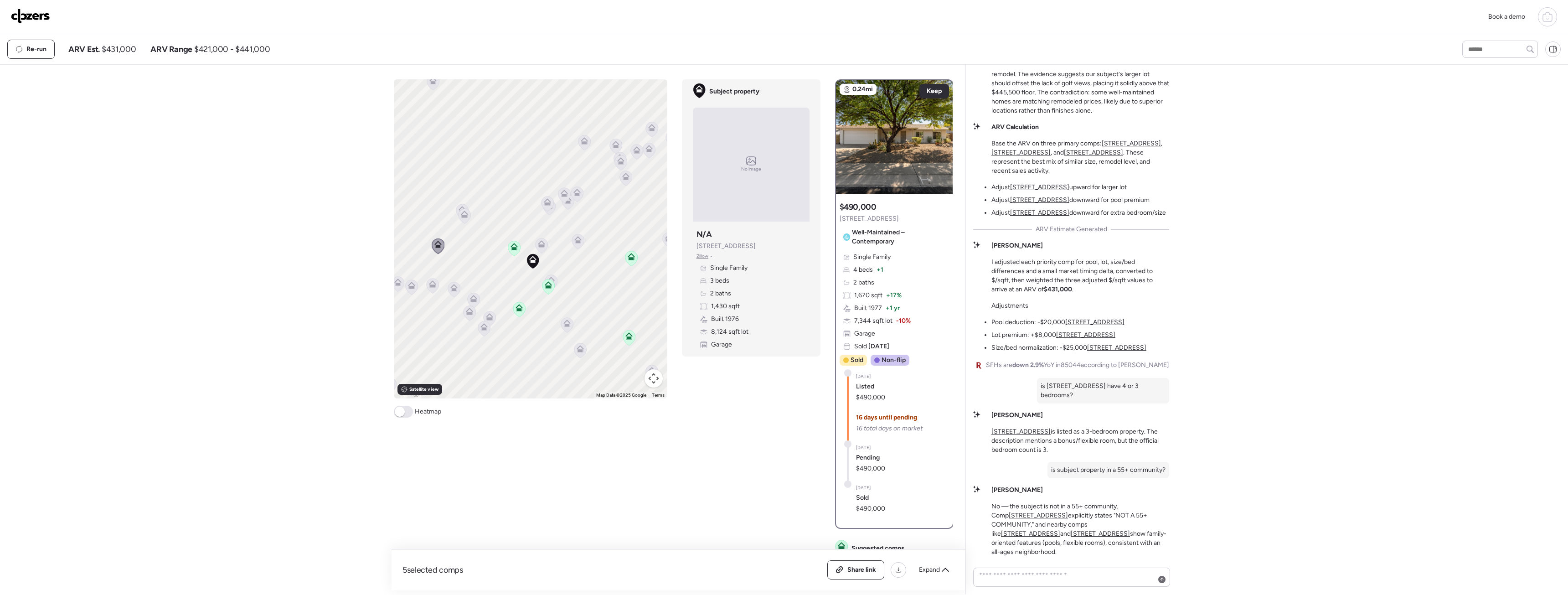
click at [547, 246] on icon at bounding box center [541, 246] width 12 height 15
click at [547, 246] on div "To activate drag with keyboard, press Alt + Enter. Once in keyboard drag state,…" at bounding box center [530, 239] width 273 height 319
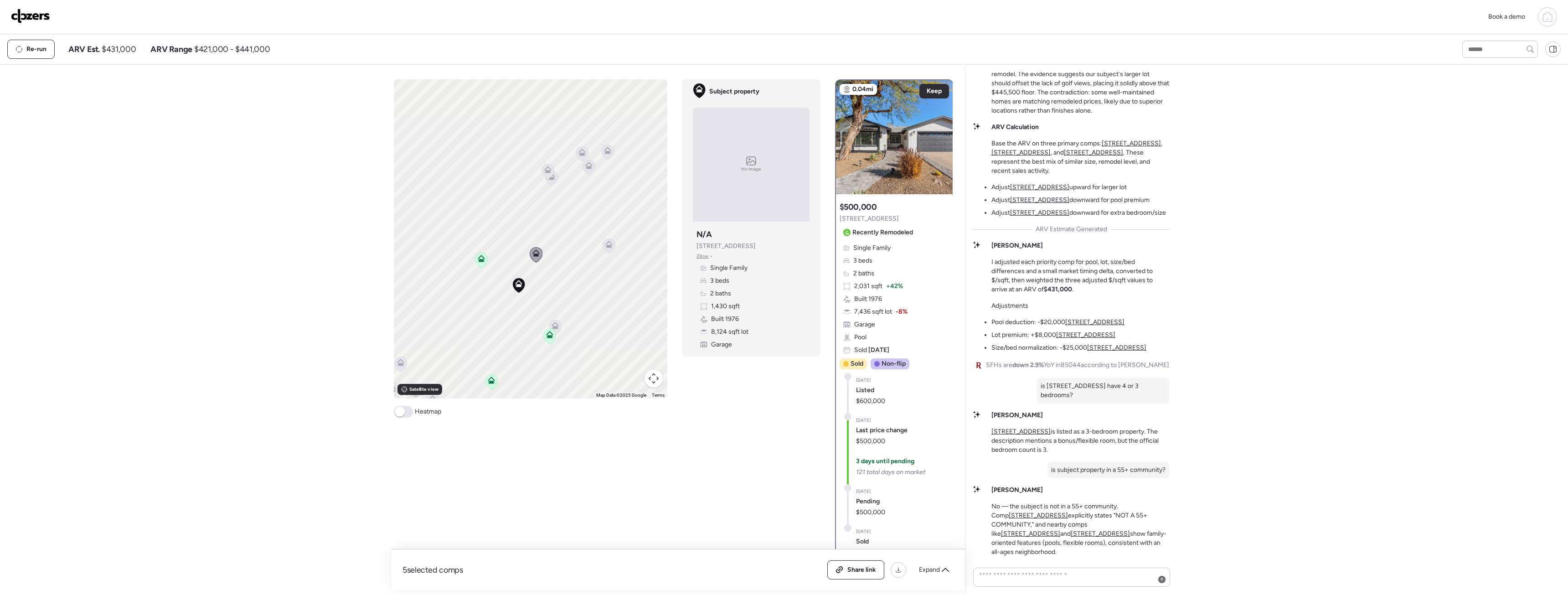
click at [558, 328] on icon at bounding box center [555, 326] width 7 height 7
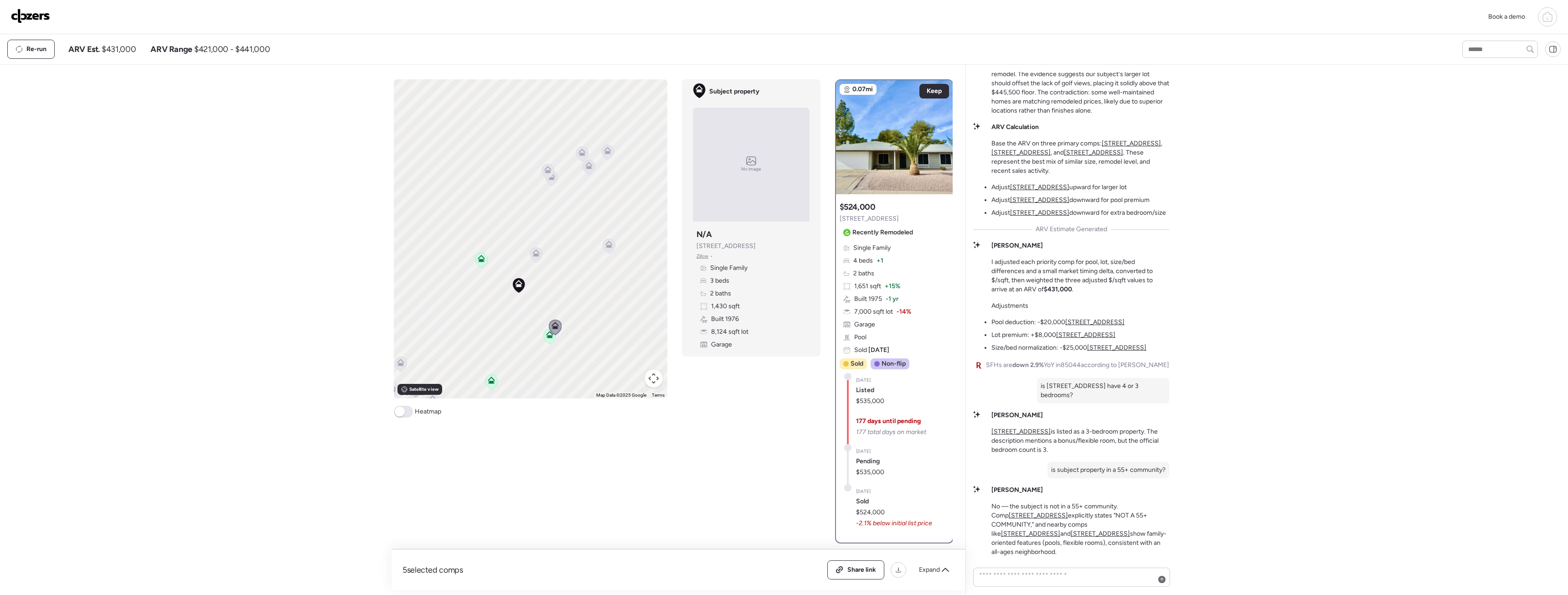
click at [549, 341] on icon at bounding box center [550, 337] width 12 height 15
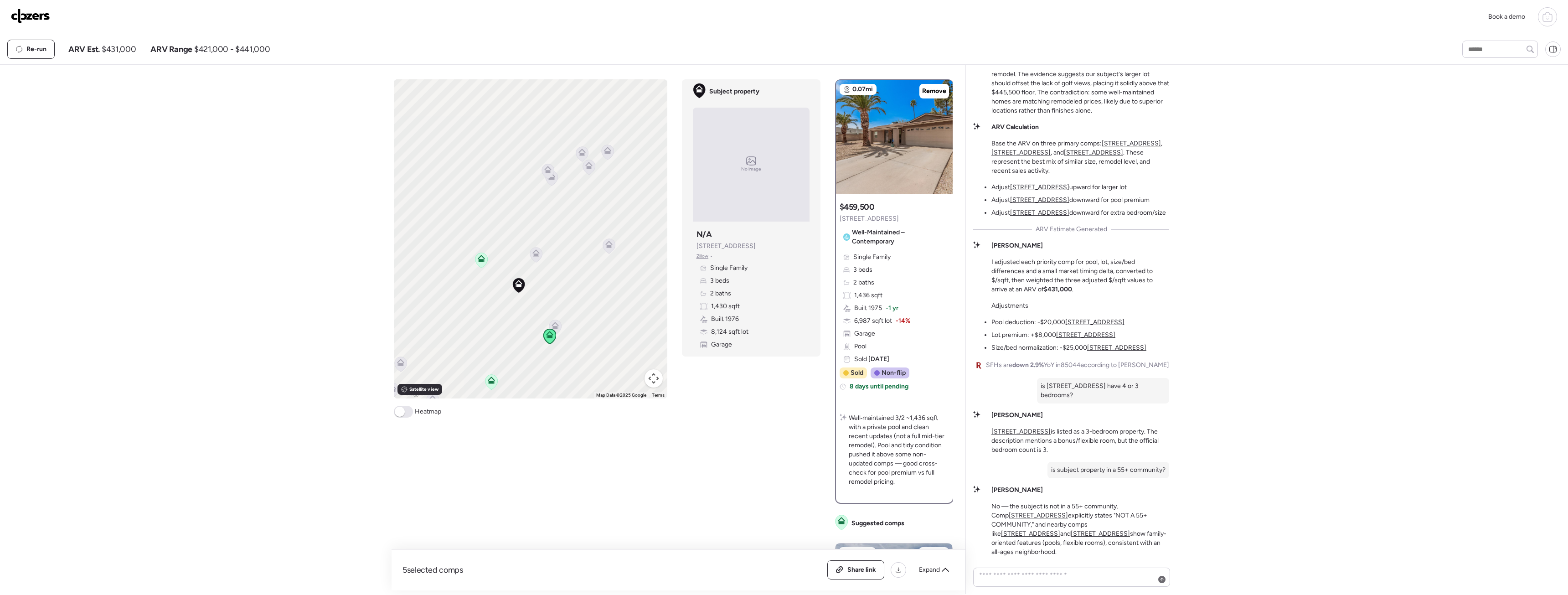
click at [551, 174] on icon at bounding box center [548, 172] width 12 height 15
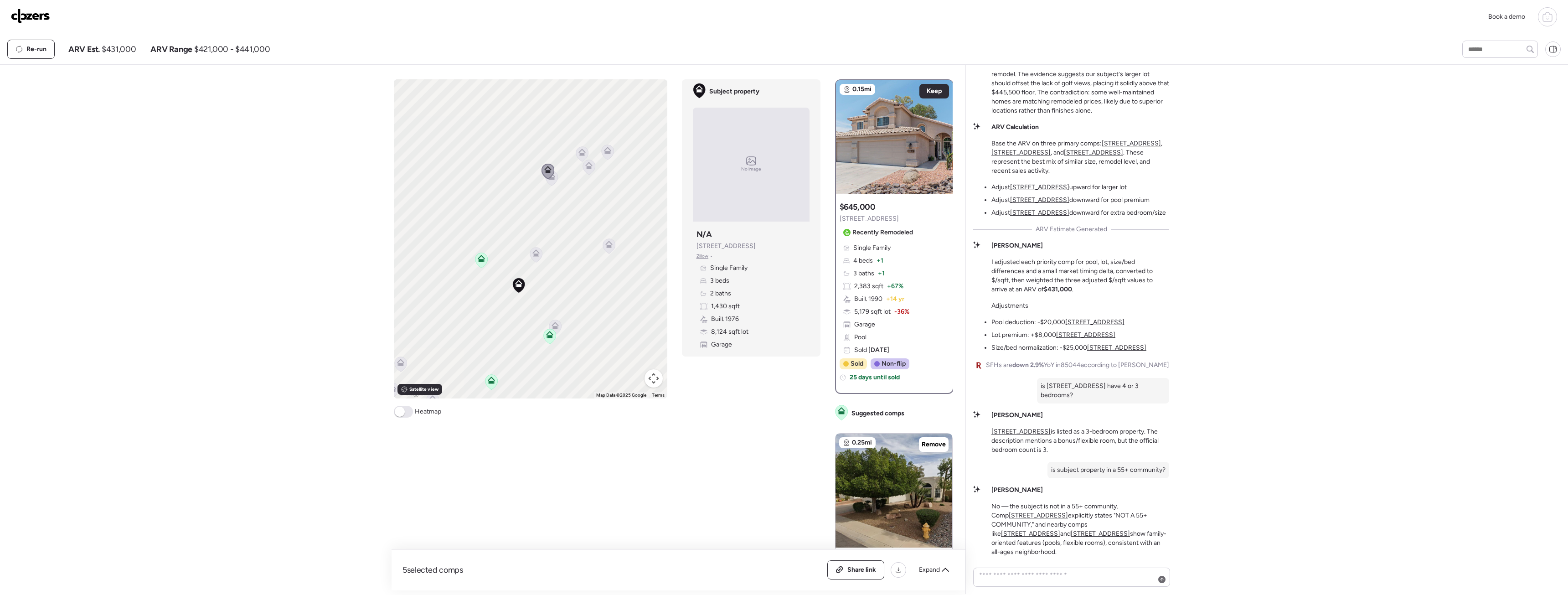
drag, startPoint x: 589, startPoint y: 166, endPoint x: 428, endPoint y: 1, distance: 230.5
click at [589, 166] on icon at bounding box center [589, 167] width 6 height 2
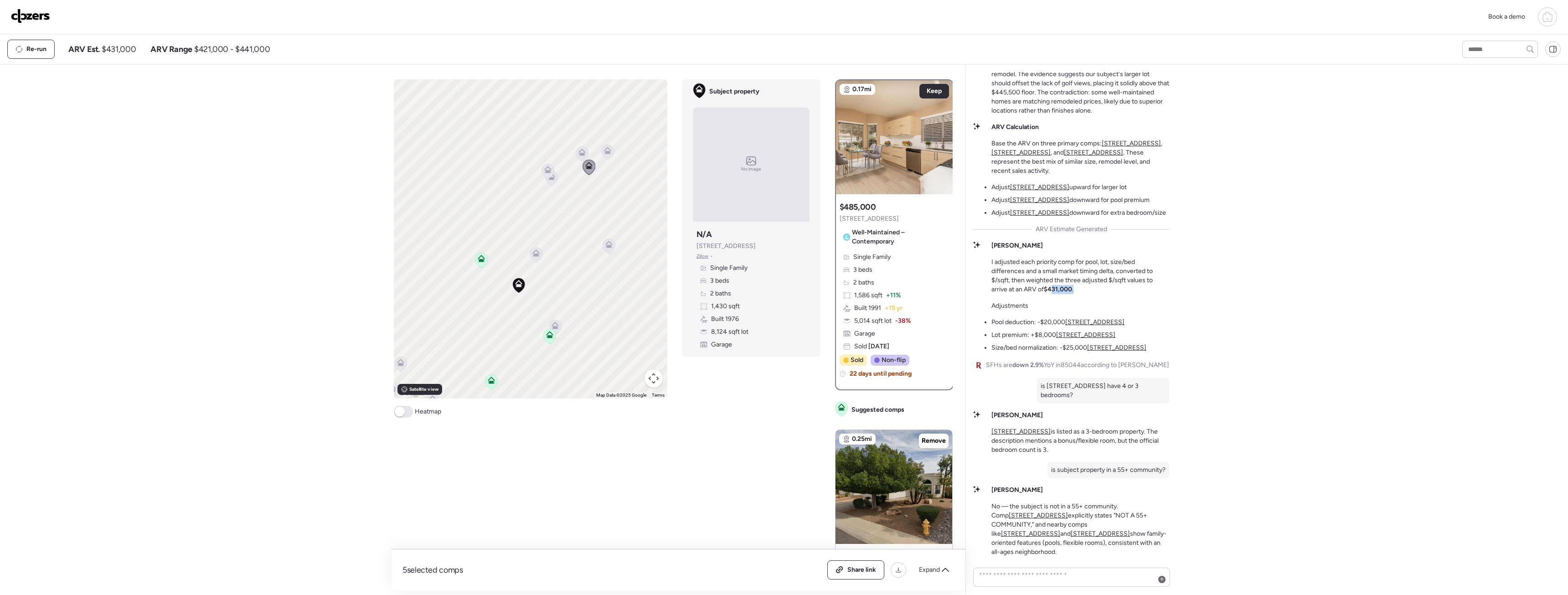
drag, startPoint x: 1079, startPoint y: 298, endPoint x: 1052, endPoint y: 297, distance: 27.0
click at [1052, 294] on p "I adjusted each priority comp for pool, lot, size/bed differences and a small m…" at bounding box center [1080, 276] width 178 height 37
drag, startPoint x: 1041, startPoint y: 479, endPoint x: 1124, endPoint y: 476, distance: 83.1
click at [1124, 476] on div "is subject property in a 55+ community?" at bounding box center [1108, 470] width 122 height 16
drag, startPoint x: 1079, startPoint y: 402, endPoint x: 1037, endPoint y: 396, distance: 42.4
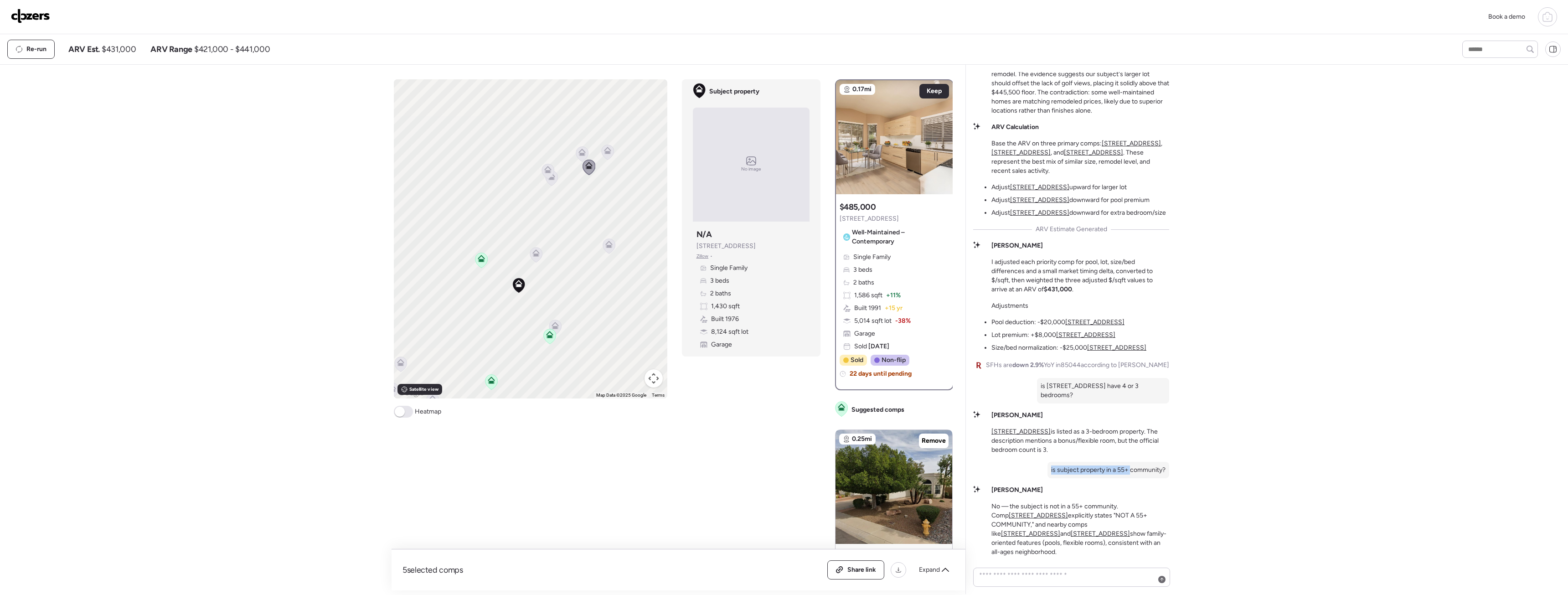
click at [1041, 396] on p "is 4515 E Arapahoe st have 4 or 3 bedrooms?" at bounding box center [1103, 391] width 125 height 18
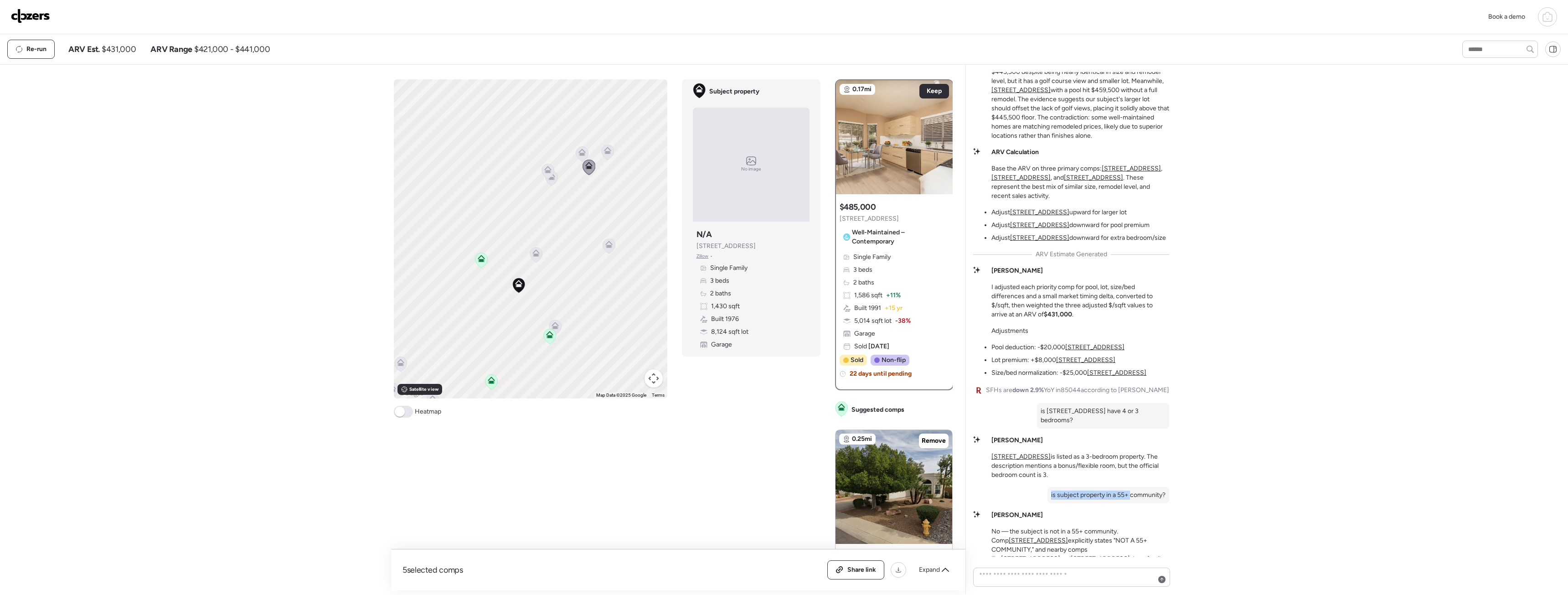
scroll to position [-83, 0]
